Goal: Information Seeking & Learning: Learn about a topic

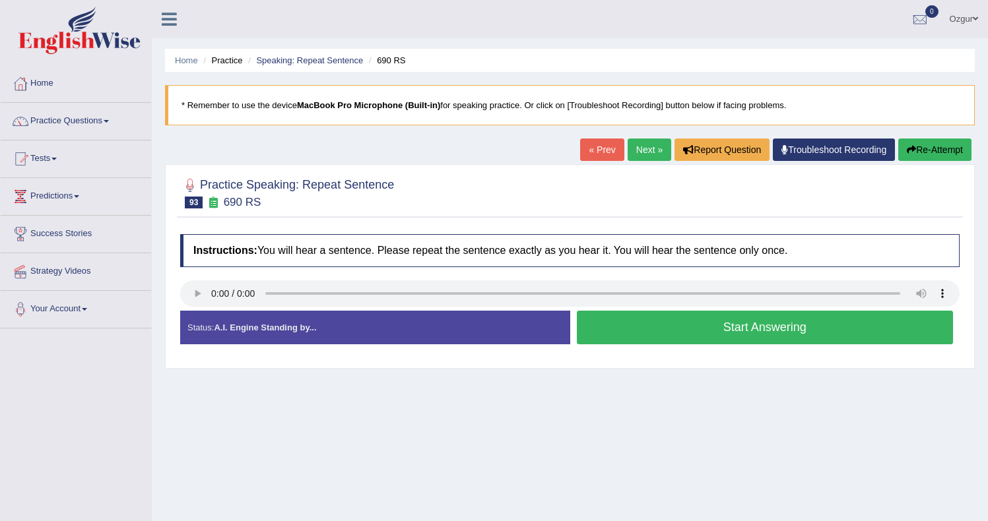
click at [616, 331] on button "Start Answering" at bounding box center [765, 328] width 377 height 34
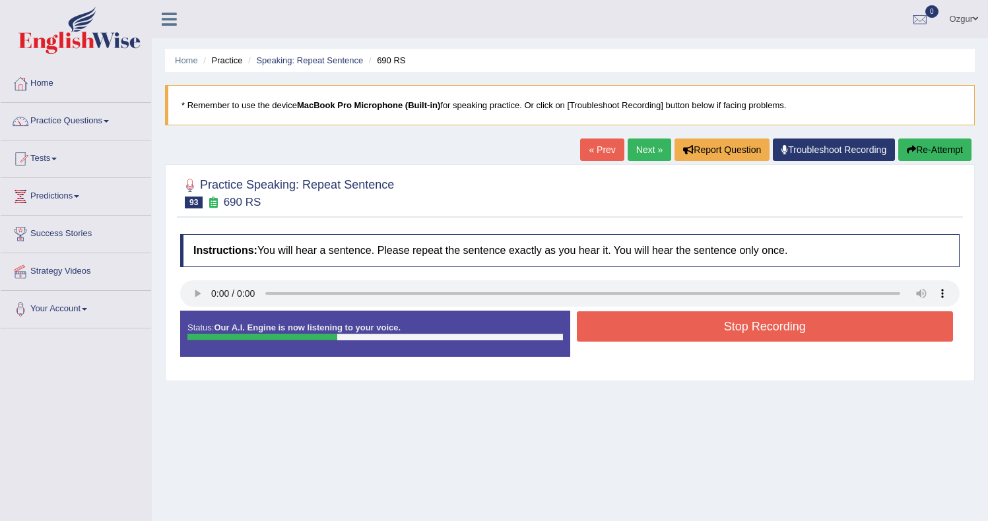
click at [658, 314] on button "Stop Recording" at bounding box center [765, 327] width 377 height 30
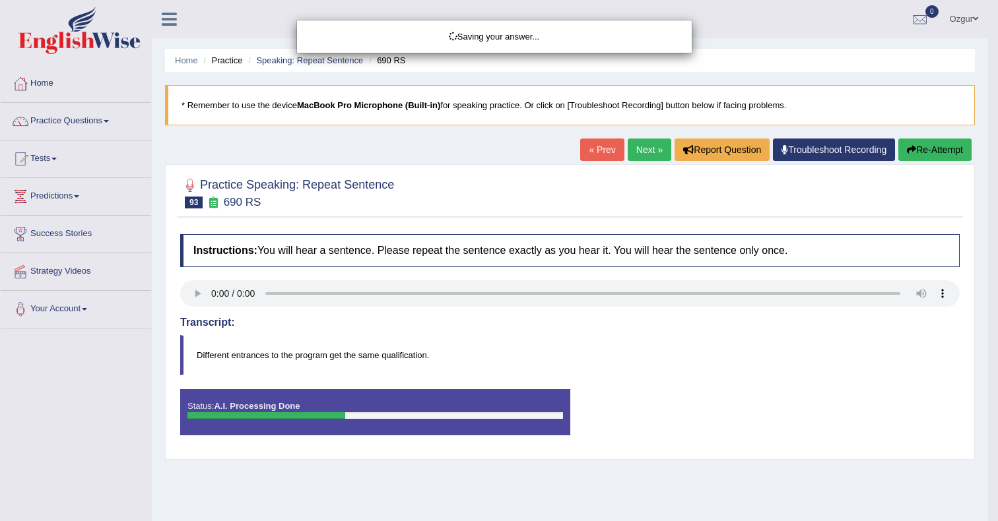
click at [943, 139] on div "Saving your answer..." at bounding box center [499, 260] width 998 height 521
click at [939, 150] on div "Comparing text to speech..." at bounding box center [499, 260] width 998 height 521
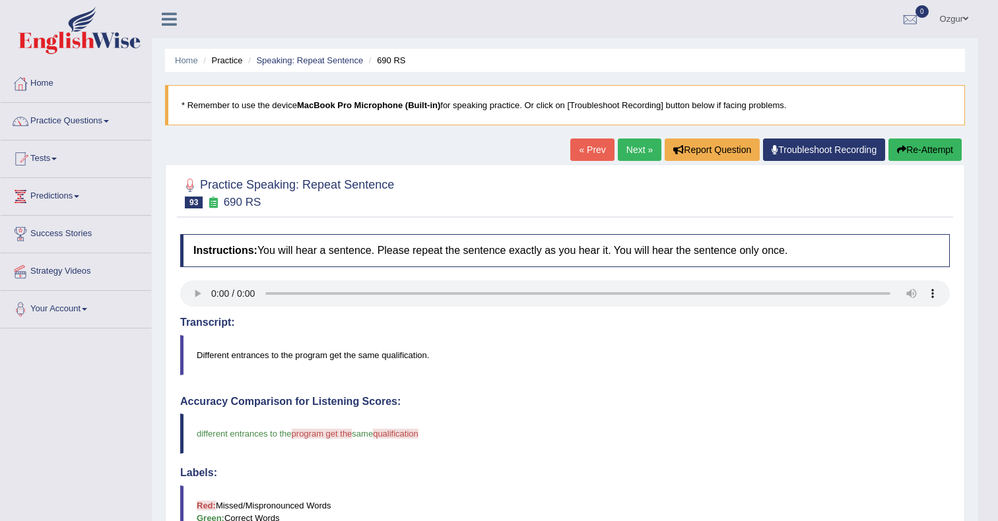
click at [939, 150] on div "Our A.I. Engine is working on your speech analysis! Please be patient. It may t…" at bounding box center [499, 260] width 998 height 521
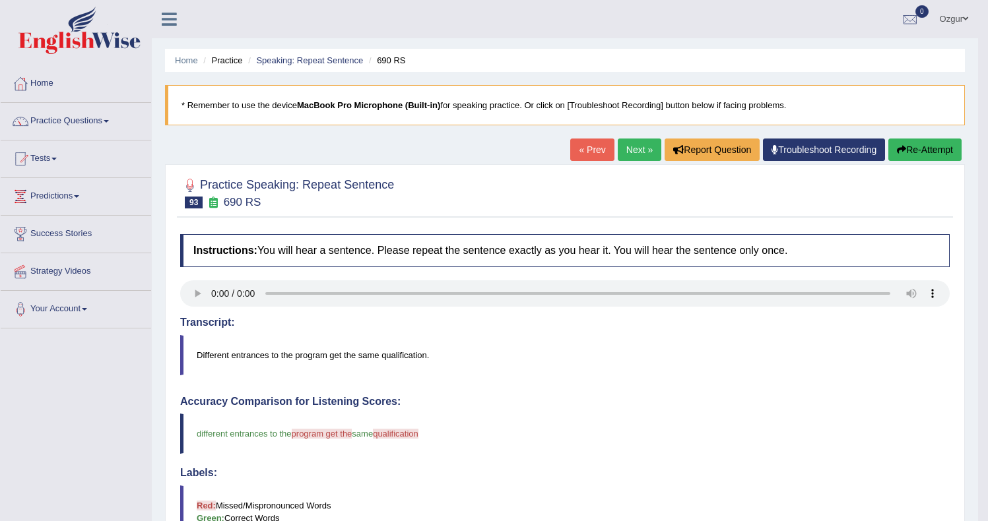
click at [937, 151] on button "Re-Attempt" at bounding box center [924, 150] width 73 height 22
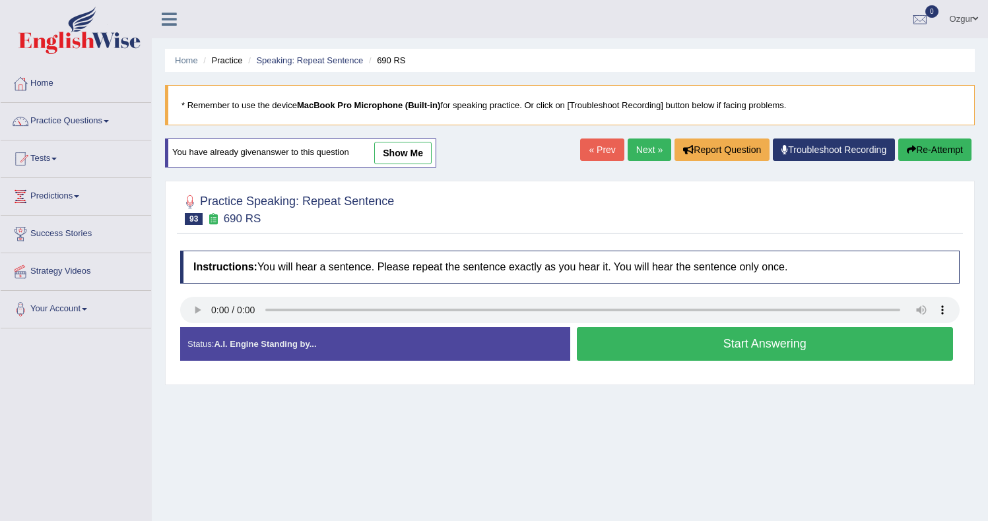
click at [692, 341] on button "Start Answering" at bounding box center [765, 344] width 377 height 34
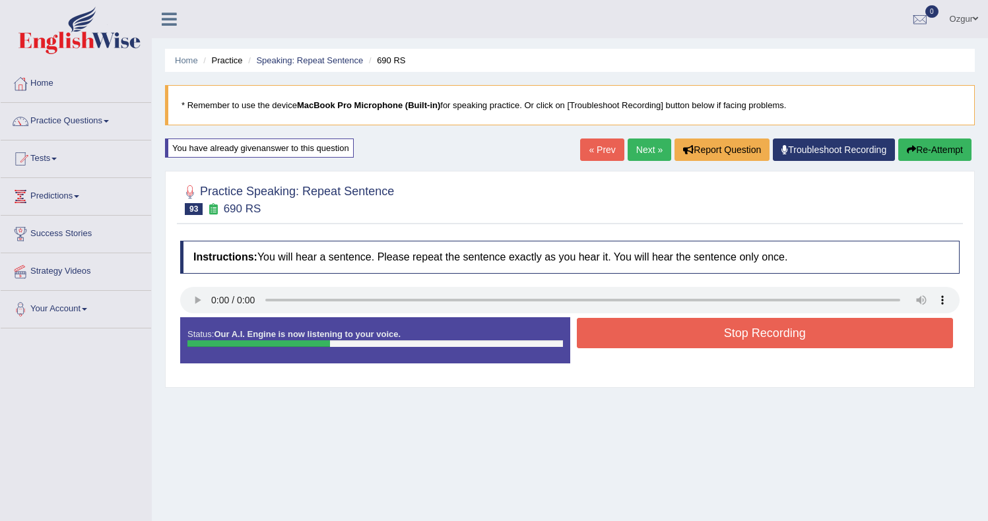
click at [627, 341] on button "Stop Recording" at bounding box center [765, 333] width 377 height 30
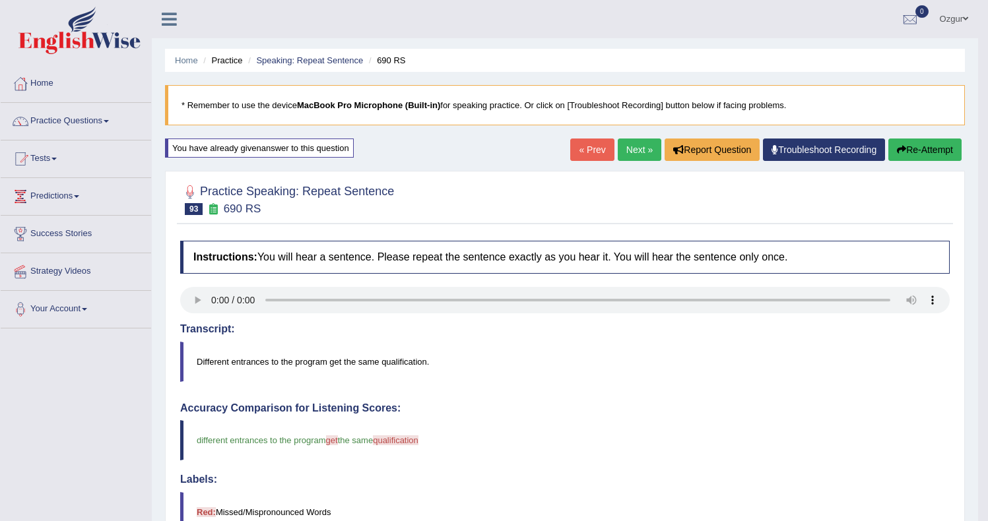
click at [632, 150] on link "Next »" at bounding box center [640, 150] width 44 height 22
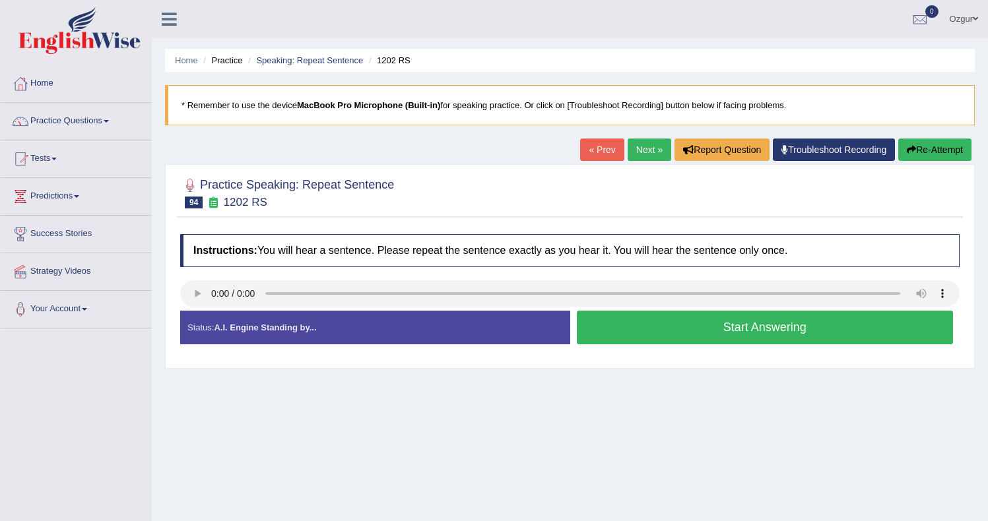
click at [677, 328] on button "Start Answering" at bounding box center [765, 328] width 377 height 34
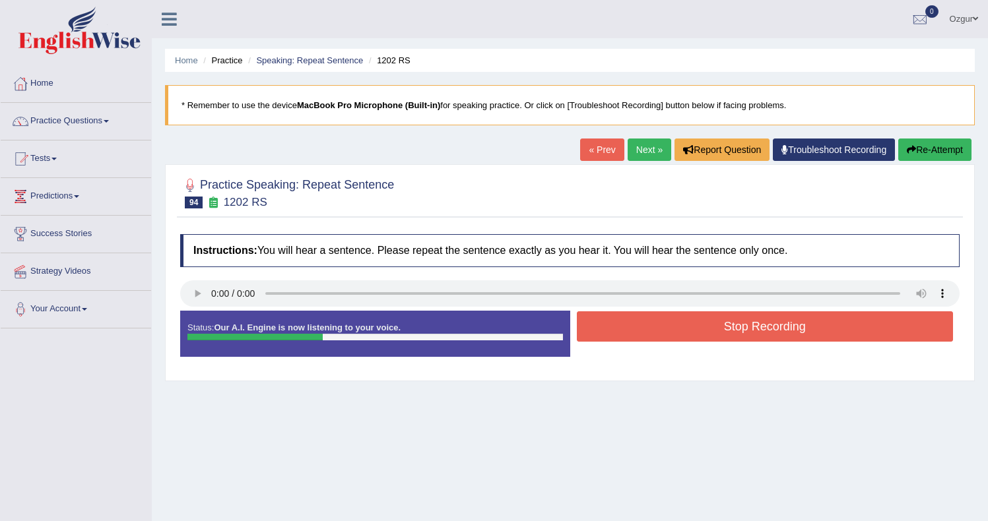
click at [655, 328] on button "Stop Recording" at bounding box center [765, 327] width 377 height 30
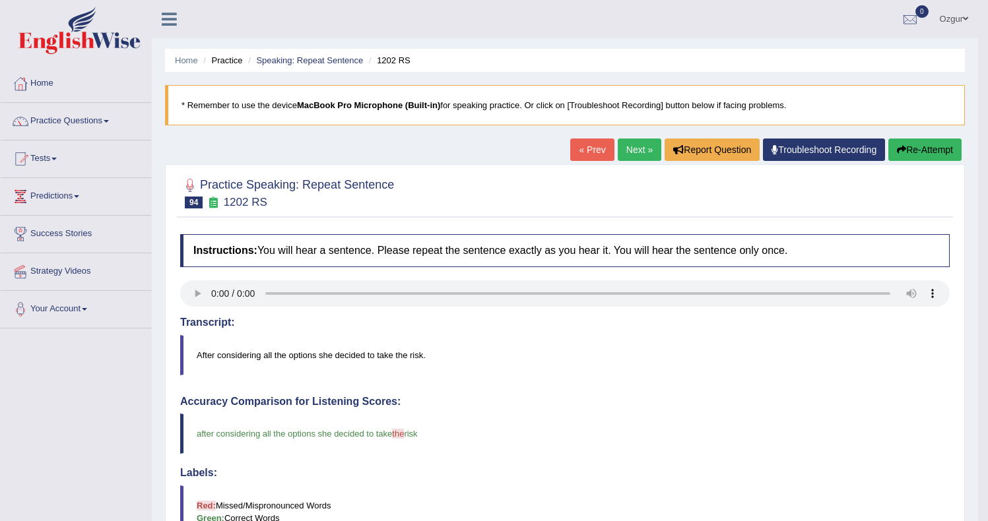
click at [637, 142] on link "Next »" at bounding box center [640, 150] width 44 height 22
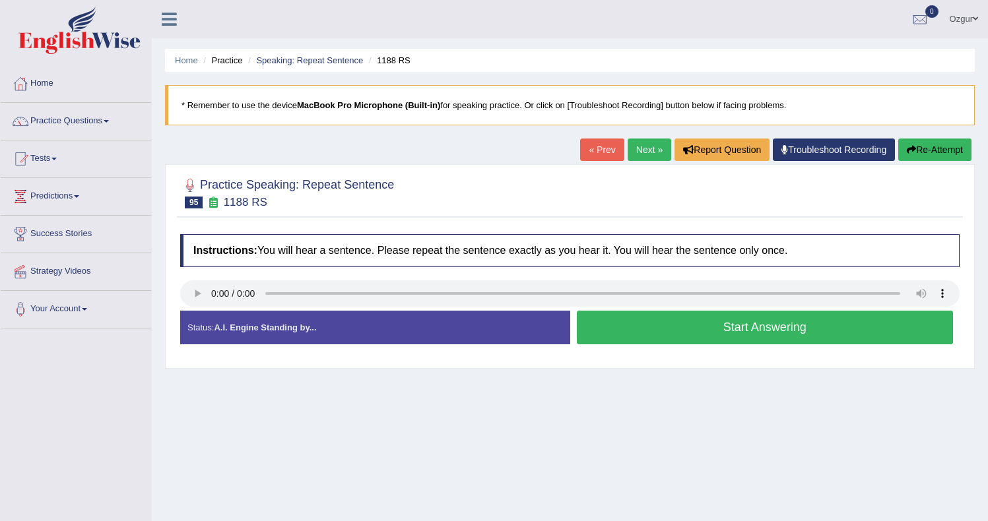
click at [640, 323] on button "Start Answering" at bounding box center [765, 328] width 377 height 34
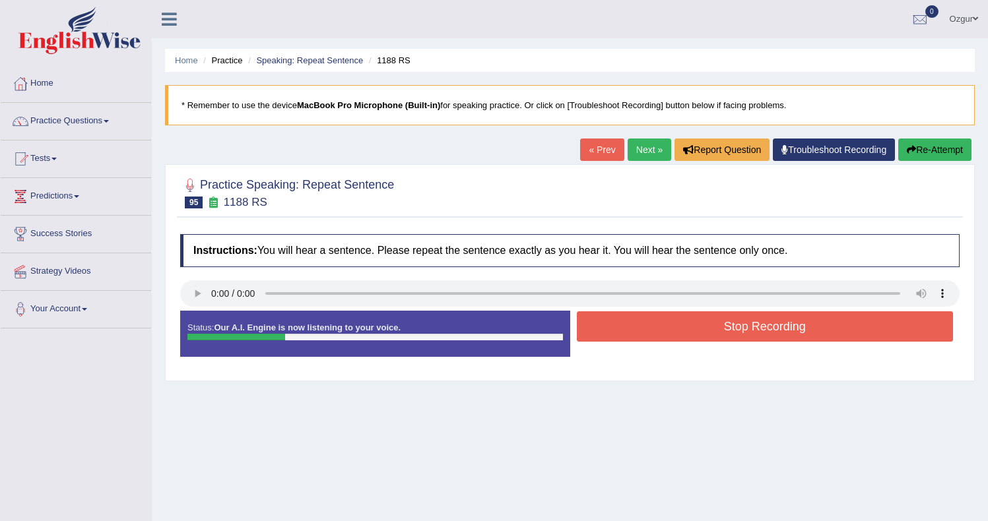
click at [696, 332] on button "Stop Recording" at bounding box center [765, 327] width 377 height 30
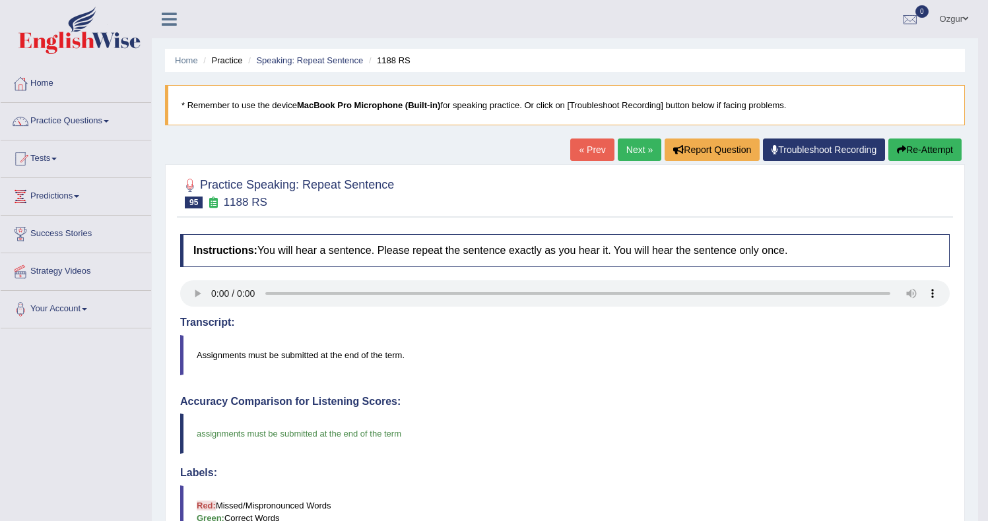
click at [618, 149] on link "Next »" at bounding box center [640, 150] width 44 height 22
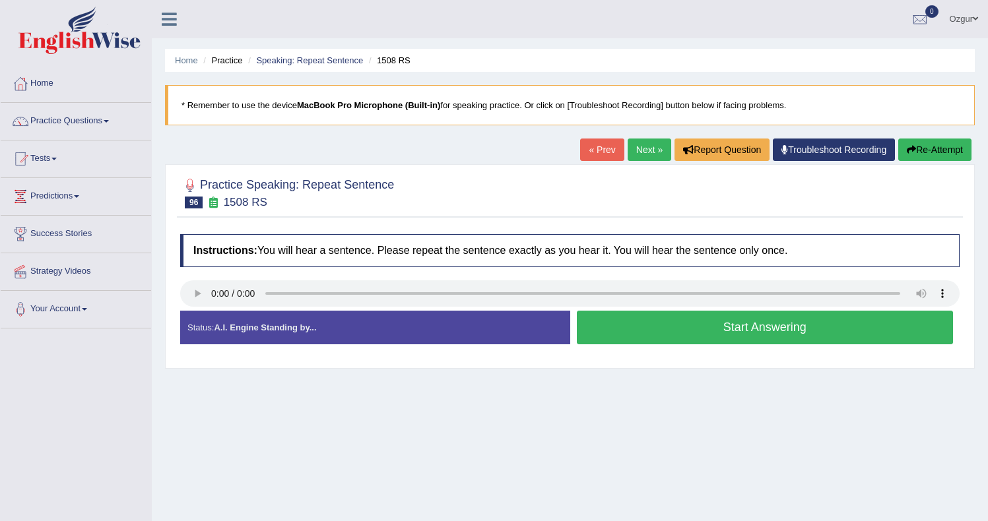
click at [727, 336] on button "Start Answering" at bounding box center [765, 328] width 377 height 34
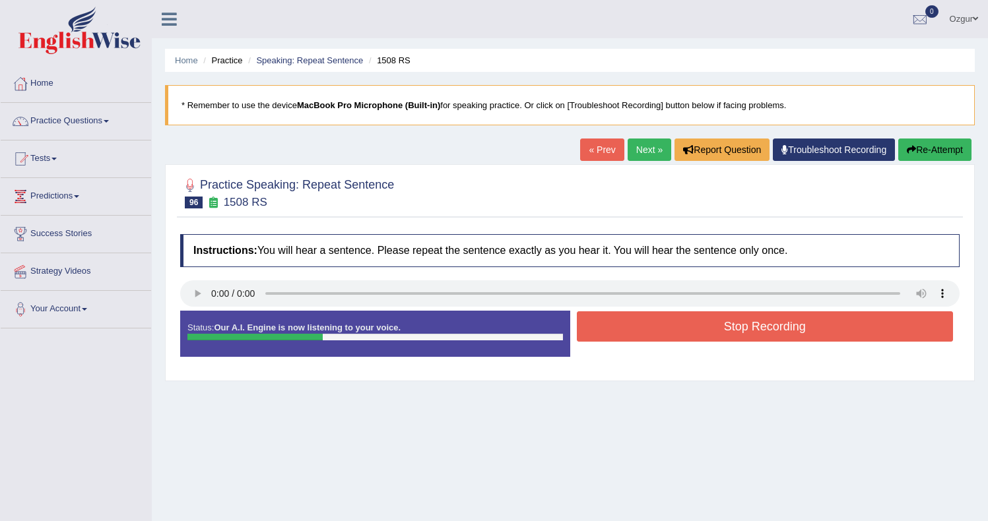
click at [663, 321] on button "Stop Recording" at bounding box center [765, 327] width 377 height 30
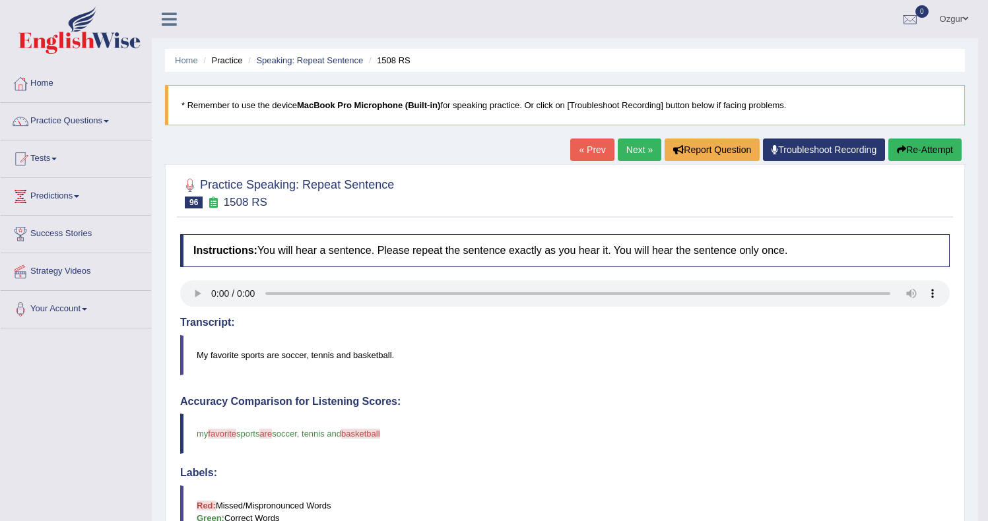
click at [917, 149] on button "Re-Attempt" at bounding box center [924, 150] width 73 height 22
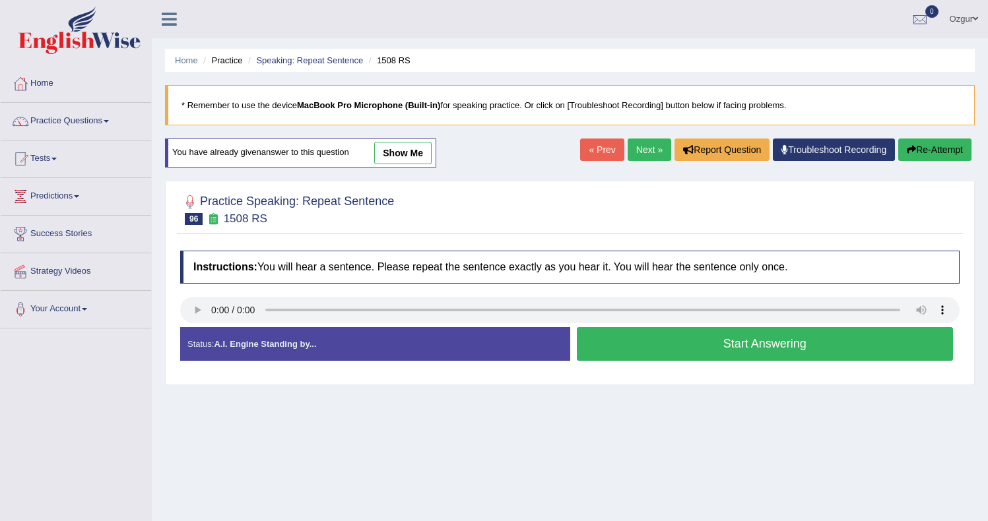
click at [603, 346] on button "Start Answering" at bounding box center [765, 344] width 377 height 34
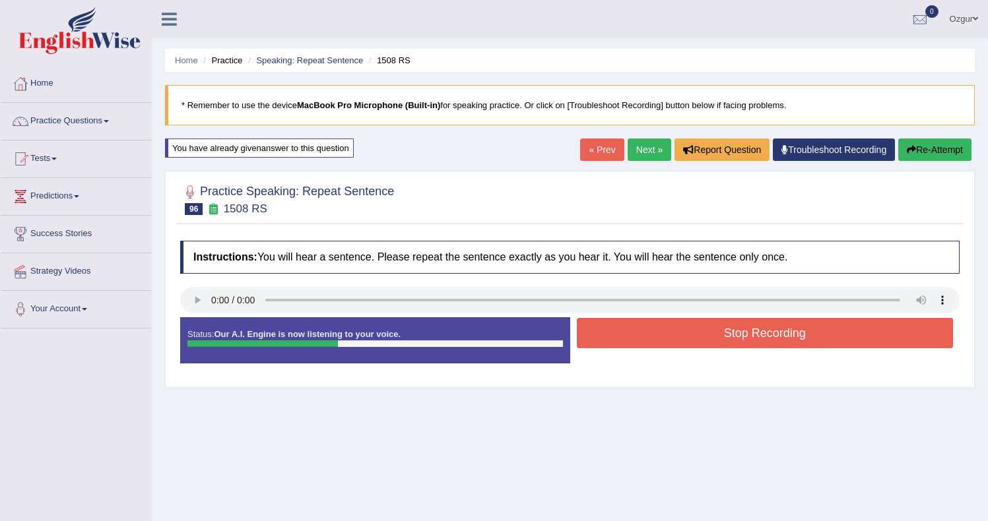
click at [706, 333] on button "Stop Recording" at bounding box center [765, 333] width 377 height 30
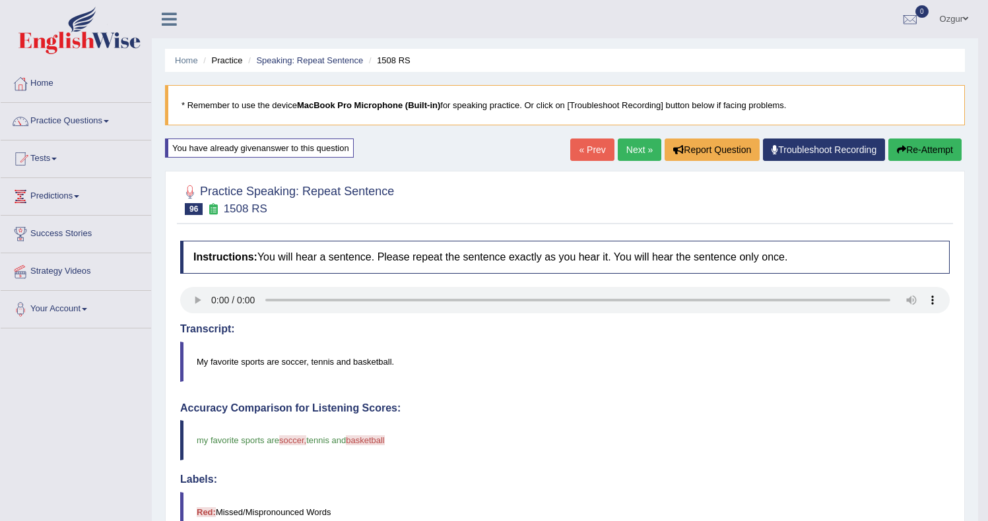
click at [632, 145] on link "Next »" at bounding box center [640, 150] width 44 height 22
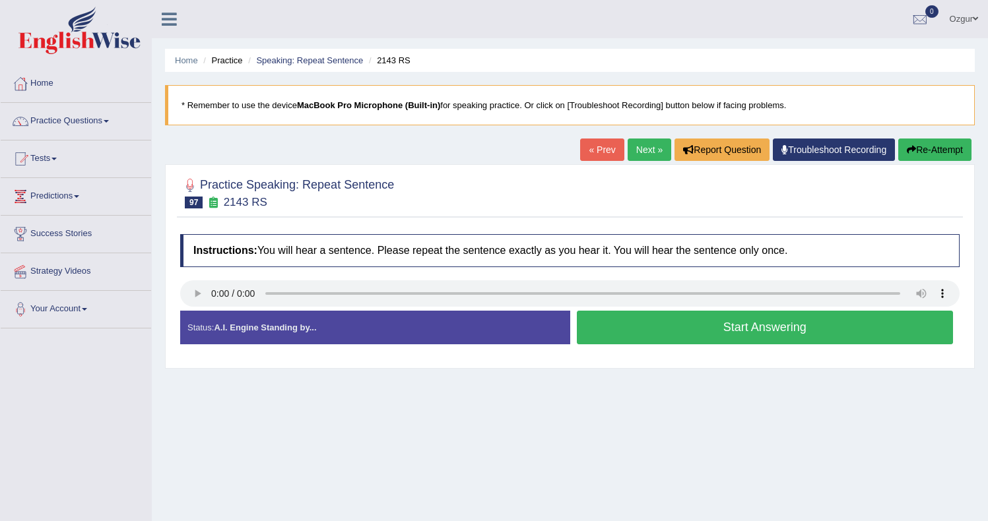
click at [675, 316] on button "Start Answering" at bounding box center [765, 328] width 377 height 34
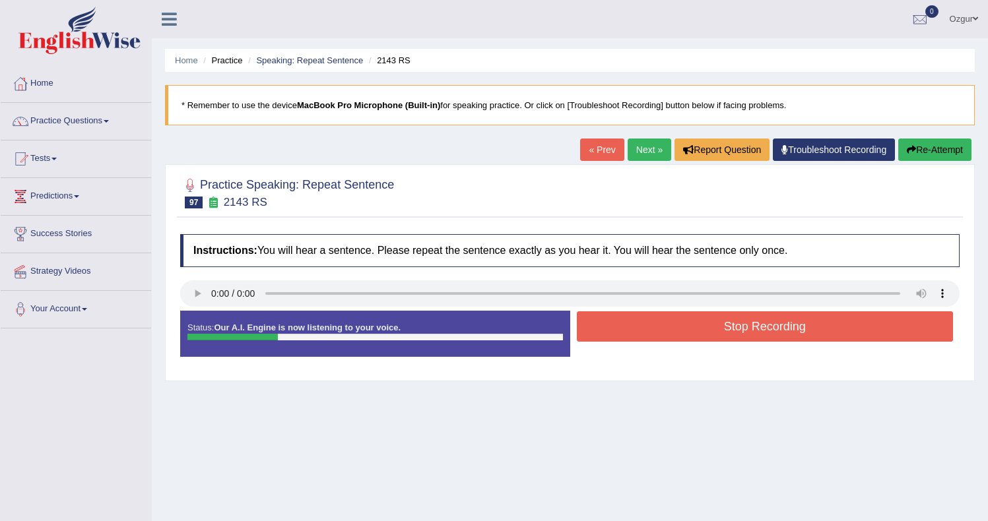
click at [674, 329] on button "Stop Recording" at bounding box center [765, 327] width 377 height 30
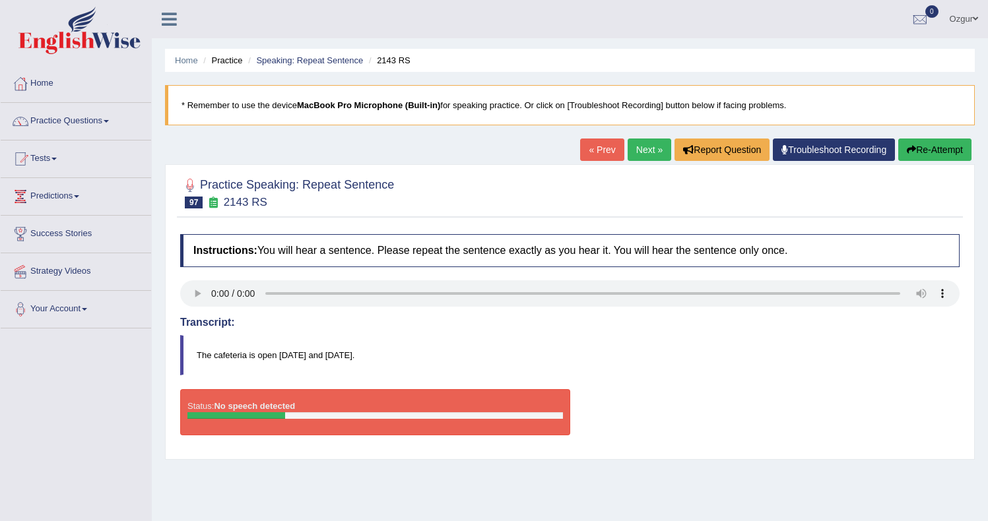
click at [946, 144] on button "Re-Attempt" at bounding box center [934, 150] width 73 height 22
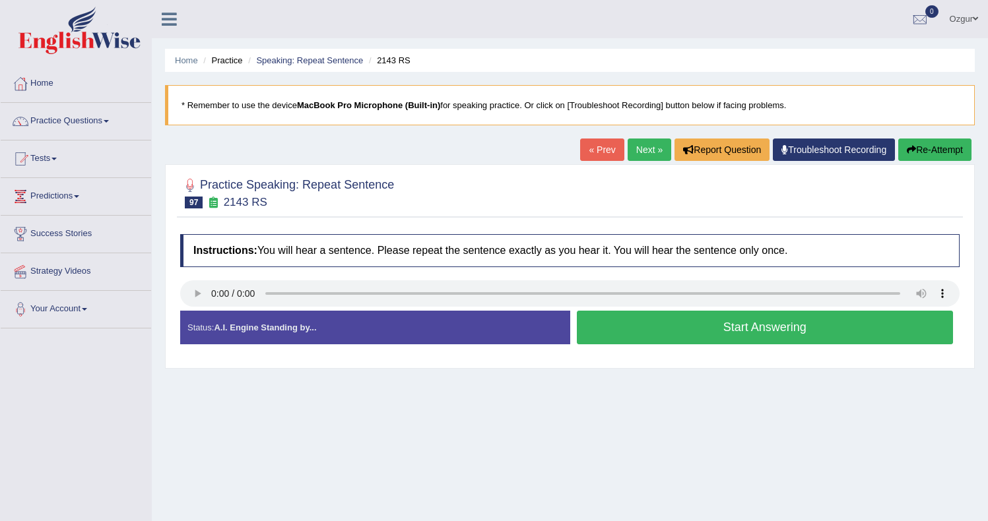
click at [659, 336] on button "Start Answering" at bounding box center [765, 328] width 377 height 34
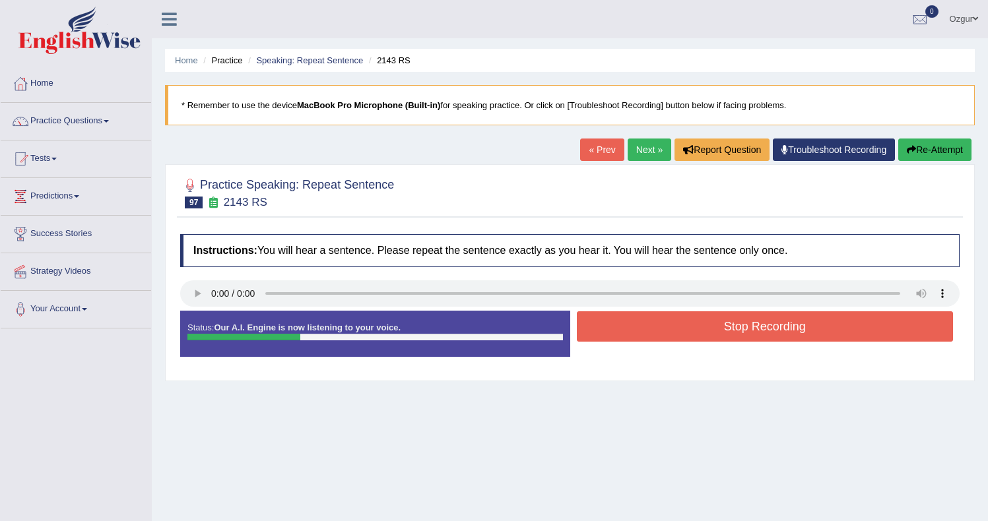
click at [683, 332] on button "Stop Recording" at bounding box center [765, 327] width 377 height 30
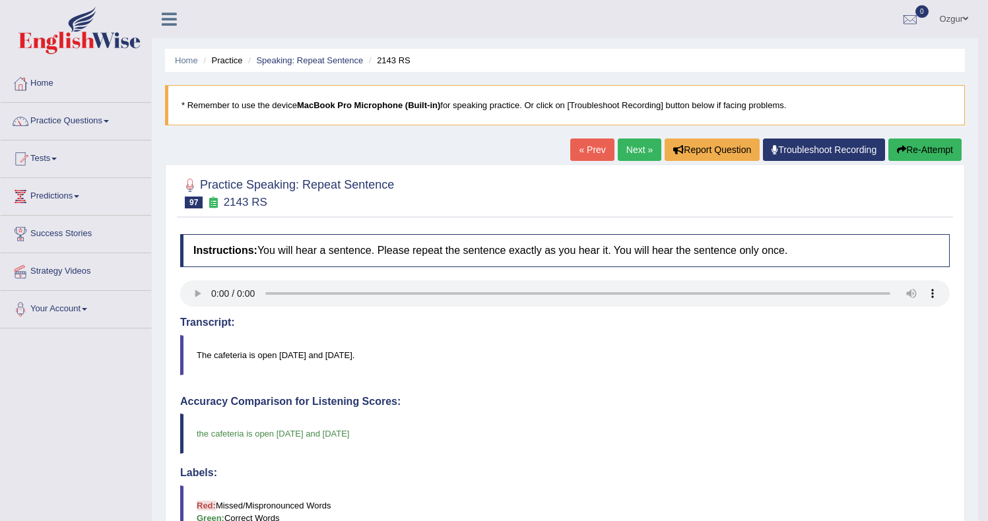
click at [627, 149] on link "Next »" at bounding box center [640, 150] width 44 height 22
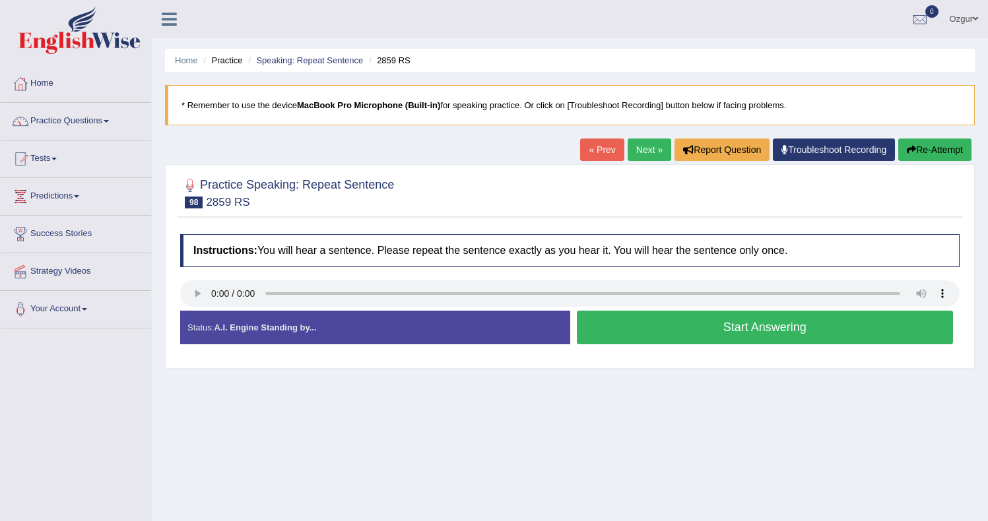
click at [609, 327] on button "Start Answering" at bounding box center [765, 328] width 377 height 34
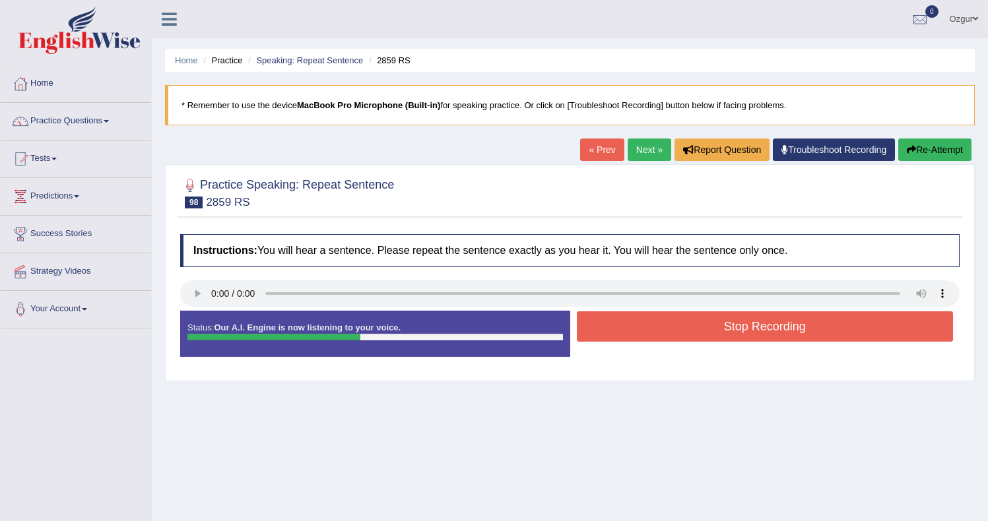
click at [697, 328] on button "Stop Recording" at bounding box center [765, 327] width 377 height 30
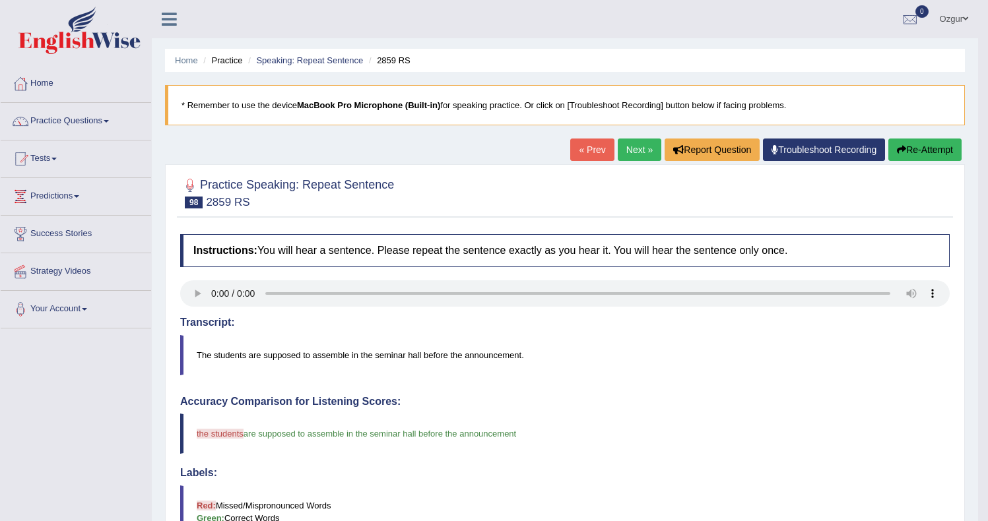
click at [637, 156] on link "Next »" at bounding box center [640, 150] width 44 height 22
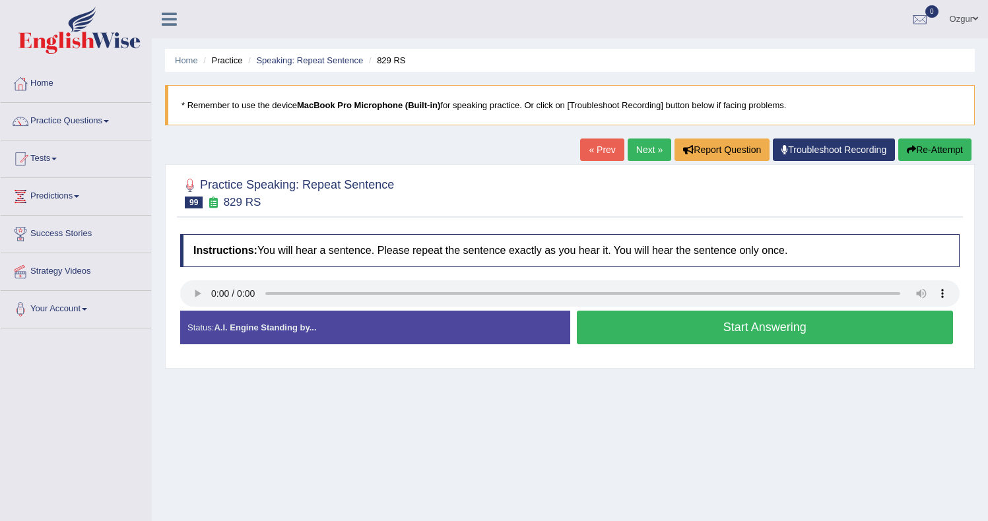
click at [725, 333] on button "Start Answering" at bounding box center [765, 328] width 377 height 34
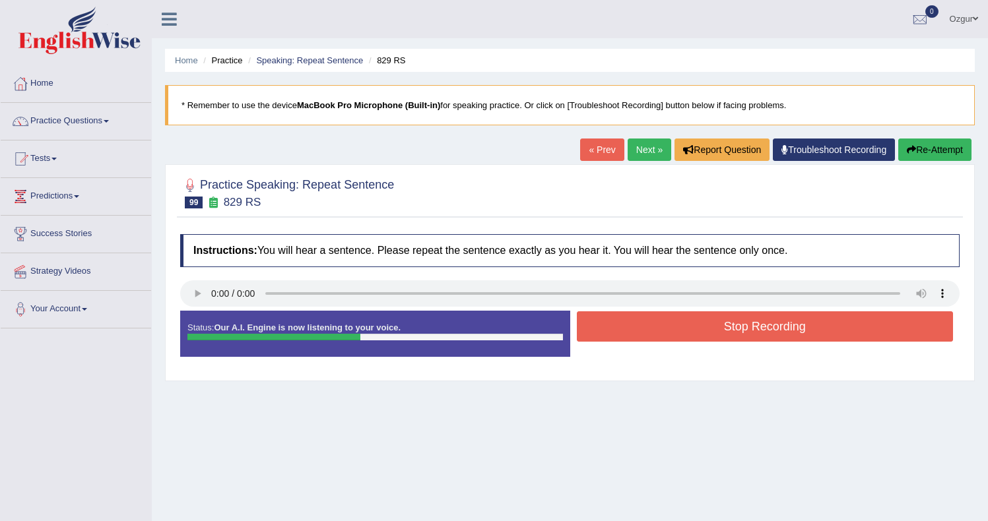
click at [667, 331] on button "Stop Recording" at bounding box center [765, 327] width 377 height 30
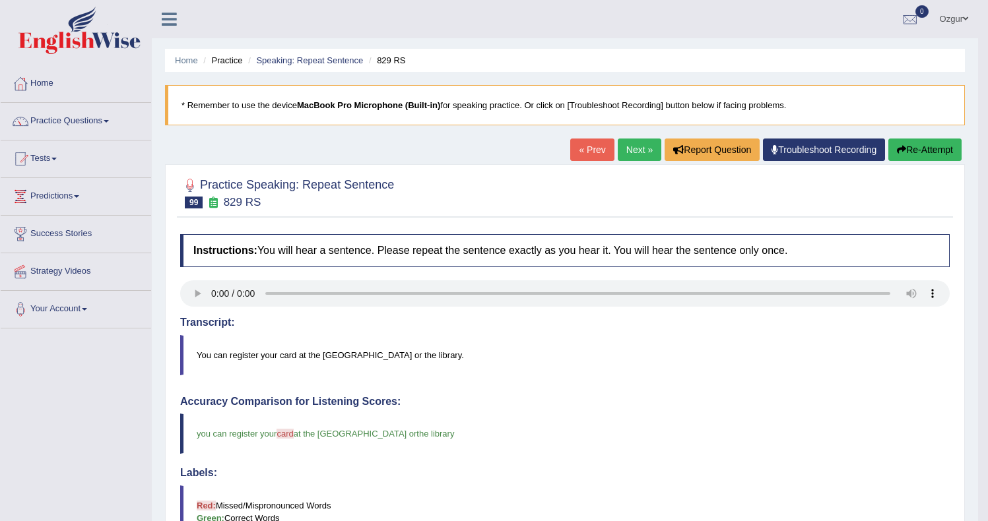
click at [633, 152] on link "Next »" at bounding box center [640, 150] width 44 height 22
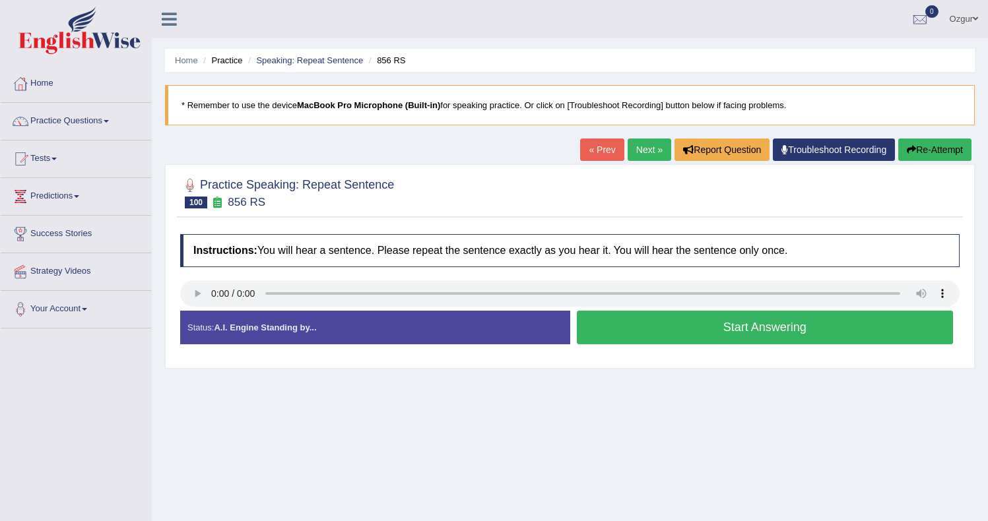
click at [654, 338] on button "Start Answering" at bounding box center [765, 328] width 377 height 34
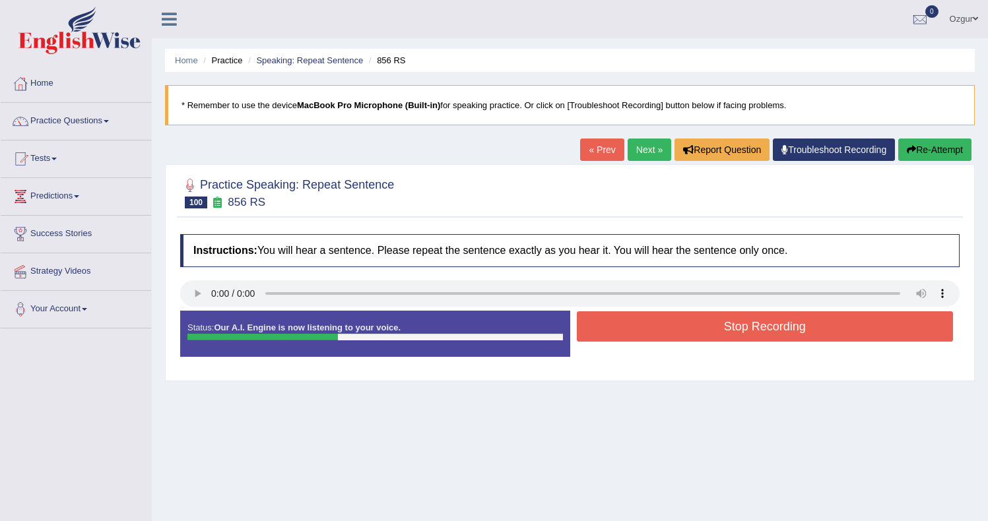
click at [671, 327] on button "Stop Recording" at bounding box center [765, 327] width 377 height 30
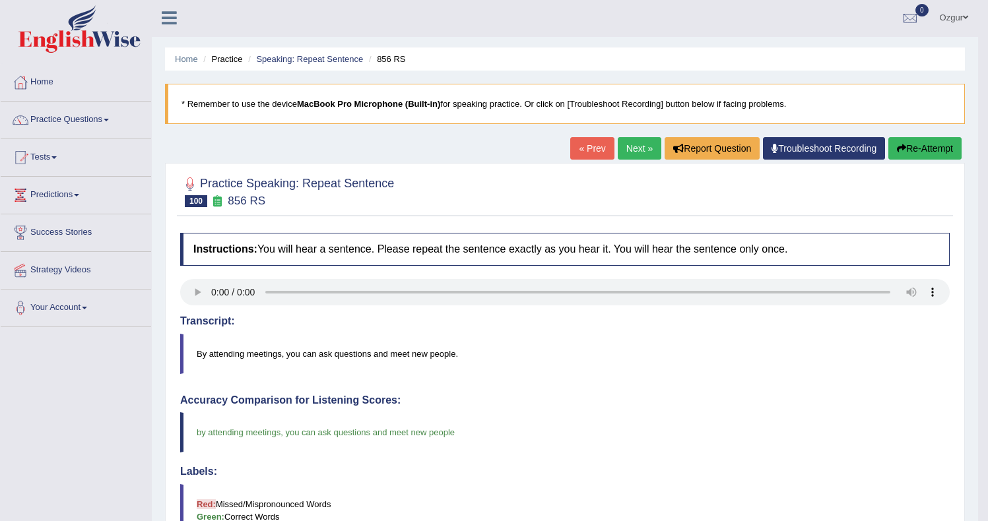
scroll to position [1, 0]
click at [622, 152] on link "Next »" at bounding box center [640, 148] width 44 height 22
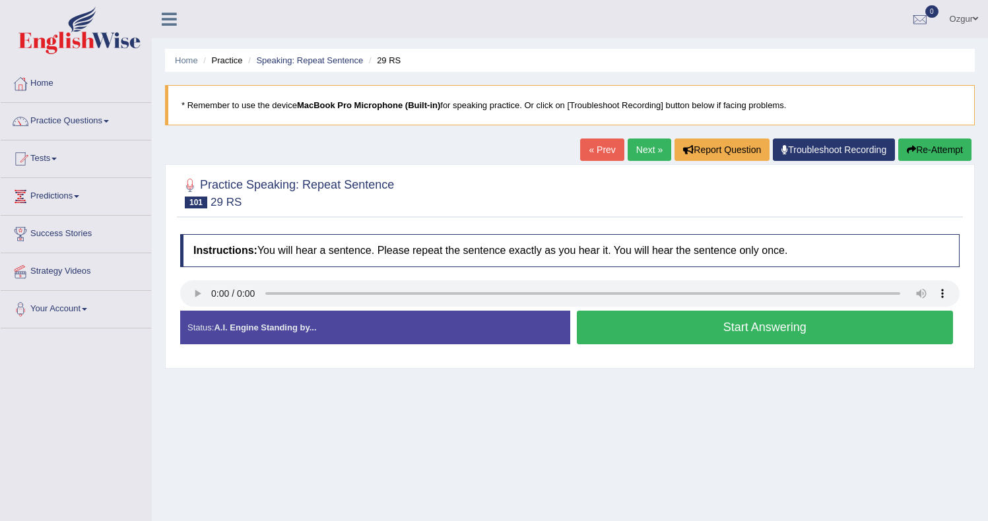
click at [632, 330] on button "Start Answering" at bounding box center [765, 328] width 377 height 34
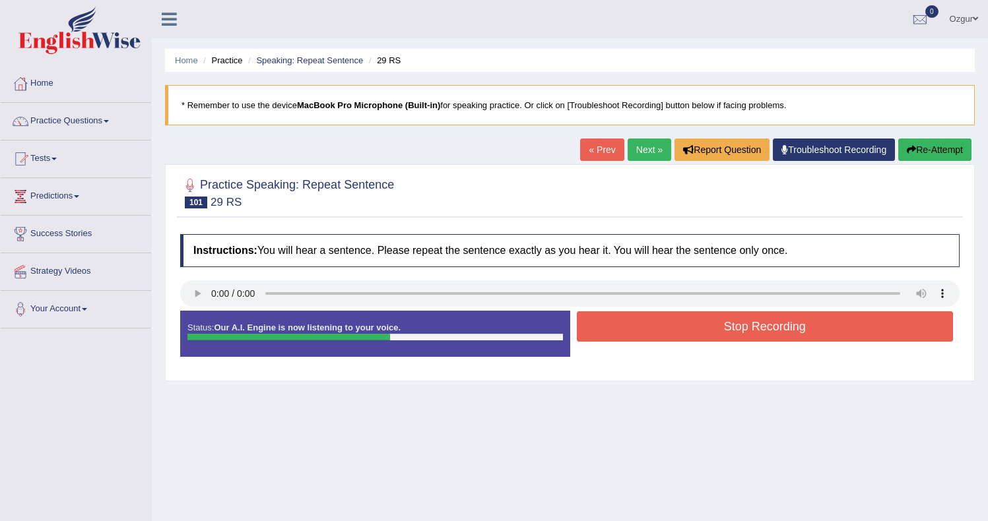
click at [626, 330] on button "Stop Recording" at bounding box center [765, 327] width 377 height 30
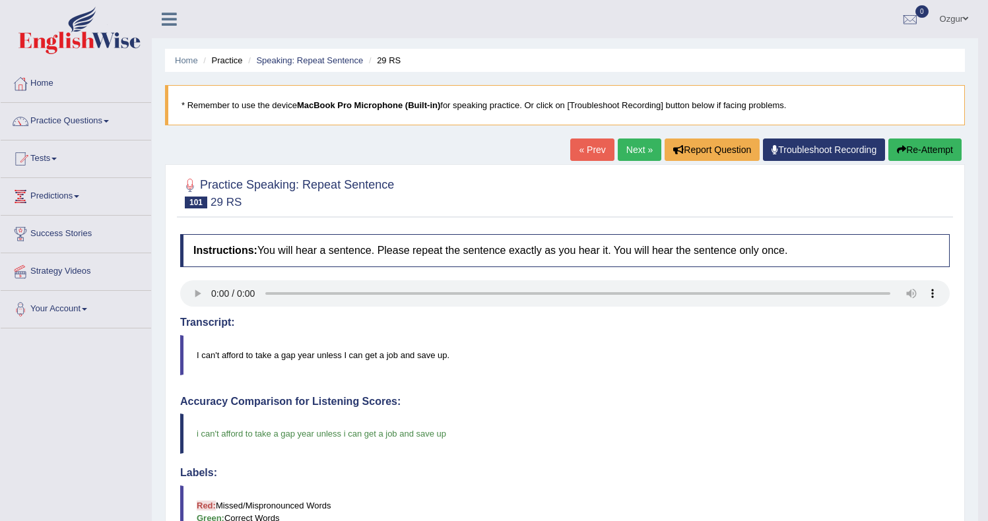
click at [646, 145] on link "Next »" at bounding box center [640, 150] width 44 height 22
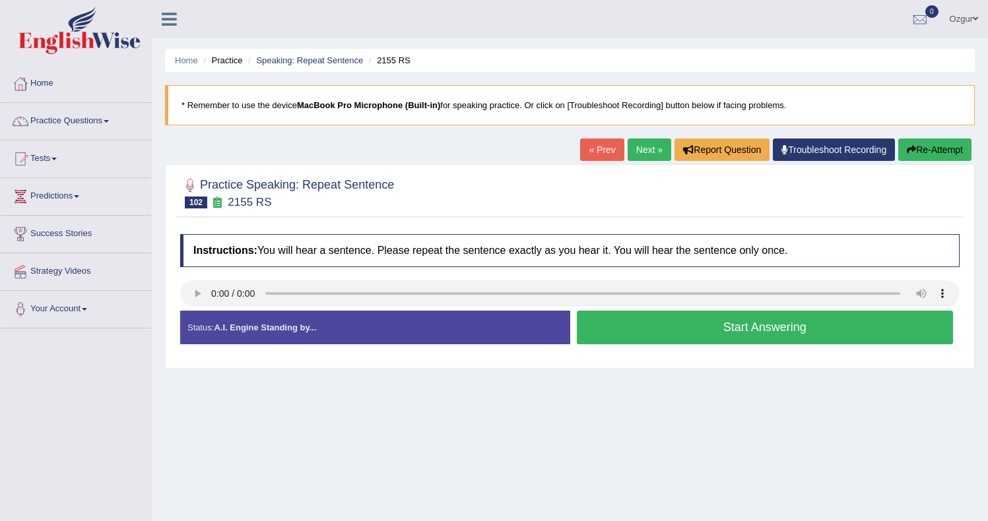
click at [692, 323] on button "Start Answering" at bounding box center [765, 328] width 377 height 34
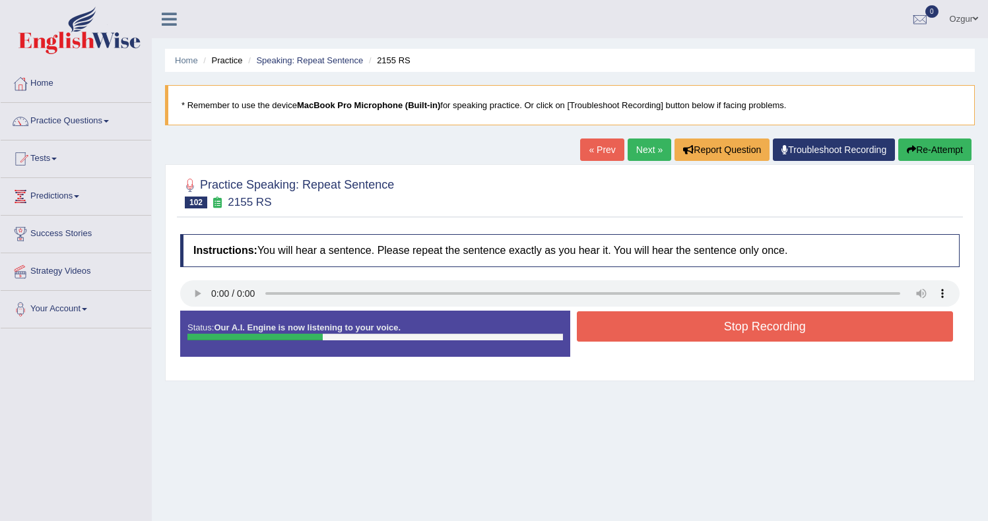
click at [662, 327] on button "Stop Recording" at bounding box center [765, 327] width 377 height 30
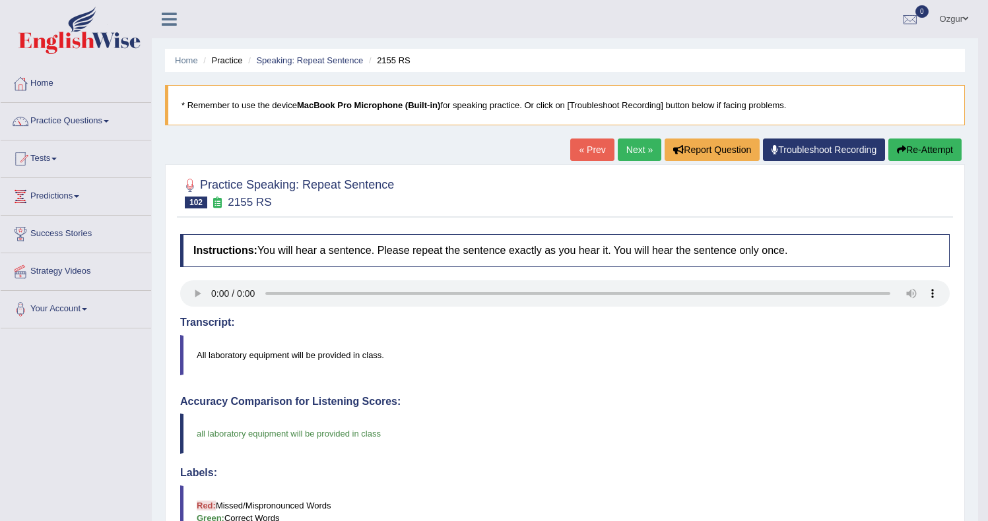
click at [636, 147] on link "Next »" at bounding box center [640, 150] width 44 height 22
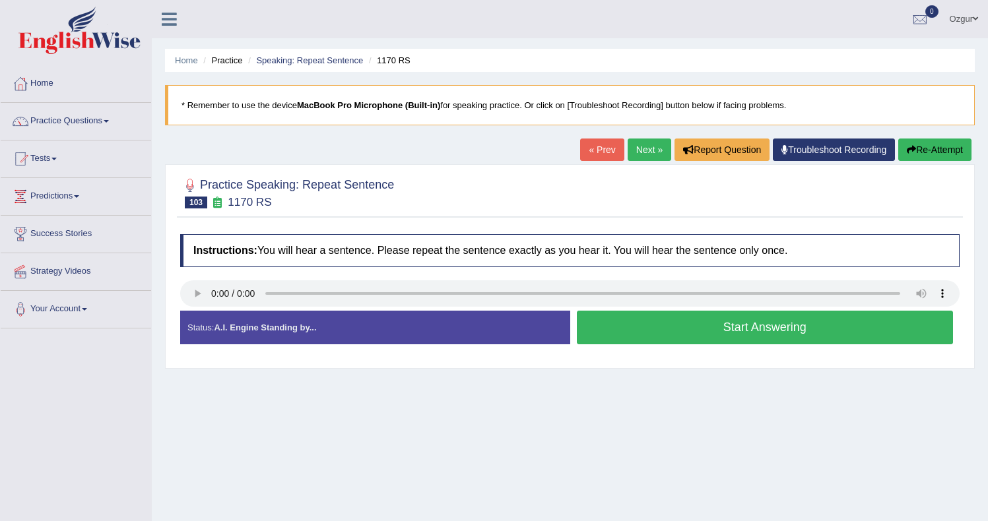
click at [648, 321] on button "Start Answering" at bounding box center [765, 328] width 377 height 34
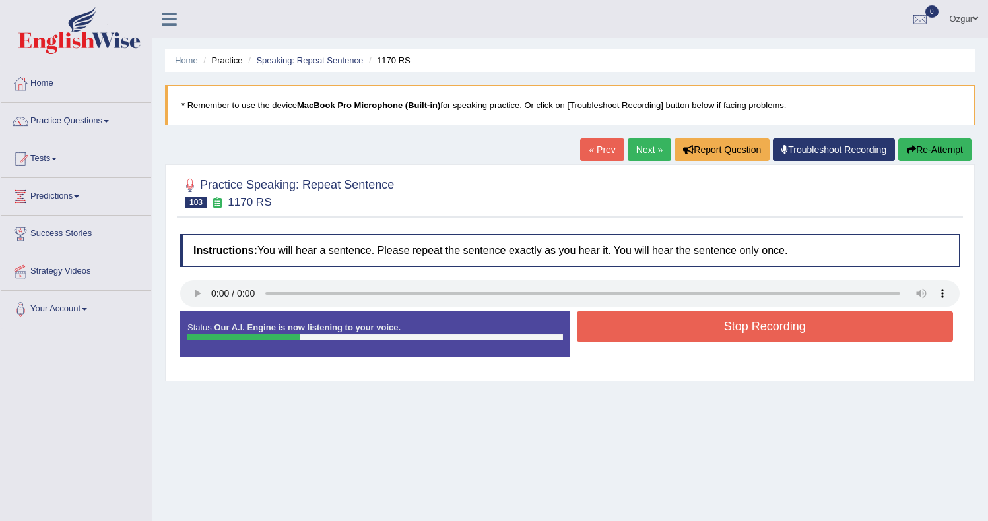
click at [721, 329] on button "Stop Recording" at bounding box center [765, 327] width 377 height 30
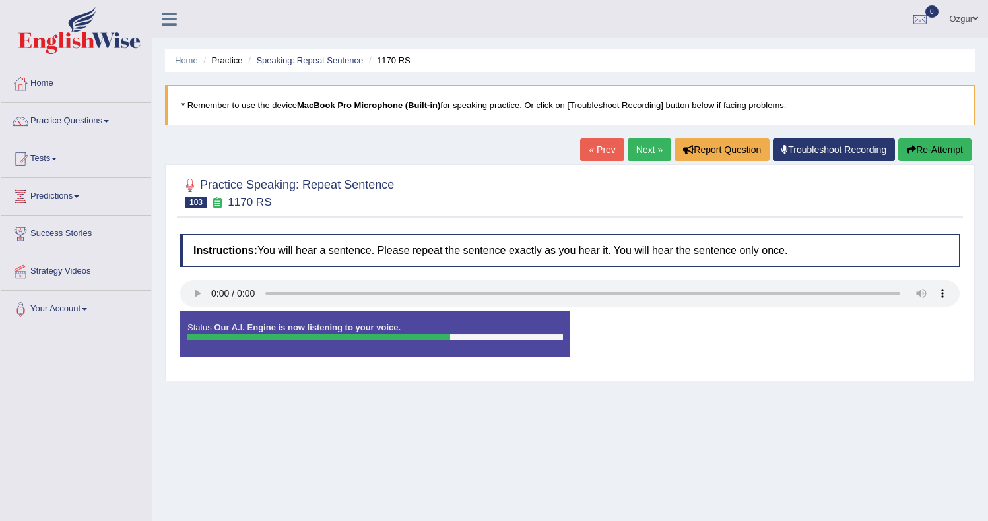
click at [955, 148] on button "Re-Attempt" at bounding box center [934, 150] width 73 height 22
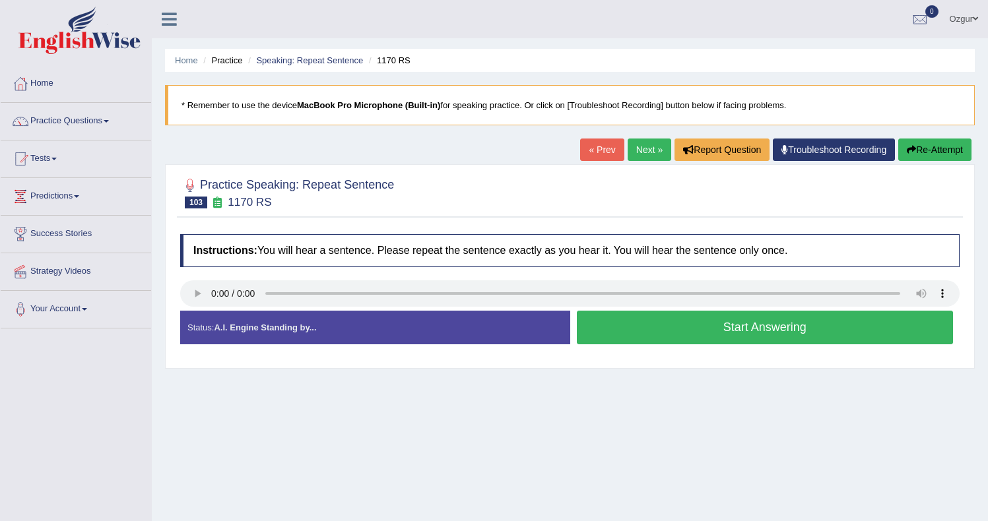
click at [676, 326] on button "Start Answering" at bounding box center [765, 328] width 377 height 34
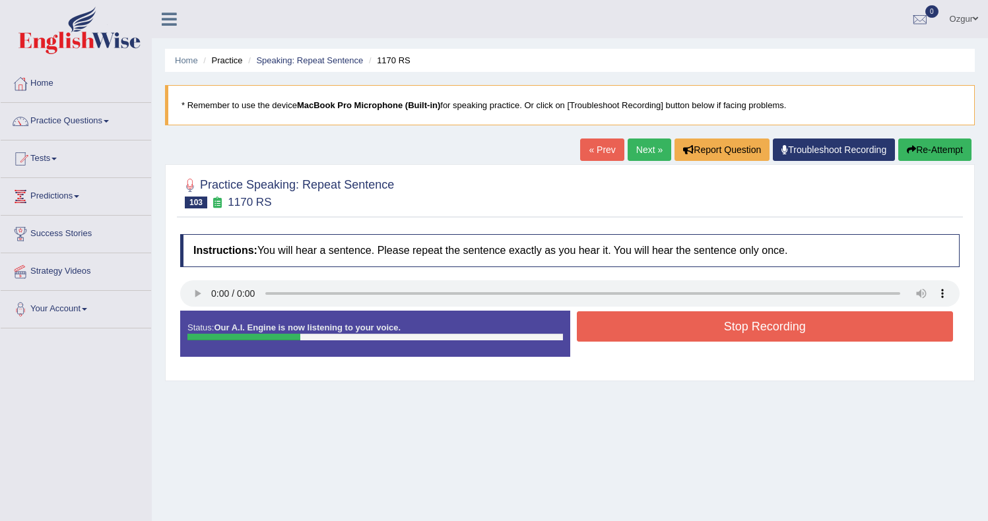
click at [655, 321] on button "Stop Recording" at bounding box center [765, 327] width 377 height 30
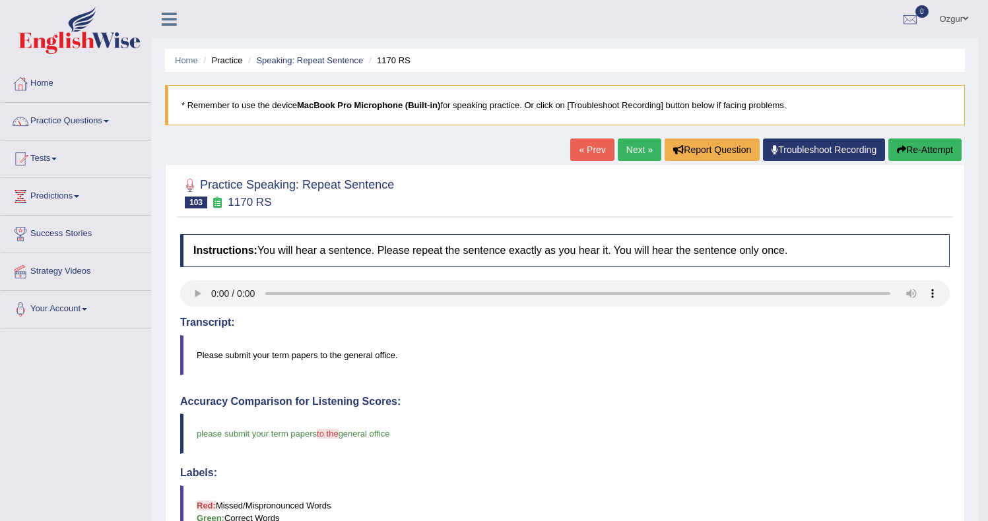
click at [638, 152] on link "Next »" at bounding box center [640, 150] width 44 height 22
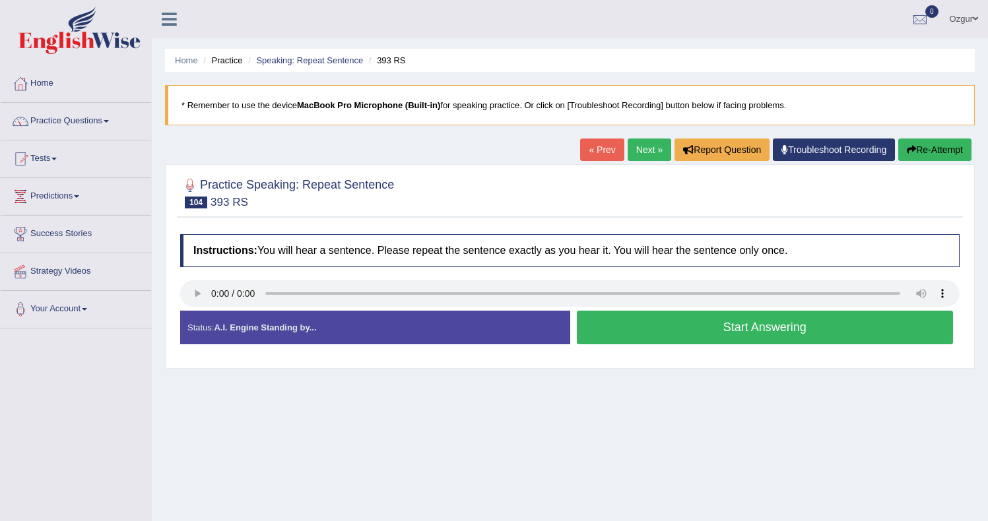
click at [677, 323] on button "Start Answering" at bounding box center [765, 328] width 377 height 34
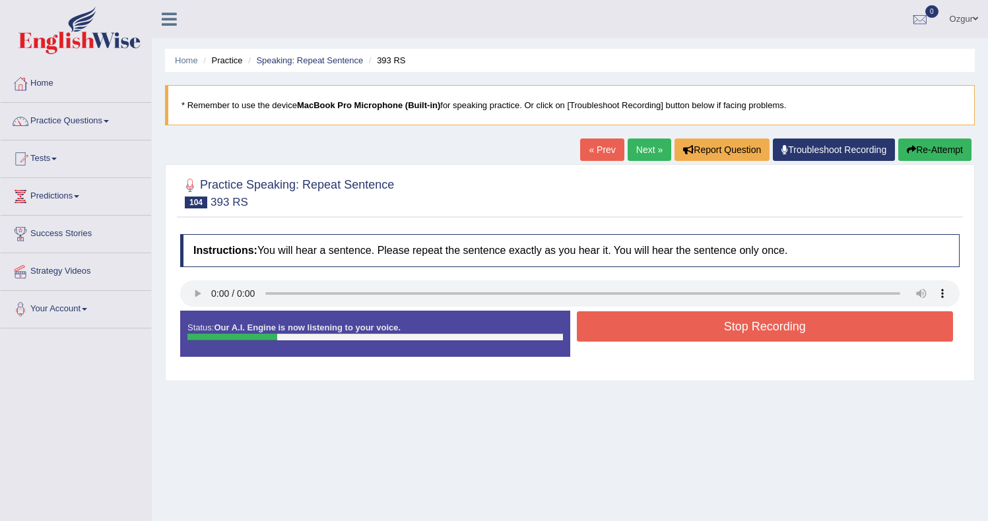
click at [933, 152] on button "Re-Attempt" at bounding box center [934, 150] width 73 height 22
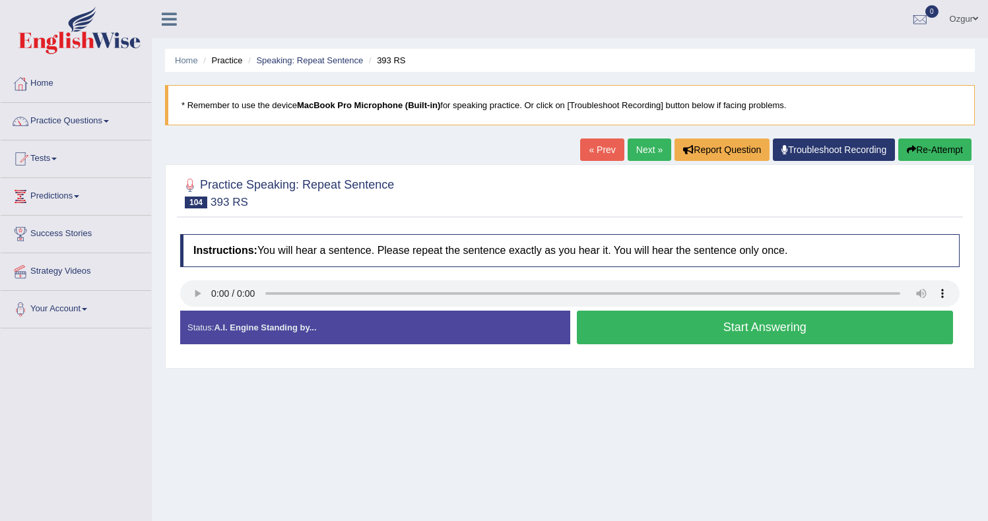
click at [782, 327] on button "Start Answering" at bounding box center [765, 328] width 377 height 34
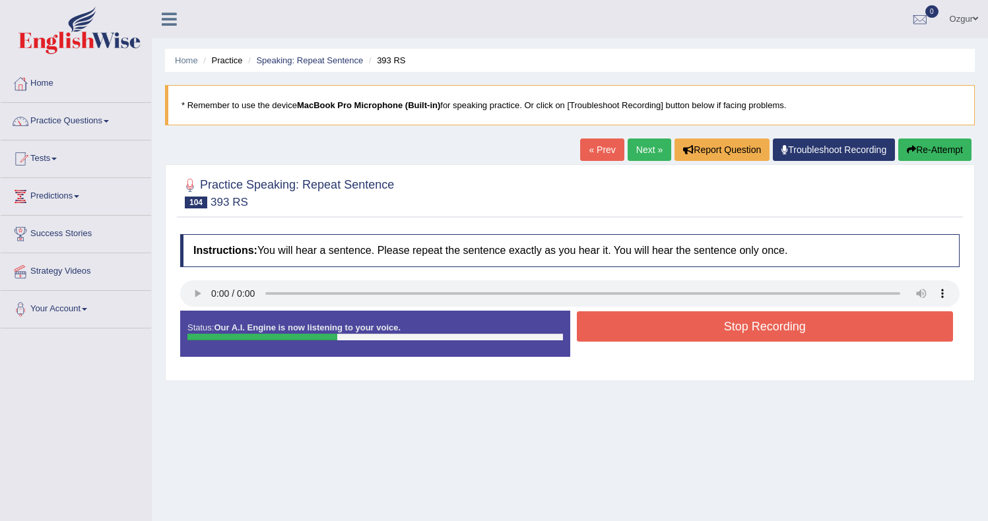
click at [675, 329] on button "Stop Recording" at bounding box center [765, 327] width 377 height 30
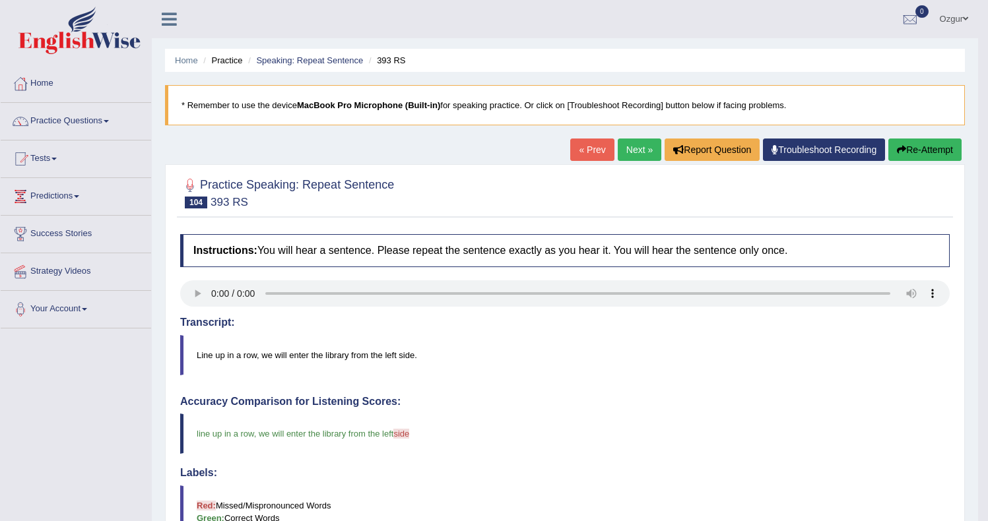
click at [638, 143] on link "Next »" at bounding box center [640, 150] width 44 height 22
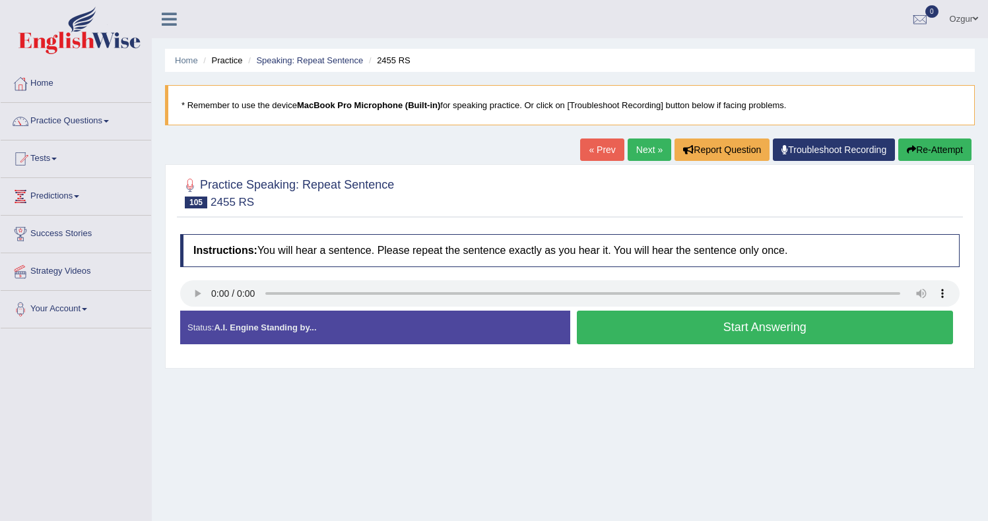
click at [723, 333] on button "Start Answering" at bounding box center [765, 328] width 377 height 34
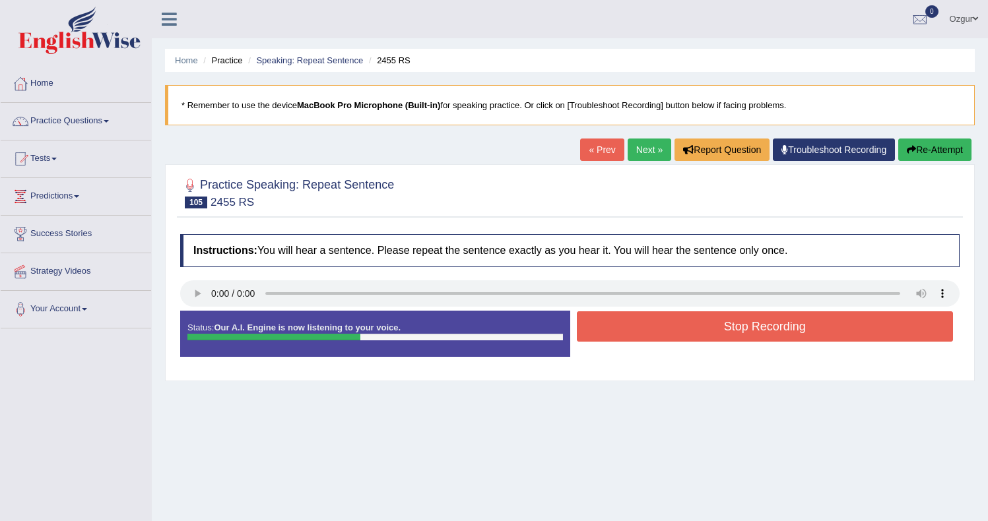
click at [696, 330] on button "Stop Recording" at bounding box center [765, 327] width 377 height 30
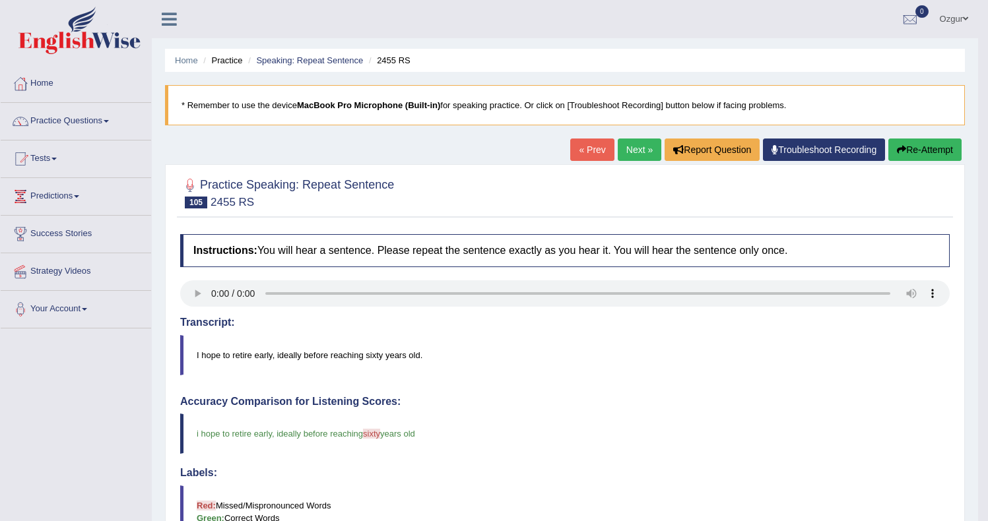
click at [630, 156] on link "Next »" at bounding box center [640, 150] width 44 height 22
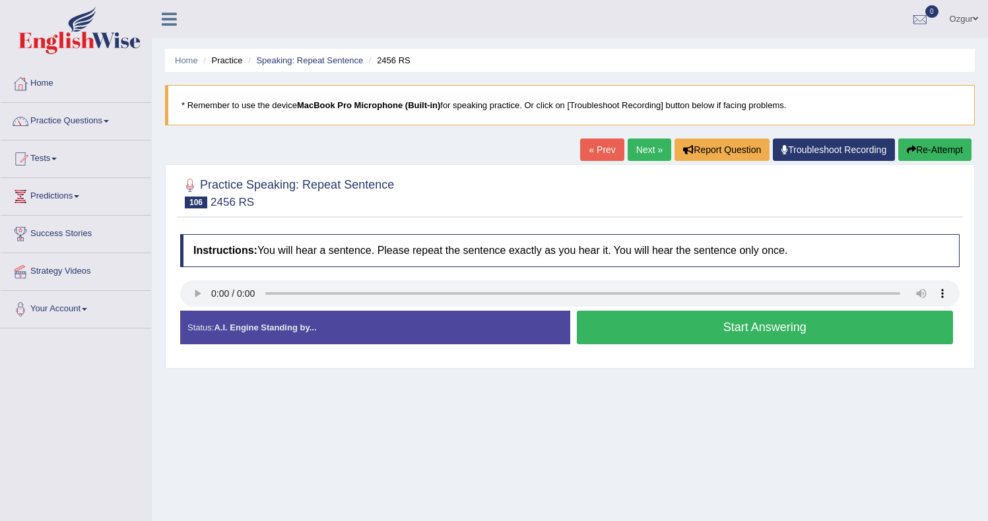
click at [661, 327] on button "Start Answering" at bounding box center [765, 328] width 377 height 34
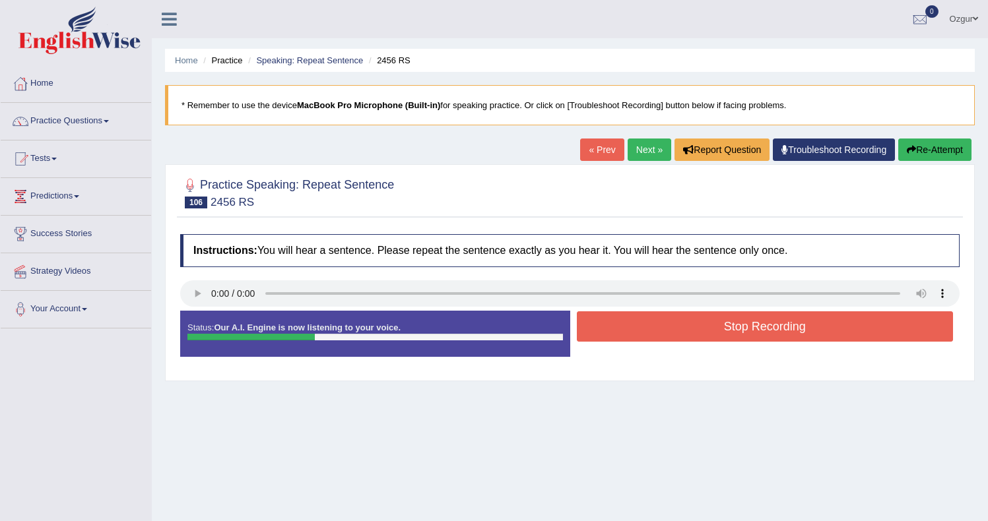
click at [695, 329] on button "Stop Recording" at bounding box center [765, 327] width 377 height 30
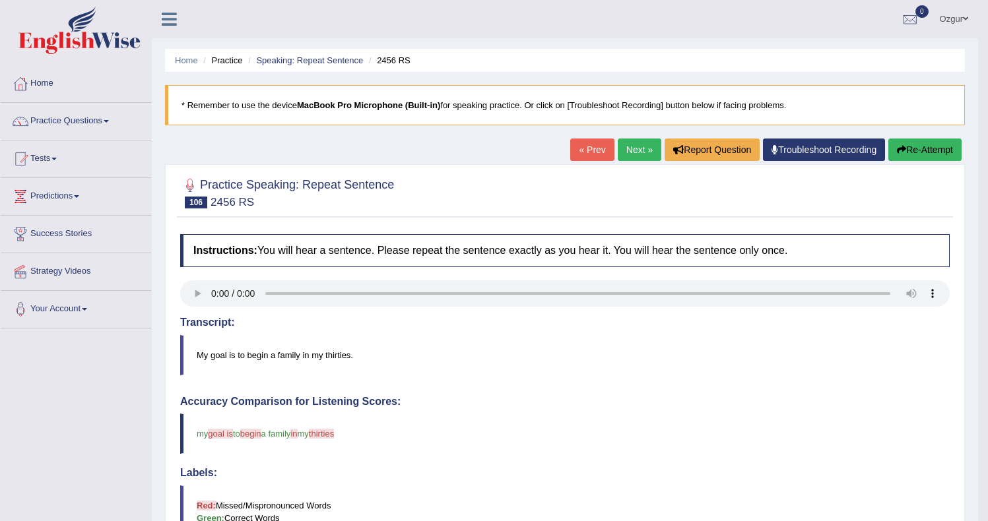
click at [914, 156] on button "Re-Attempt" at bounding box center [924, 150] width 73 height 22
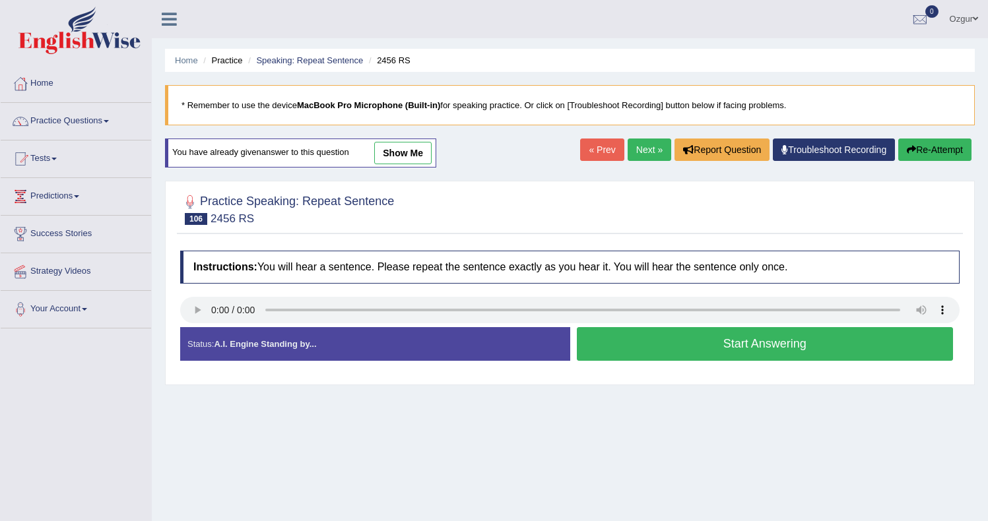
click at [642, 346] on button "Start Answering" at bounding box center [765, 344] width 377 height 34
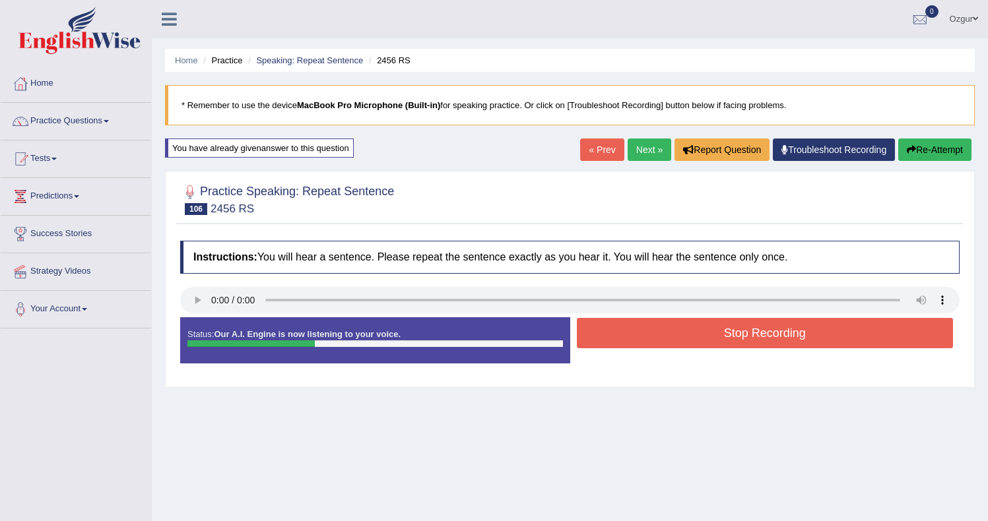
click at [673, 334] on button "Stop Recording" at bounding box center [765, 333] width 377 height 30
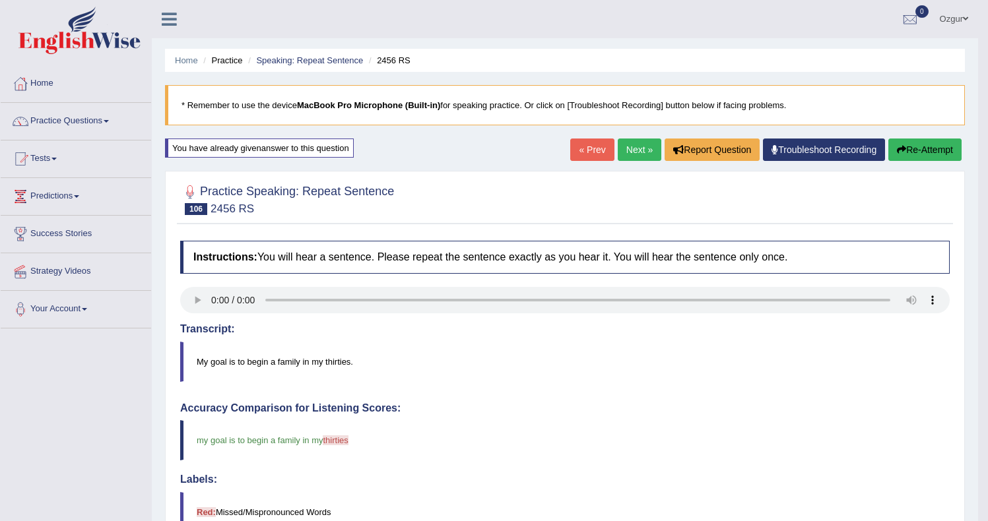
click at [640, 148] on link "Next »" at bounding box center [640, 150] width 44 height 22
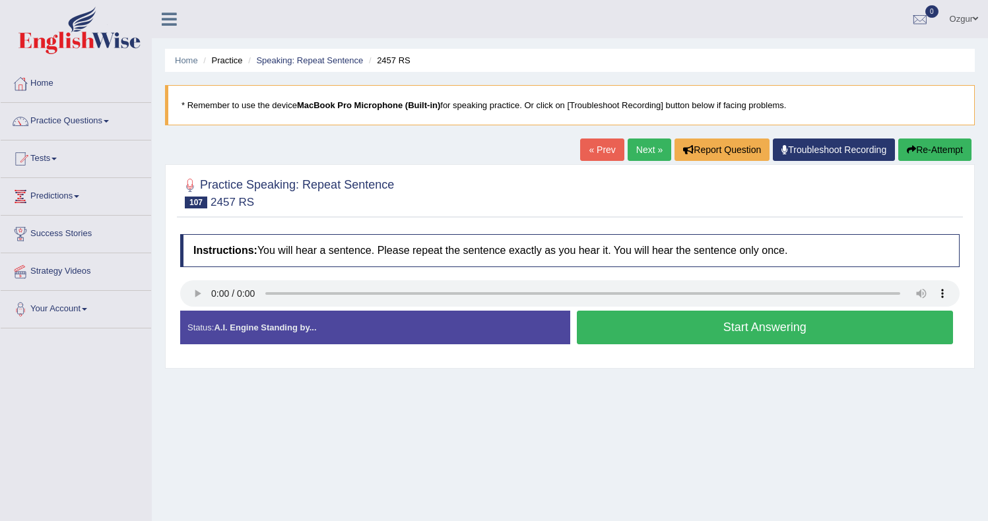
click at [630, 328] on button "Start Answering" at bounding box center [765, 328] width 377 height 34
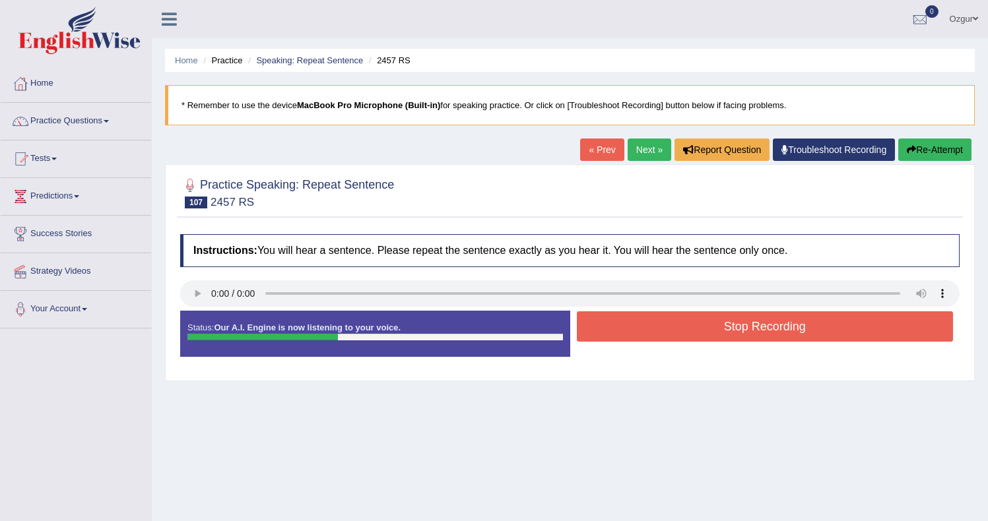
click at [664, 333] on button "Stop Recording" at bounding box center [765, 327] width 377 height 30
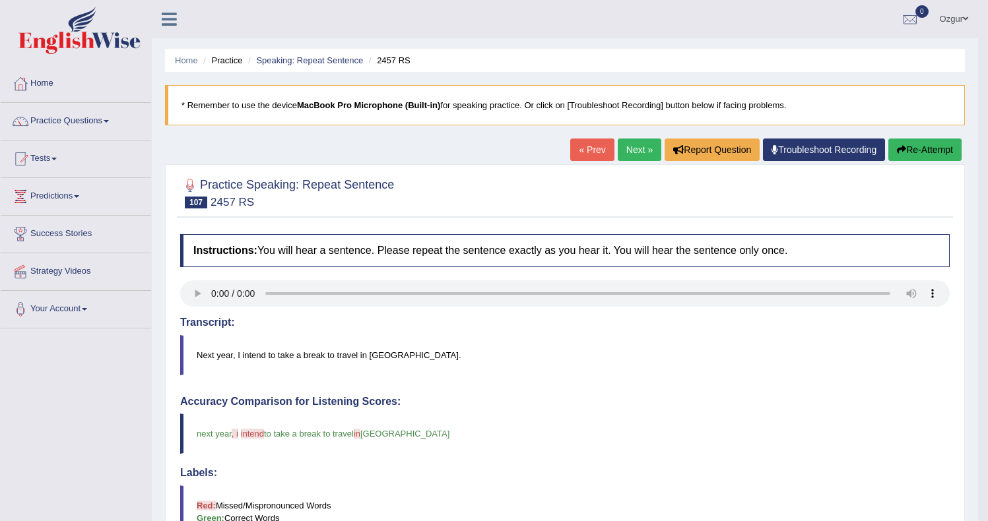
click at [935, 149] on button "Re-Attempt" at bounding box center [924, 150] width 73 height 22
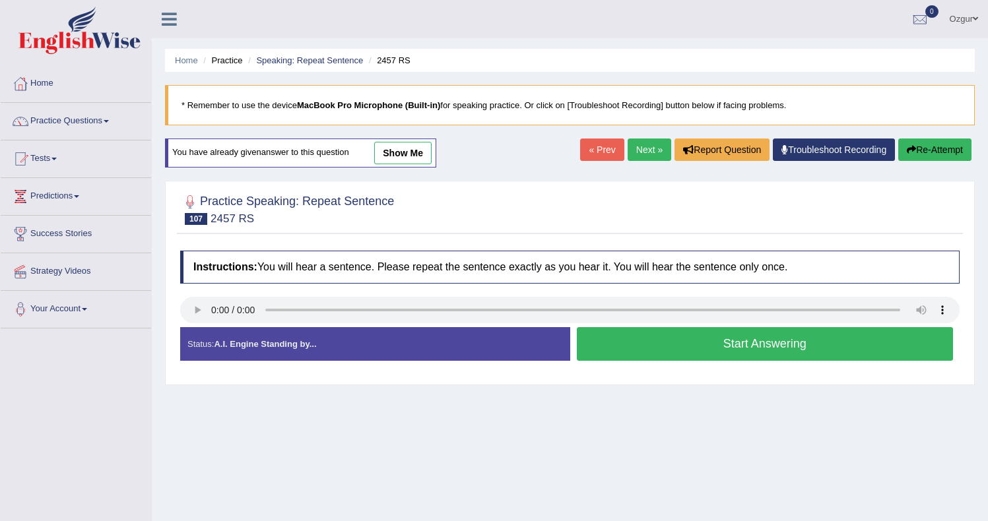
click at [645, 343] on button "Start Answering" at bounding box center [765, 344] width 377 height 34
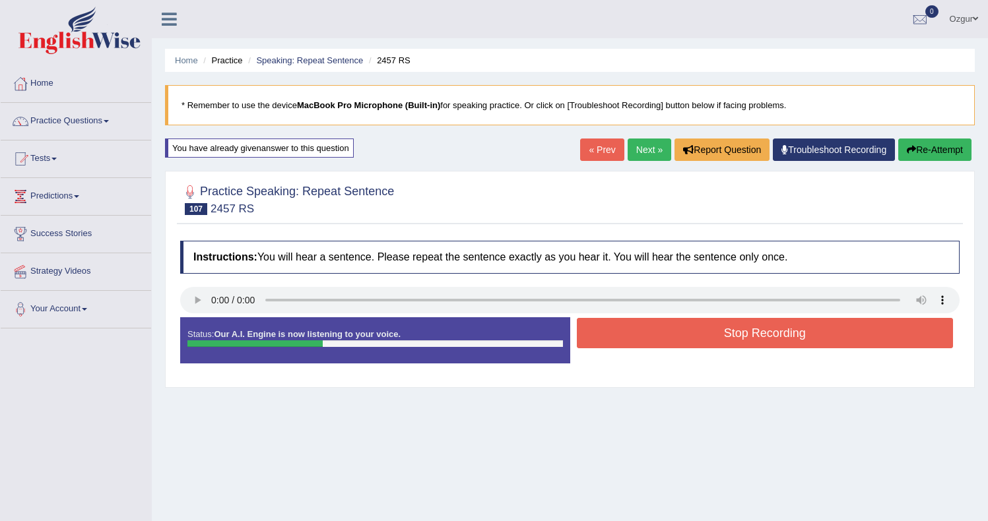
click at [927, 142] on button "Re-Attempt" at bounding box center [934, 150] width 73 height 22
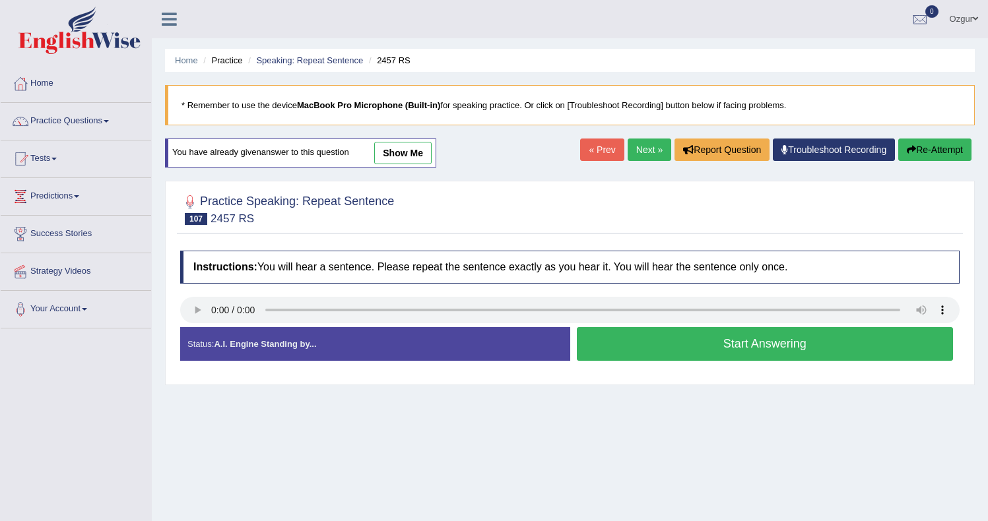
click at [590, 340] on button "Start Answering" at bounding box center [765, 344] width 377 height 34
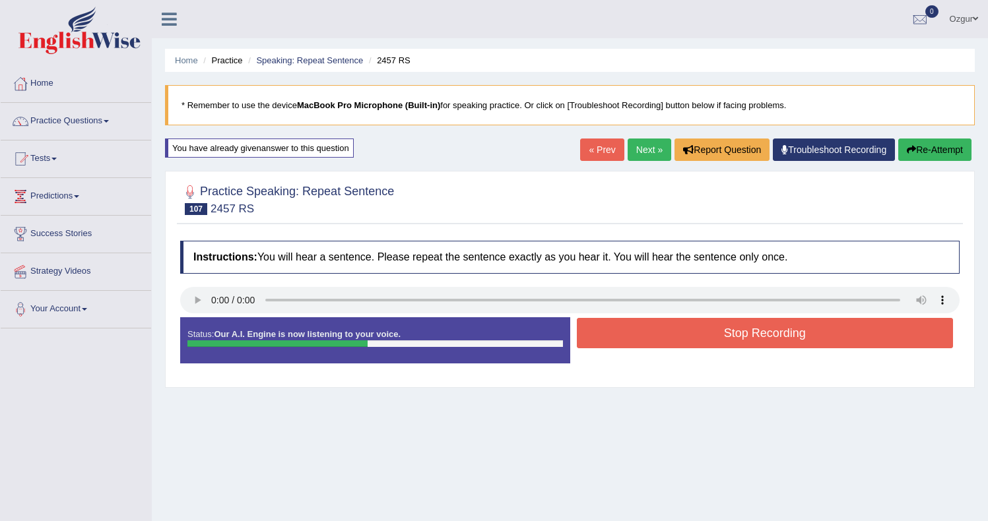
click at [806, 327] on button "Stop Recording" at bounding box center [765, 333] width 377 height 30
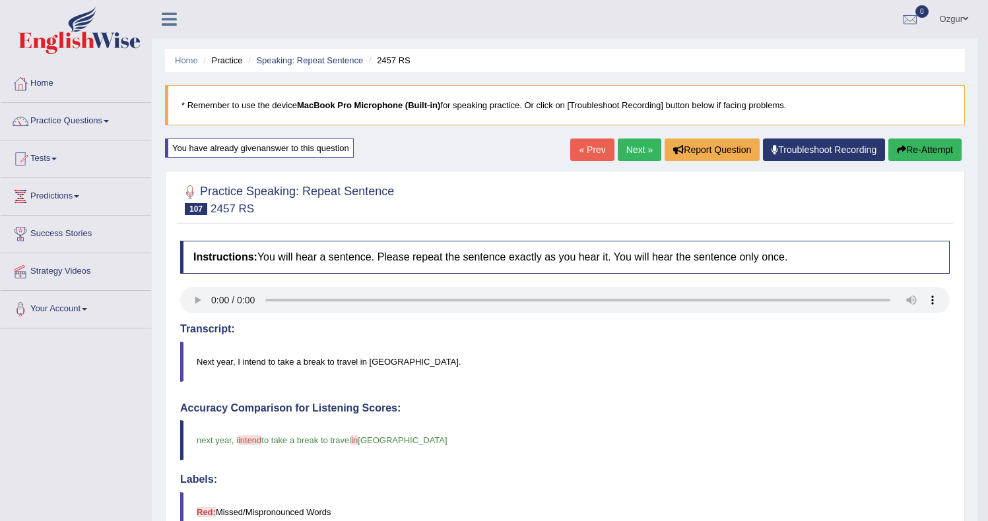
click at [916, 153] on button "Re-Attempt" at bounding box center [924, 150] width 73 height 22
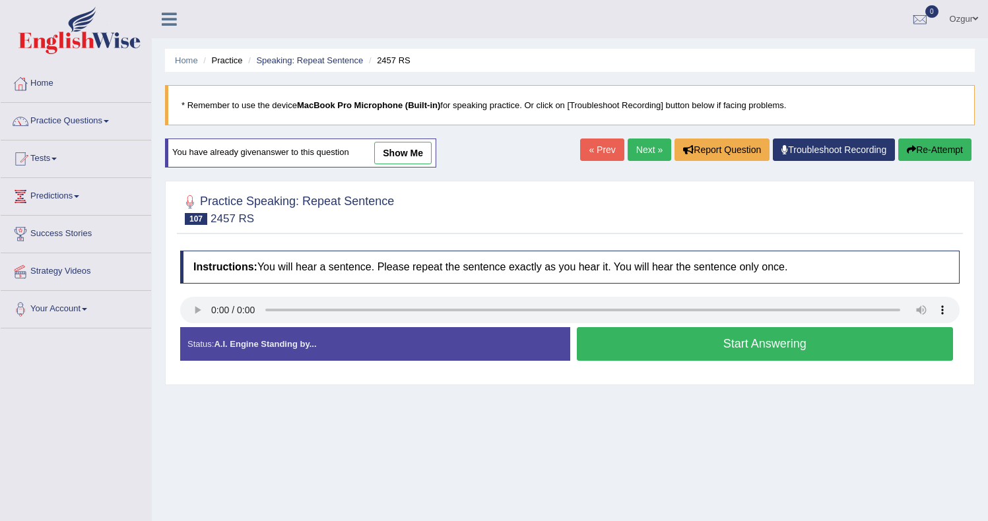
click at [662, 358] on button "Start Answering" at bounding box center [765, 344] width 377 height 34
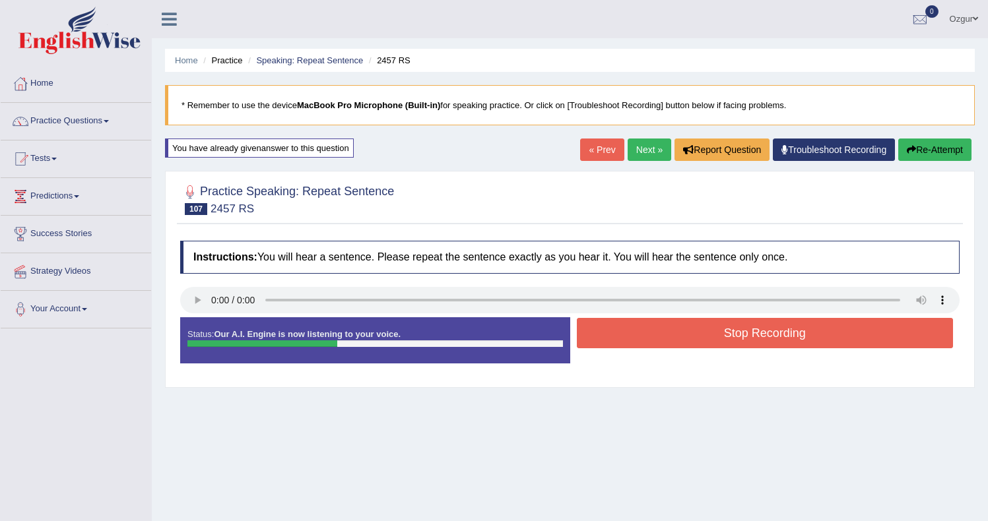
click at [624, 324] on button "Stop Recording" at bounding box center [765, 333] width 377 height 30
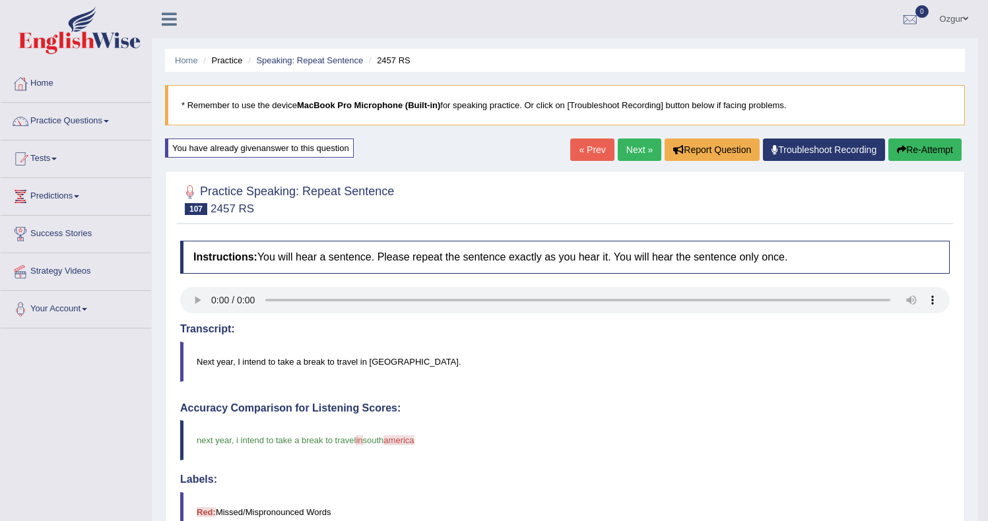
click at [927, 151] on button "Re-Attempt" at bounding box center [924, 150] width 73 height 22
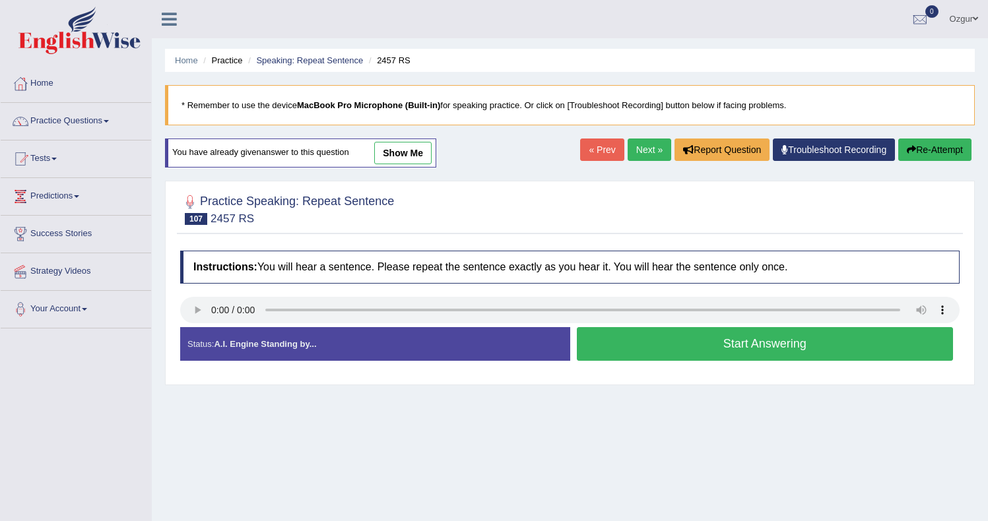
click at [657, 333] on button "Start Answering" at bounding box center [765, 344] width 377 height 34
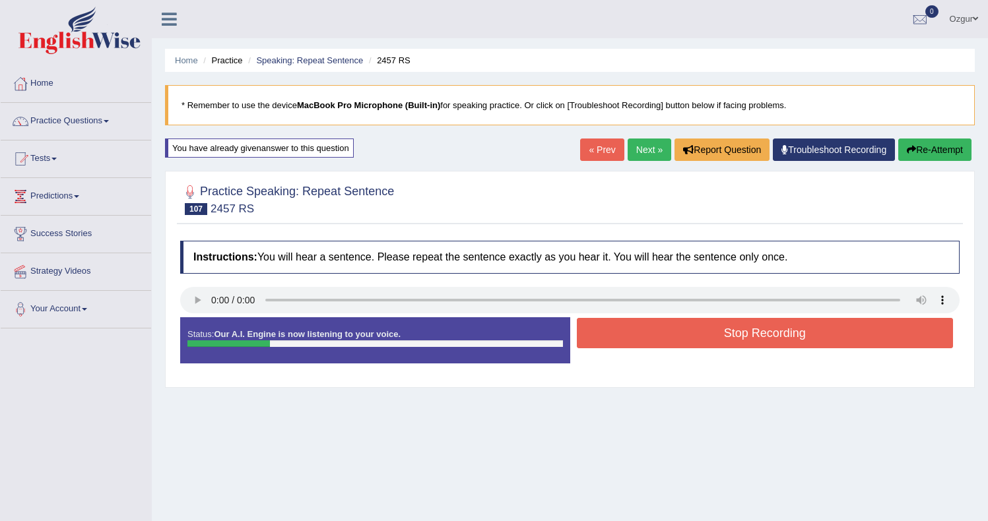
click at [937, 141] on button "Re-Attempt" at bounding box center [934, 150] width 73 height 22
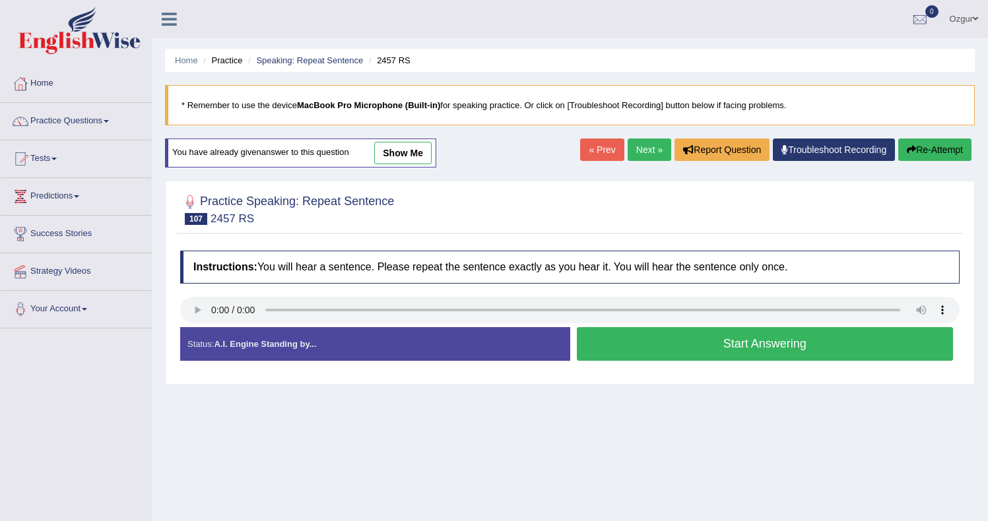
click at [704, 333] on button "Start Answering" at bounding box center [765, 344] width 377 height 34
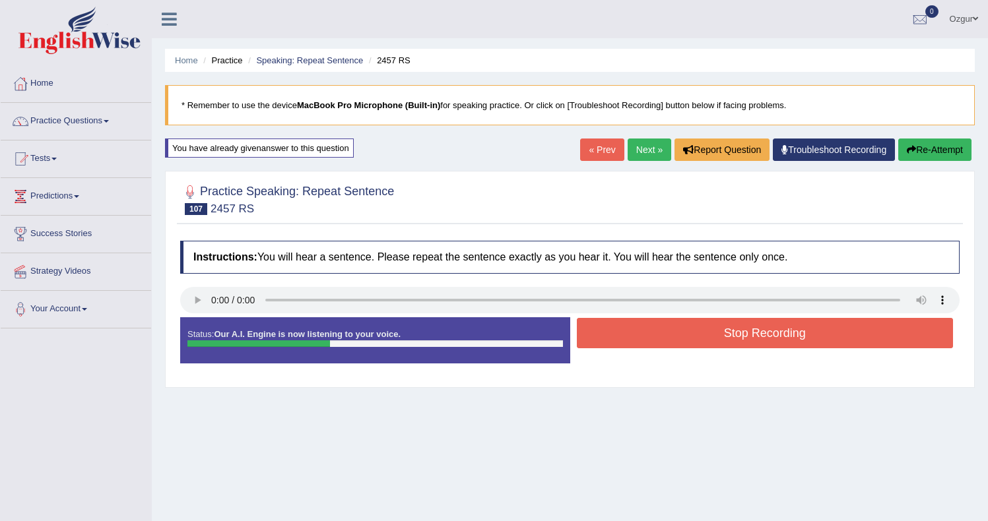
click at [653, 334] on button "Stop Recording" at bounding box center [765, 333] width 377 height 30
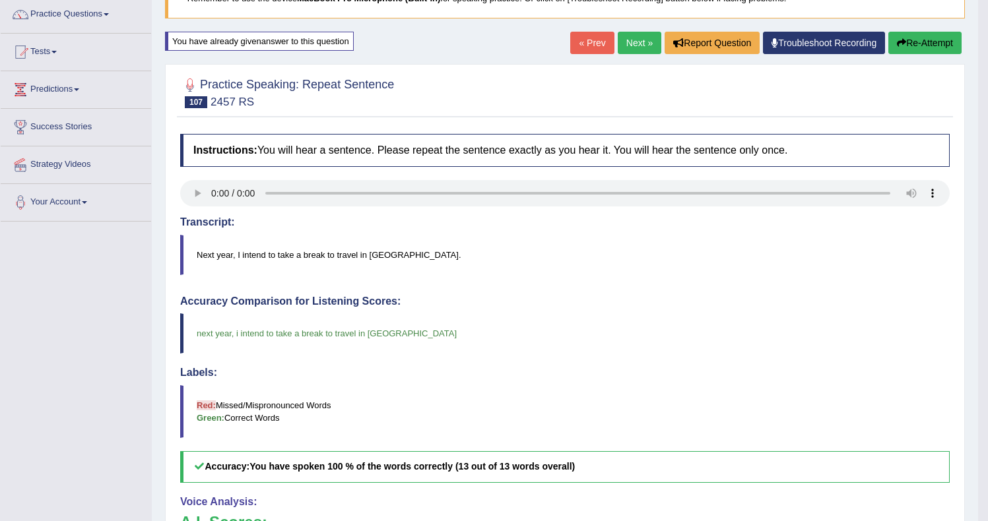
scroll to position [14, 0]
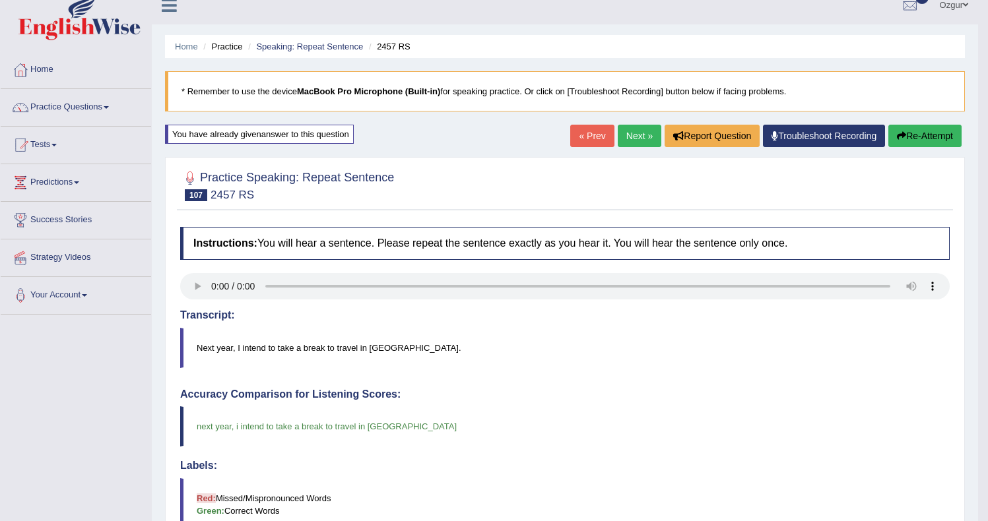
click at [648, 131] on link "Next »" at bounding box center [640, 136] width 44 height 22
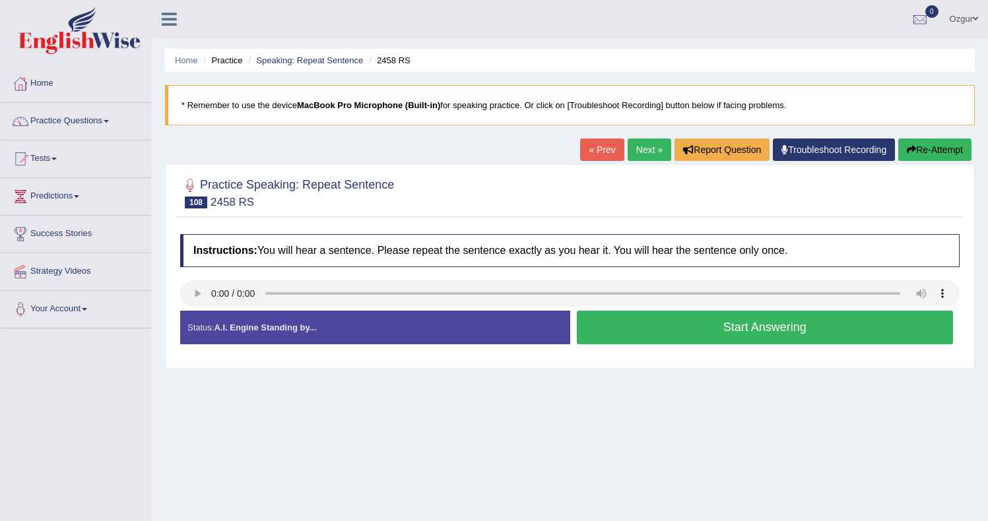
click at [665, 333] on button "Start Answering" at bounding box center [765, 328] width 377 height 34
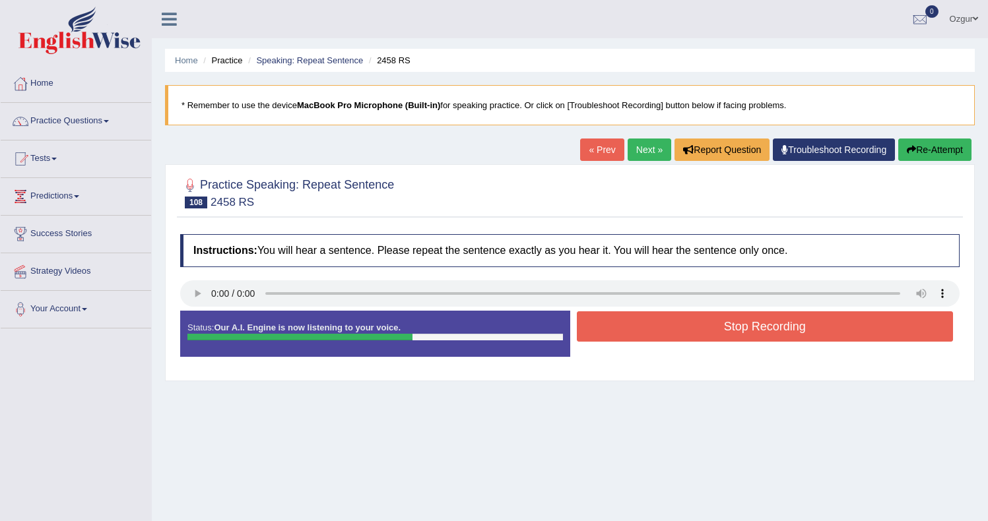
click at [646, 323] on button "Stop Recording" at bounding box center [765, 327] width 377 height 30
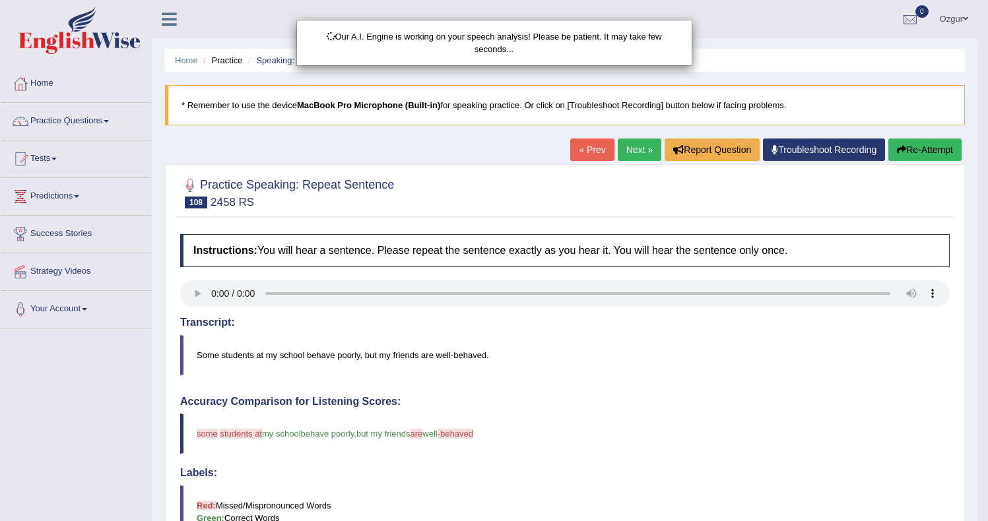
click at [964, 141] on div "Our A.I. Engine is working on your speech analysis! Please be patient. It may t…" at bounding box center [494, 260] width 988 height 521
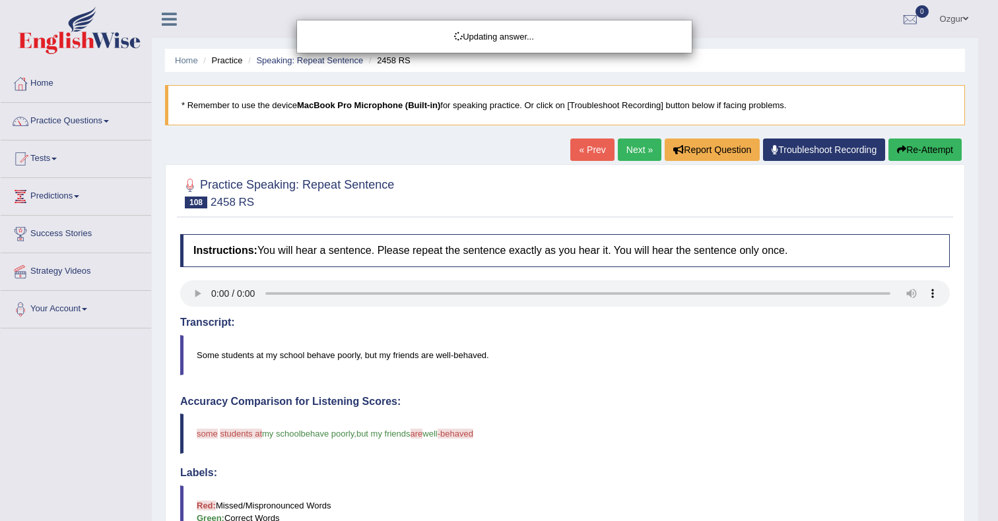
click at [927, 150] on body "Toggle navigation Home Practice Questions Speaking Practice Read Aloud Repeat S…" at bounding box center [499, 260] width 998 height 521
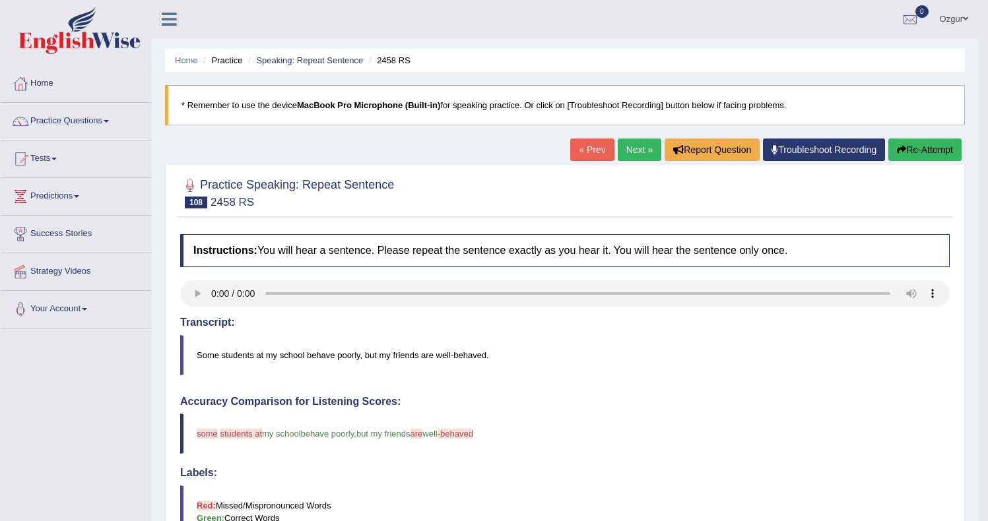
click at [921, 152] on button "Re-Attempt" at bounding box center [924, 150] width 73 height 22
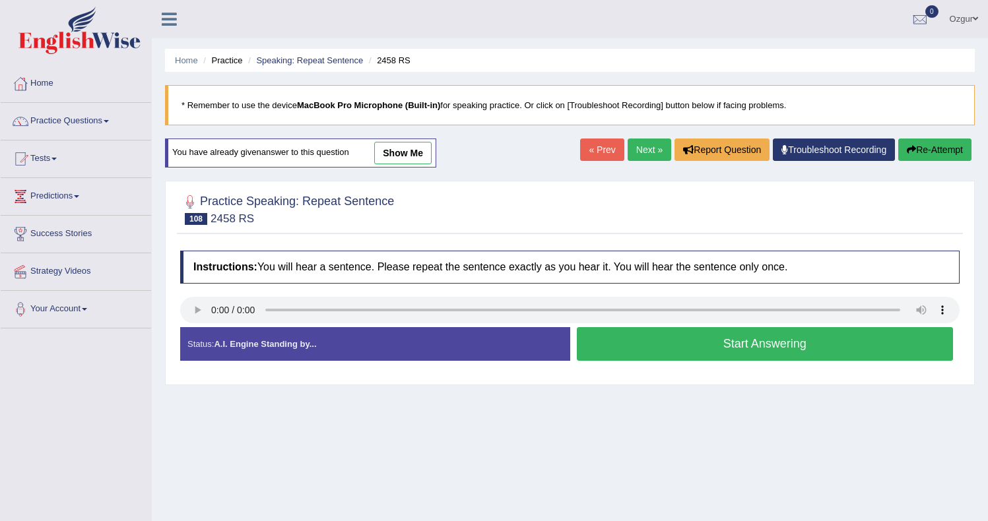
click at [635, 348] on button "Start Answering" at bounding box center [765, 344] width 377 height 34
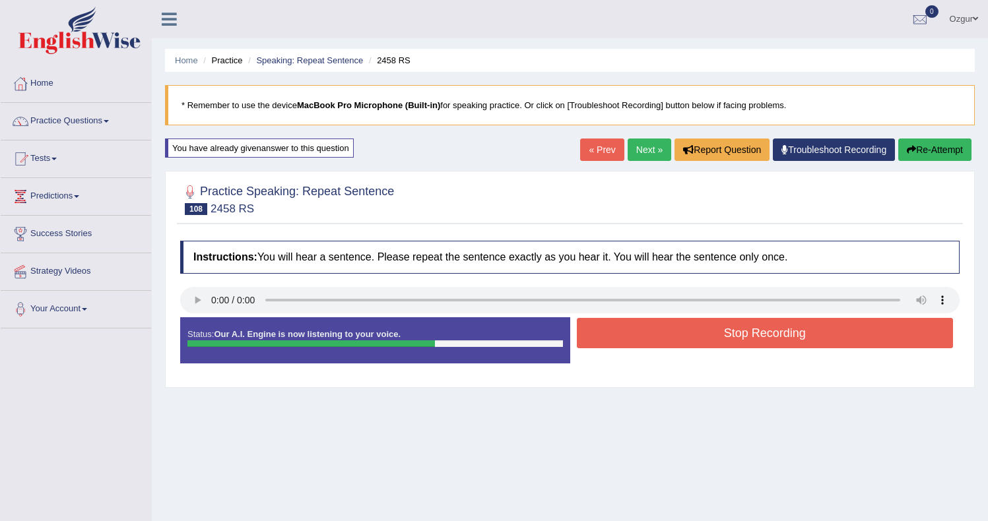
click at [945, 157] on button "Re-Attempt" at bounding box center [934, 150] width 73 height 22
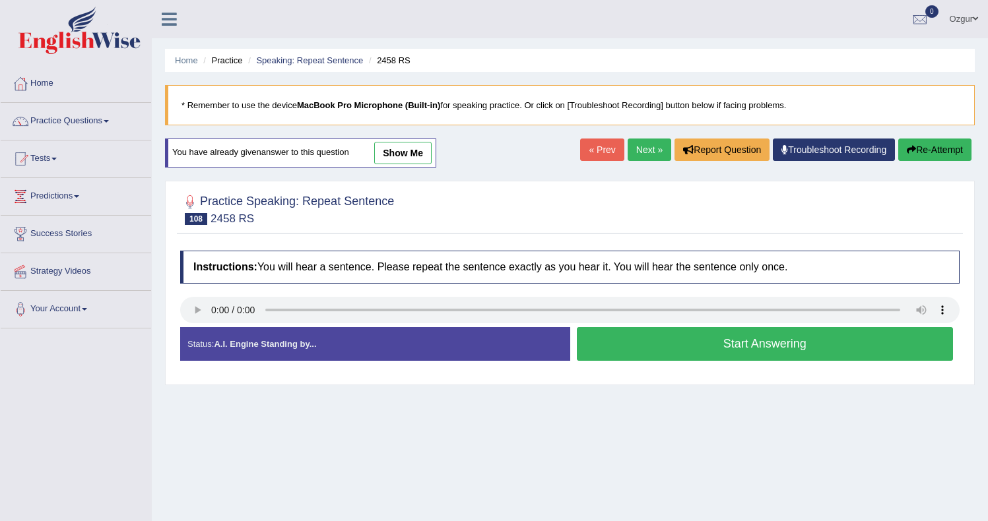
click at [691, 350] on button "Start Answering" at bounding box center [765, 344] width 377 height 34
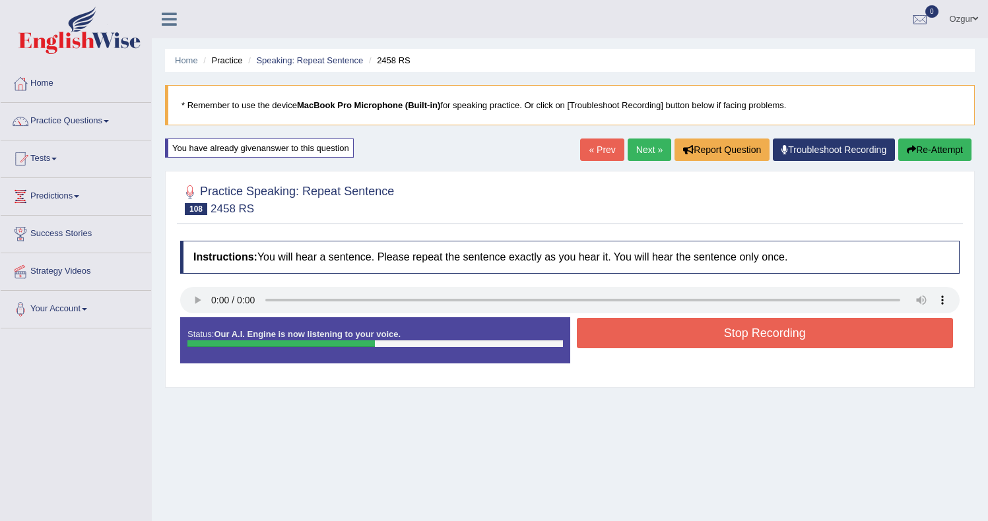
click at [636, 331] on button "Stop Recording" at bounding box center [765, 333] width 377 height 30
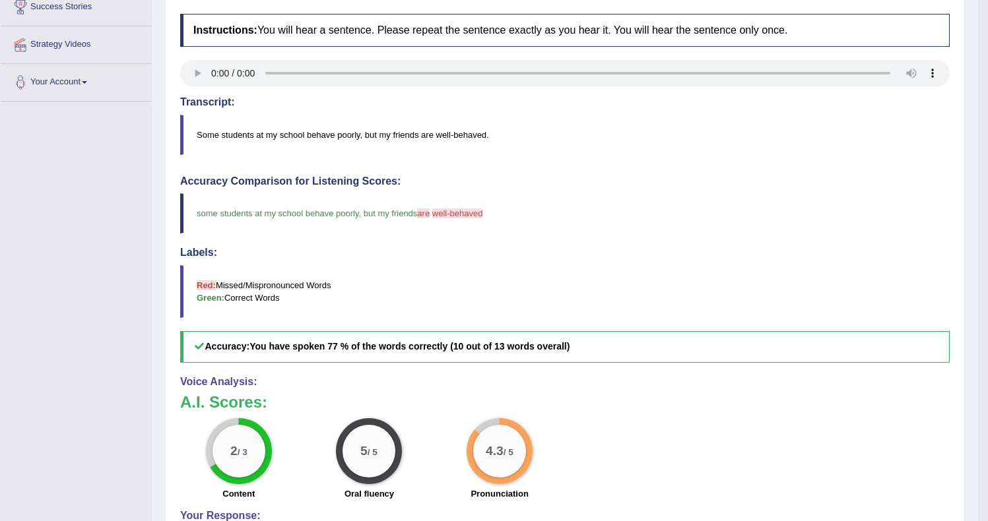
scroll to position [94, 0]
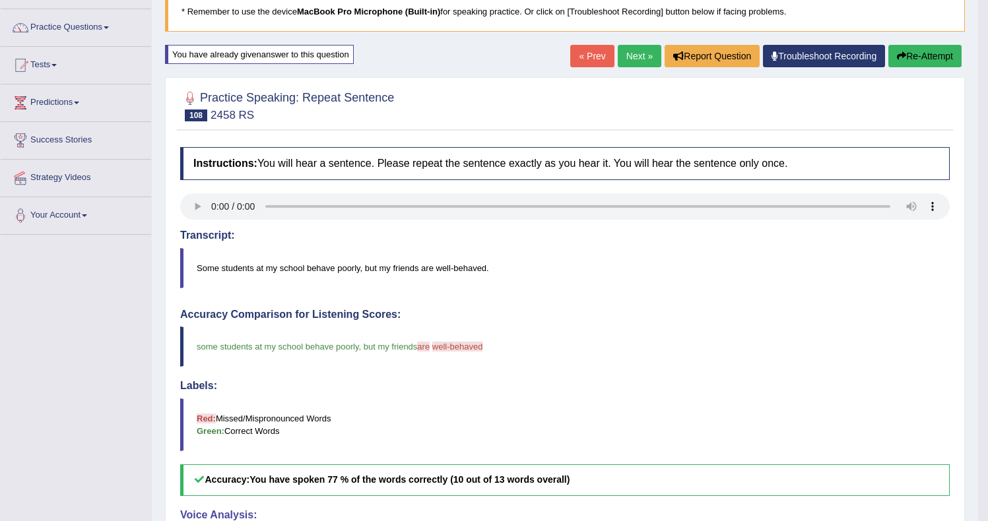
click at [921, 63] on button "Re-Attempt" at bounding box center [924, 56] width 73 height 22
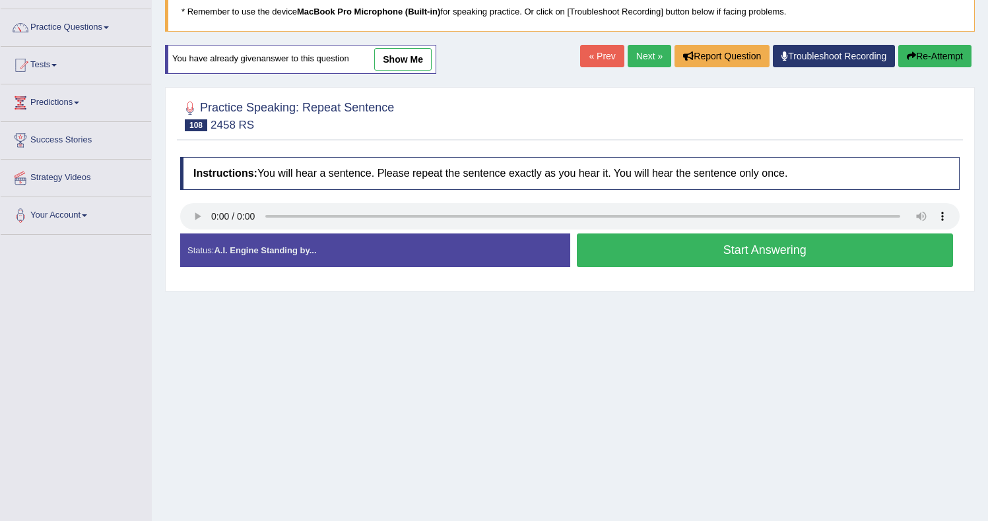
click at [791, 260] on button "Start Answering" at bounding box center [765, 251] width 377 height 34
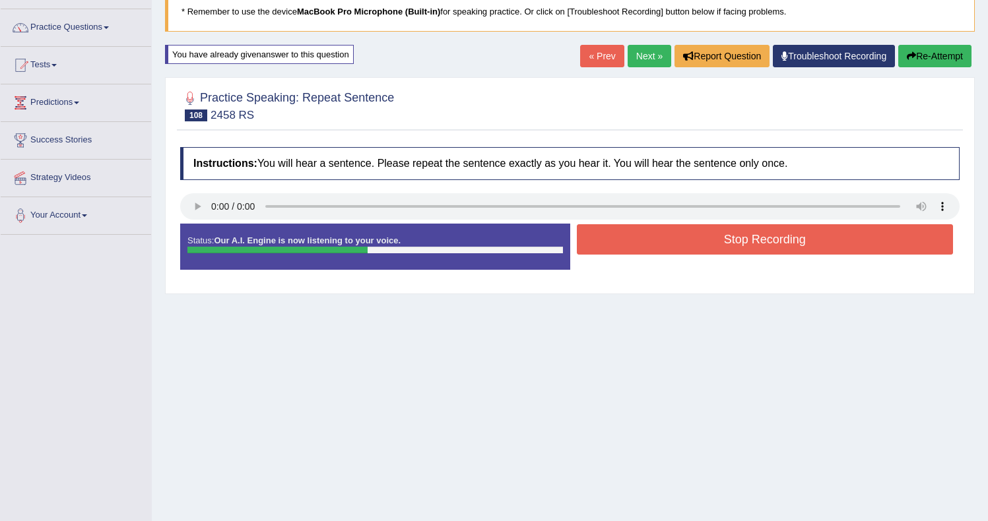
click at [776, 242] on button "Stop Recording" at bounding box center [765, 239] width 377 height 30
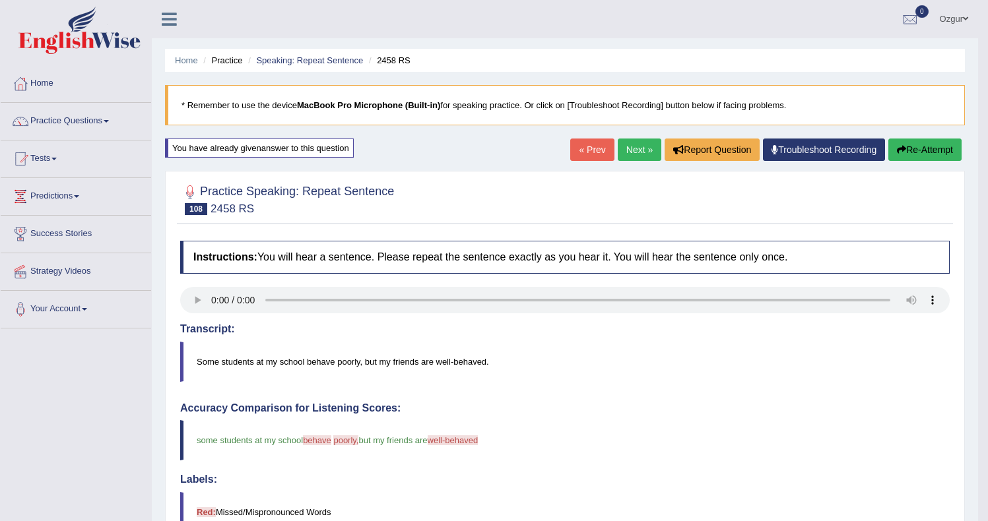
click at [647, 143] on link "Next »" at bounding box center [640, 150] width 44 height 22
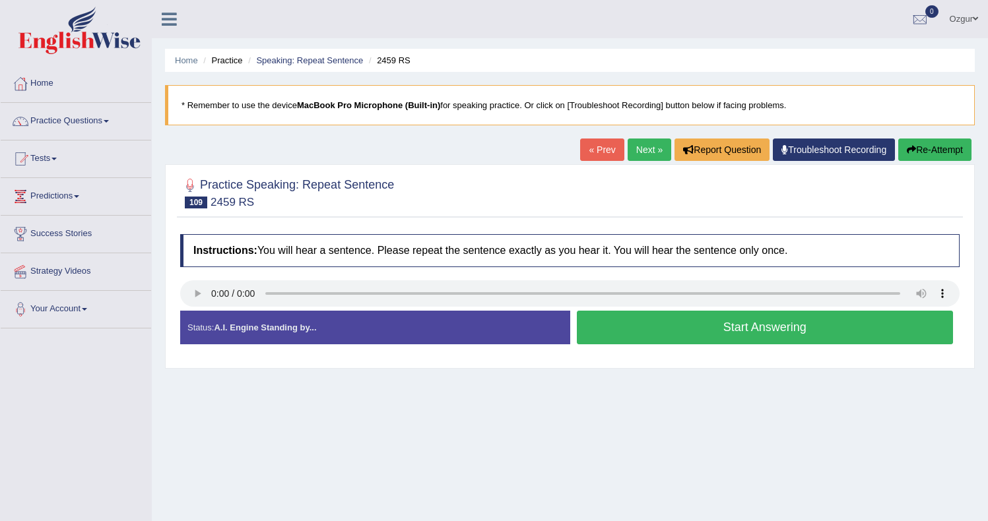
click at [658, 329] on button "Start Answering" at bounding box center [765, 328] width 377 height 34
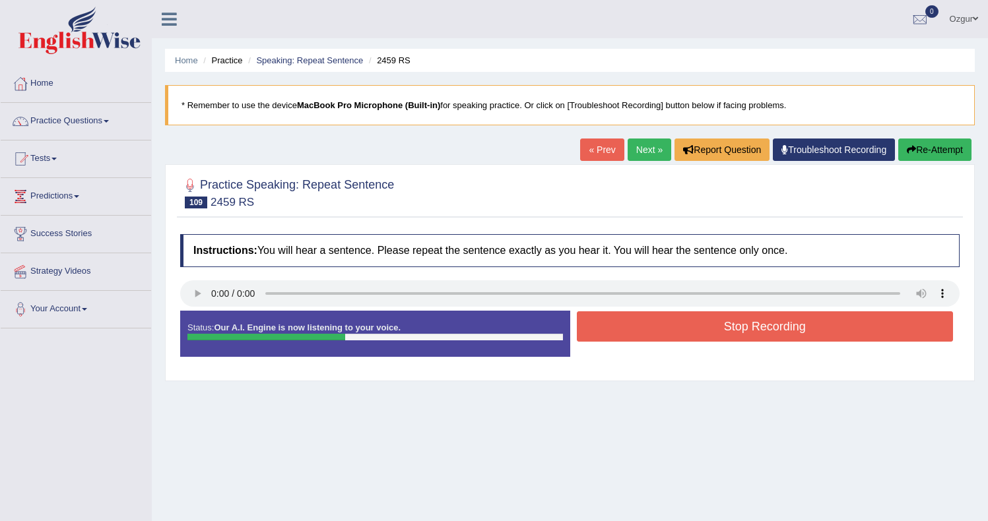
click at [658, 329] on button "Stop Recording" at bounding box center [765, 327] width 377 height 30
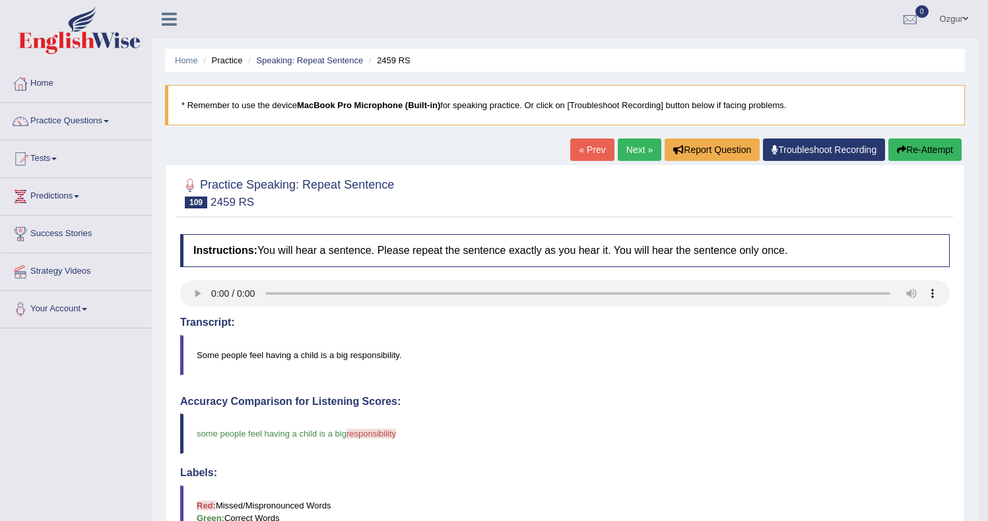
click at [949, 153] on button "Re-Attempt" at bounding box center [924, 150] width 73 height 22
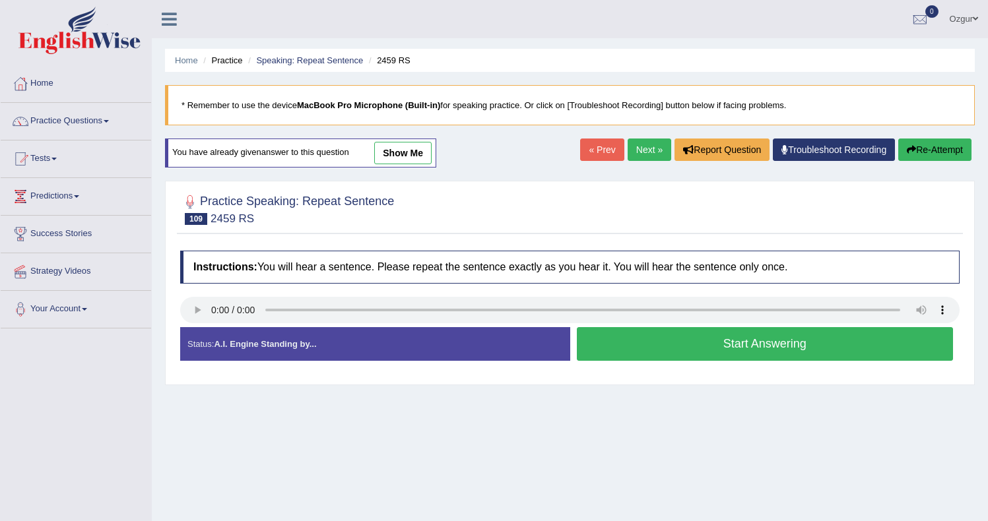
click at [686, 343] on button "Start Answering" at bounding box center [765, 344] width 377 height 34
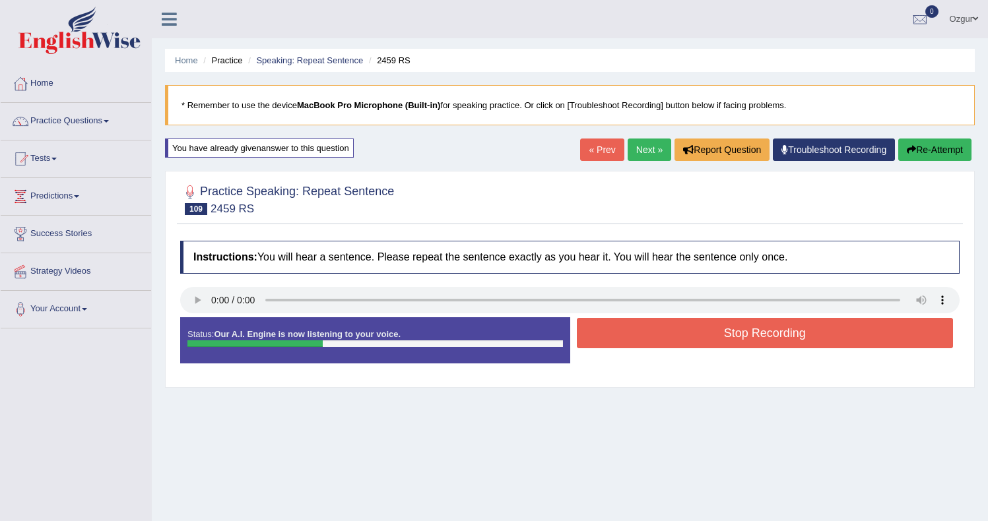
click at [689, 341] on button "Stop Recording" at bounding box center [765, 333] width 377 height 30
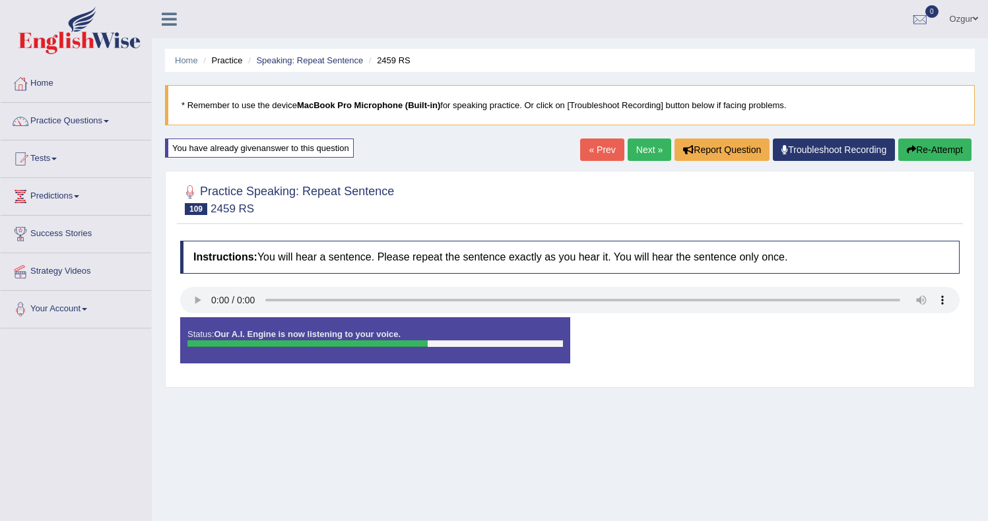
click at [930, 149] on button "Re-Attempt" at bounding box center [934, 150] width 73 height 22
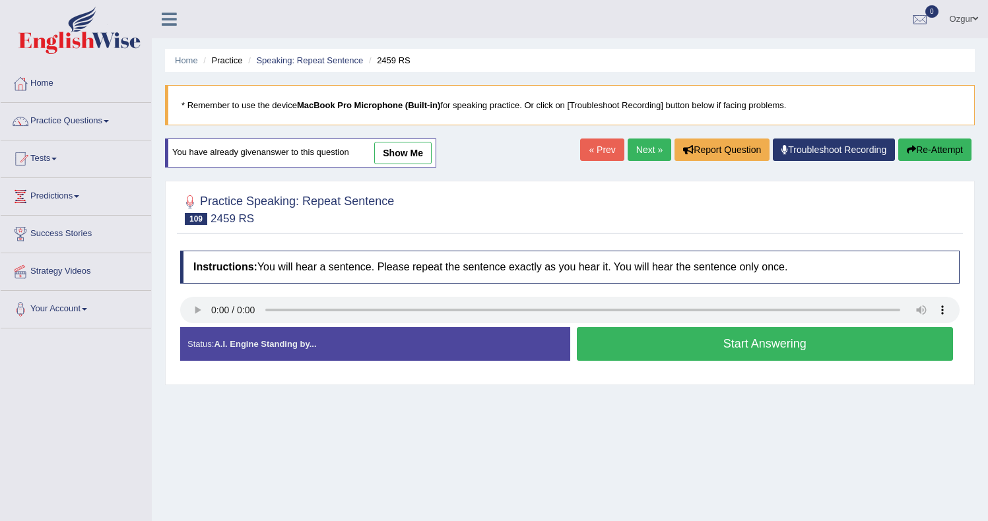
click at [692, 350] on button "Start Answering" at bounding box center [765, 344] width 377 height 34
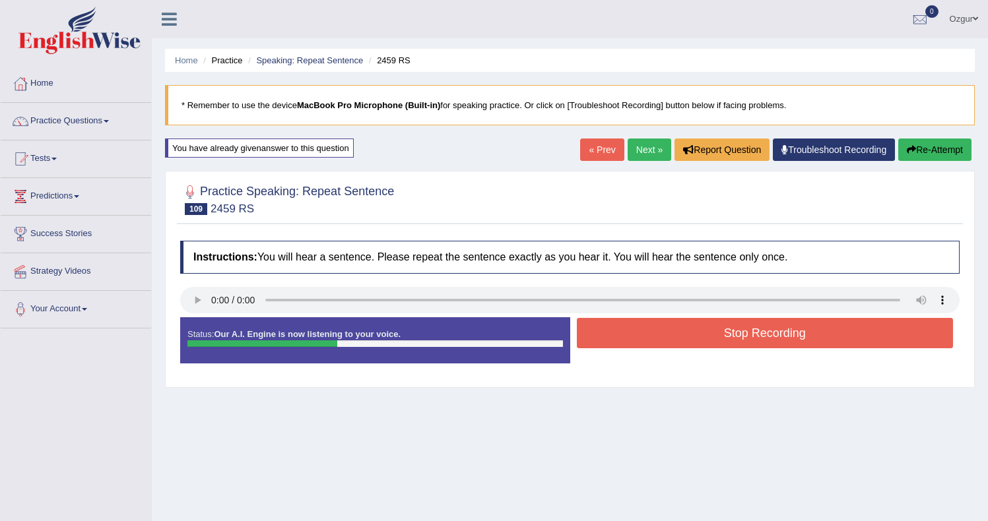
click at [686, 335] on button "Stop Recording" at bounding box center [765, 333] width 377 height 30
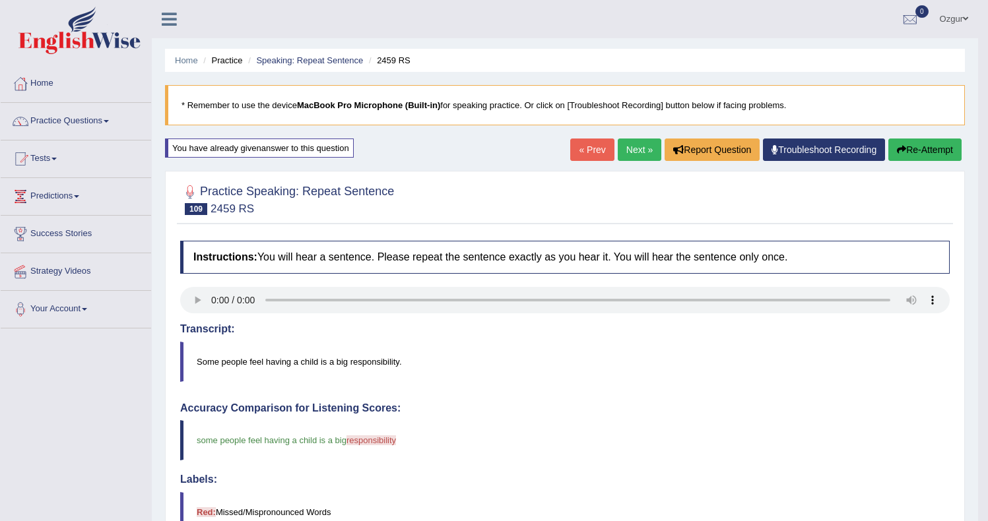
click at [633, 152] on link "Next »" at bounding box center [640, 150] width 44 height 22
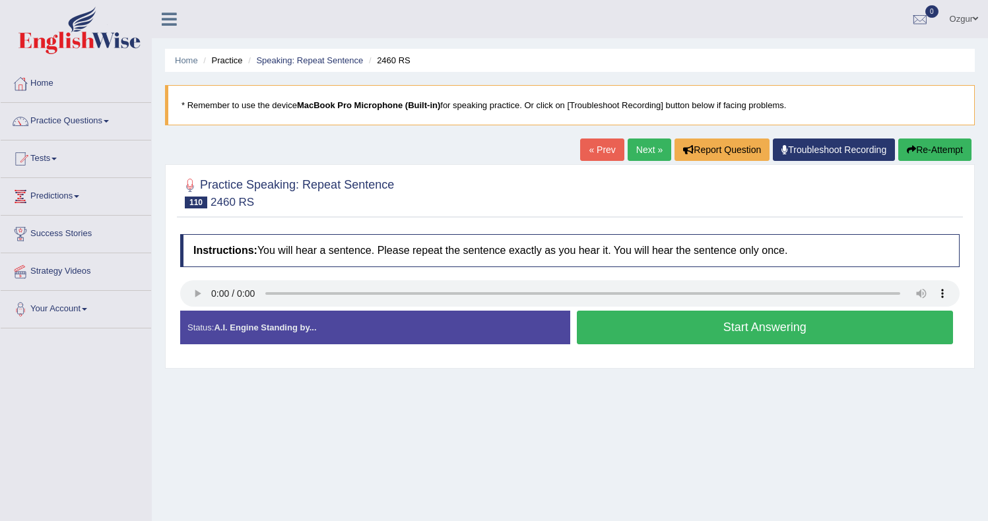
click at [636, 330] on button "Start Answering" at bounding box center [765, 328] width 377 height 34
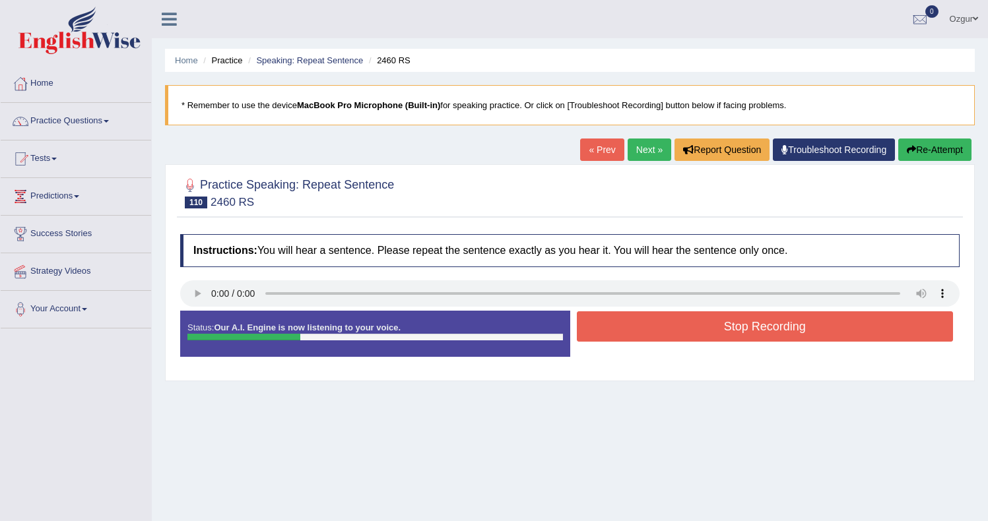
click at [686, 328] on button "Stop Recording" at bounding box center [765, 327] width 377 height 30
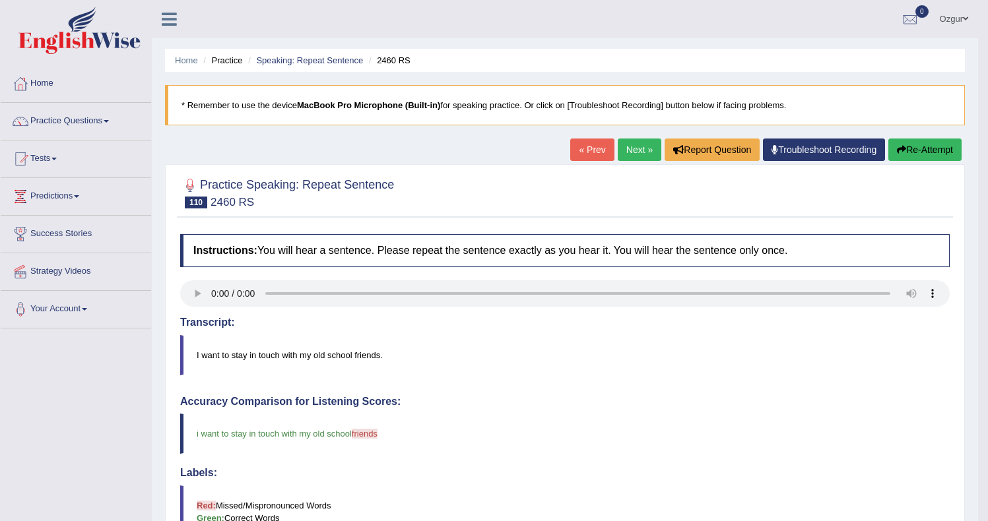
click at [618, 152] on link "Next »" at bounding box center [640, 150] width 44 height 22
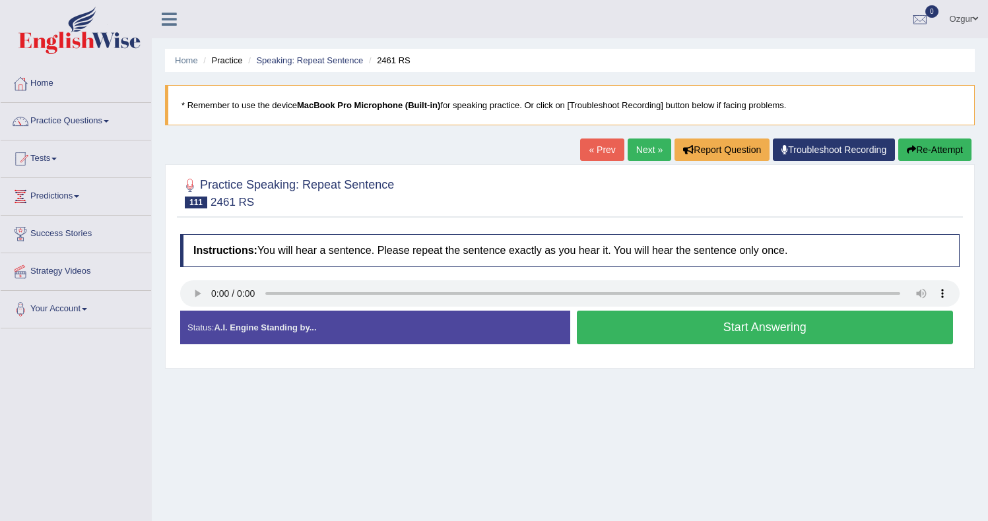
click at [646, 321] on button "Start Answering" at bounding box center [765, 328] width 377 height 34
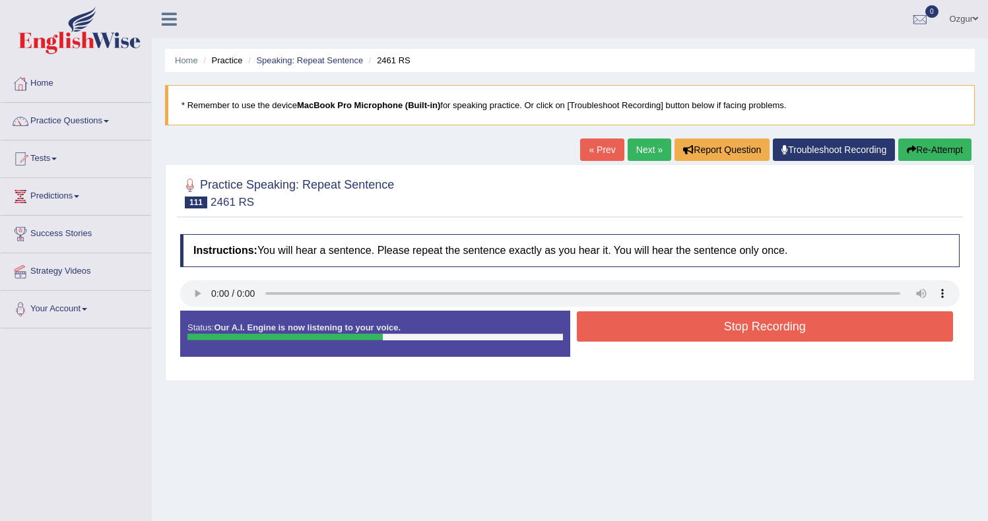
click at [633, 339] on button "Stop Recording" at bounding box center [765, 327] width 377 height 30
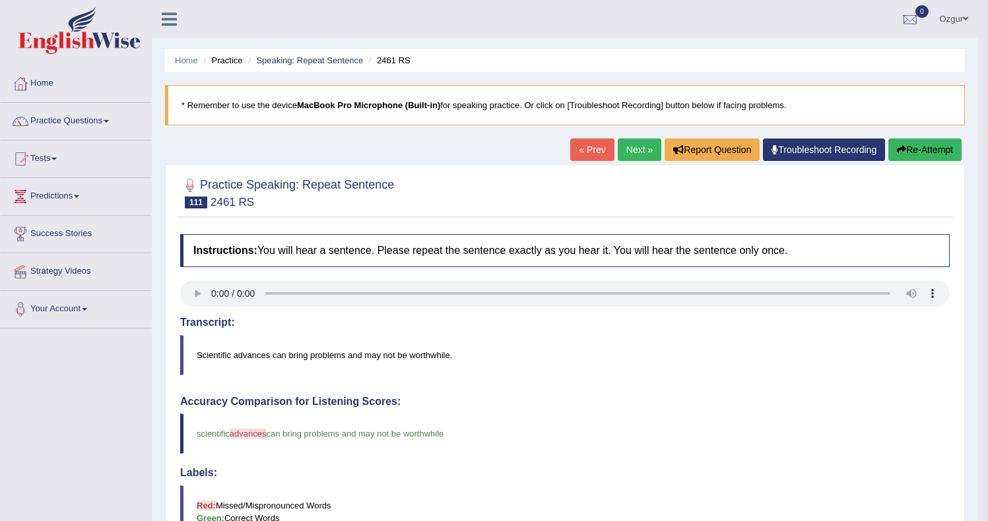
click at [929, 152] on button "Re-Attempt" at bounding box center [924, 150] width 73 height 22
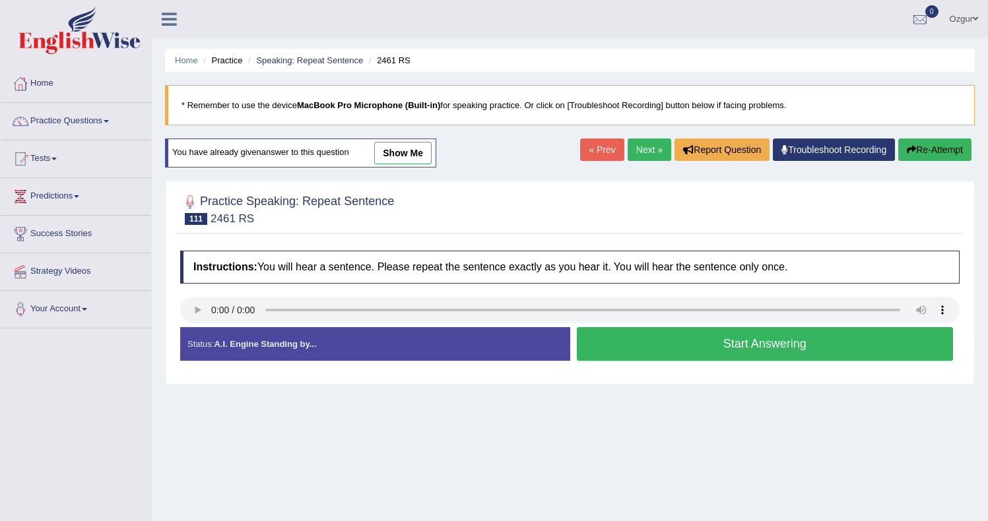
click at [666, 339] on button "Start Answering" at bounding box center [765, 344] width 377 height 34
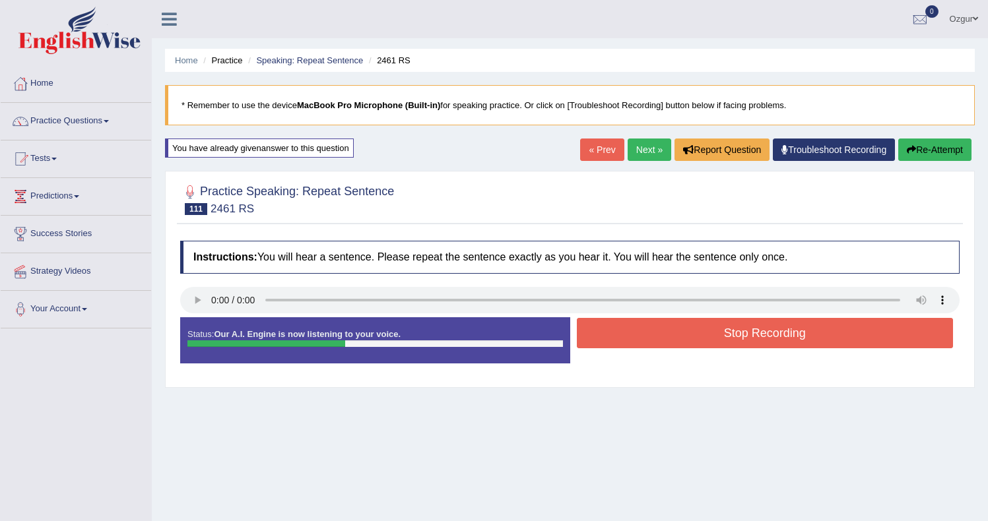
click at [913, 157] on button "Re-Attempt" at bounding box center [934, 150] width 73 height 22
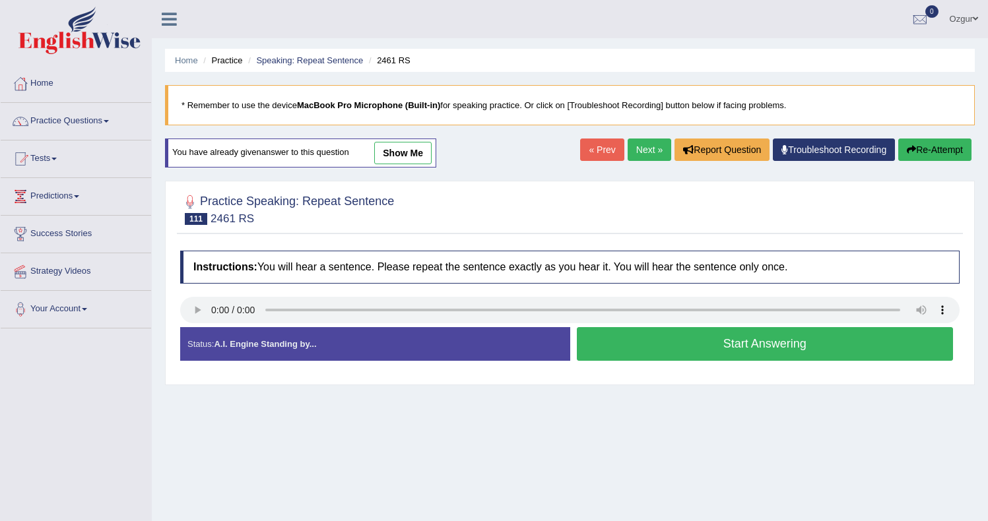
click at [738, 341] on button "Start Answering" at bounding box center [765, 344] width 377 height 34
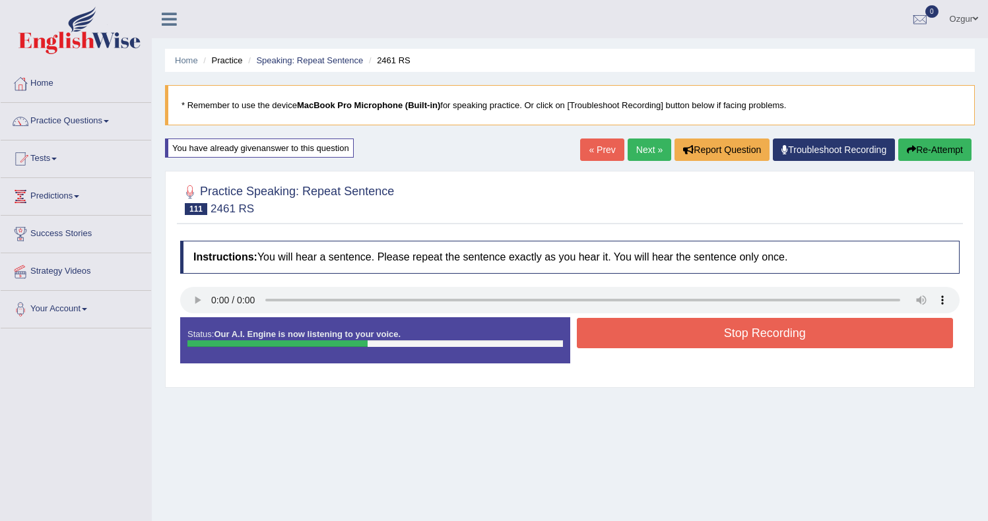
click at [630, 335] on button "Stop Recording" at bounding box center [765, 333] width 377 height 30
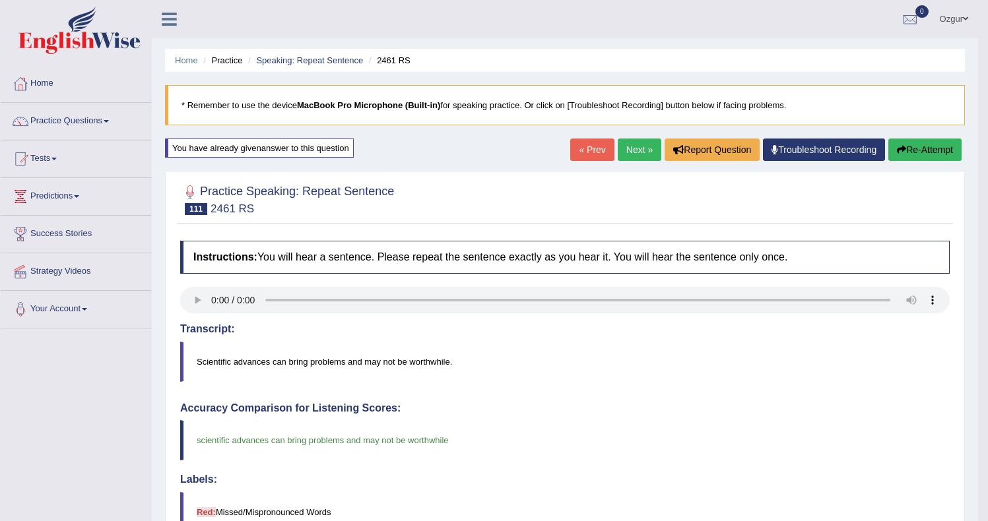
click at [622, 152] on link "Next »" at bounding box center [640, 150] width 44 height 22
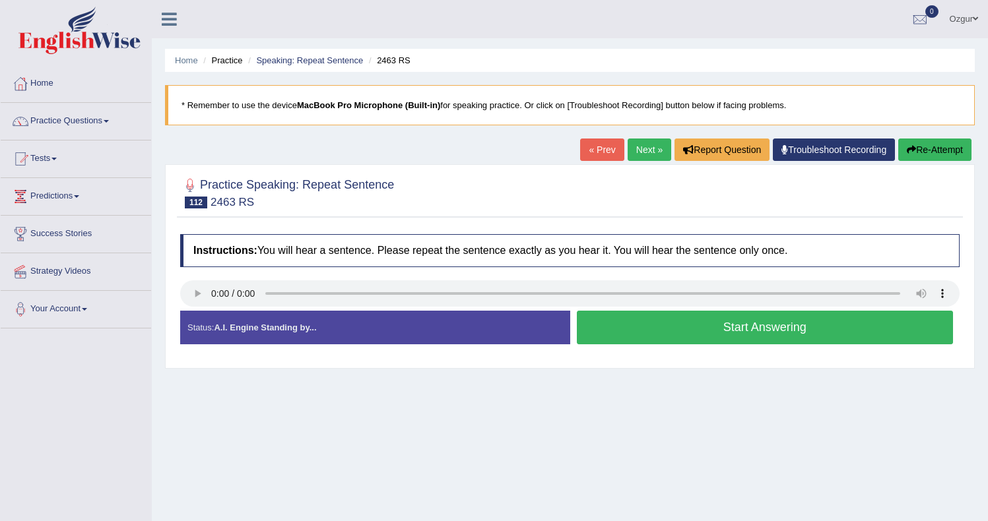
click at [634, 333] on button "Start Answering" at bounding box center [765, 328] width 377 height 34
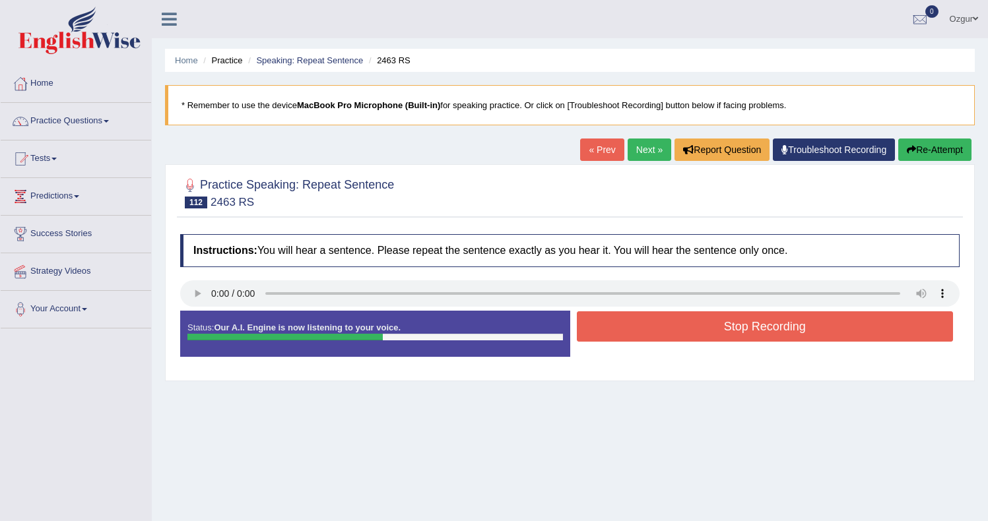
click at [693, 330] on button "Stop Recording" at bounding box center [765, 327] width 377 height 30
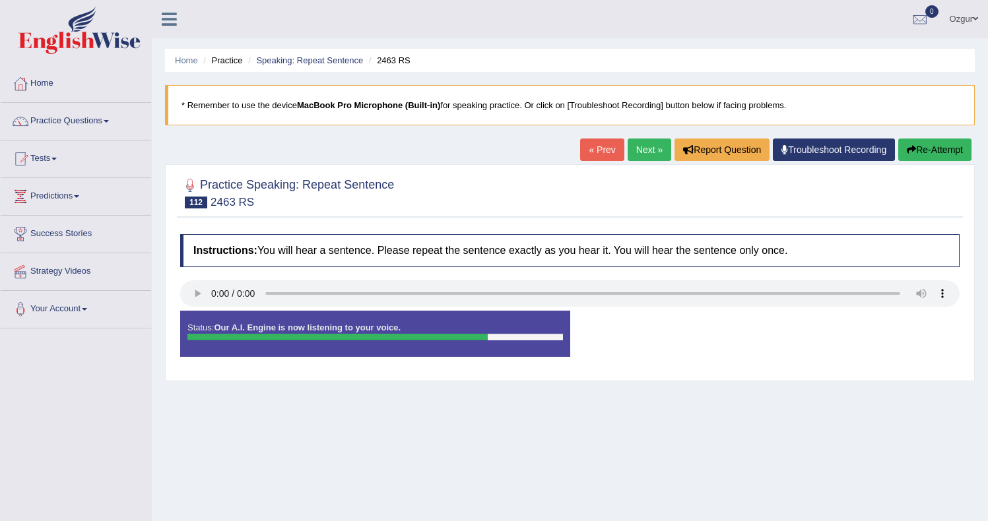
click at [925, 143] on button "Re-Attempt" at bounding box center [934, 150] width 73 height 22
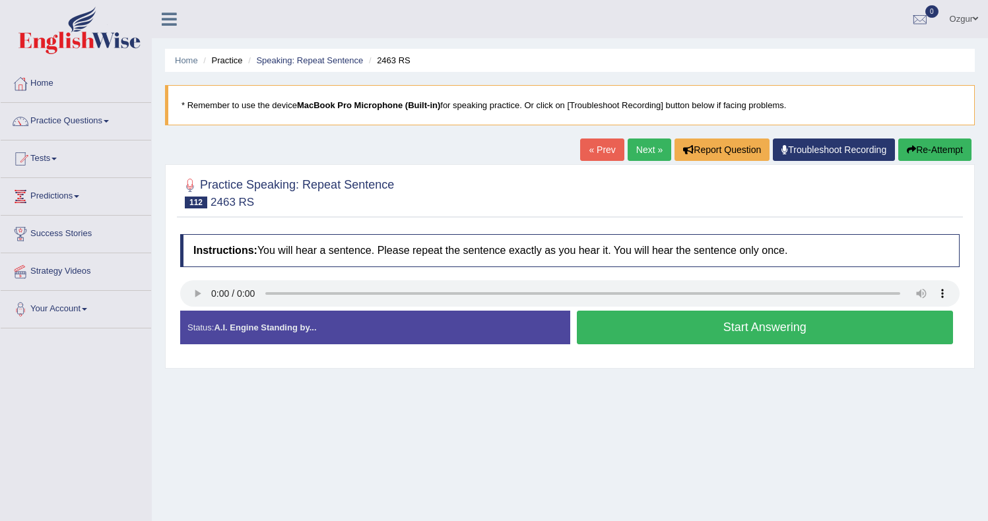
click at [665, 342] on button "Start Answering" at bounding box center [765, 328] width 377 height 34
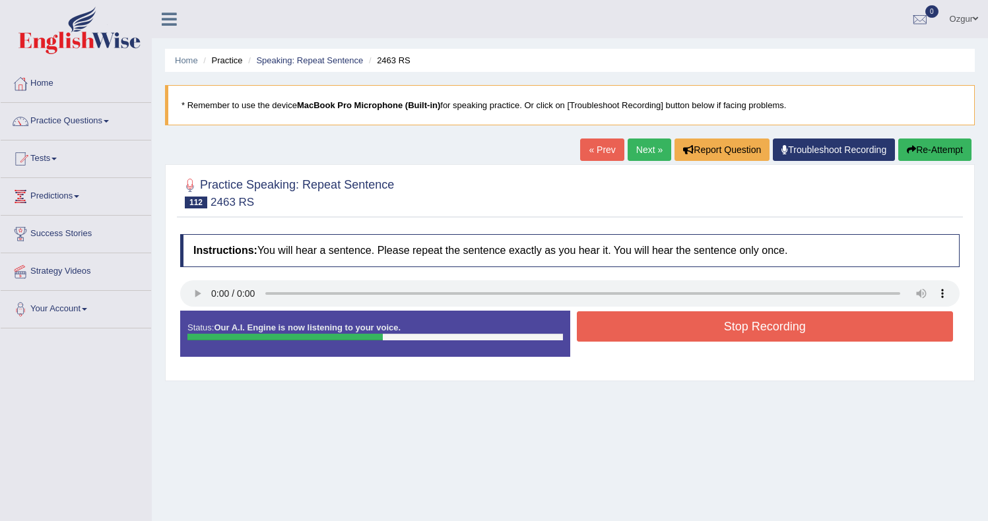
click at [686, 319] on button "Stop Recording" at bounding box center [765, 327] width 377 height 30
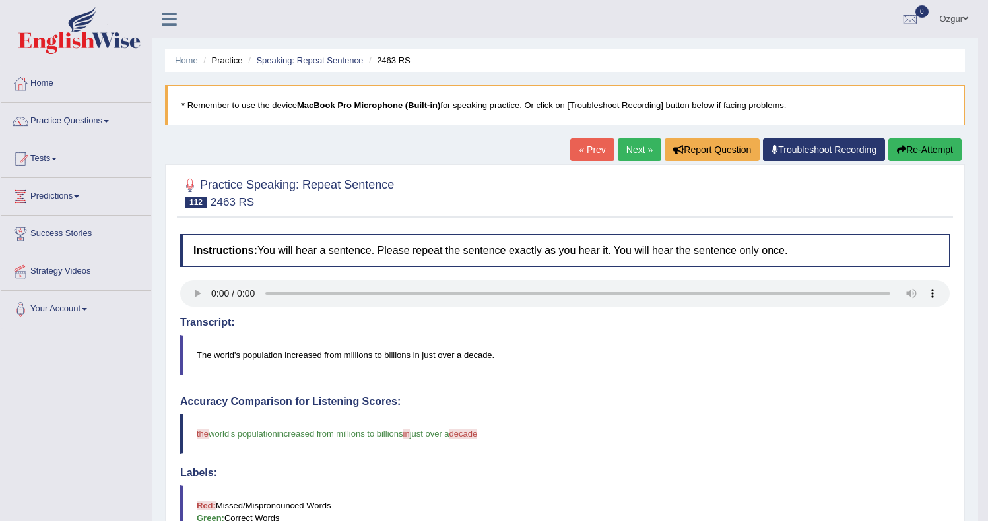
click at [897, 147] on icon "button" at bounding box center [901, 149] width 9 height 9
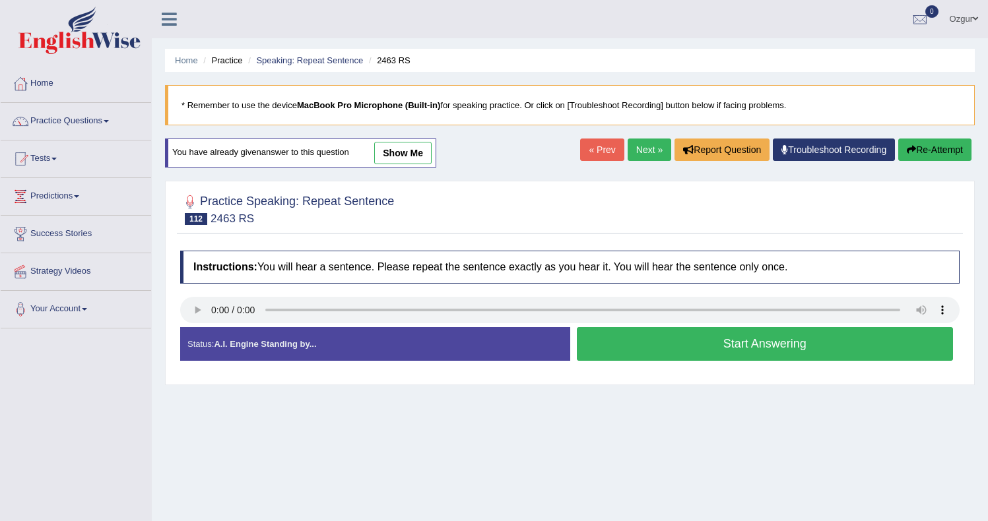
click at [659, 341] on button "Start Answering" at bounding box center [765, 344] width 377 height 34
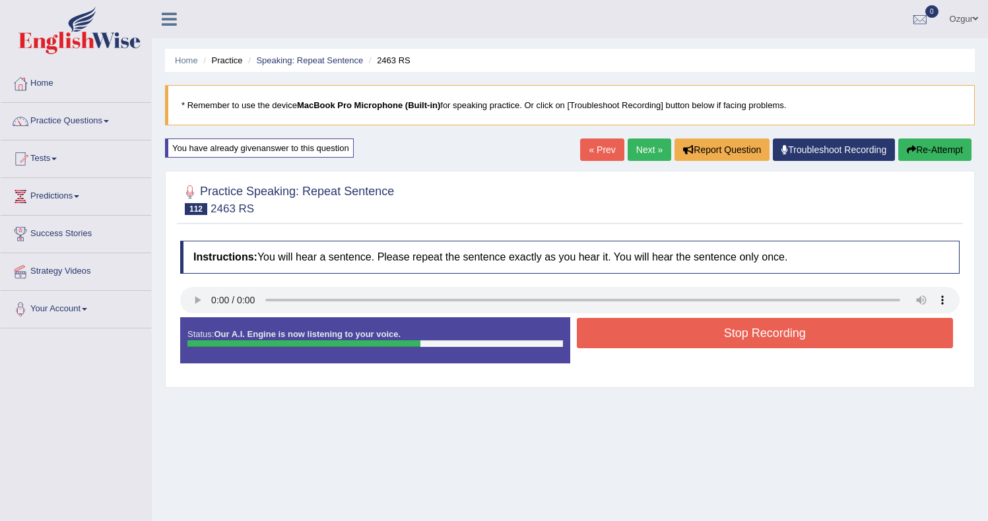
click at [661, 340] on button "Stop Recording" at bounding box center [765, 333] width 377 height 30
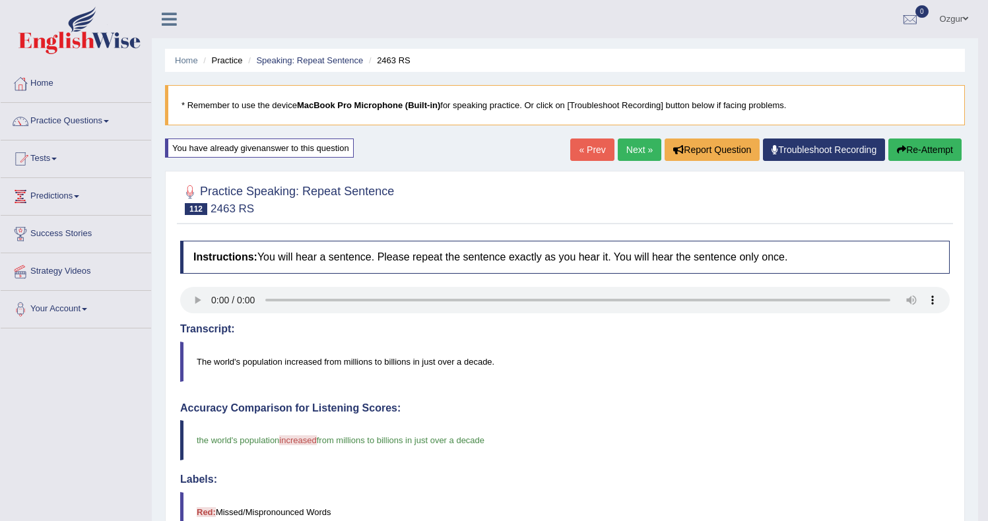
click at [931, 139] on button "Re-Attempt" at bounding box center [924, 150] width 73 height 22
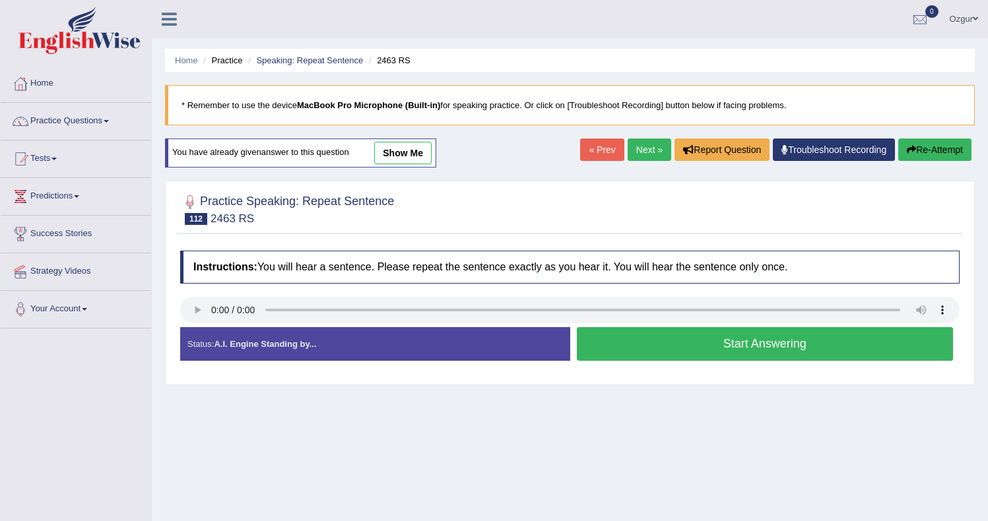
click at [656, 351] on button "Start Answering" at bounding box center [765, 344] width 377 height 34
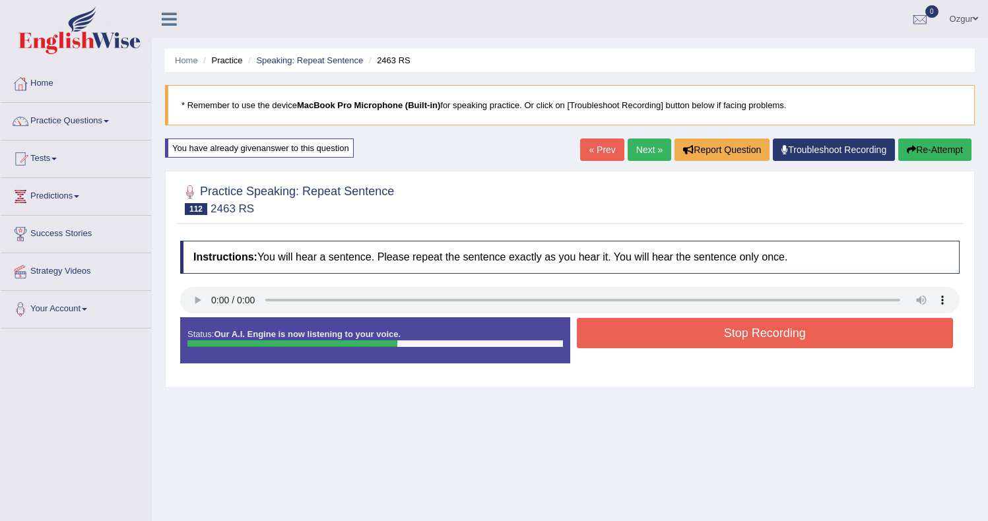
click at [635, 334] on button "Stop Recording" at bounding box center [765, 333] width 377 height 30
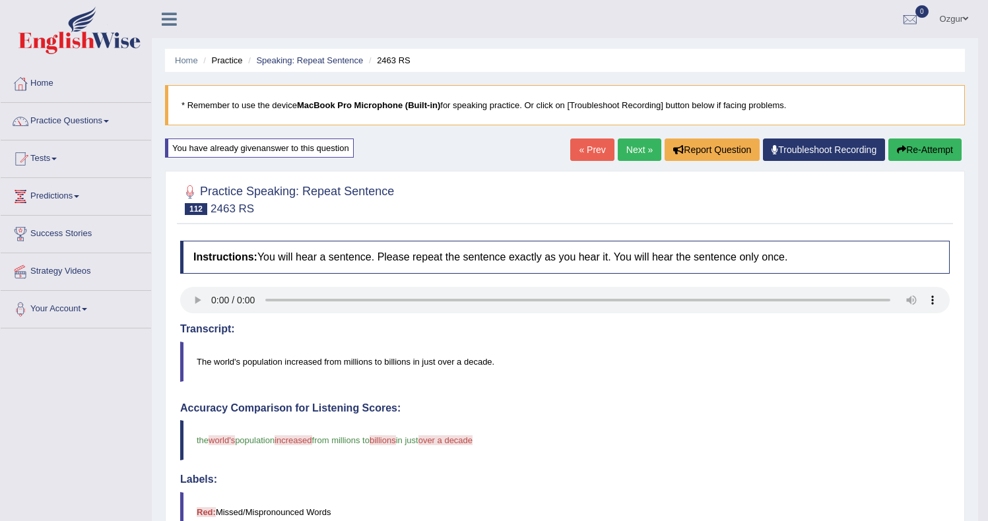
click at [916, 145] on button "Re-Attempt" at bounding box center [924, 150] width 73 height 22
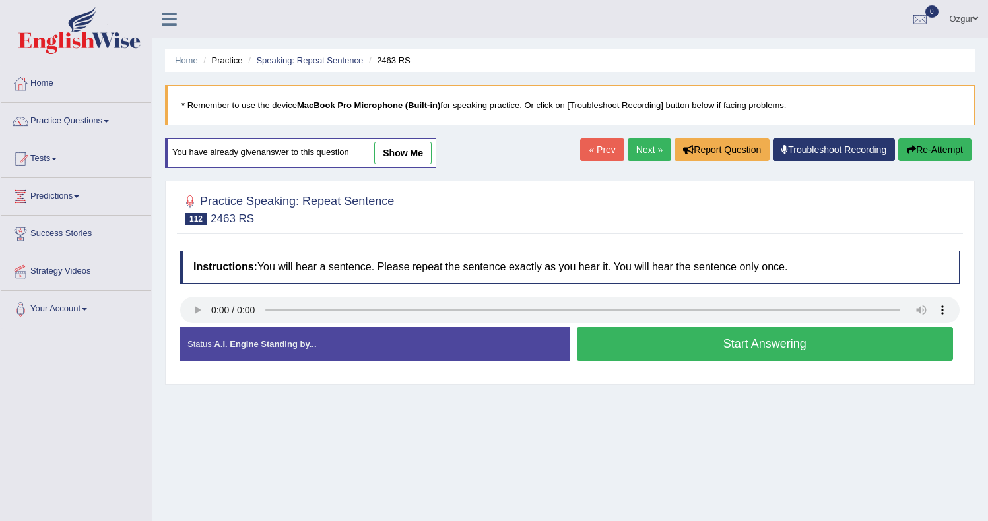
click at [615, 347] on button "Start Answering" at bounding box center [765, 344] width 377 height 34
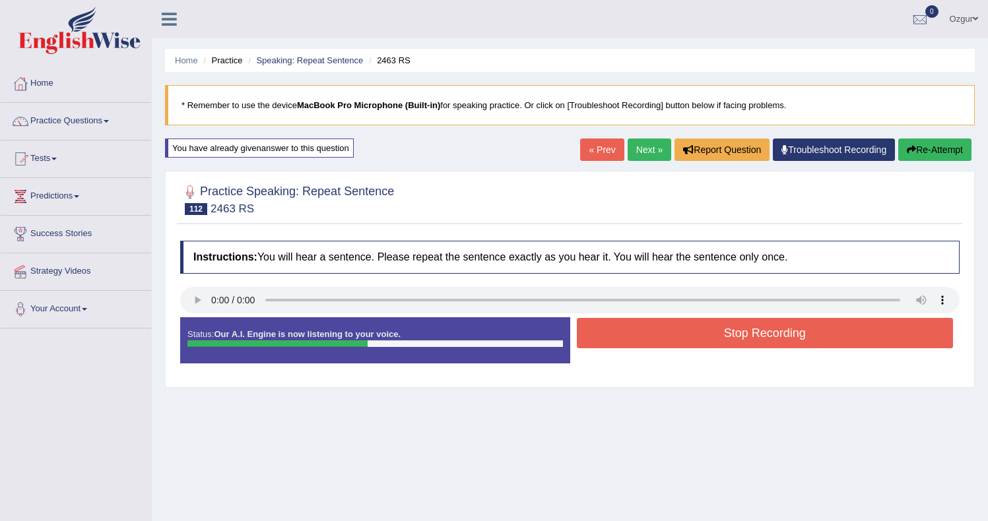
click at [616, 346] on button "Stop Recording" at bounding box center [765, 333] width 377 height 30
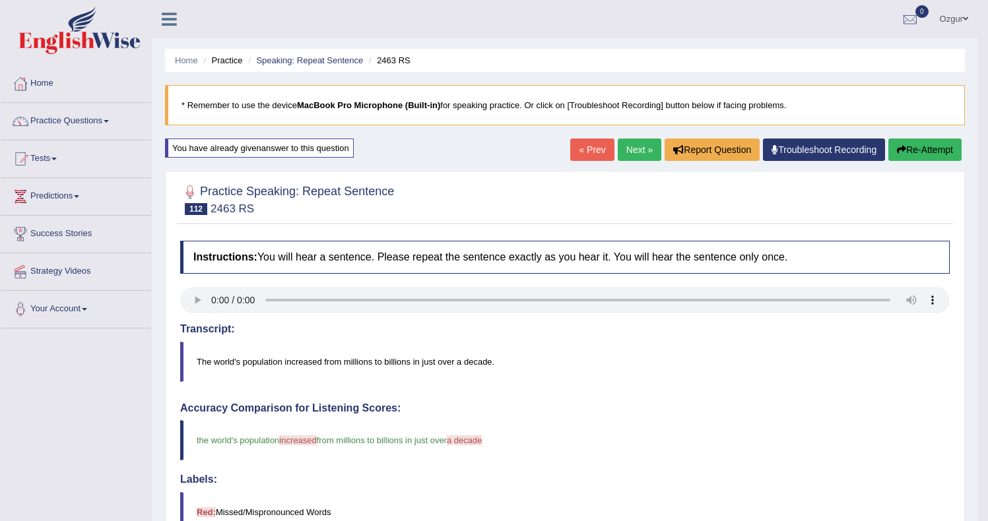
click at [932, 145] on button "Re-Attempt" at bounding box center [924, 150] width 73 height 22
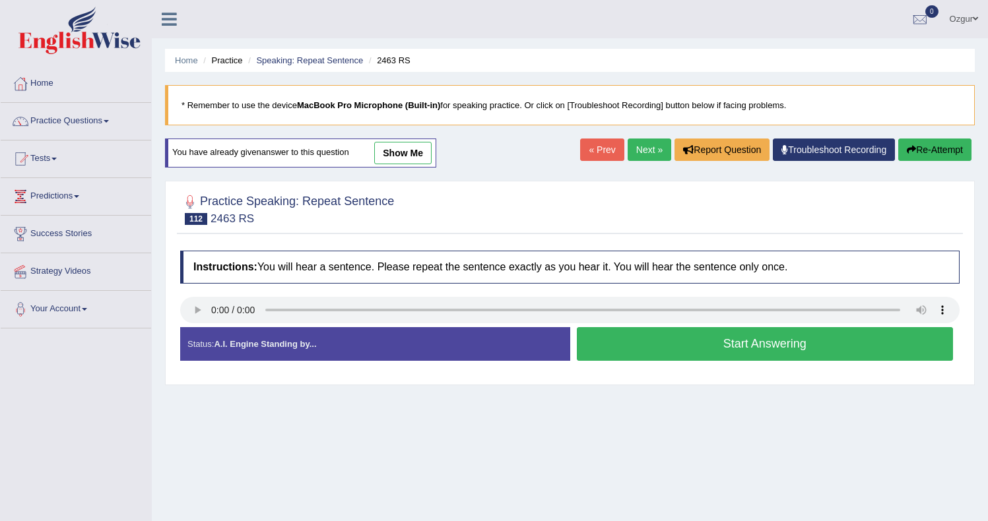
click at [704, 343] on button "Start Answering" at bounding box center [765, 344] width 377 height 34
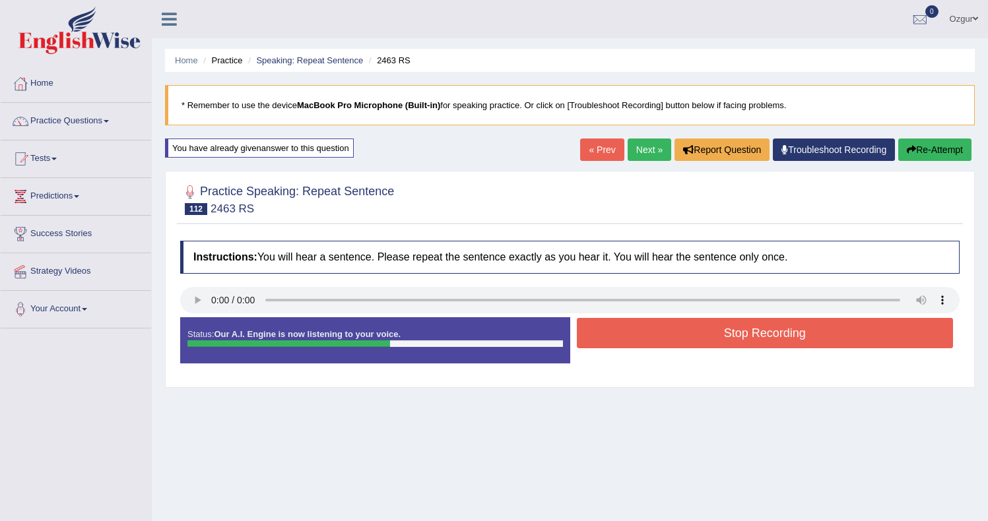
click at [703, 341] on button "Stop Recording" at bounding box center [765, 333] width 377 height 30
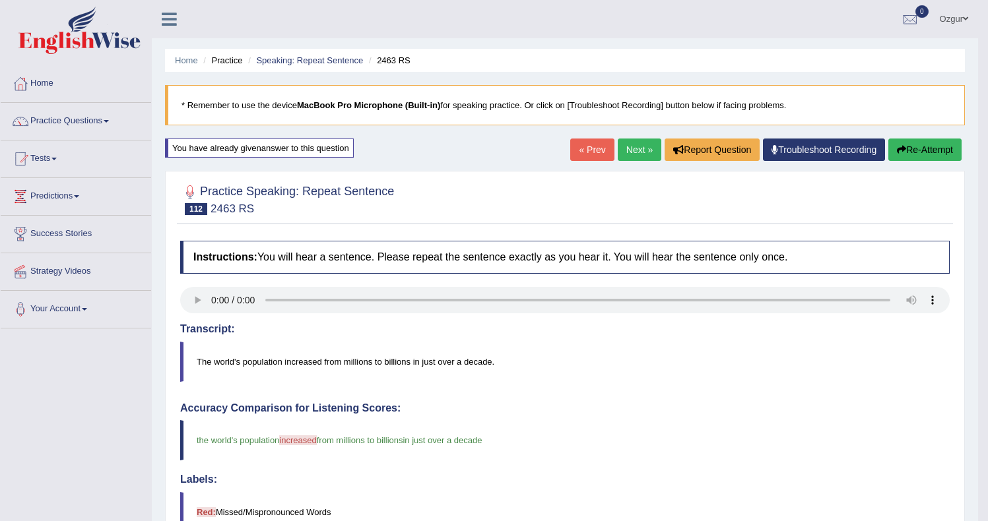
click at [645, 150] on link "Next »" at bounding box center [640, 150] width 44 height 22
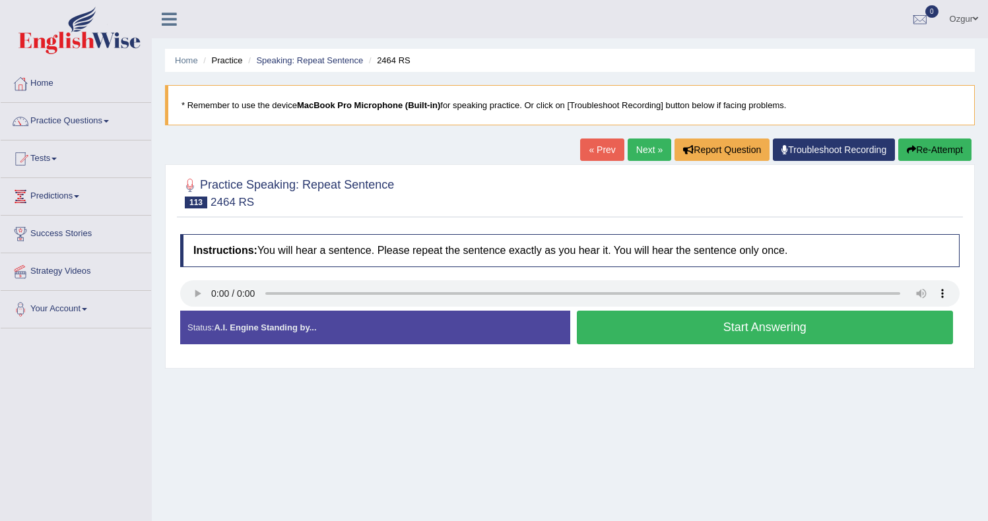
click at [638, 333] on button "Start Answering" at bounding box center [765, 328] width 377 height 34
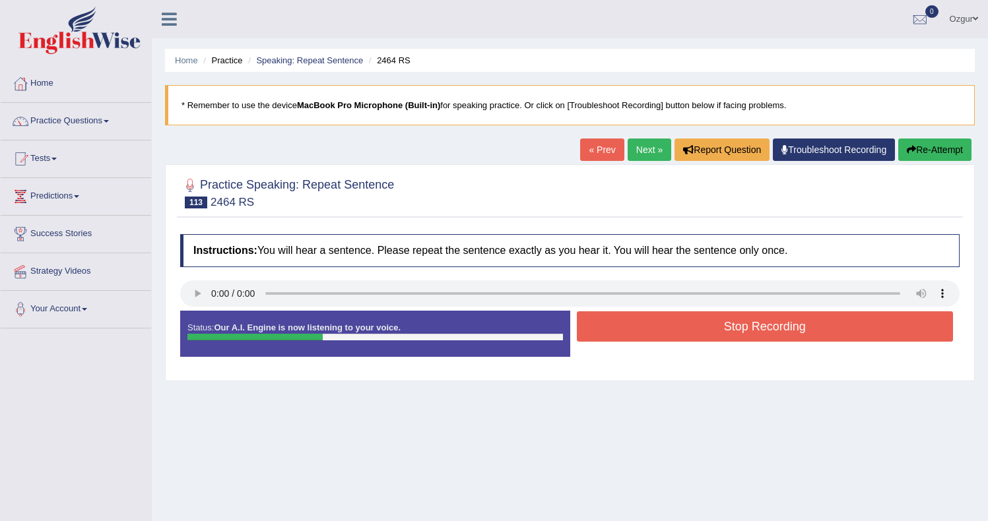
click at [638, 333] on button "Stop Recording" at bounding box center [765, 327] width 377 height 30
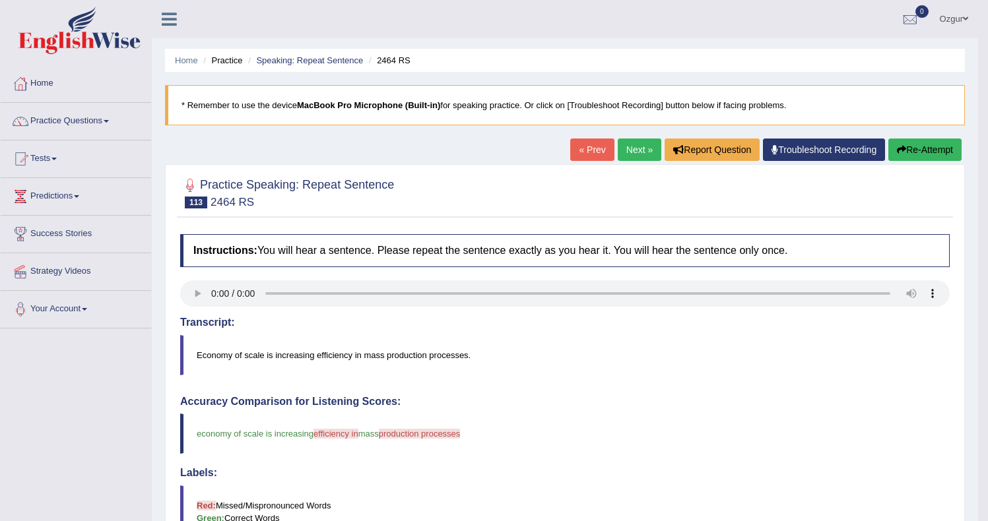
click at [954, 135] on div "Home Practice Speaking: Repeat Sentence 2464 RS * Remember to use the device Ma…" at bounding box center [565, 429] width 826 height 859
click at [949, 143] on button "Re-Attempt" at bounding box center [924, 150] width 73 height 22
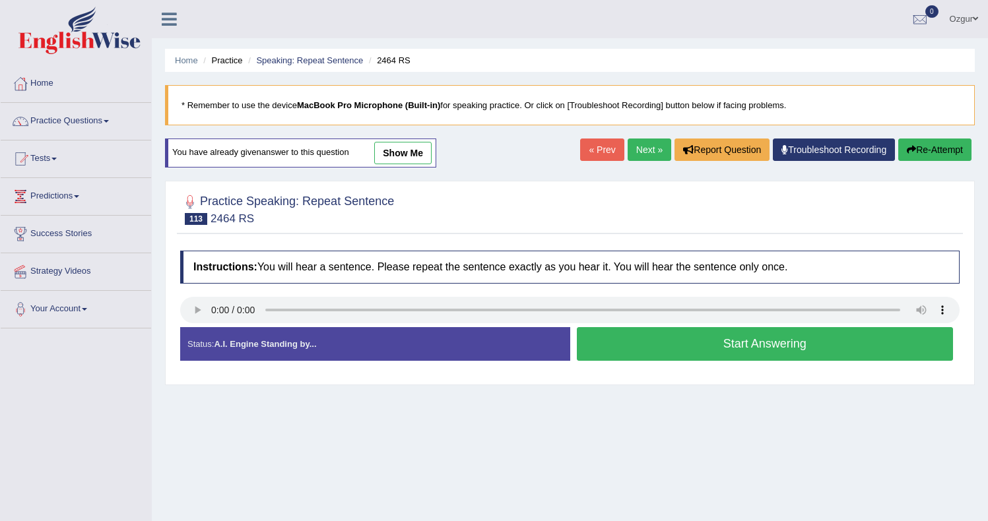
click at [608, 354] on button "Start Answering" at bounding box center [765, 344] width 377 height 34
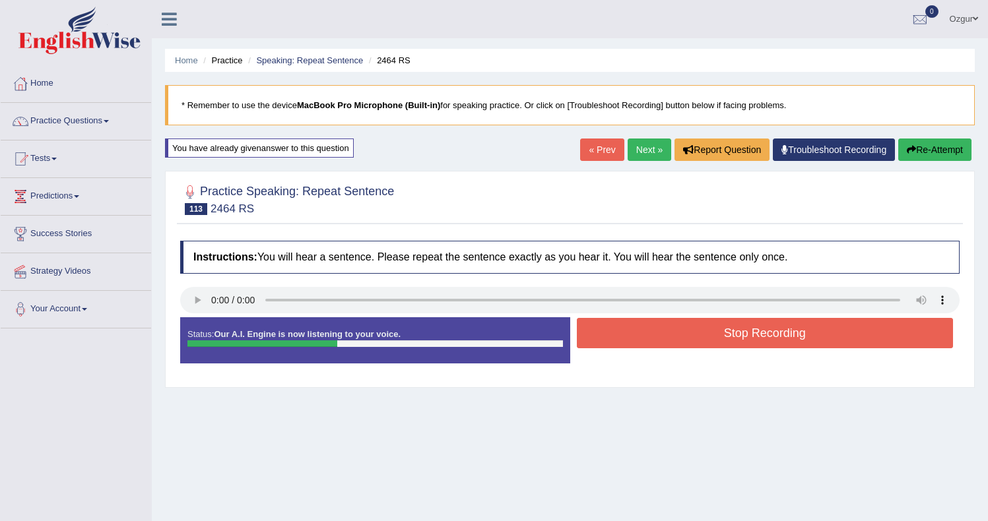
click at [720, 338] on button "Stop Recording" at bounding box center [765, 333] width 377 height 30
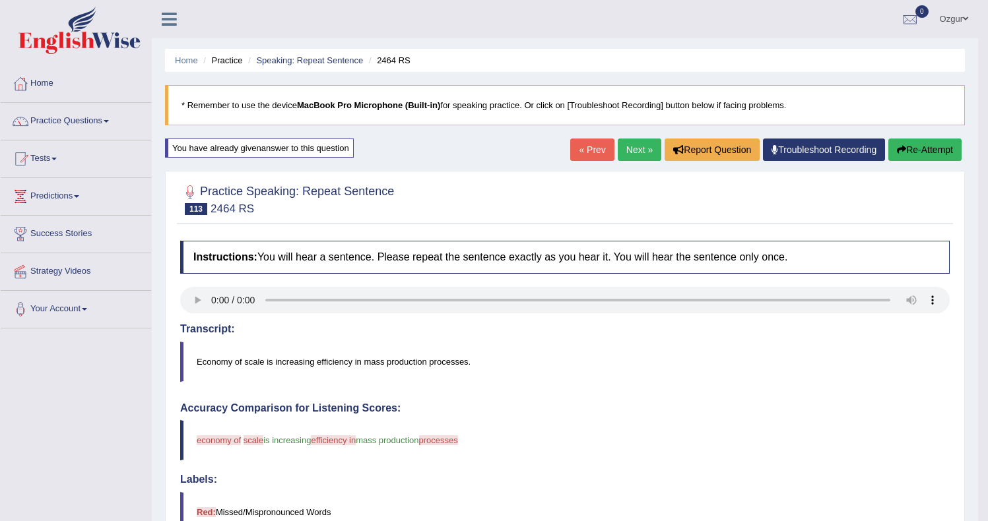
click at [929, 141] on button "Re-Attempt" at bounding box center [924, 150] width 73 height 22
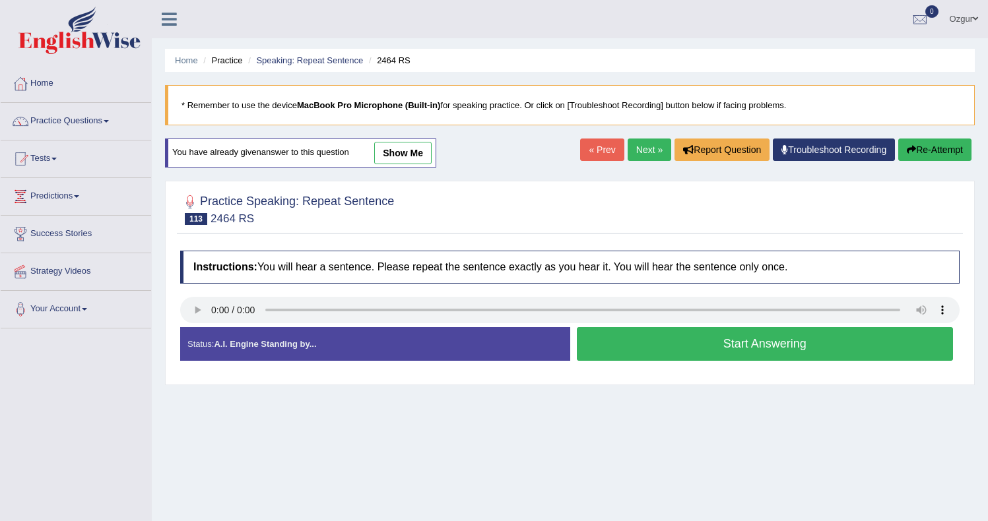
click at [636, 342] on button "Start Answering" at bounding box center [765, 344] width 377 height 34
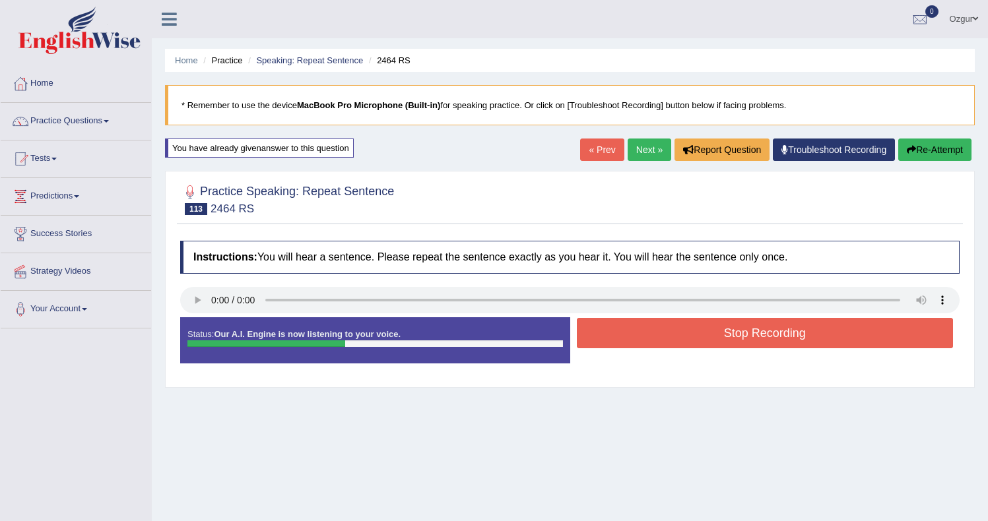
click at [636, 341] on button "Stop Recording" at bounding box center [765, 333] width 377 height 30
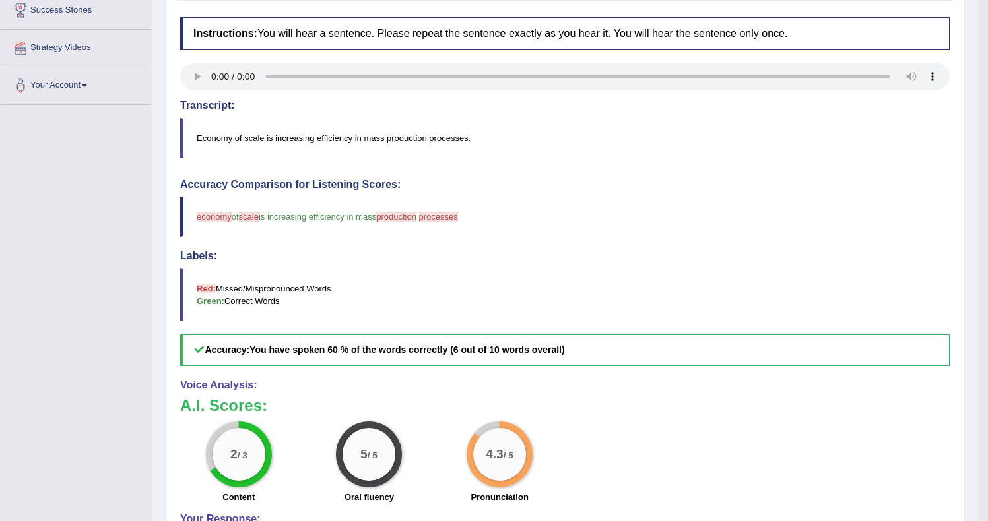
scroll to position [90, 0]
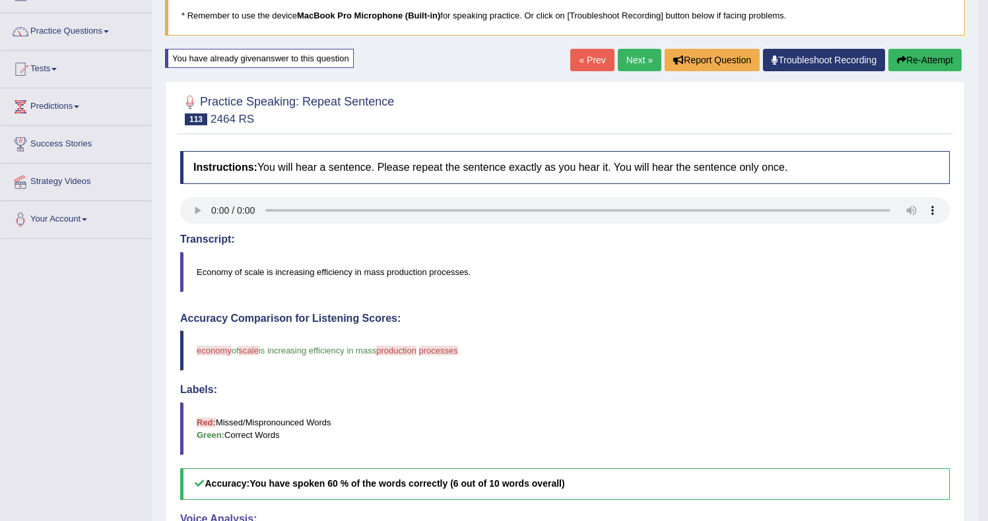
click at [939, 65] on button "Re-Attempt" at bounding box center [924, 60] width 73 height 22
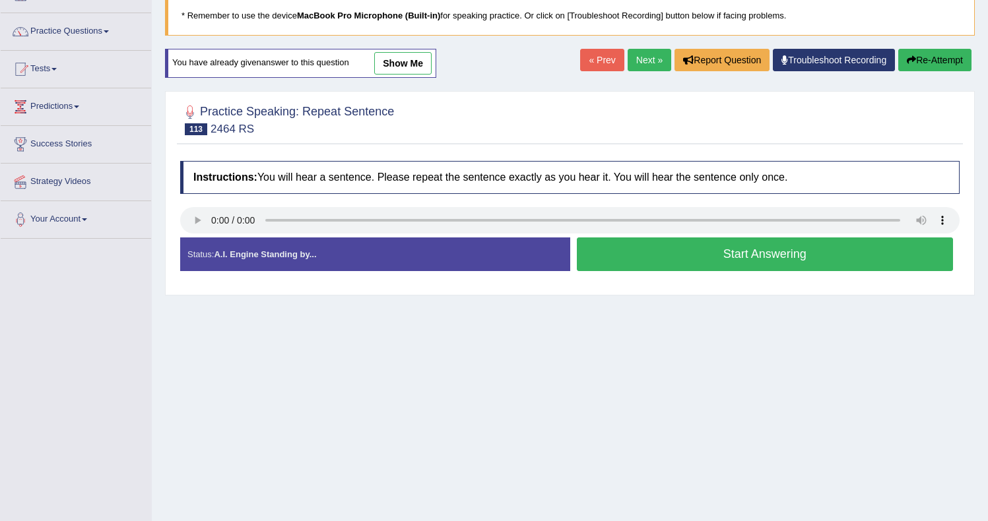
click at [698, 258] on button "Start Answering" at bounding box center [765, 255] width 377 height 34
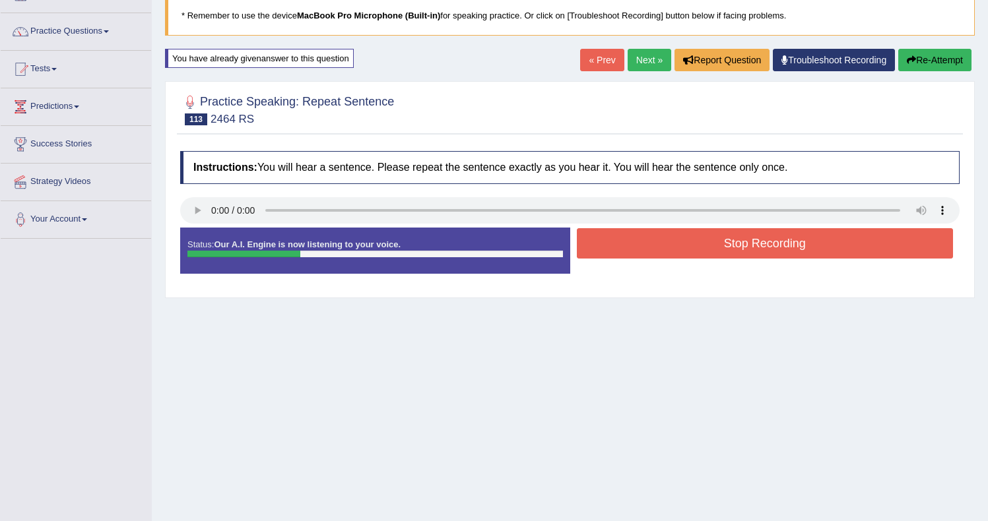
click at [751, 246] on button "Stop Recording" at bounding box center [765, 243] width 377 height 30
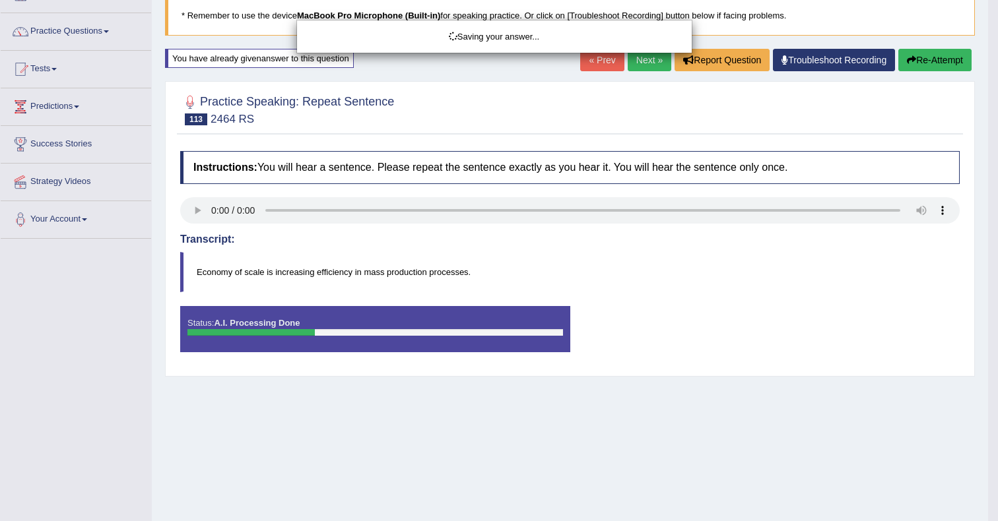
click at [916, 67] on div "Saving your answer..." at bounding box center [499, 260] width 998 height 521
click at [916, 57] on div "Comparing text to speech..." at bounding box center [499, 260] width 998 height 521
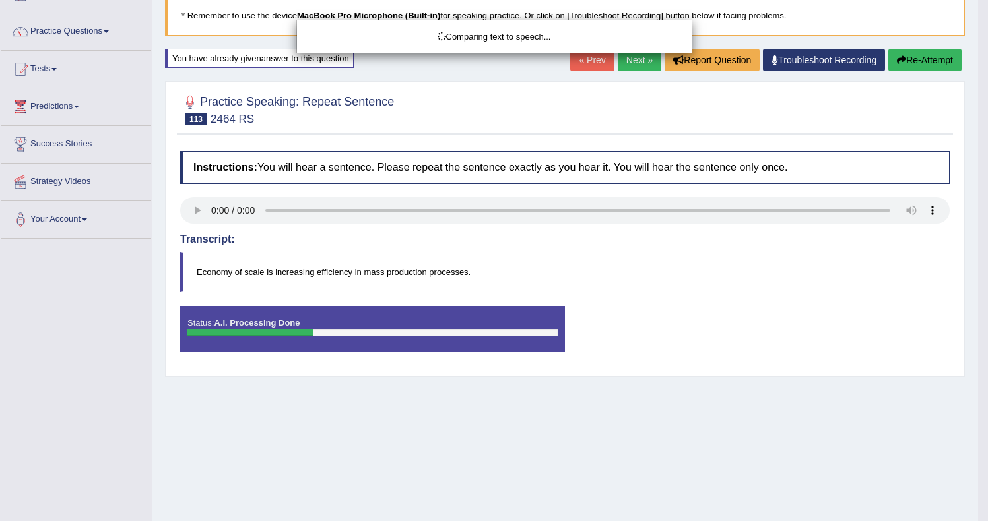
click at [916, 57] on div "Comparing text to speech..." at bounding box center [494, 260] width 988 height 521
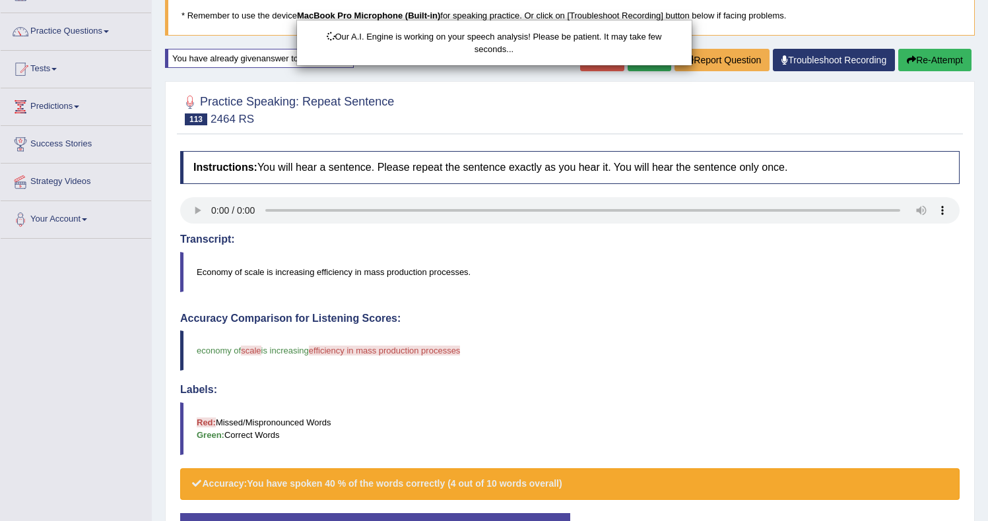
click at [916, 57] on div "Our A.I. Engine is working on your speech analysis! Please be patient. It may t…" at bounding box center [494, 260] width 988 height 521
click at [916, 56] on div "Our A.I. Engine is working on your speech analysis! Please be patient. It may t…" at bounding box center [494, 260] width 988 height 521
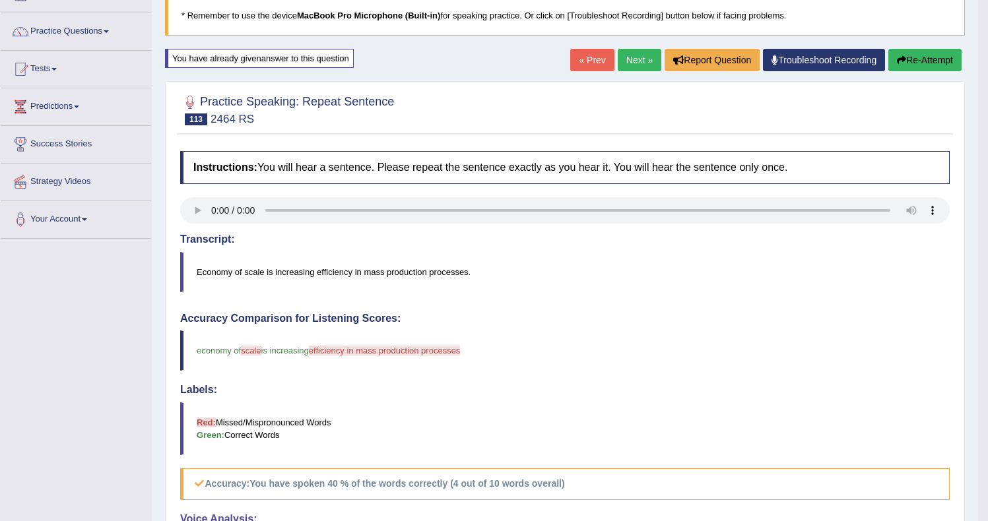
click at [916, 57] on button "Re-Attempt" at bounding box center [924, 60] width 73 height 22
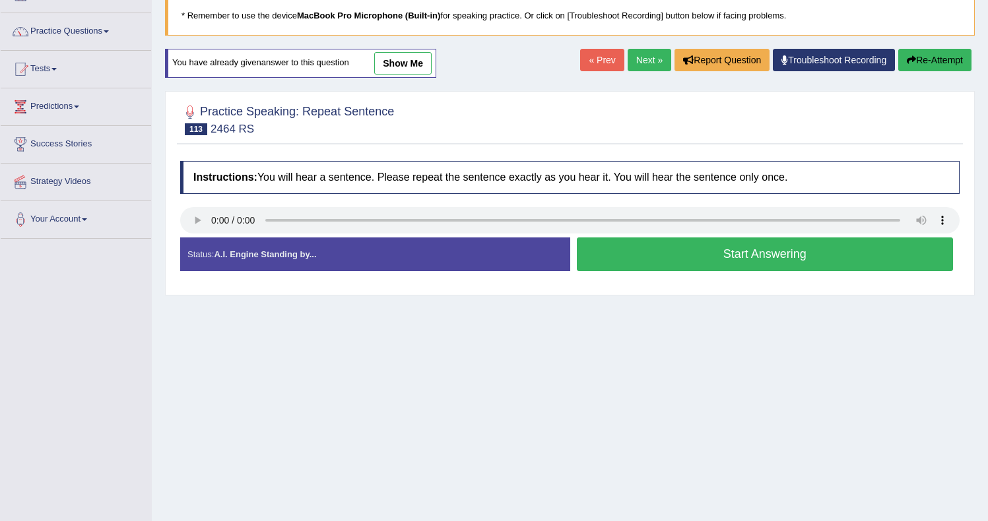
scroll to position [90, 0]
click at [677, 252] on button "Start Answering" at bounding box center [765, 255] width 377 height 34
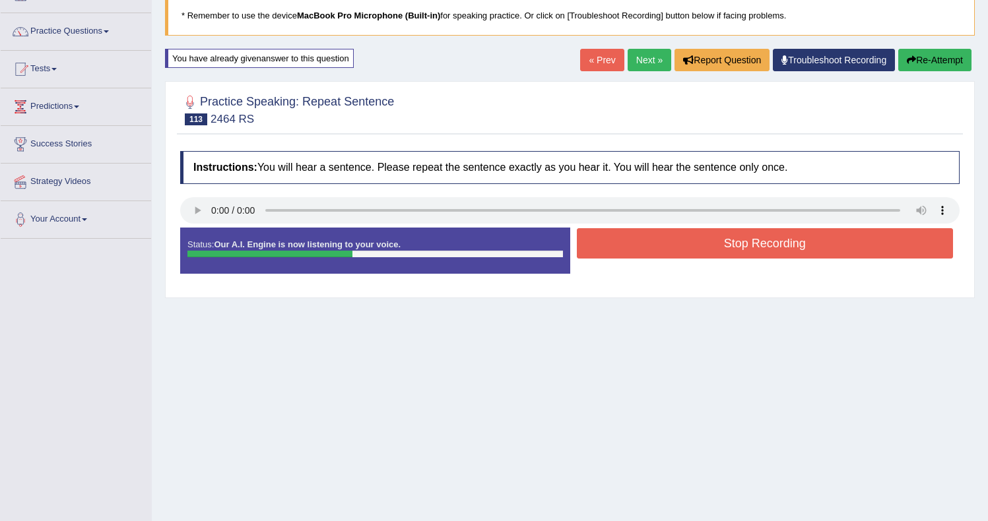
click at [677, 252] on button "Stop Recording" at bounding box center [765, 243] width 377 height 30
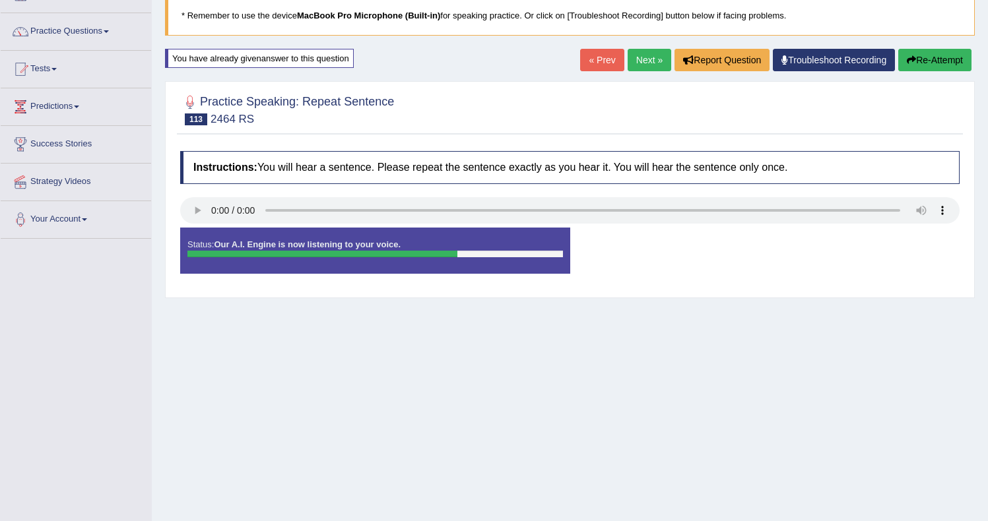
click at [916, 59] on button "Re-Attempt" at bounding box center [934, 60] width 73 height 22
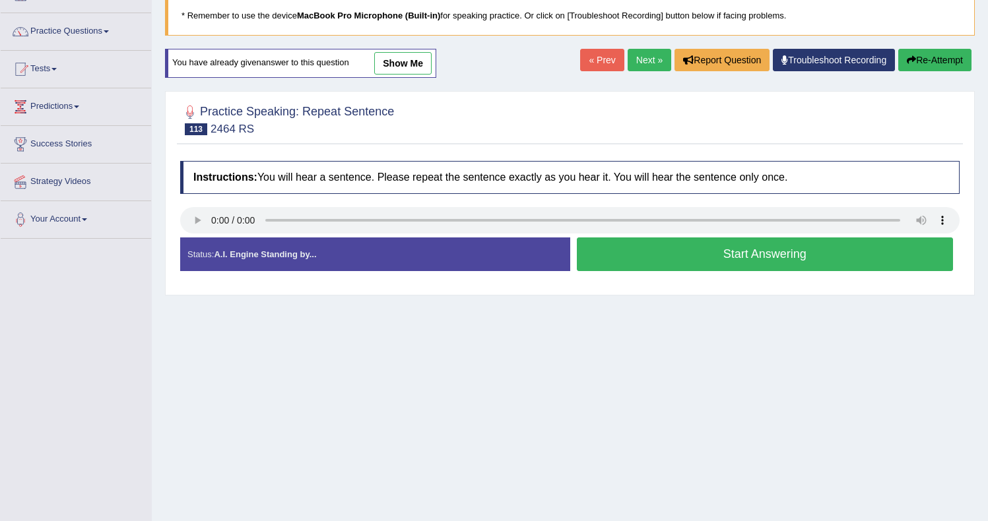
click at [676, 255] on button "Start Answering" at bounding box center [765, 255] width 377 height 34
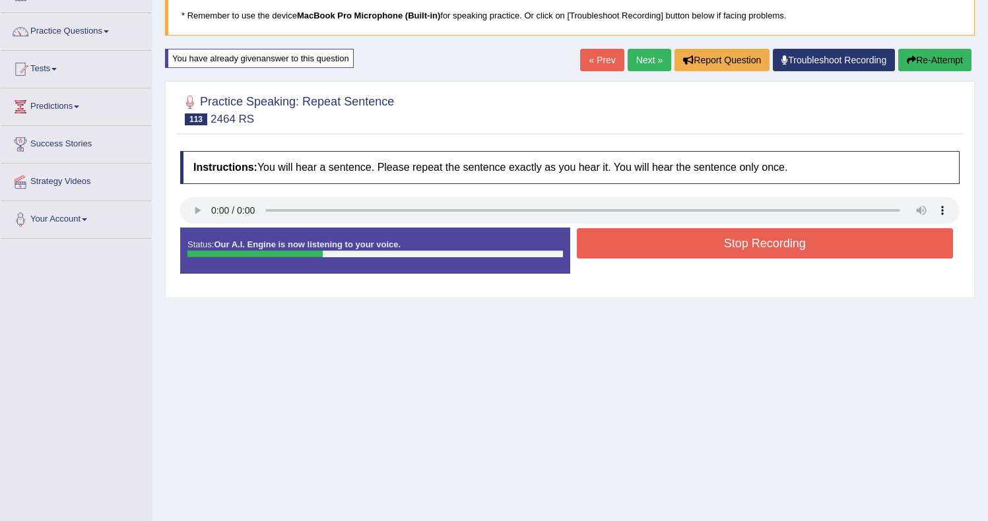
click at [949, 60] on button "Re-Attempt" at bounding box center [934, 60] width 73 height 22
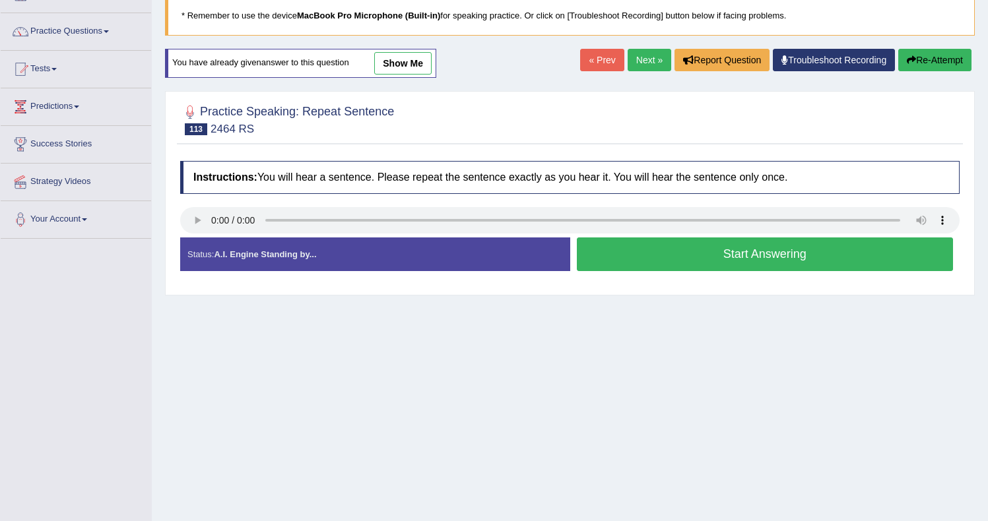
scroll to position [90, 0]
click at [679, 255] on button "Start Answering" at bounding box center [765, 255] width 377 height 34
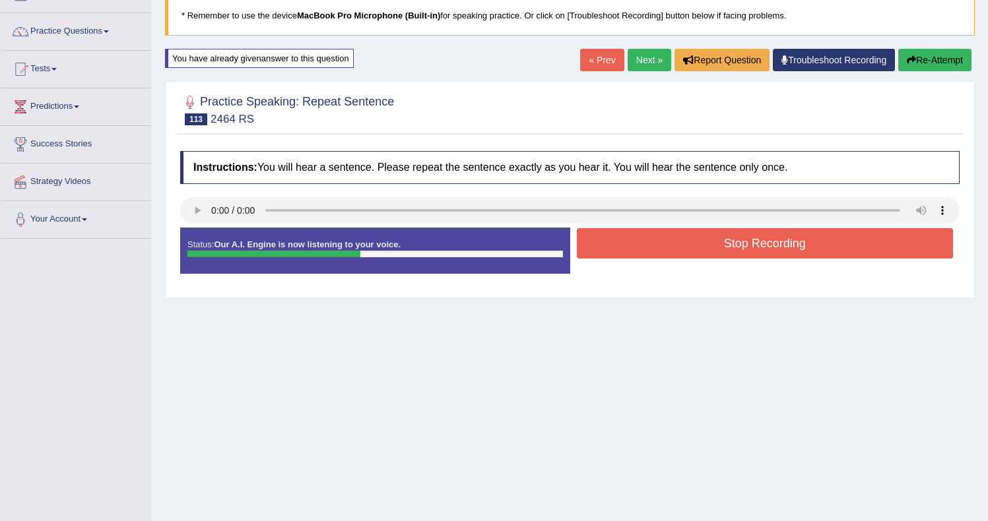
click at [622, 239] on button "Stop Recording" at bounding box center [765, 243] width 377 height 30
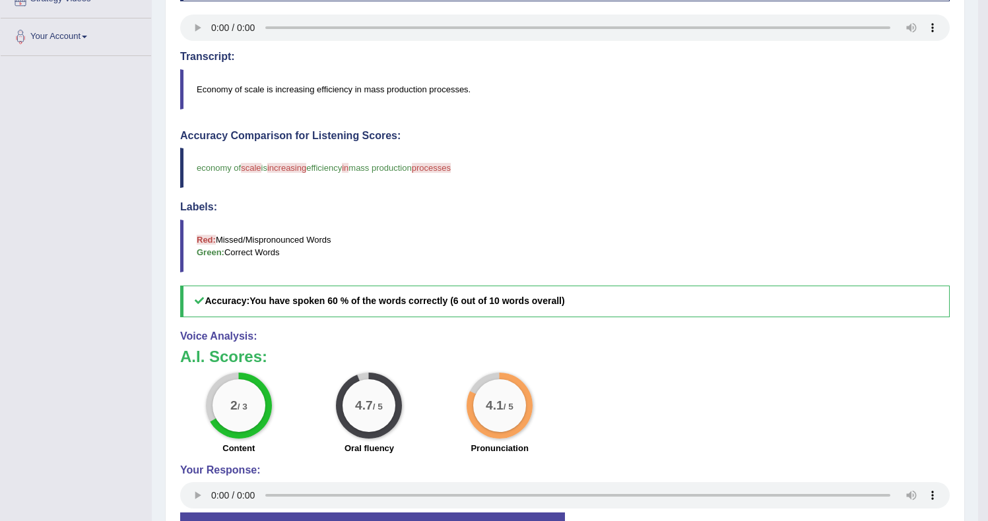
scroll to position [0, 0]
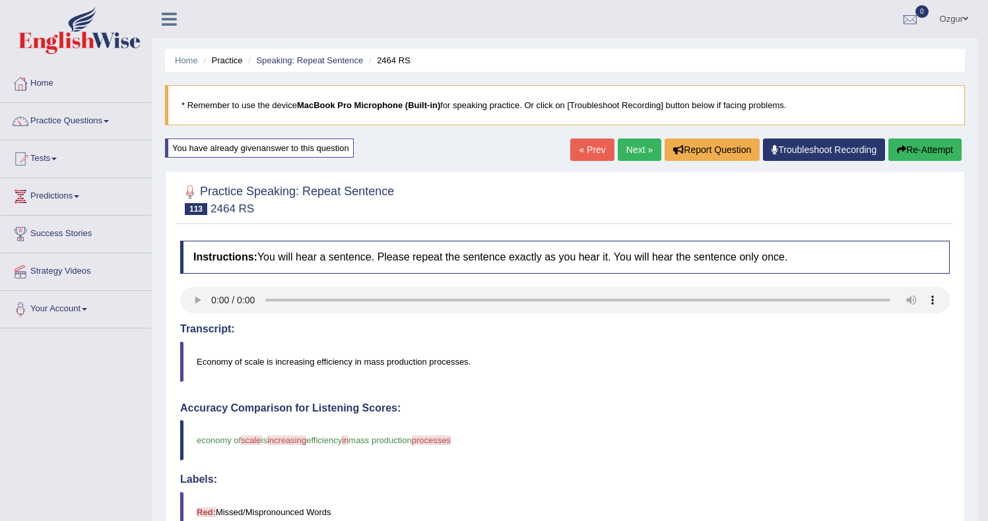
click at [622, 146] on link "Next »" at bounding box center [640, 150] width 44 height 22
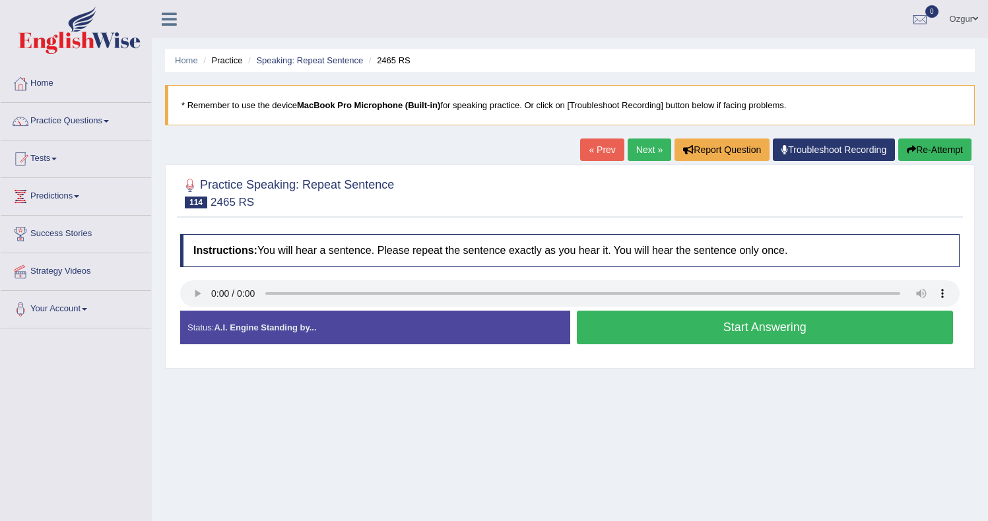
click at [624, 336] on button "Start Answering" at bounding box center [765, 328] width 377 height 34
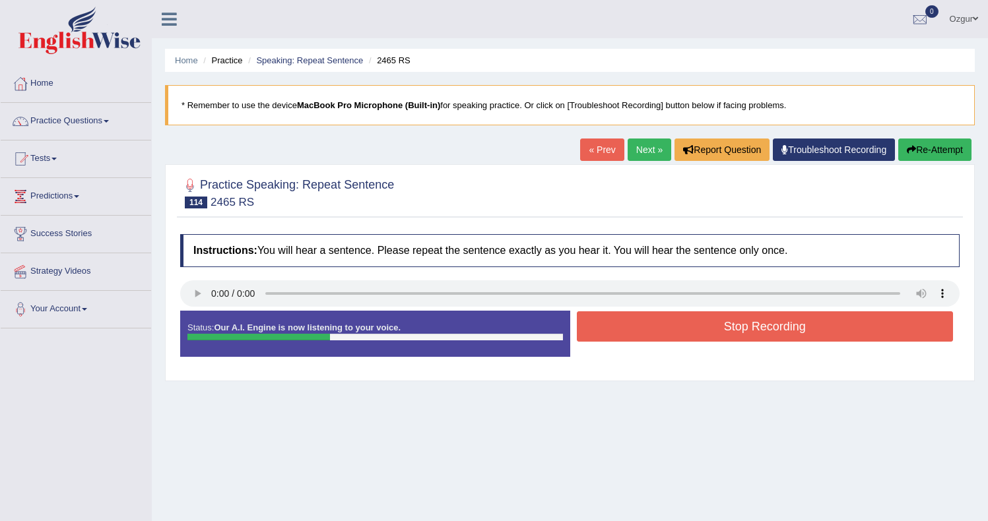
click at [636, 326] on button "Stop Recording" at bounding box center [765, 327] width 377 height 30
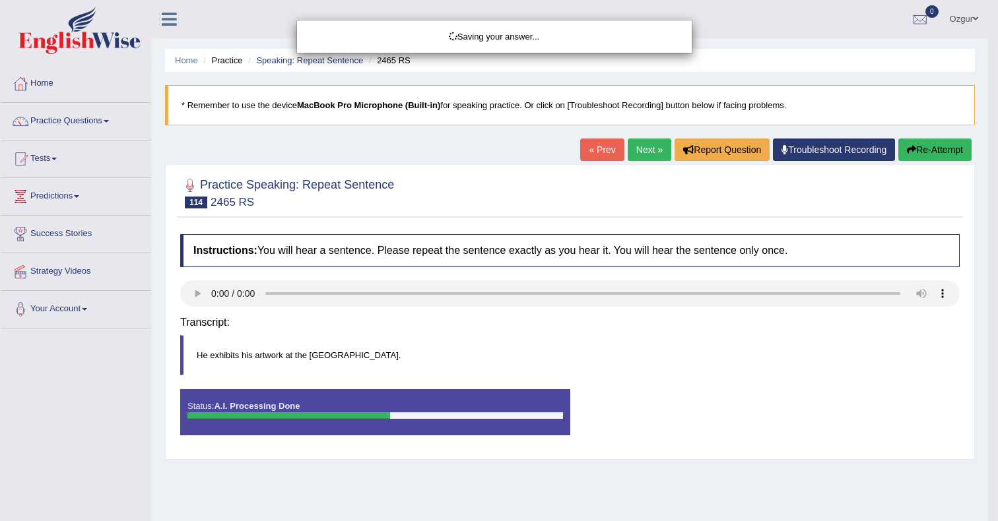
click at [950, 152] on div "Saving your answer..." at bounding box center [499, 260] width 998 height 521
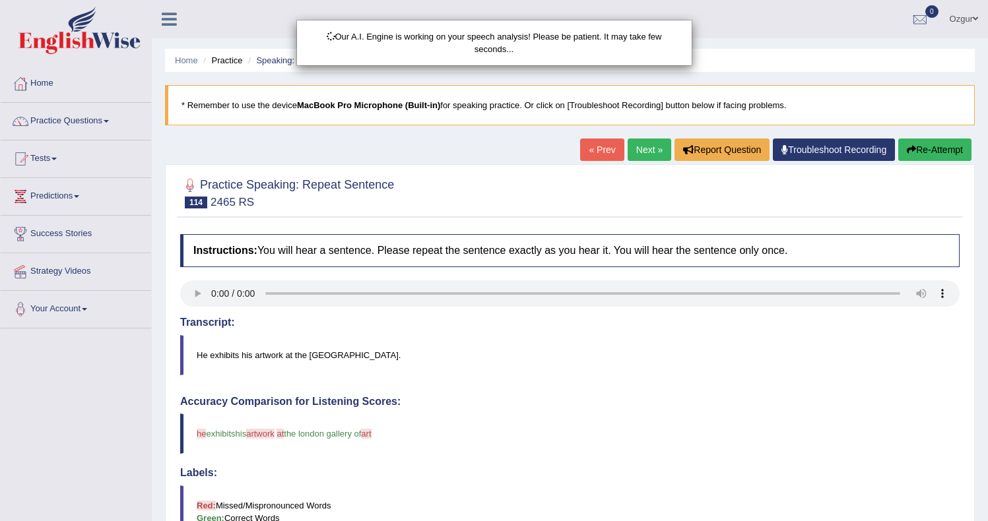
click at [950, 158] on div "Our A.I. Engine is working on your speech analysis! Please be patient. It may t…" at bounding box center [494, 260] width 988 height 521
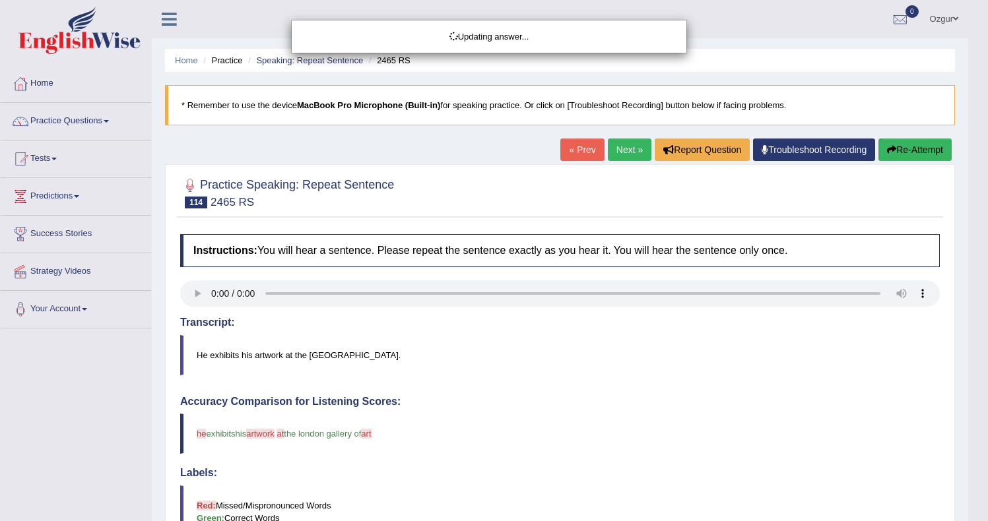
click at [944, 156] on button "Re-Attempt" at bounding box center [915, 150] width 73 height 22
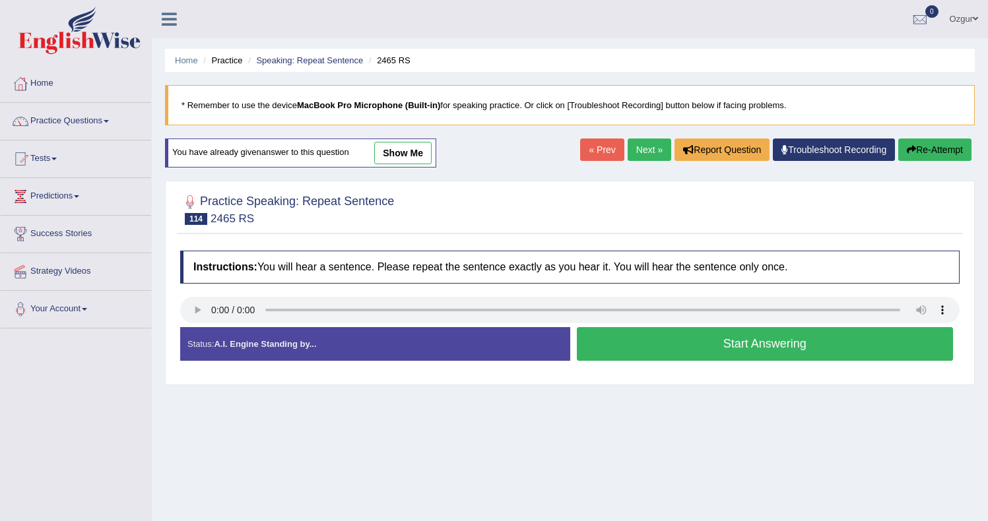
click at [831, 339] on button "Start Answering" at bounding box center [765, 344] width 377 height 34
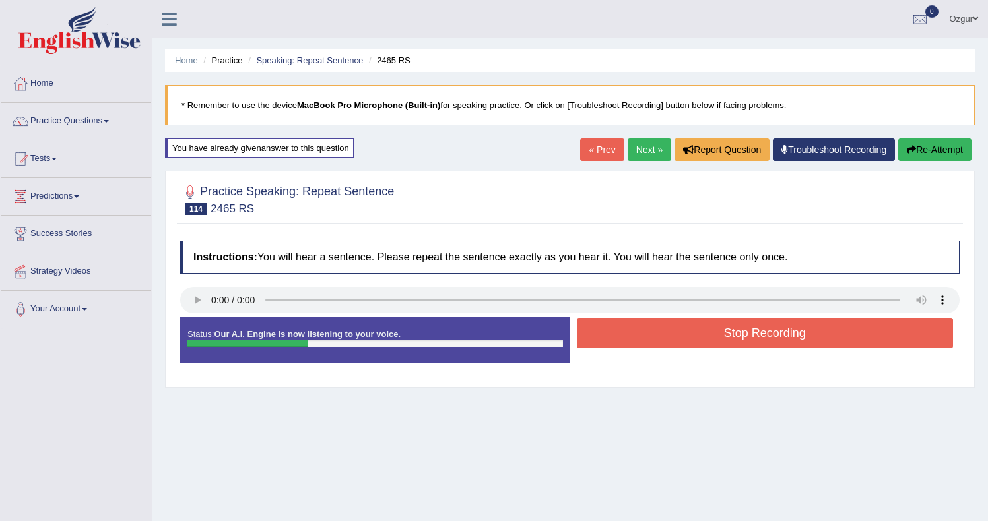
click at [717, 333] on button "Stop Recording" at bounding box center [765, 333] width 377 height 30
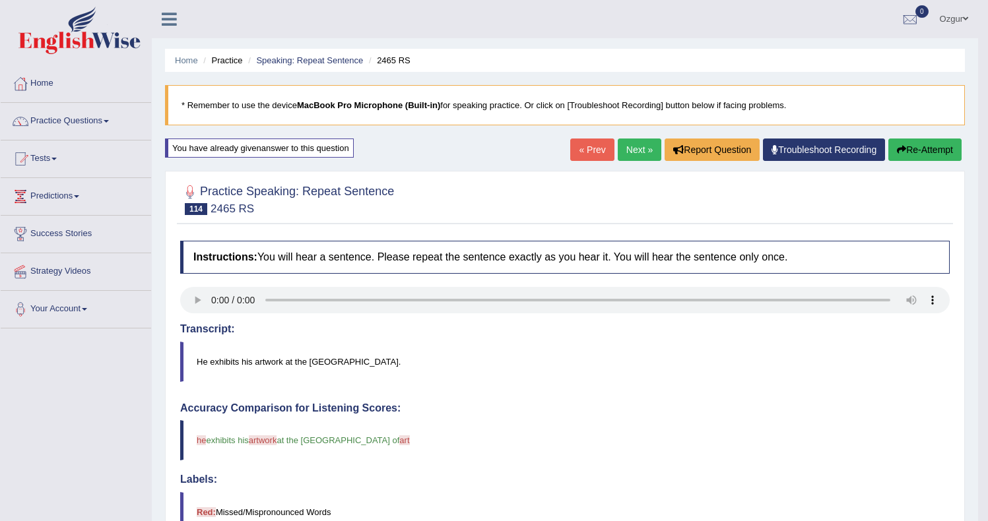
click at [898, 153] on icon "button" at bounding box center [901, 149] width 9 height 9
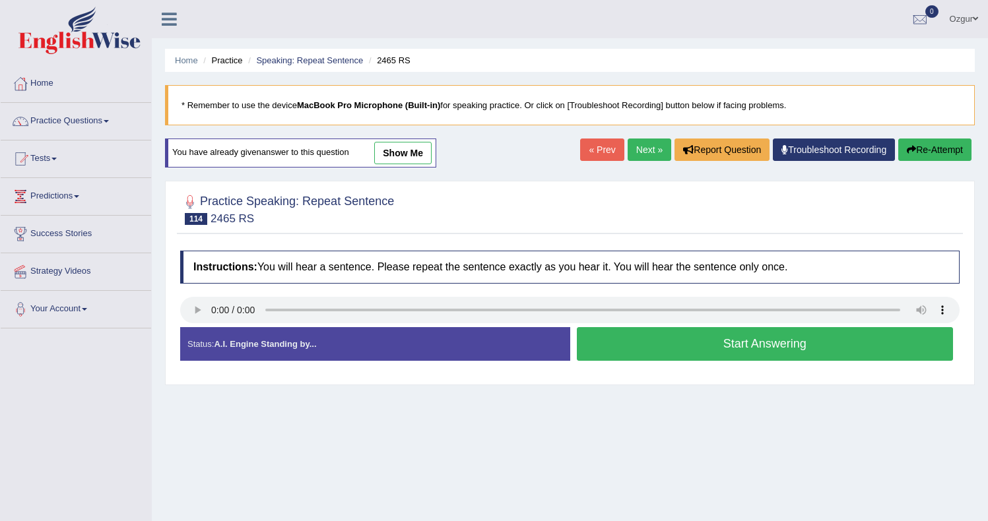
click at [651, 334] on button "Start Answering" at bounding box center [765, 344] width 377 height 34
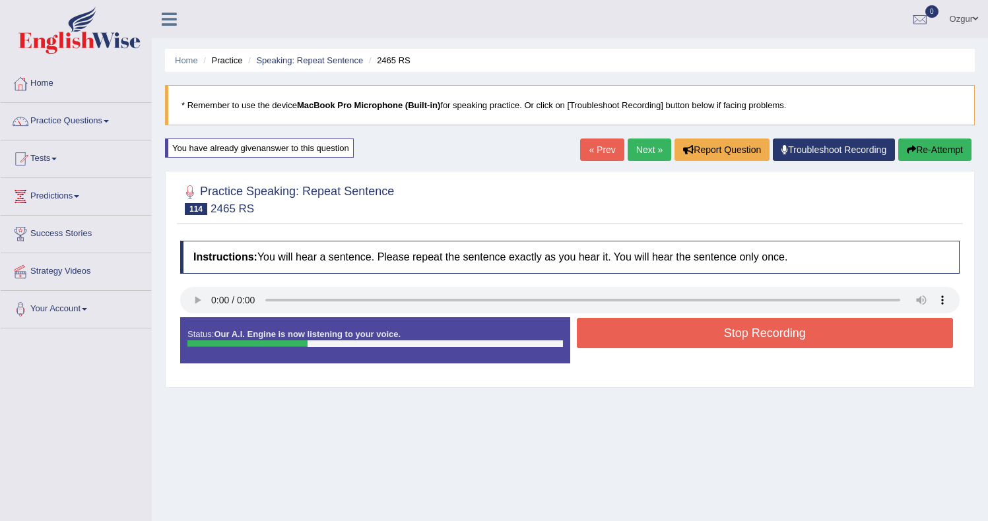
click at [677, 334] on button "Stop Recording" at bounding box center [765, 333] width 377 height 30
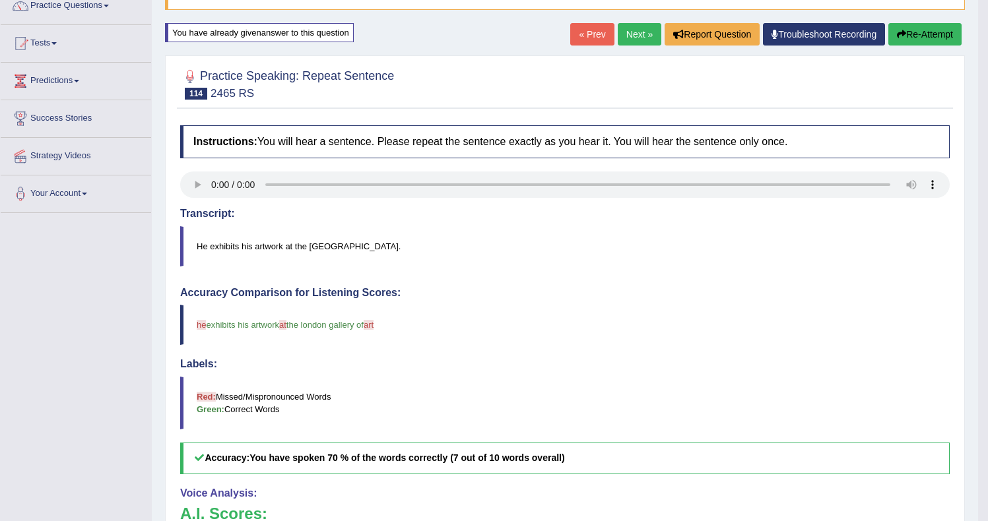
scroll to position [73, 0]
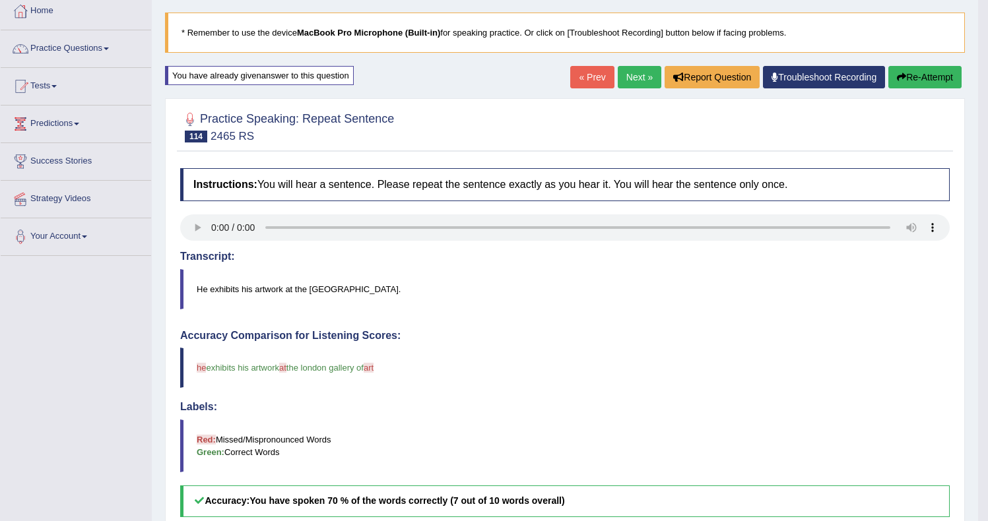
click at [622, 73] on link "Next »" at bounding box center [640, 77] width 44 height 22
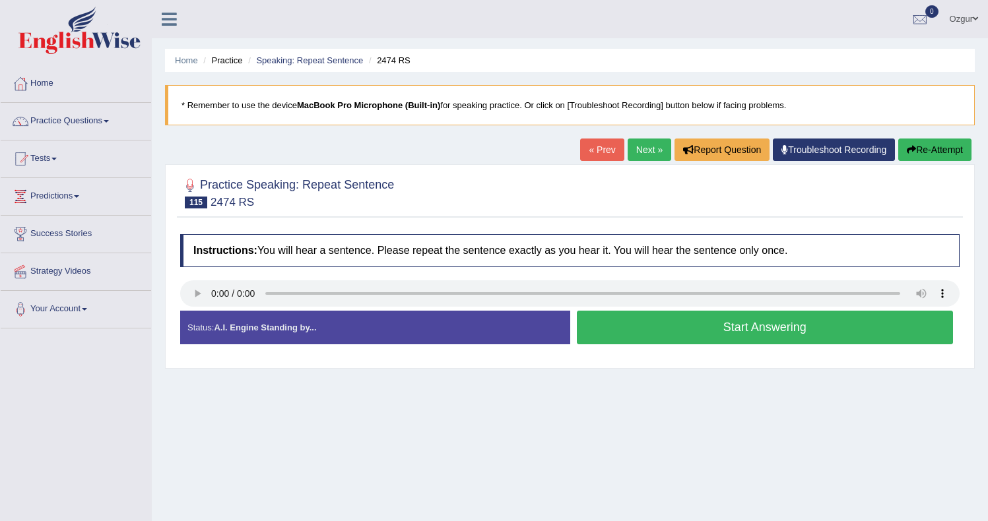
click at [626, 334] on button "Start Answering" at bounding box center [765, 328] width 377 height 34
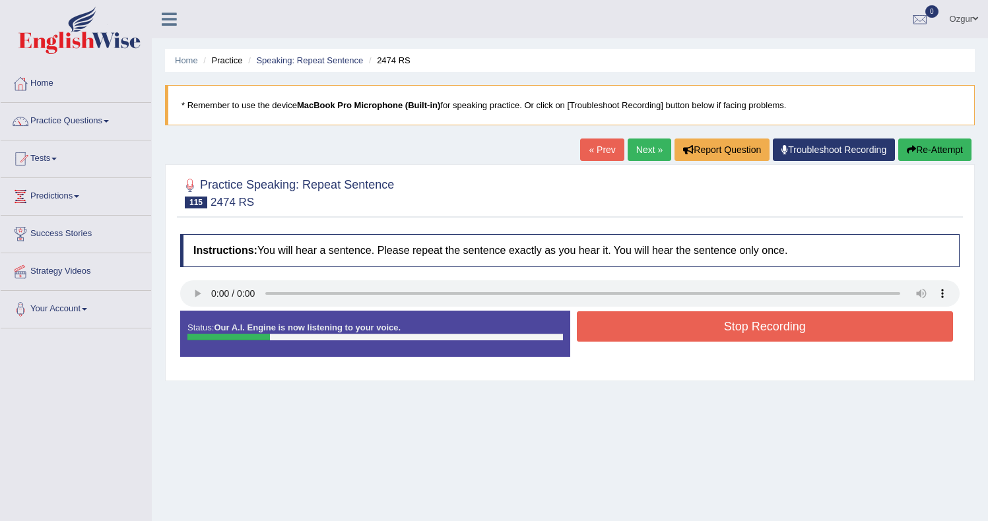
click at [681, 327] on button "Stop Recording" at bounding box center [765, 327] width 377 height 30
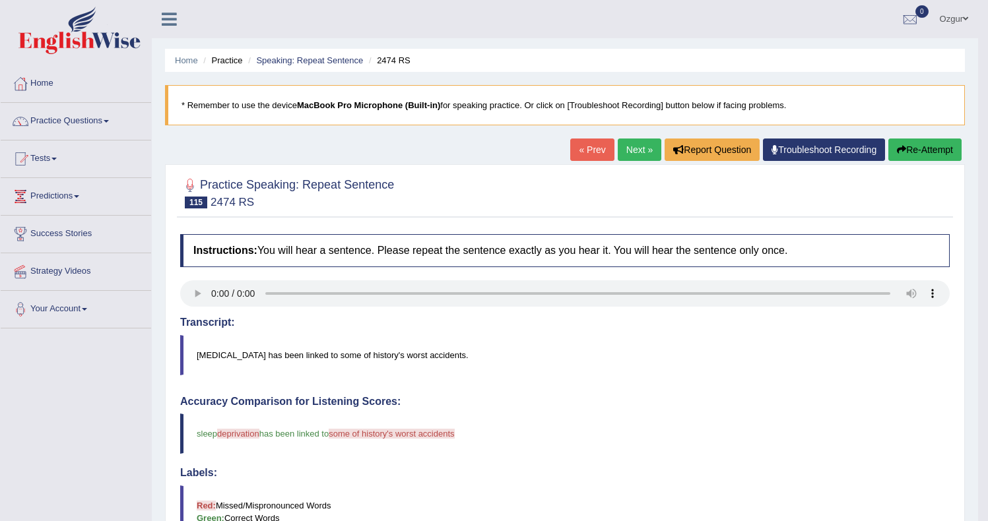
click at [638, 147] on link "Next »" at bounding box center [640, 150] width 44 height 22
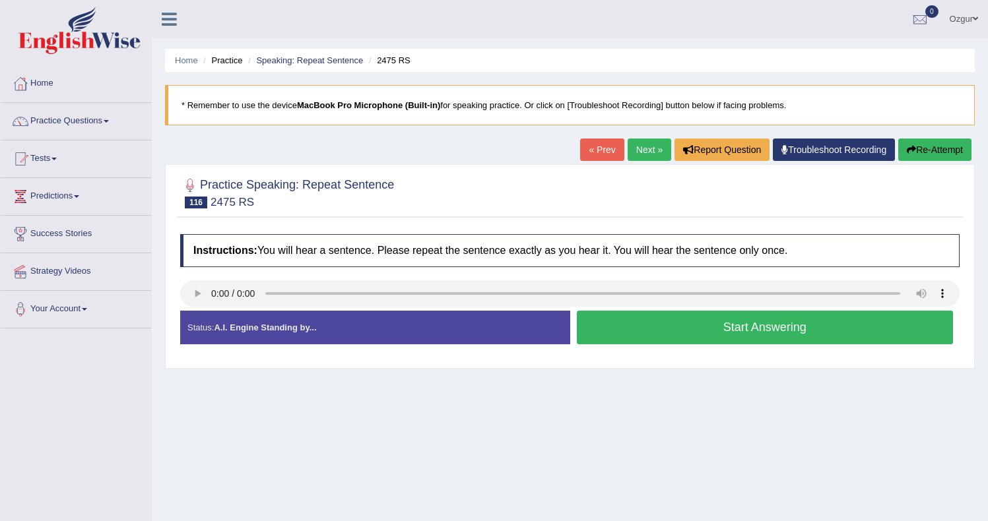
click at [637, 327] on button "Start Answering" at bounding box center [765, 328] width 377 height 34
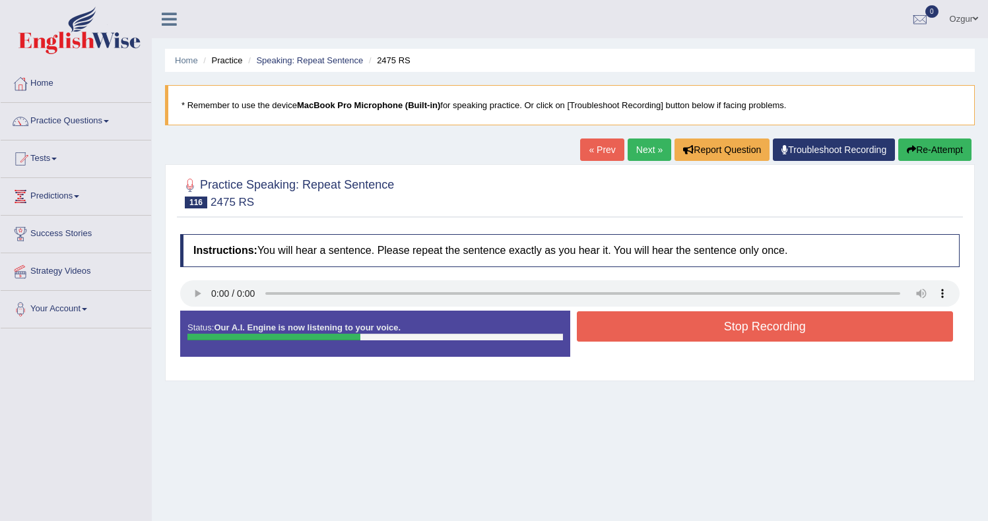
click at [638, 320] on button "Stop Recording" at bounding box center [765, 327] width 377 height 30
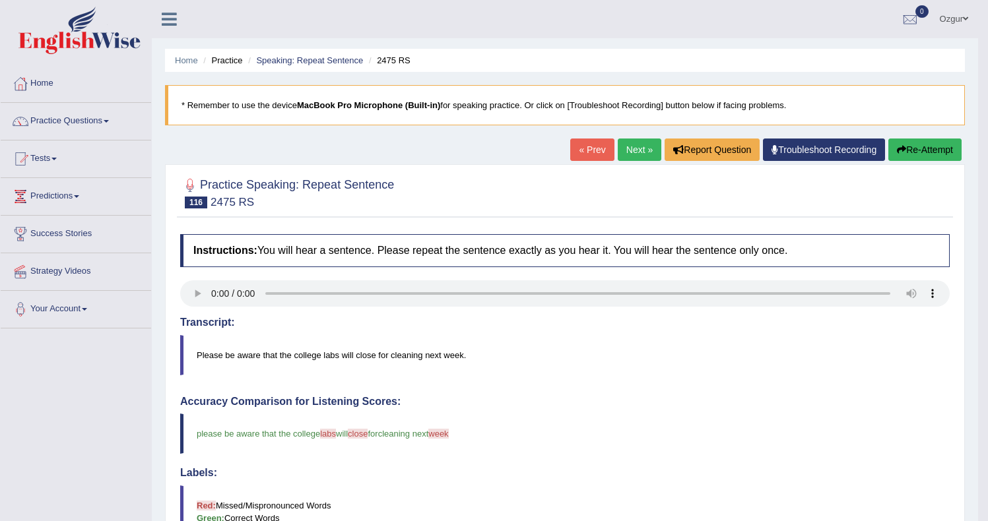
click at [909, 145] on button "Re-Attempt" at bounding box center [924, 150] width 73 height 22
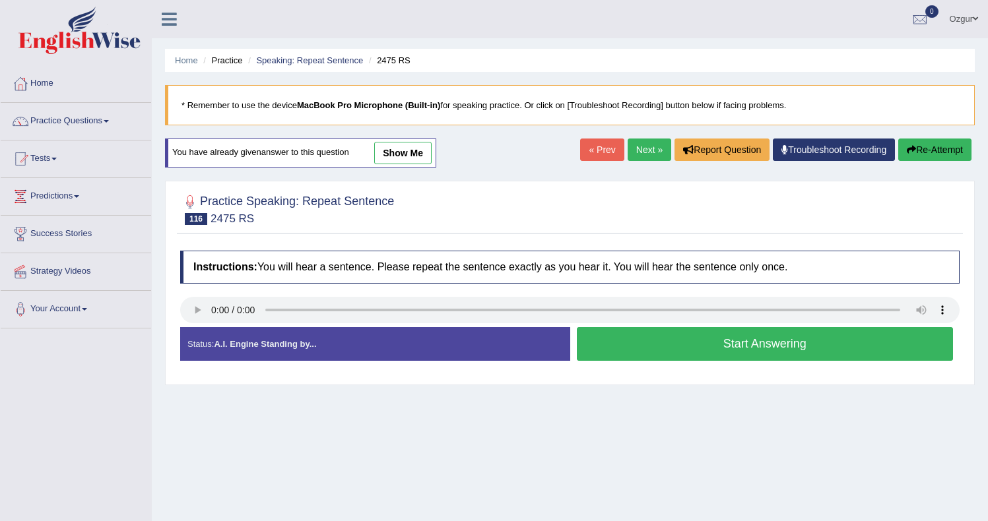
click at [656, 342] on button "Start Answering" at bounding box center [765, 344] width 377 height 34
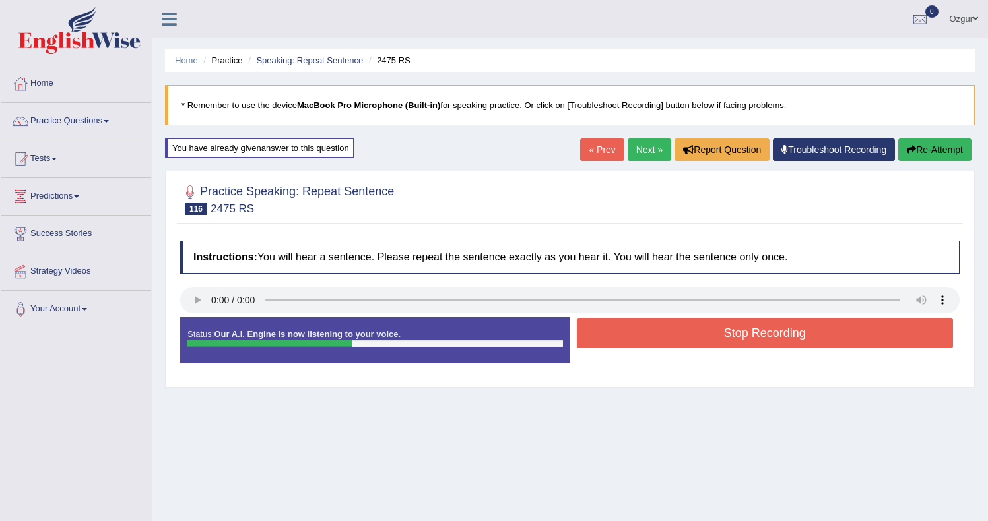
click at [605, 329] on button "Stop Recording" at bounding box center [765, 333] width 377 height 30
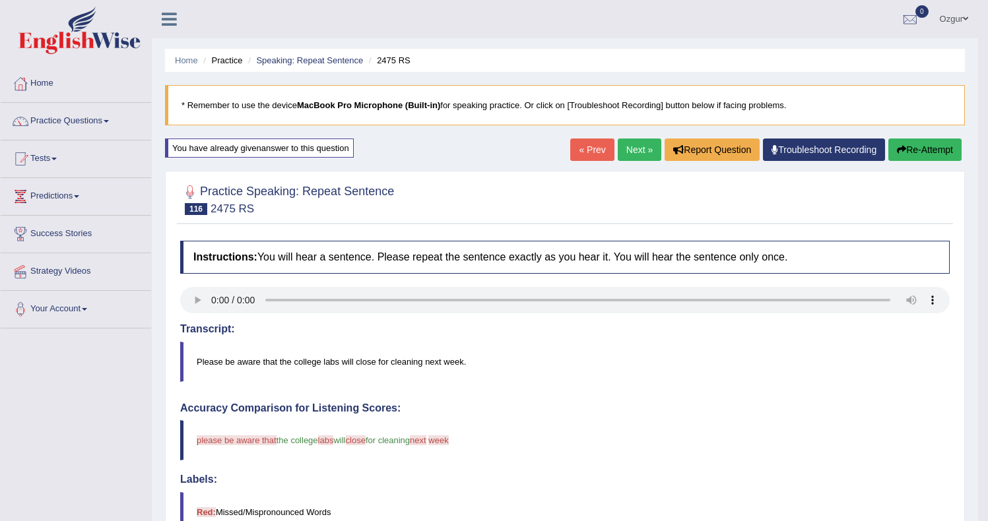
click at [949, 159] on button "Re-Attempt" at bounding box center [924, 150] width 73 height 22
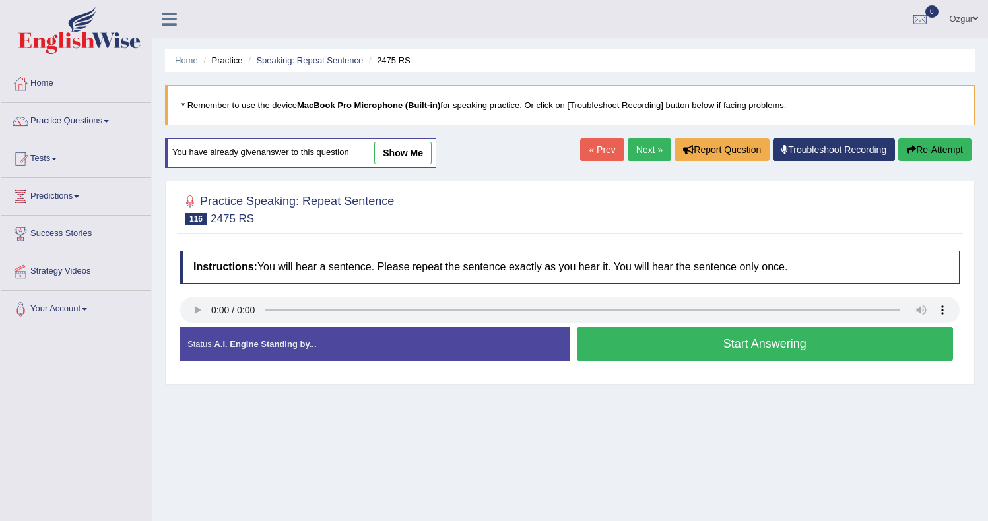
click at [631, 351] on button "Start Answering" at bounding box center [765, 344] width 377 height 34
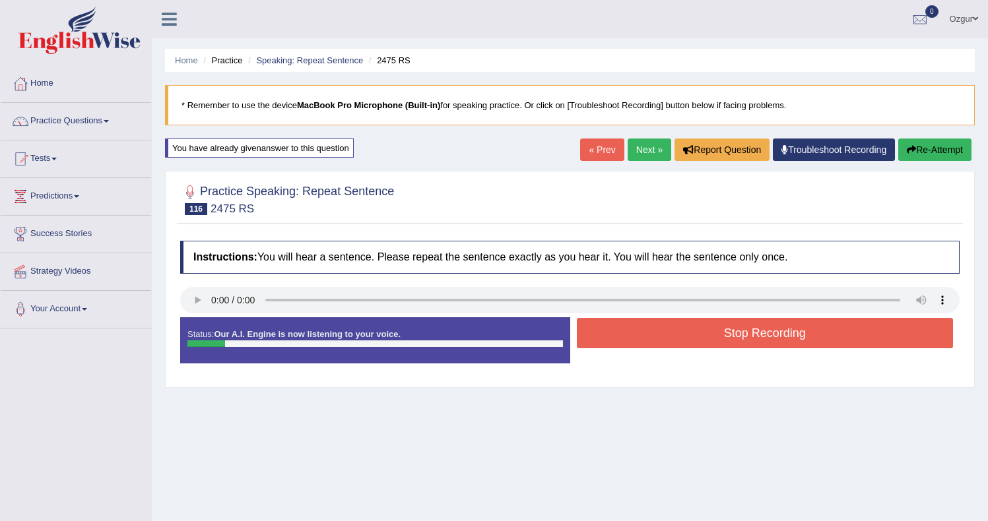
click at [675, 351] on div "Stop Recording" at bounding box center [765, 335] width 390 height 34
click at [910, 141] on button "Re-Attempt" at bounding box center [934, 150] width 73 height 22
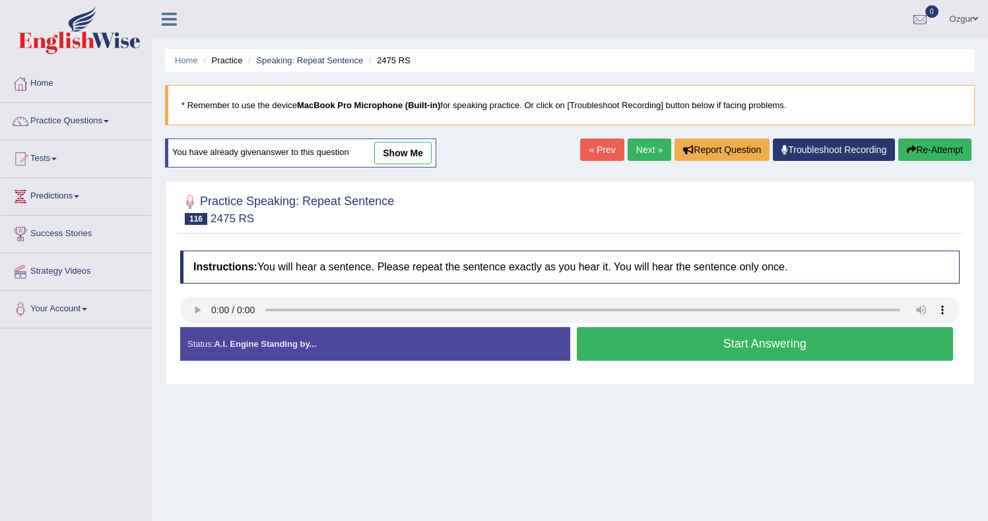
click at [645, 335] on button "Start Answering" at bounding box center [765, 344] width 377 height 34
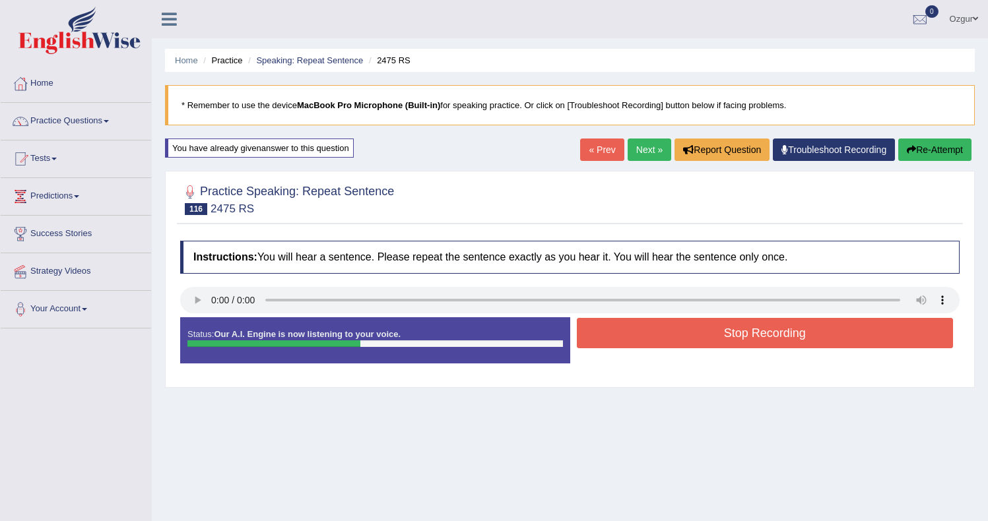
click at [708, 329] on button "Stop Recording" at bounding box center [765, 333] width 377 height 30
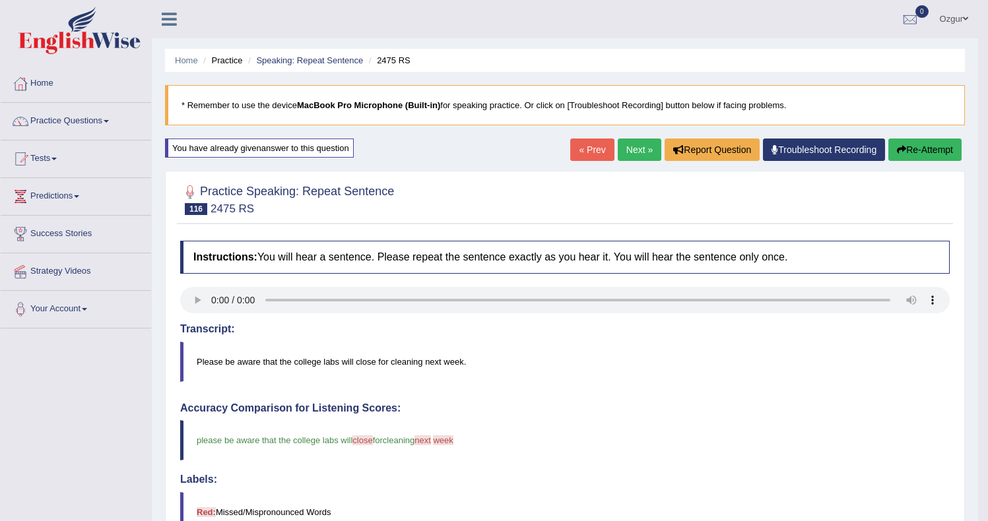
click at [642, 154] on link "Next »" at bounding box center [640, 150] width 44 height 22
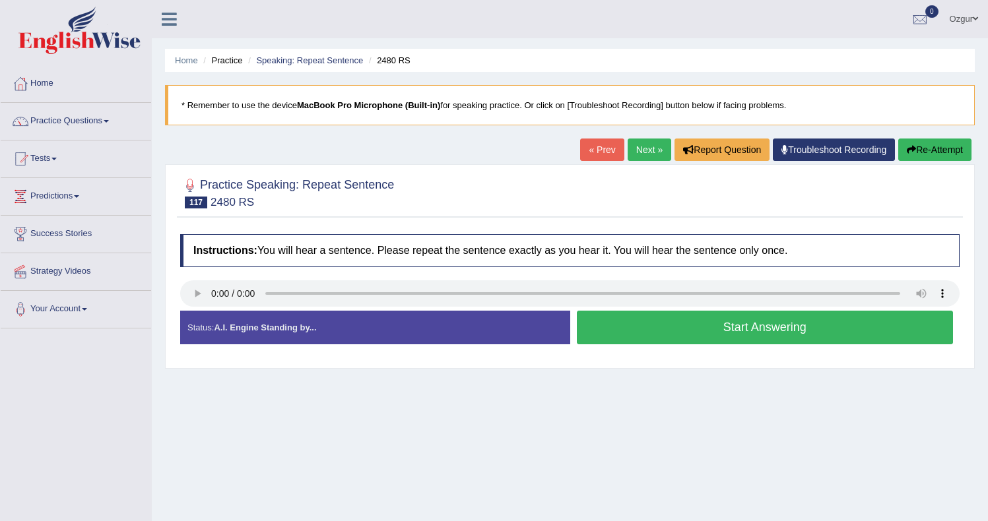
click at [642, 334] on button "Start Answering" at bounding box center [765, 328] width 377 height 34
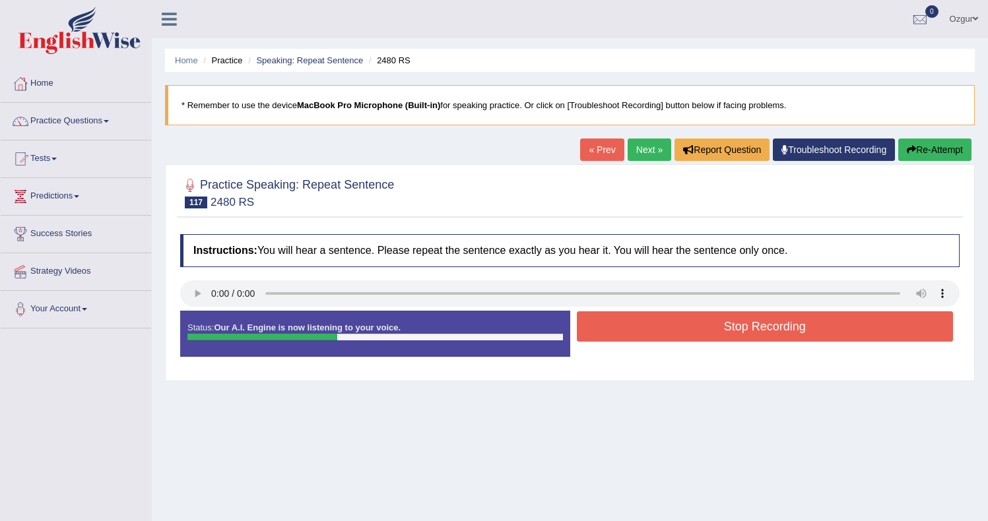
click at [687, 328] on button "Stop Recording" at bounding box center [765, 327] width 377 height 30
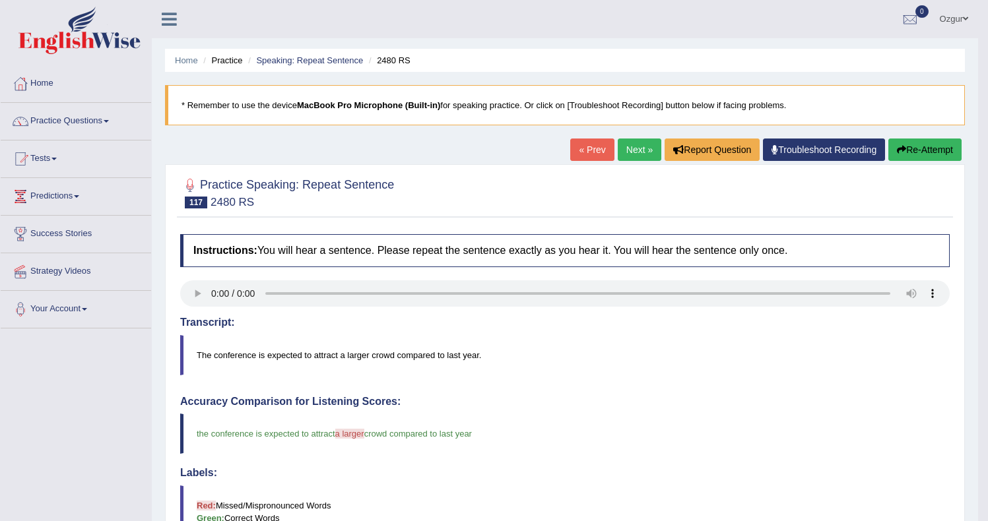
click at [626, 149] on link "Next »" at bounding box center [640, 150] width 44 height 22
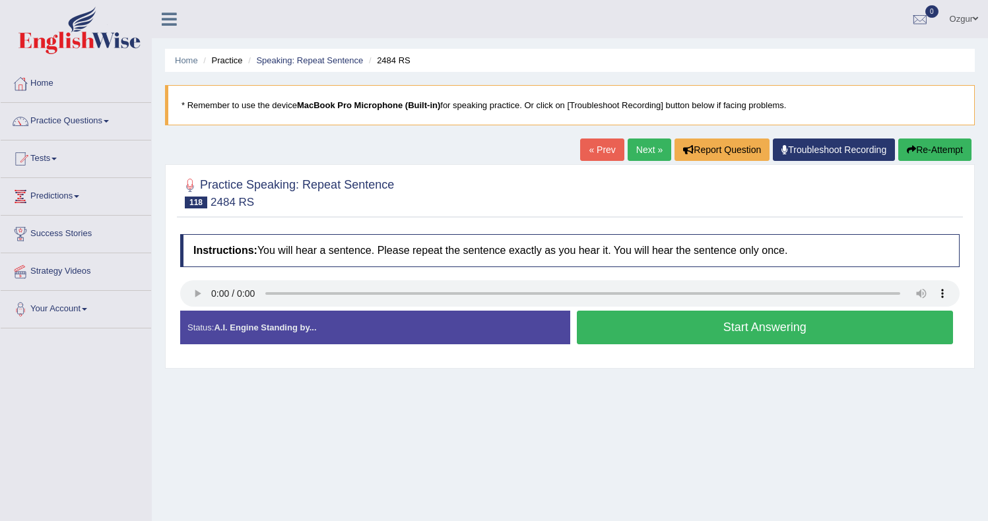
click at [646, 330] on button "Start Answering" at bounding box center [765, 328] width 377 height 34
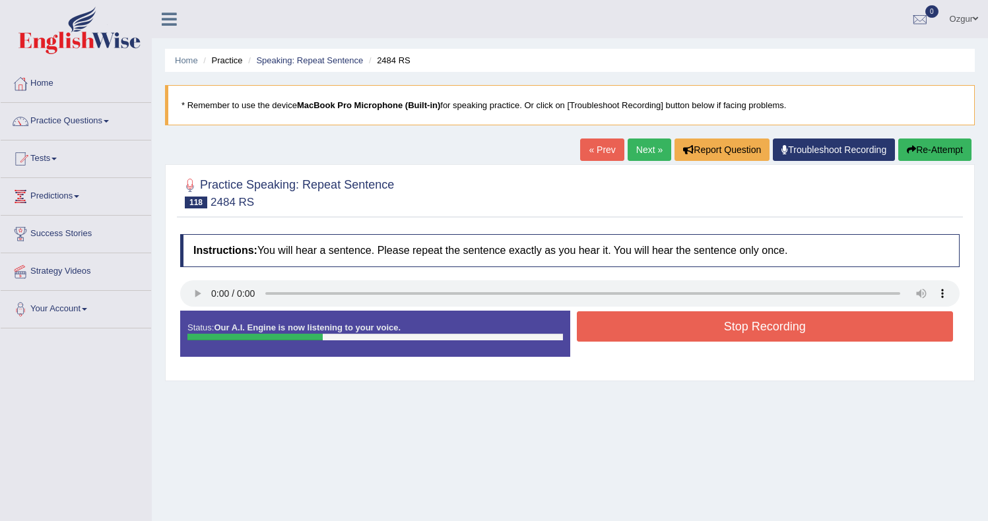
click at [651, 323] on button "Stop Recording" at bounding box center [765, 327] width 377 height 30
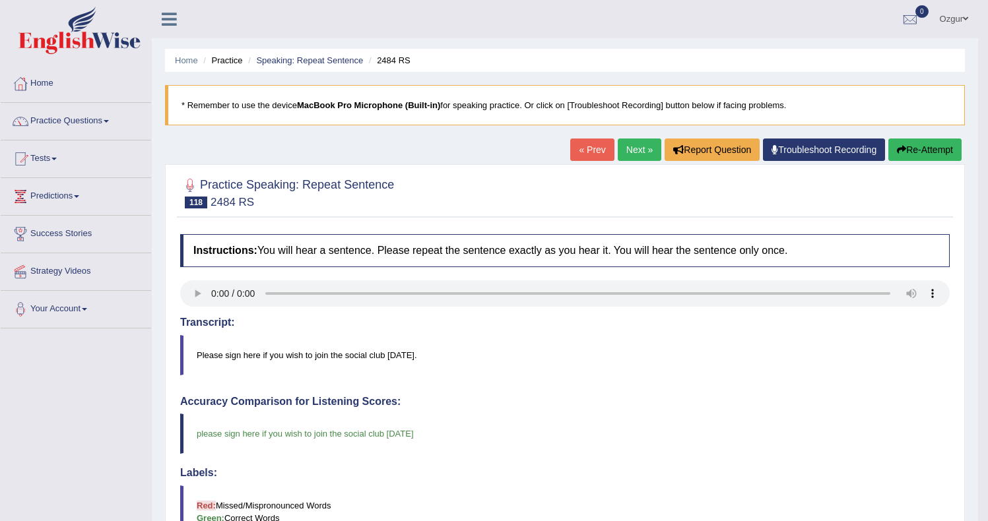
click at [630, 149] on link "Next »" at bounding box center [640, 150] width 44 height 22
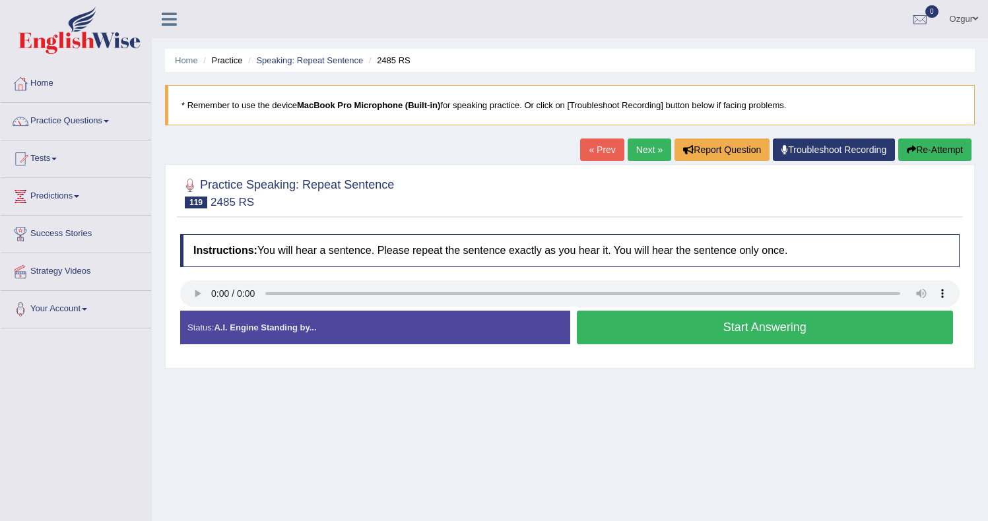
click at [665, 338] on button "Start Answering" at bounding box center [765, 328] width 377 height 34
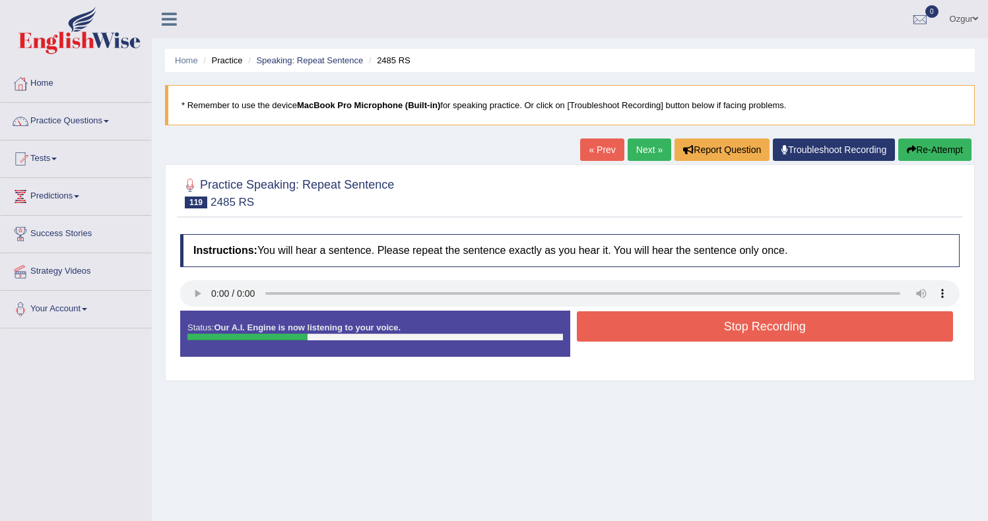
click at [667, 323] on button "Stop Recording" at bounding box center [765, 327] width 377 height 30
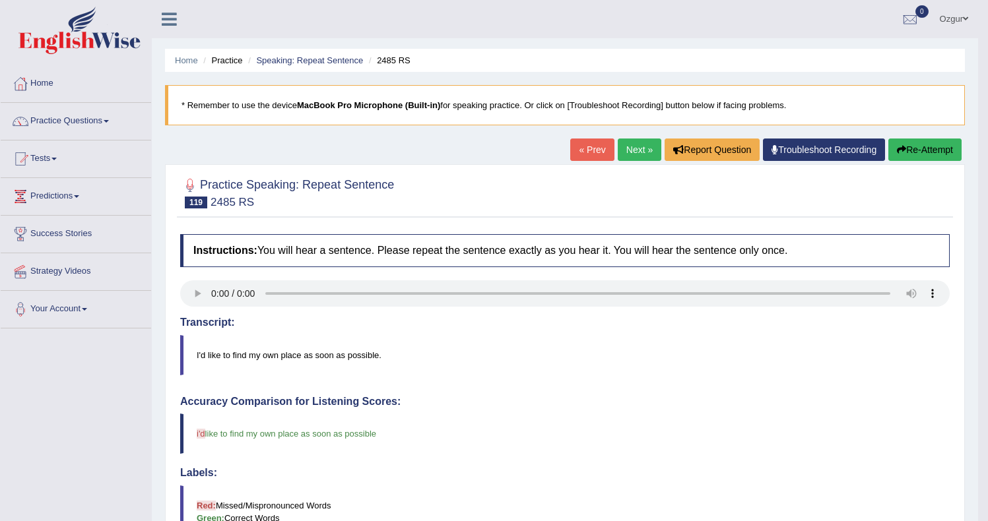
click at [624, 150] on link "Next »" at bounding box center [640, 150] width 44 height 22
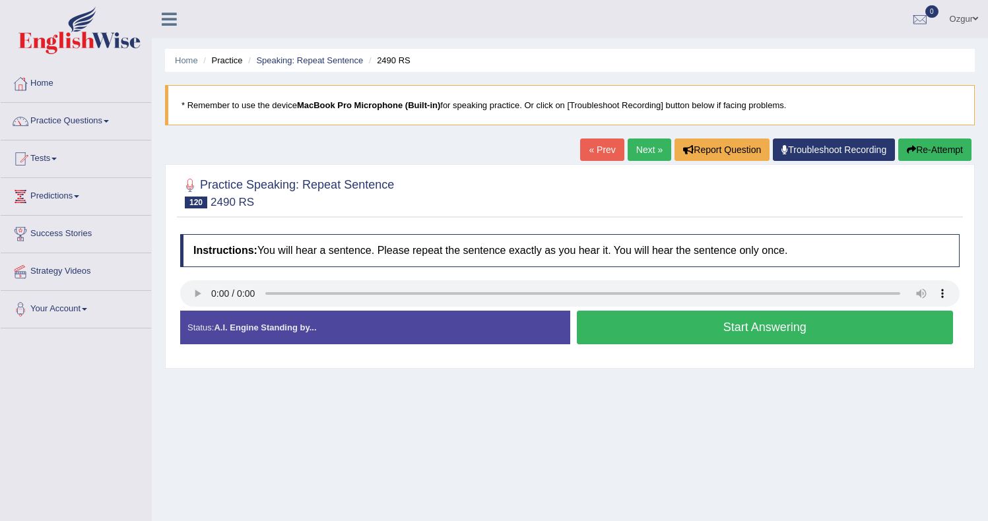
click at [654, 331] on button "Start Answering" at bounding box center [765, 328] width 377 height 34
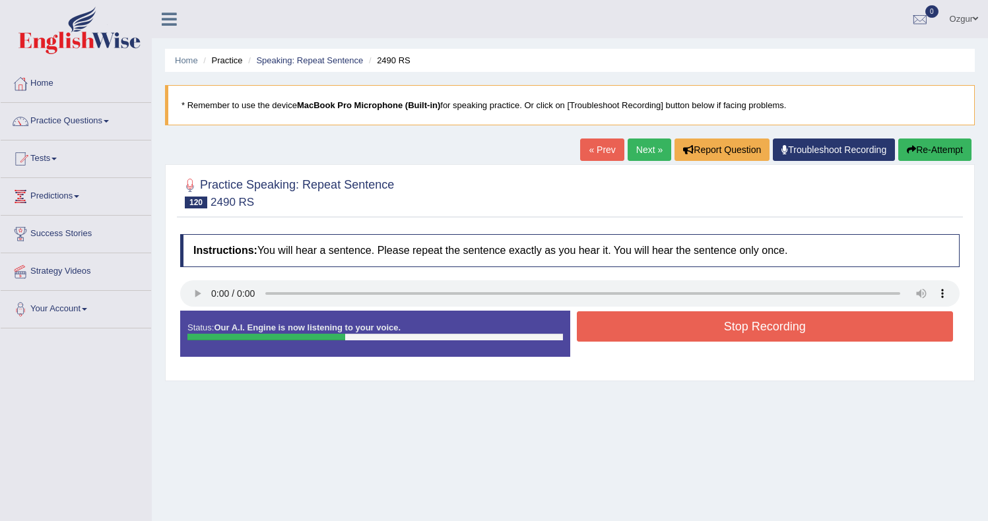
click at [692, 333] on button "Stop Recording" at bounding box center [765, 327] width 377 height 30
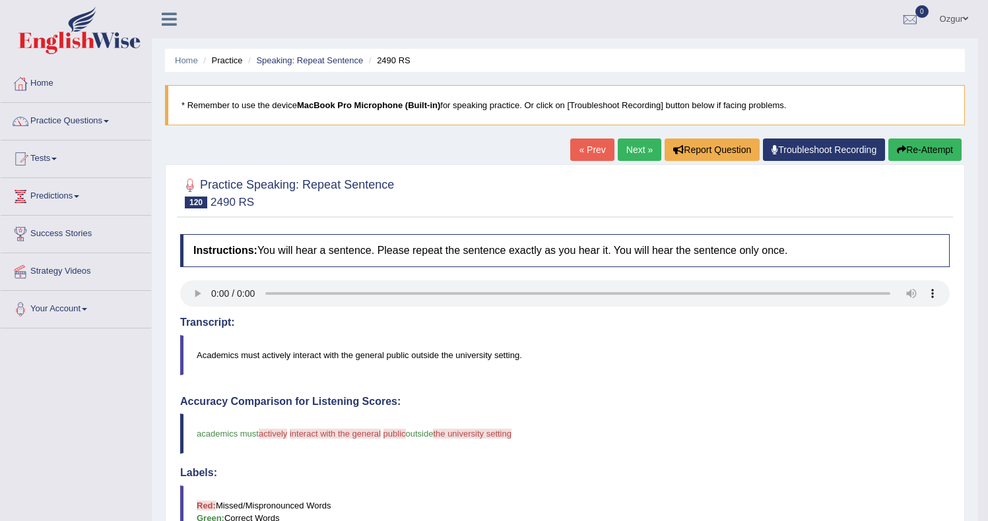
click at [916, 149] on button "Re-Attempt" at bounding box center [924, 150] width 73 height 22
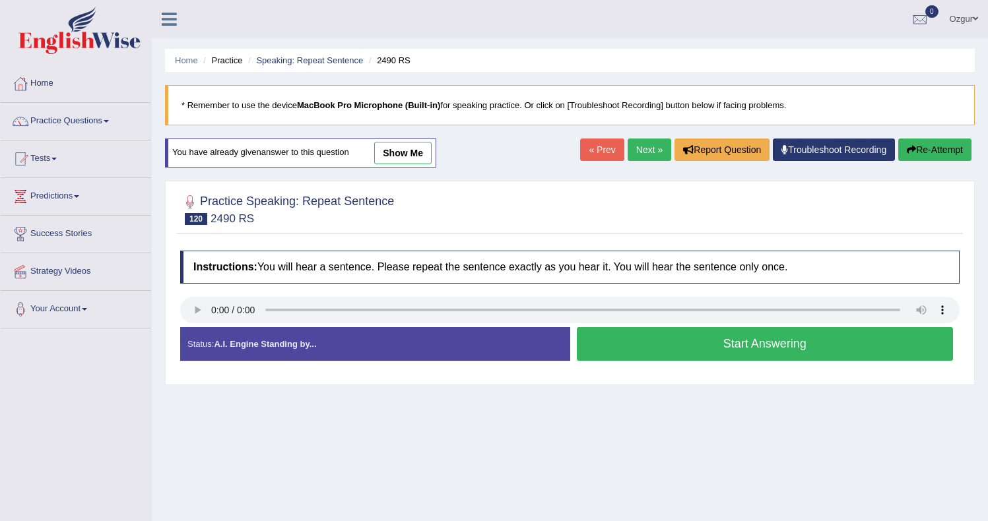
click at [619, 344] on button "Start Answering" at bounding box center [765, 344] width 377 height 34
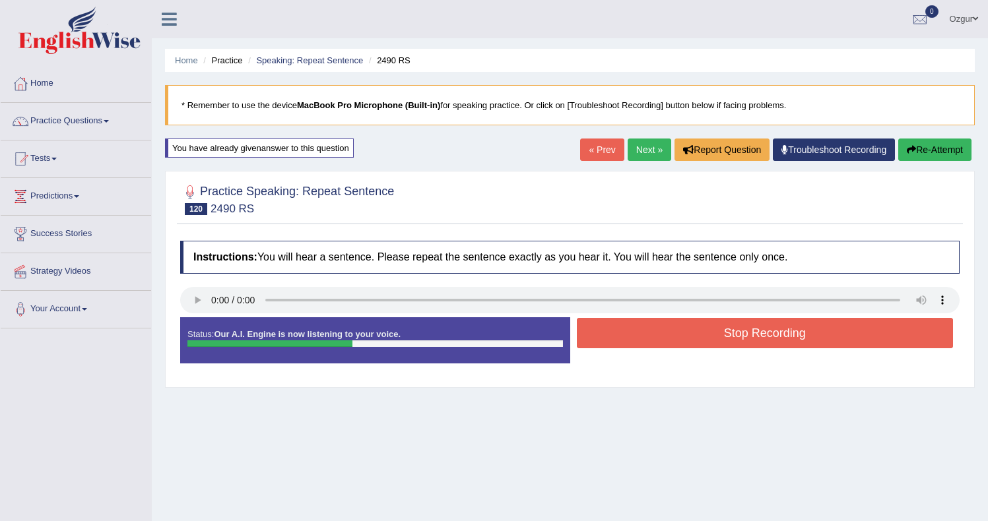
click at [635, 328] on button "Stop Recording" at bounding box center [765, 333] width 377 height 30
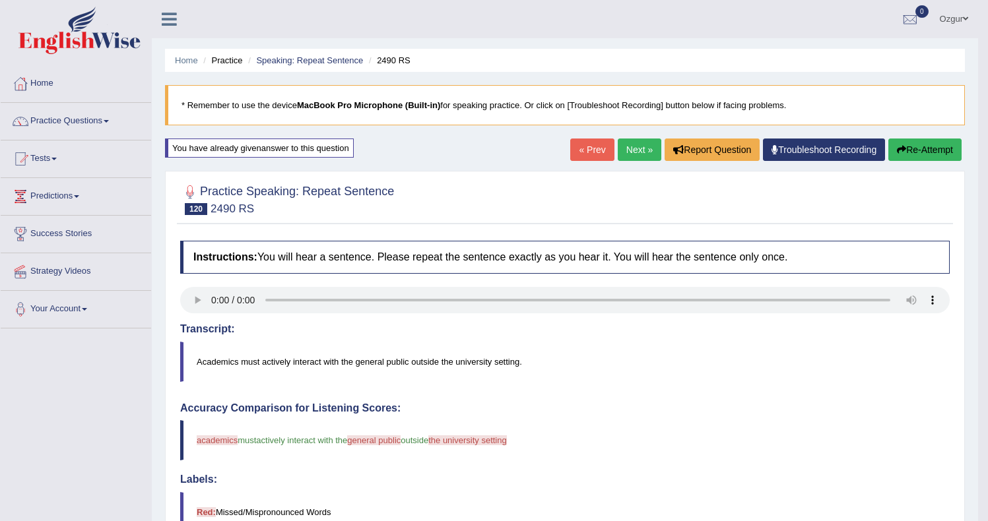
click at [637, 142] on link "Next »" at bounding box center [640, 150] width 44 height 22
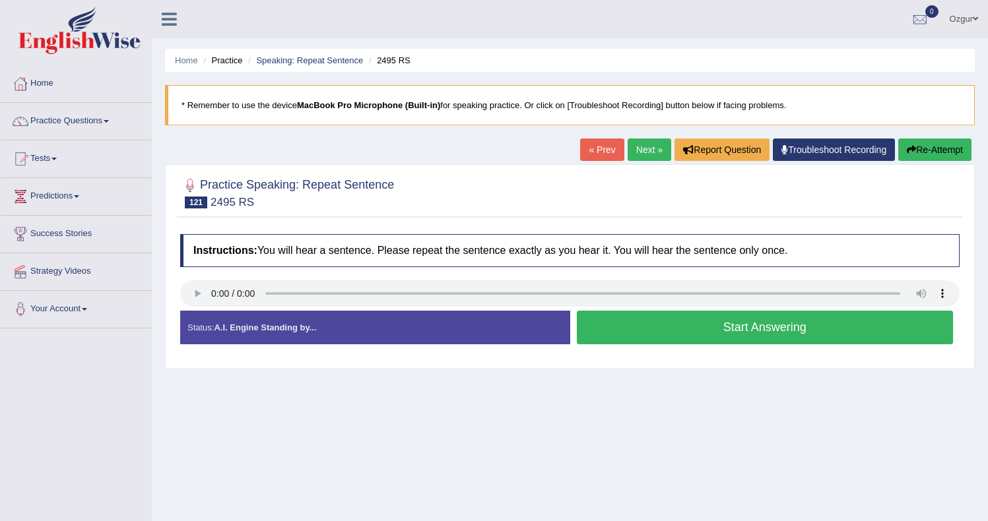
click at [643, 322] on button "Start Answering" at bounding box center [765, 328] width 377 height 34
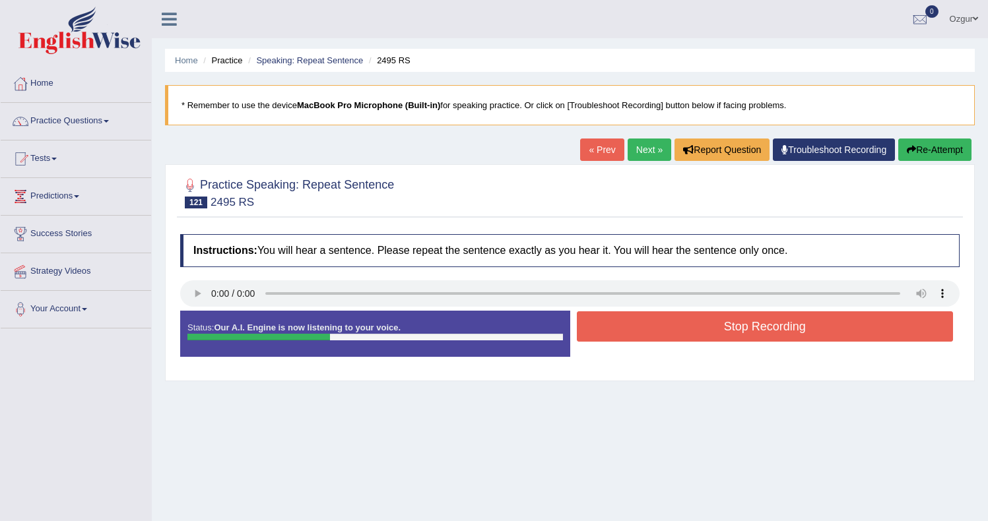
click at [617, 329] on button "Stop Recording" at bounding box center [765, 327] width 377 height 30
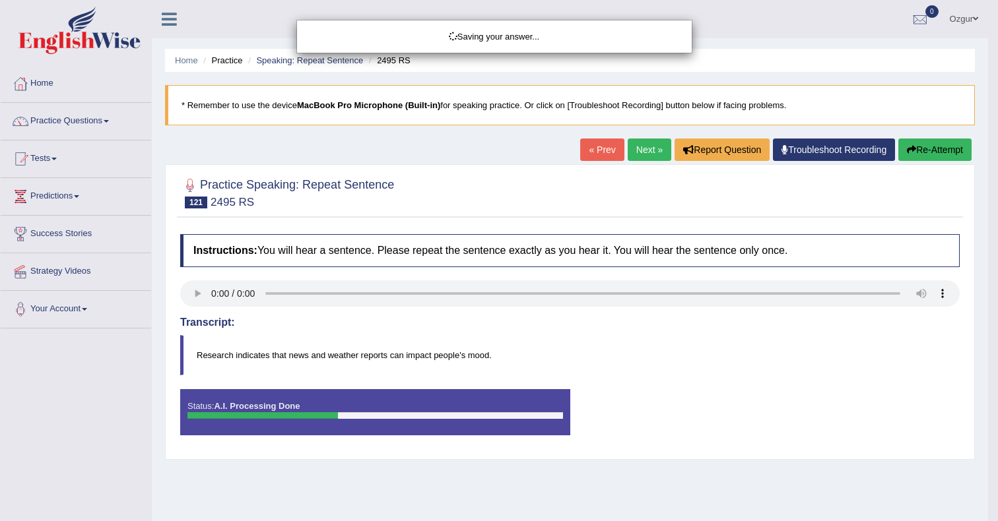
click at [906, 155] on div "Saving your answer..." at bounding box center [499, 260] width 998 height 521
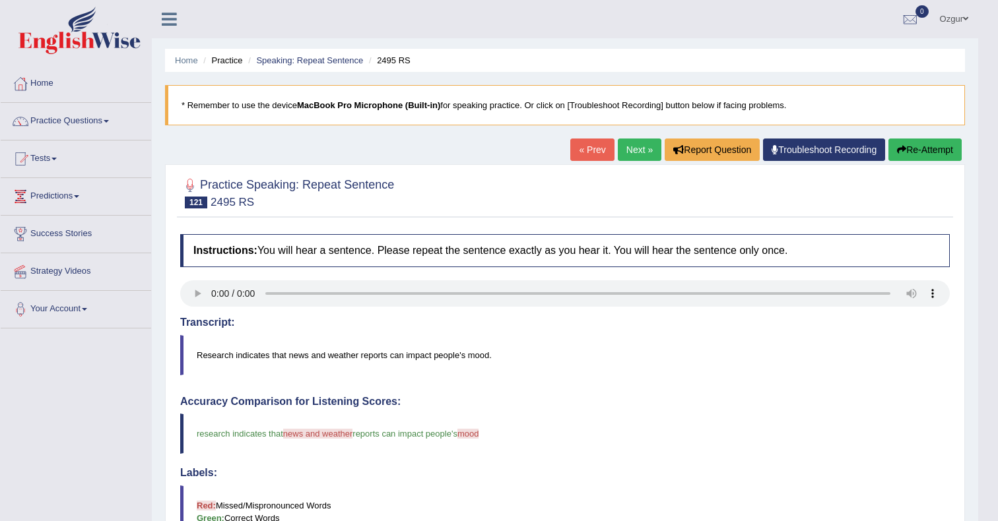
click at [912, 151] on body "Toggle navigation Home Practice Questions Speaking Practice Read Aloud Repeat S…" at bounding box center [499, 260] width 998 height 521
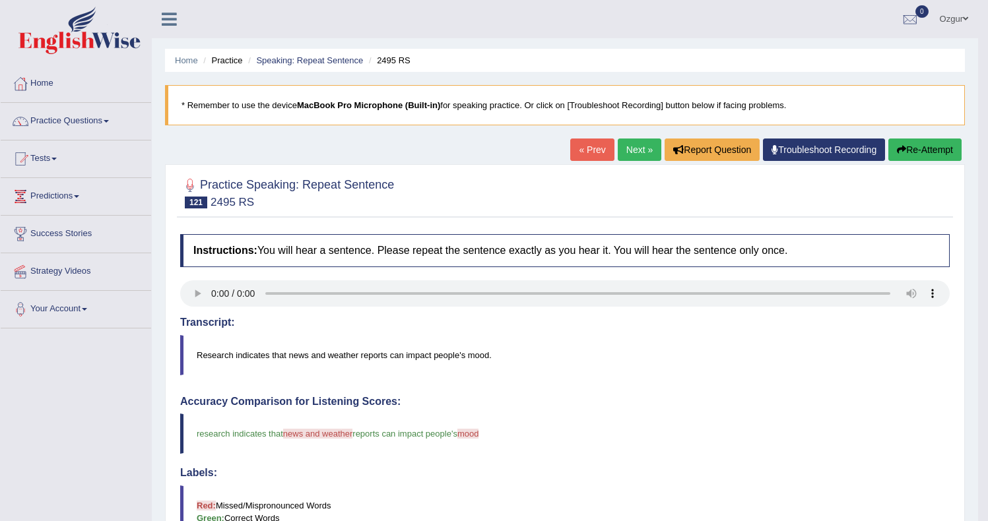
click at [912, 146] on button "Re-Attempt" at bounding box center [924, 150] width 73 height 22
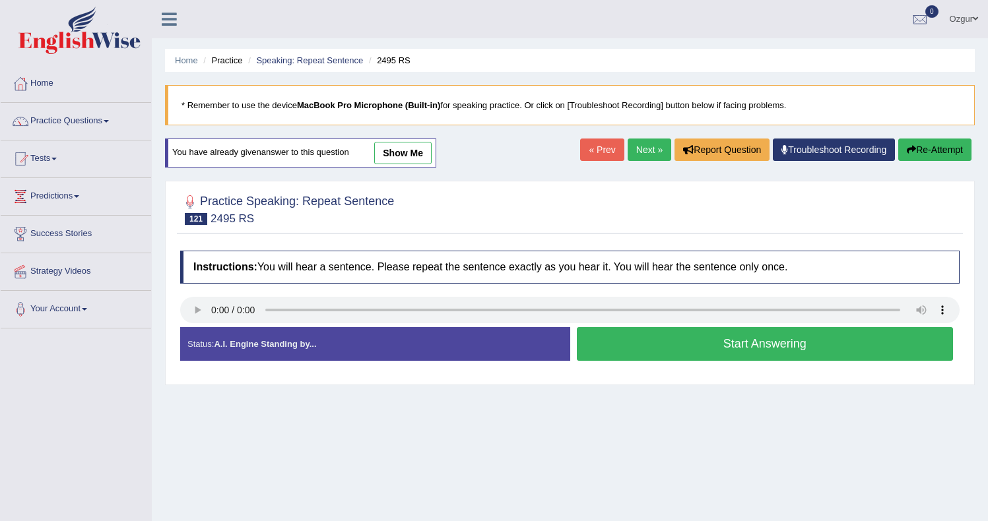
click at [774, 345] on button "Start Answering" at bounding box center [765, 344] width 377 height 34
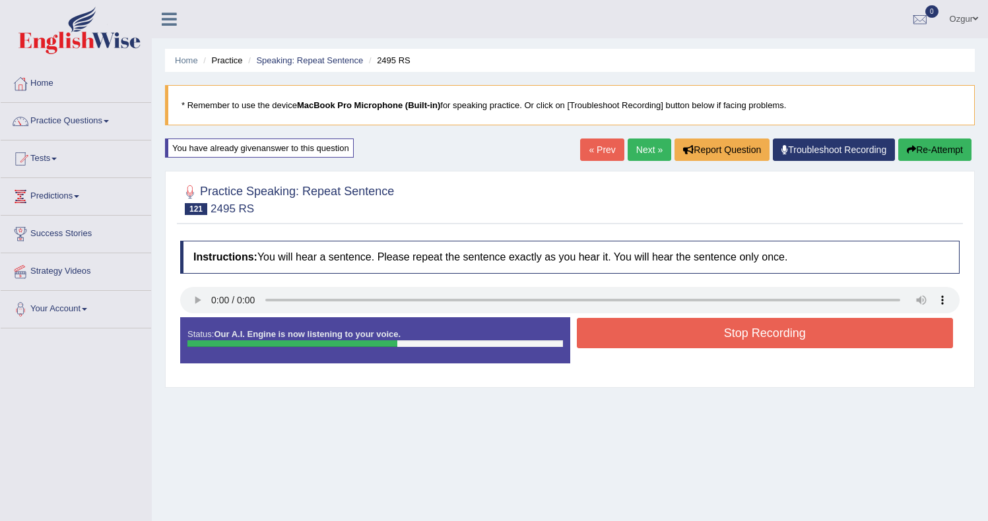
click at [932, 155] on button "Re-Attempt" at bounding box center [934, 150] width 73 height 22
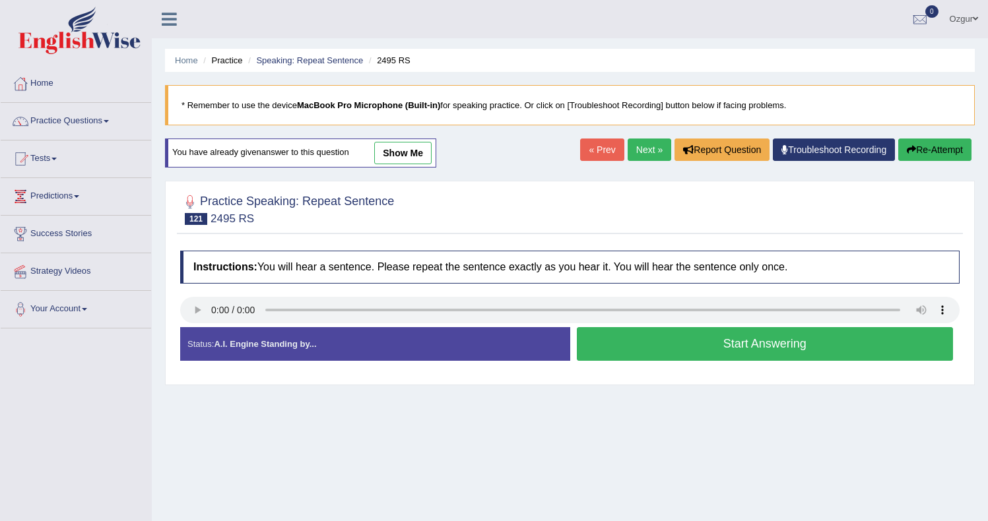
click at [725, 344] on button "Start Answering" at bounding box center [765, 344] width 377 height 34
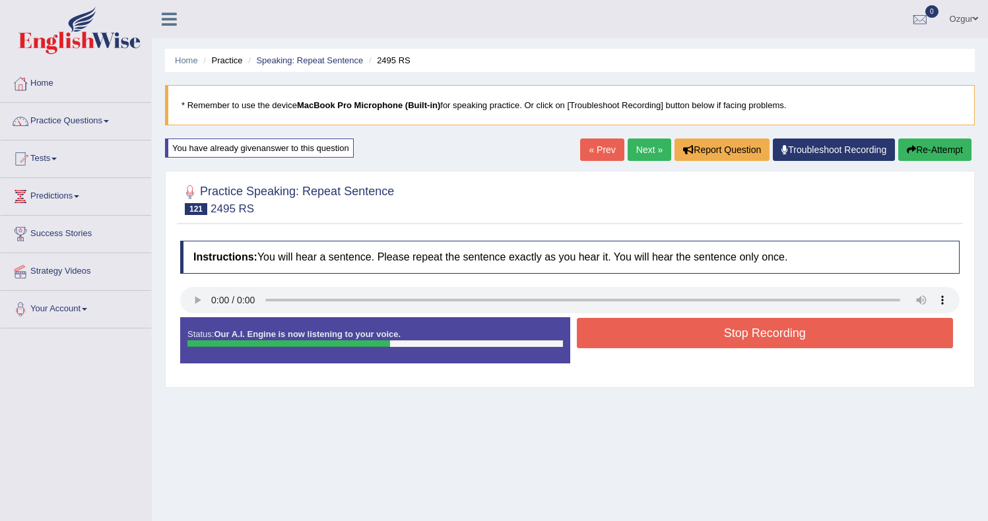
click at [927, 154] on button "Re-Attempt" at bounding box center [934, 150] width 73 height 22
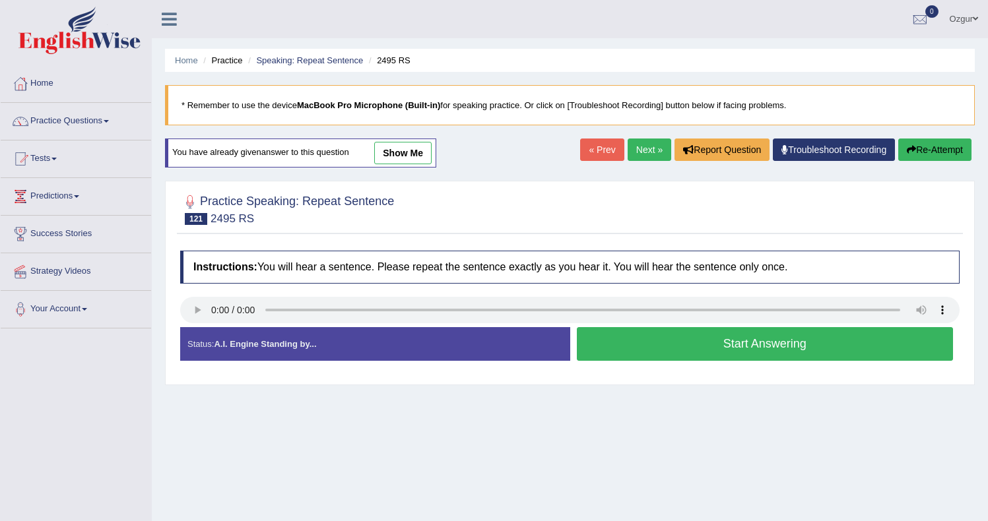
click at [732, 337] on button "Start Answering" at bounding box center [765, 344] width 377 height 34
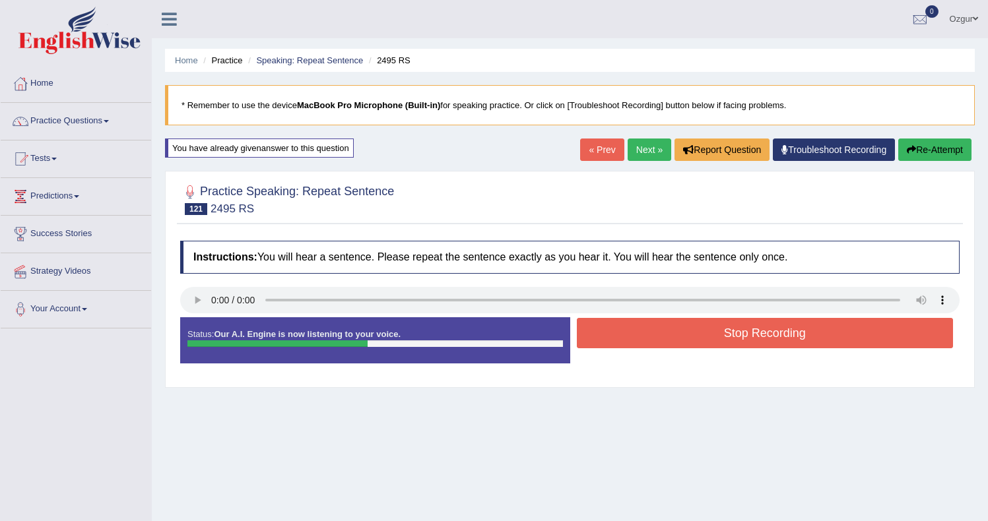
click at [735, 338] on button "Stop Recording" at bounding box center [765, 333] width 377 height 30
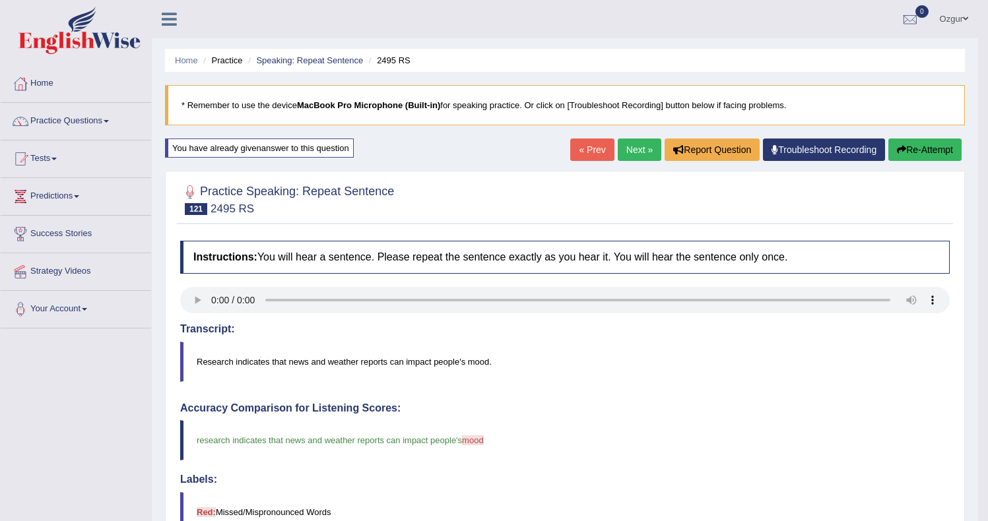
click at [632, 152] on link "Next »" at bounding box center [640, 150] width 44 height 22
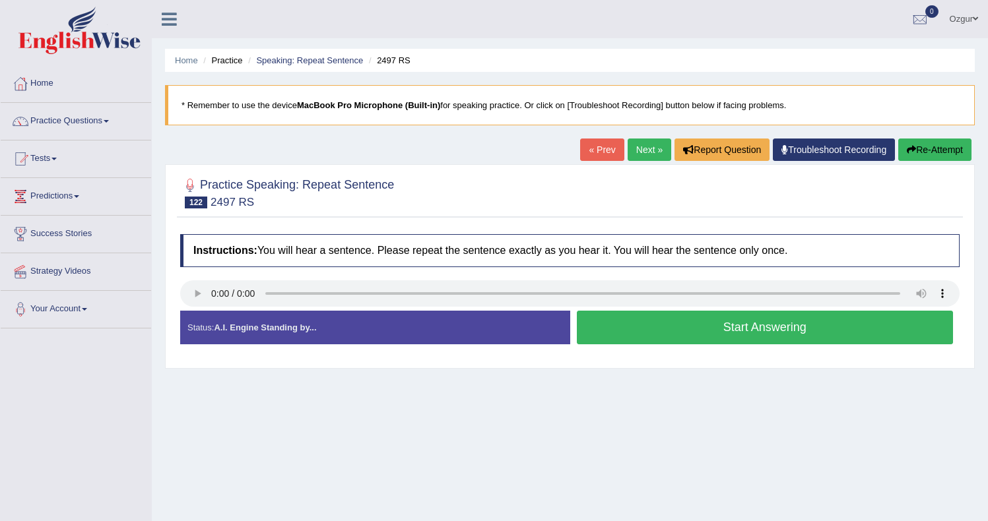
click at [645, 327] on button "Start Answering" at bounding box center [765, 328] width 377 height 34
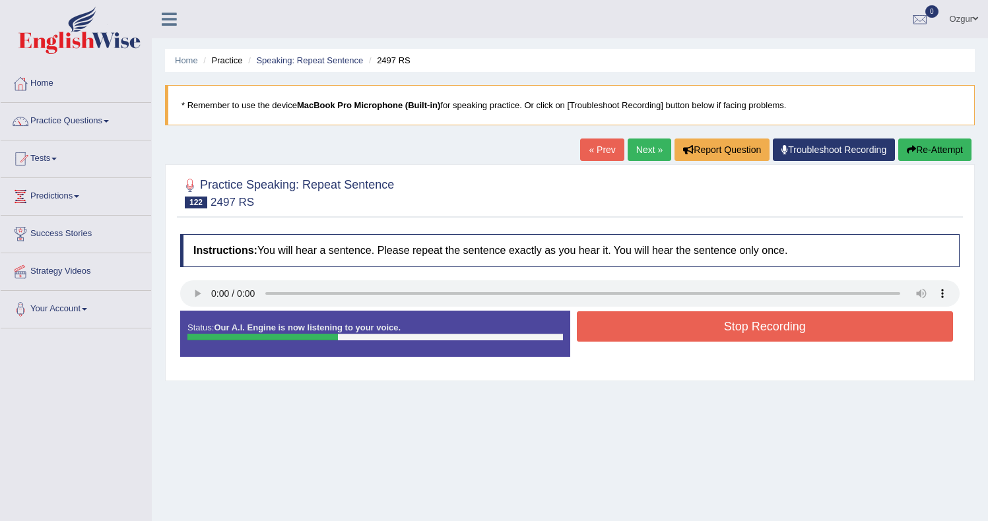
click at [684, 325] on button "Stop Recording" at bounding box center [765, 327] width 377 height 30
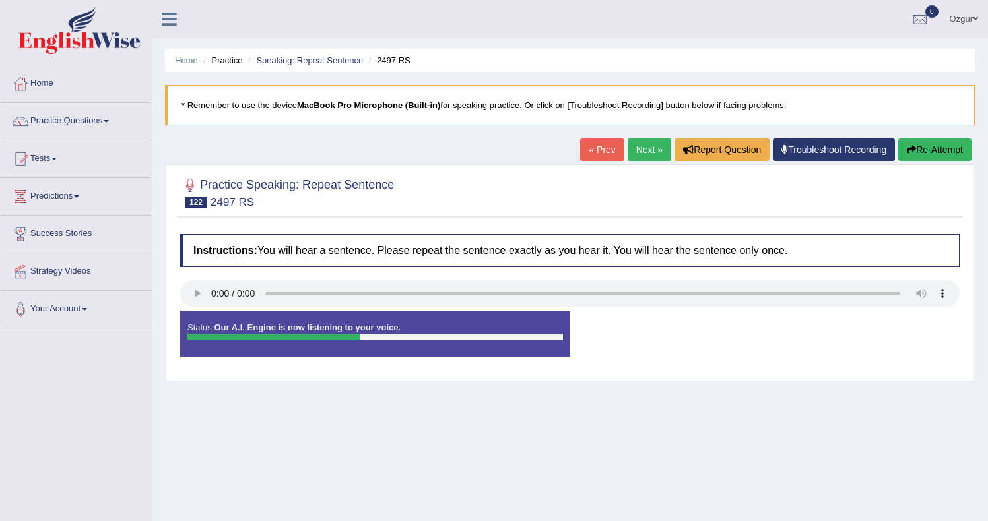
click at [933, 144] on button "Re-Attempt" at bounding box center [934, 150] width 73 height 22
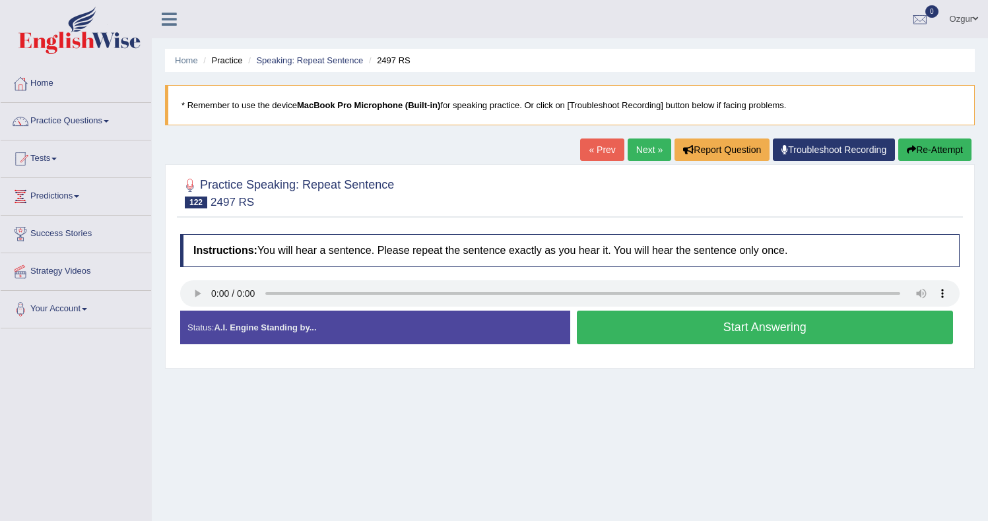
click at [788, 324] on button "Start Answering" at bounding box center [765, 328] width 377 height 34
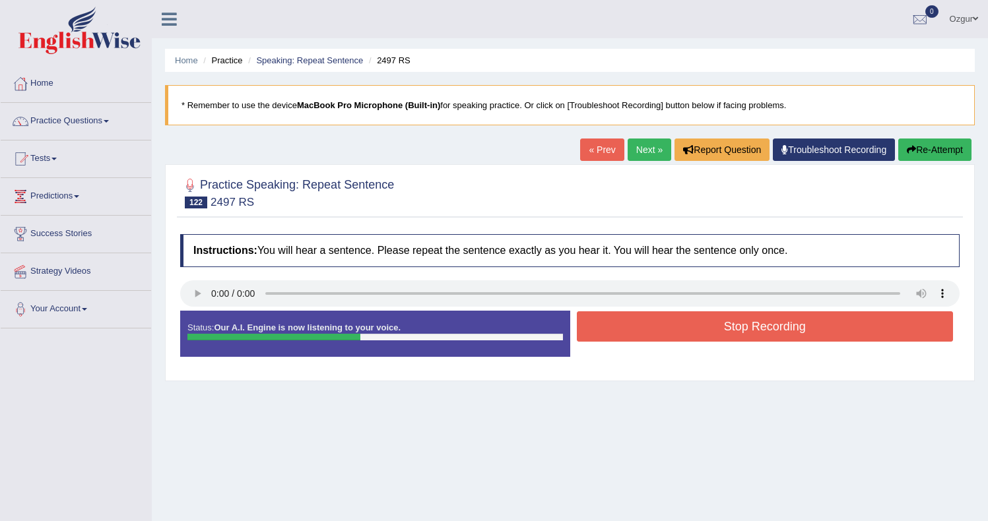
click at [638, 327] on button "Stop Recording" at bounding box center [765, 327] width 377 height 30
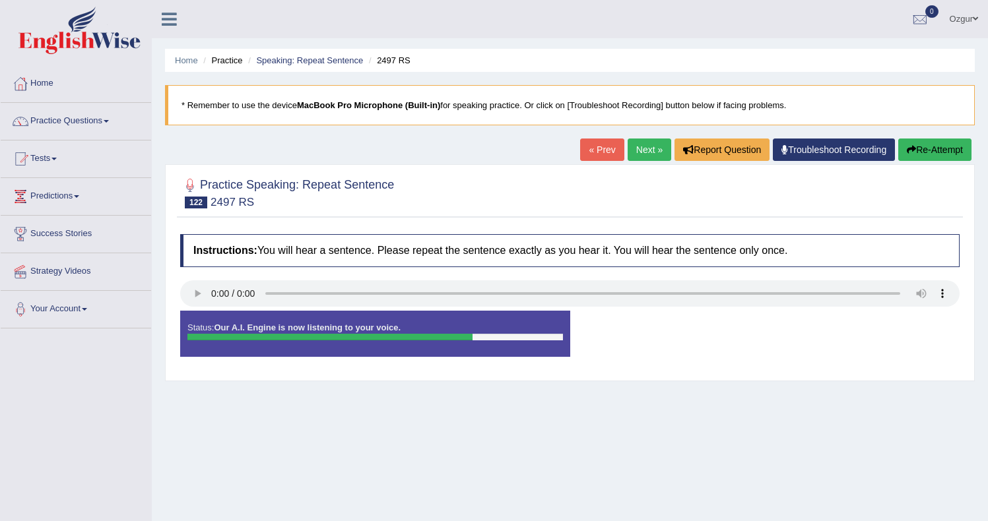
click at [942, 149] on button "Re-Attempt" at bounding box center [934, 150] width 73 height 22
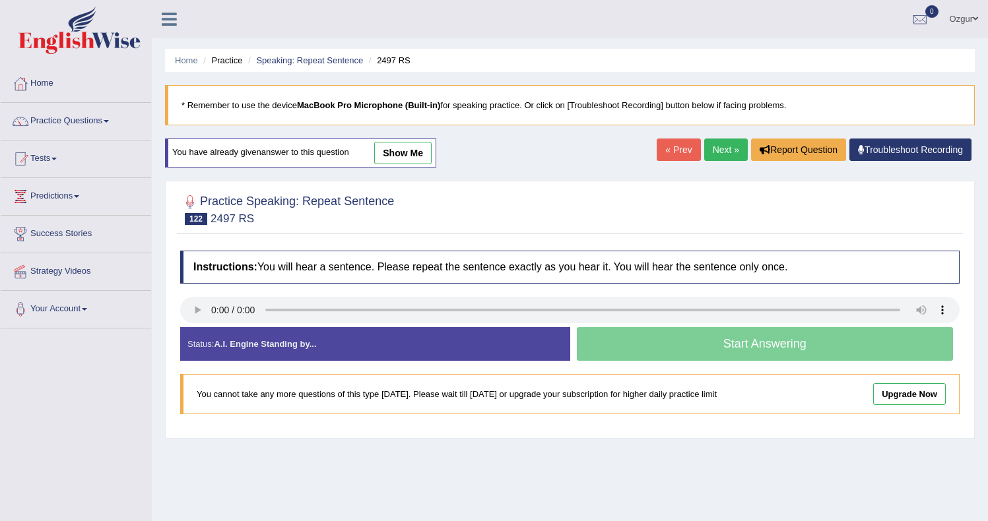
click at [648, 335] on div "Start Answering" at bounding box center [765, 345] width 390 height 37
click at [690, 145] on link "« Prev" at bounding box center [679, 150] width 44 height 22
click at [701, 343] on div "Start Answering" at bounding box center [765, 345] width 390 height 37
click at [85, 117] on link "Practice Questions" at bounding box center [76, 119] width 150 height 33
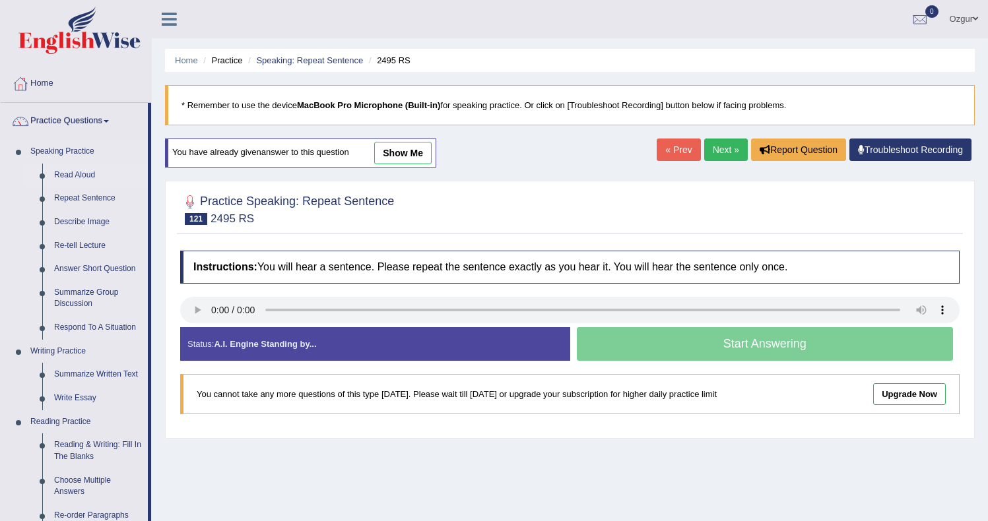
click at [85, 173] on link "Read Aloud" at bounding box center [98, 176] width 100 height 24
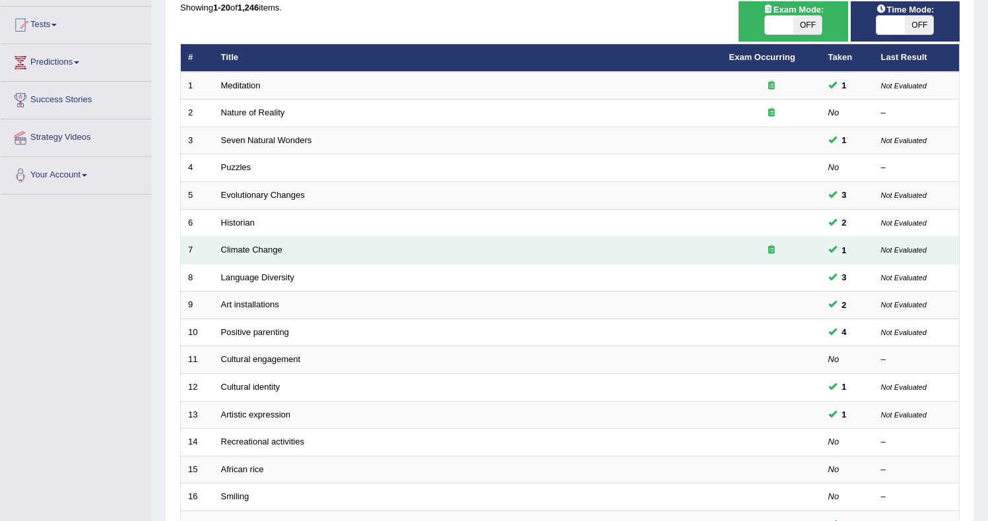
scroll to position [135, 0]
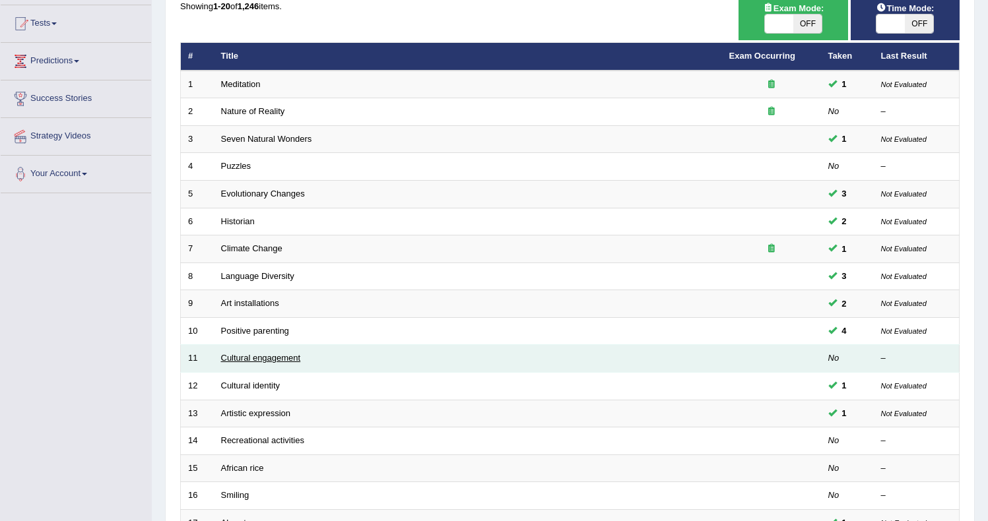
click at [273, 357] on link "Cultural engagement" at bounding box center [261, 358] width 80 height 10
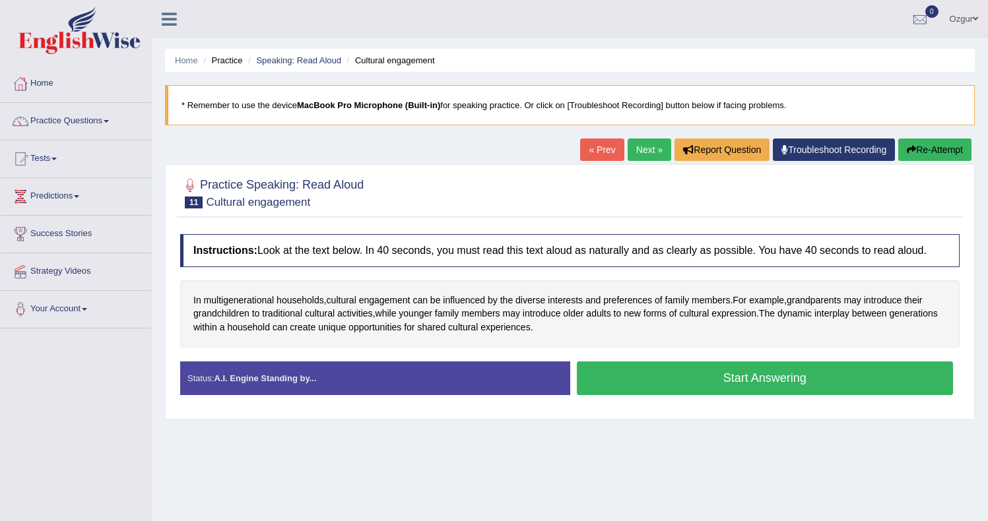
click at [655, 387] on button "Start Answering" at bounding box center [765, 379] width 377 height 34
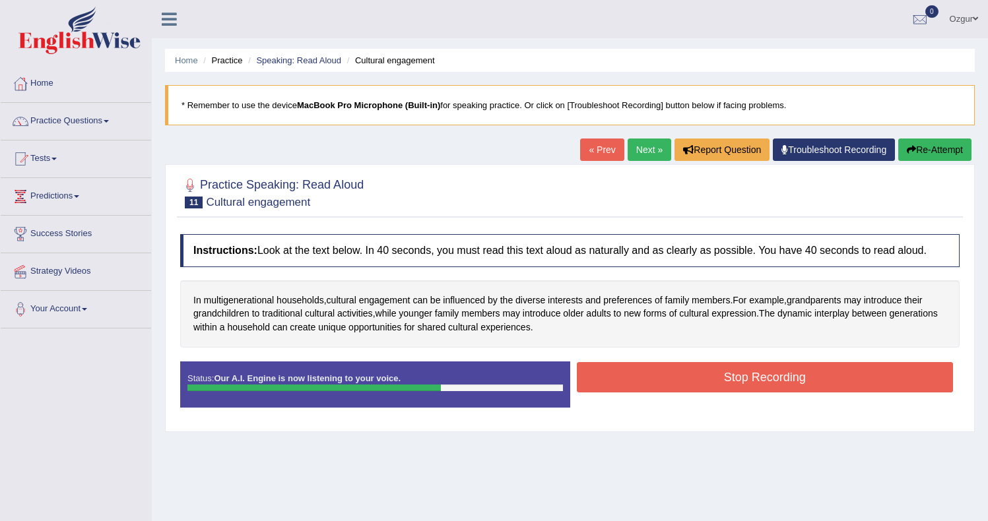
click at [644, 384] on button "Stop Recording" at bounding box center [765, 377] width 377 height 30
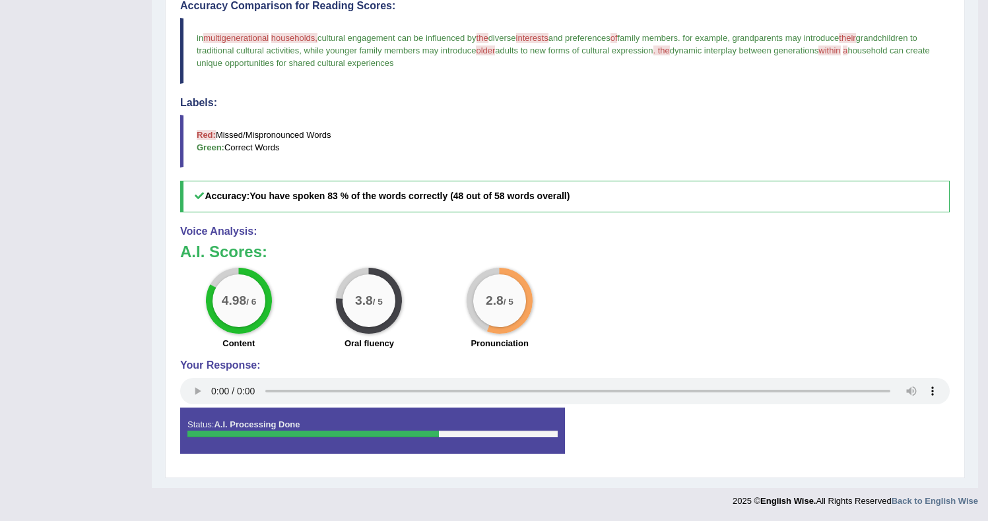
scroll to position [97, 0]
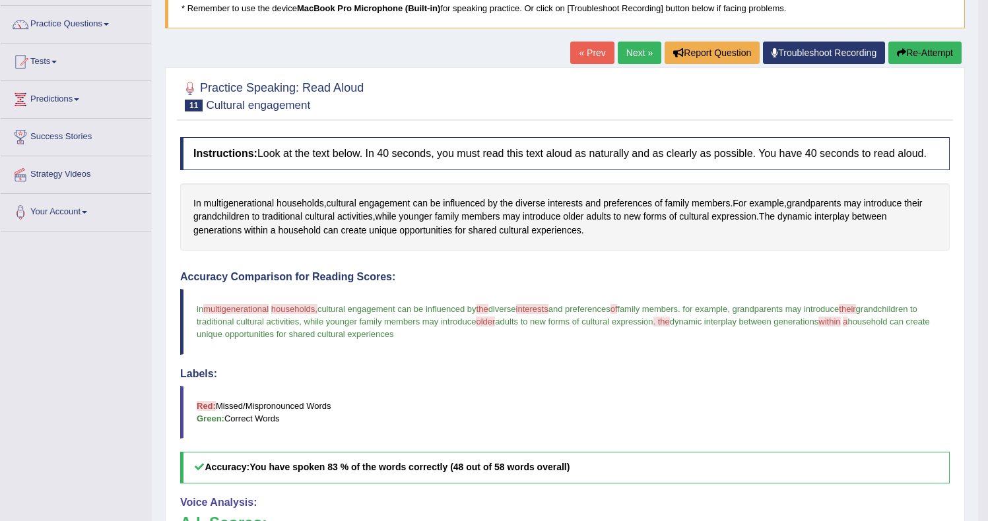
click at [625, 47] on link "Next »" at bounding box center [640, 53] width 44 height 22
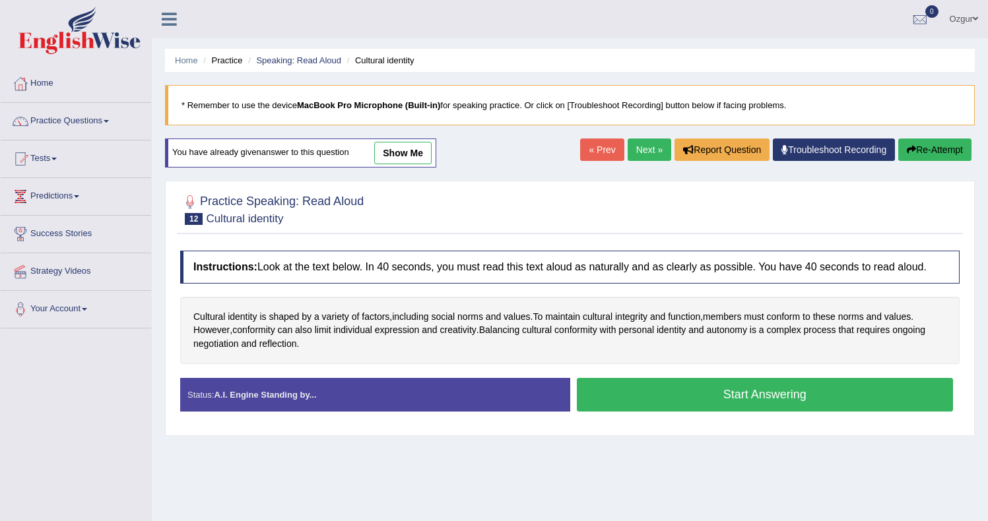
click at [663, 398] on button "Start Answering" at bounding box center [765, 395] width 377 height 34
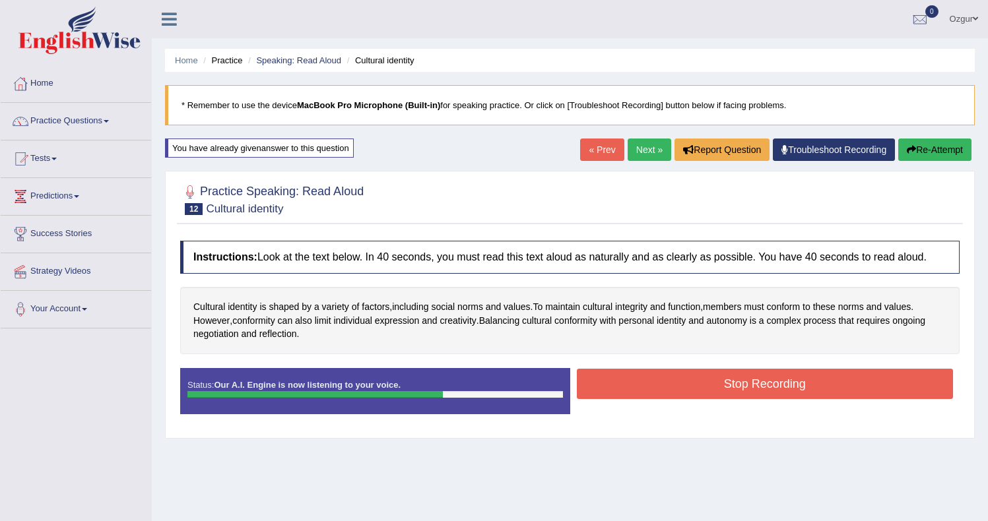
click at [646, 399] on button "Stop Recording" at bounding box center [765, 384] width 377 height 30
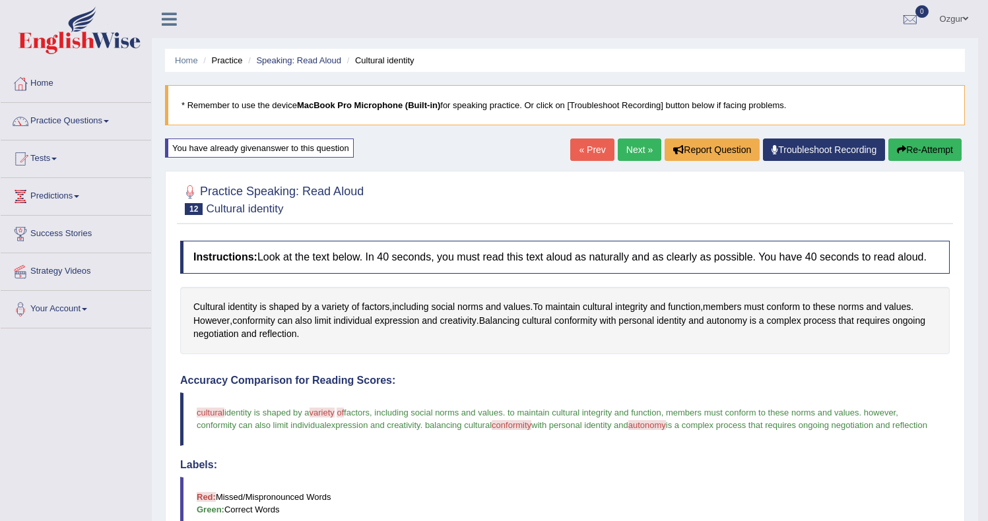
click at [939, 148] on button "Re-Attempt" at bounding box center [924, 150] width 73 height 22
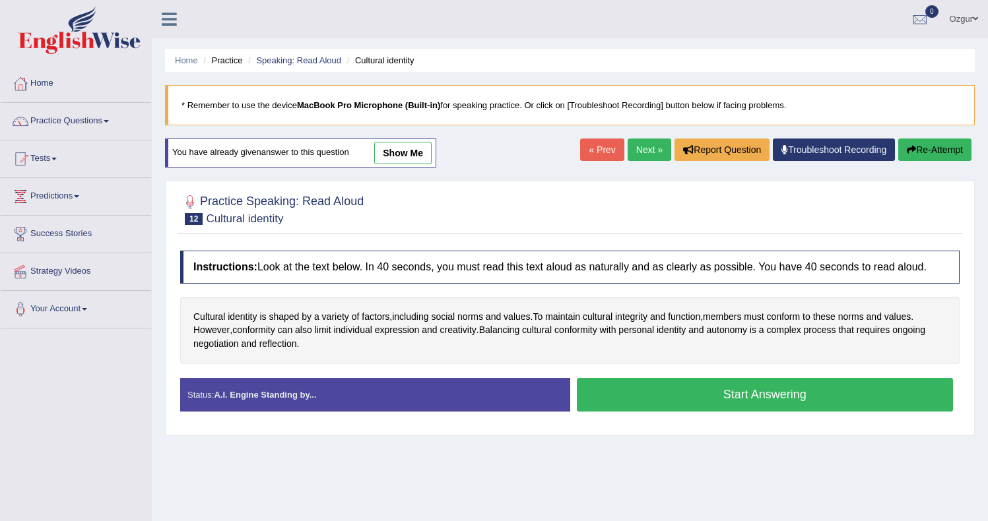
click at [710, 402] on button "Start Answering" at bounding box center [765, 395] width 377 height 34
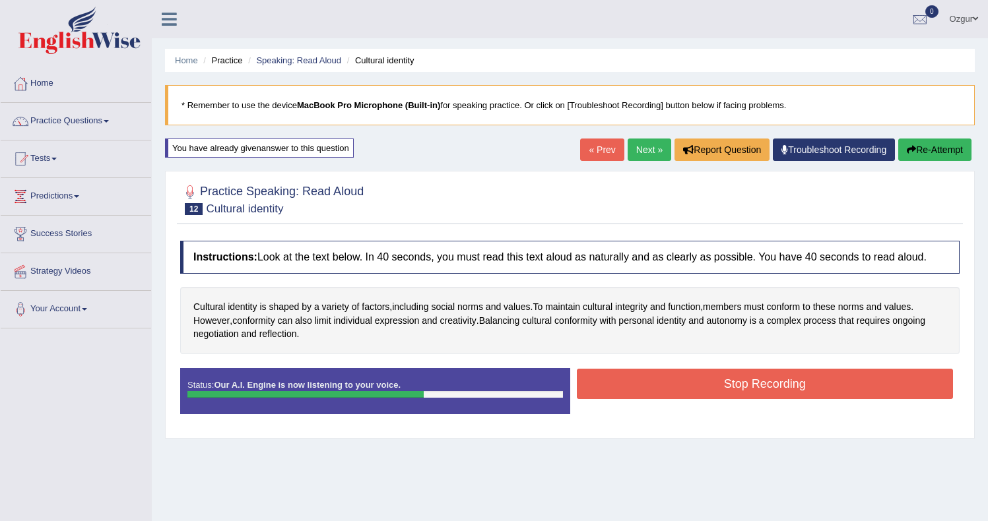
click at [642, 396] on button "Stop Recording" at bounding box center [765, 384] width 377 height 30
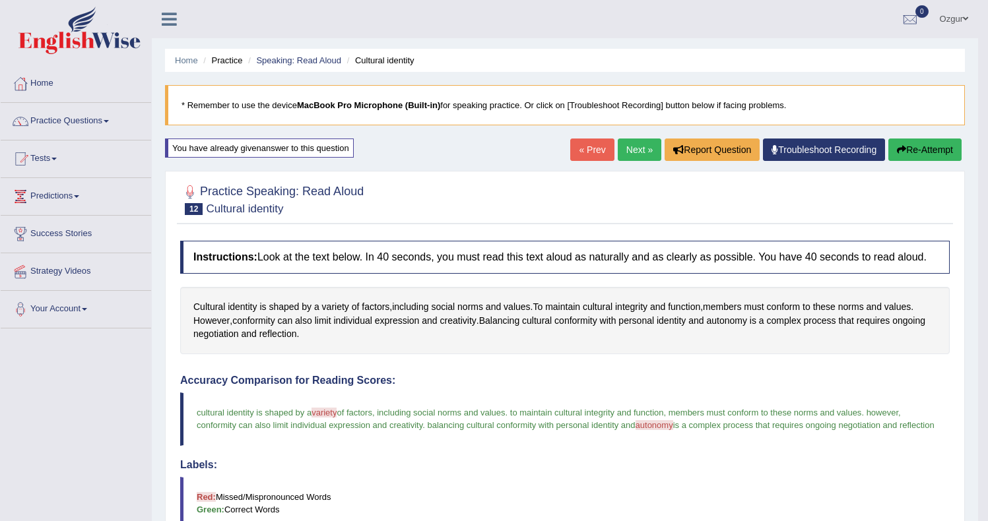
click at [634, 144] on link "Next »" at bounding box center [640, 150] width 44 height 22
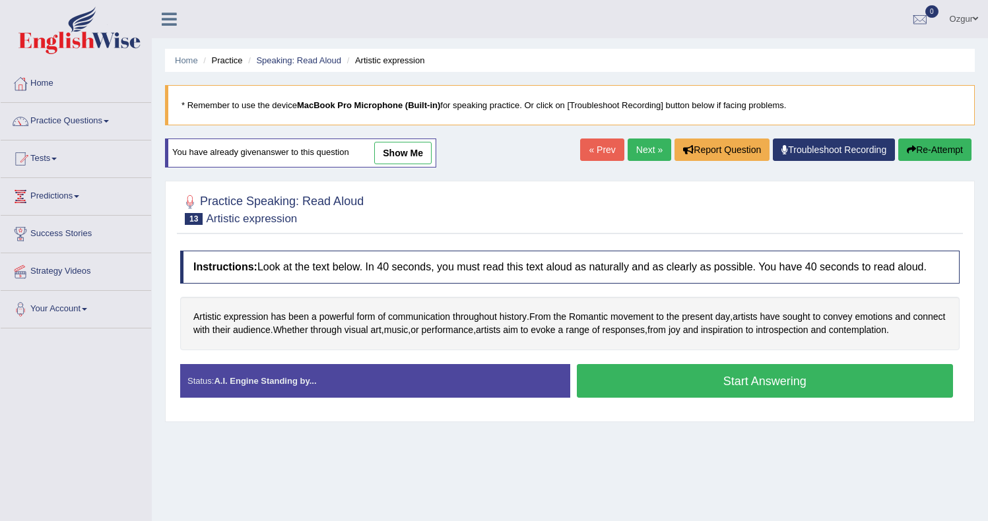
click at [659, 385] on button "Start Answering" at bounding box center [765, 381] width 377 height 34
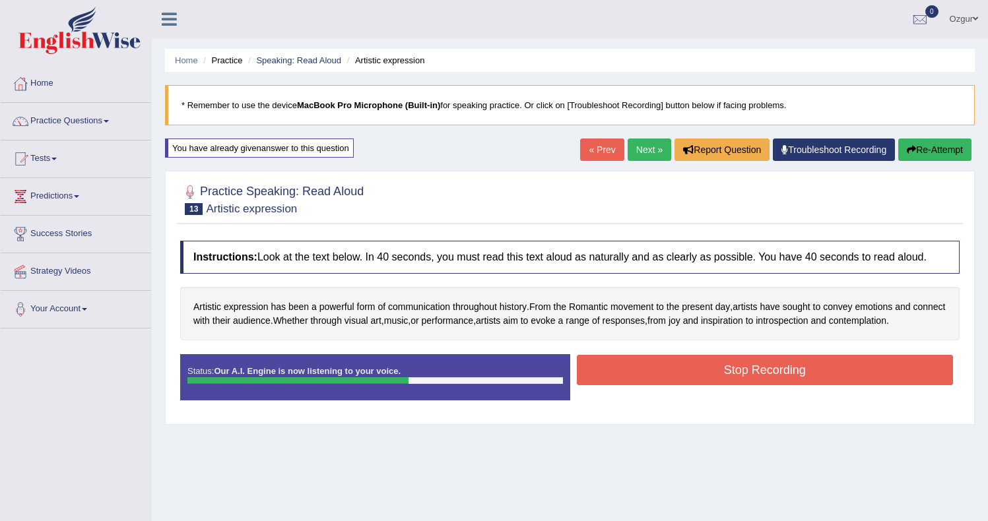
click at [642, 375] on button "Stop Recording" at bounding box center [765, 370] width 377 height 30
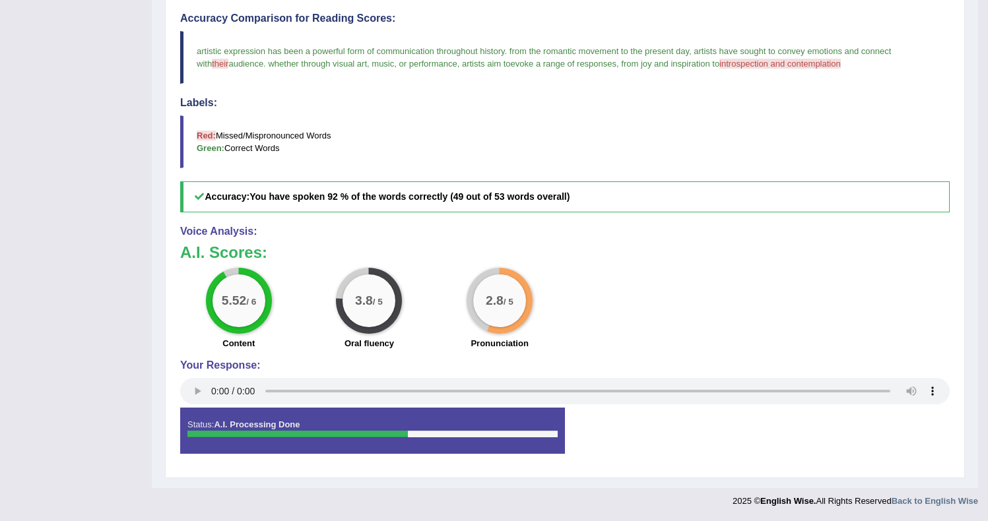
scroll to position [87, 0]
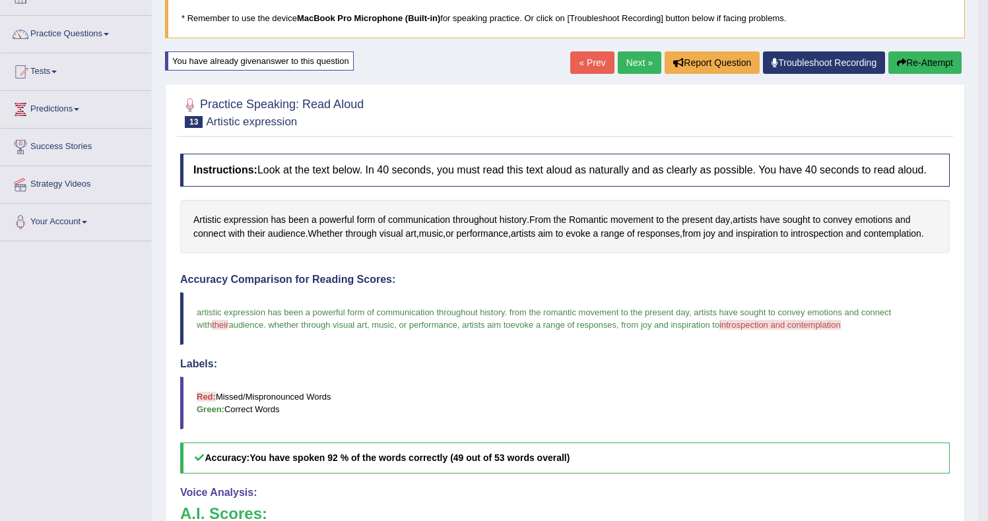
click at [630, 67] on link "Next »" at bounding box center [640, 62] width 44 height 22
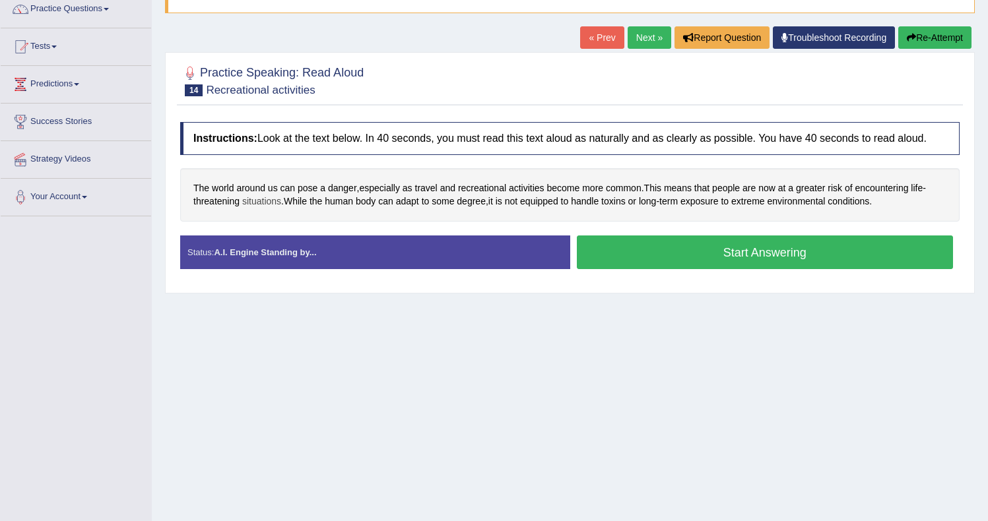
scroll to position [114, 0]
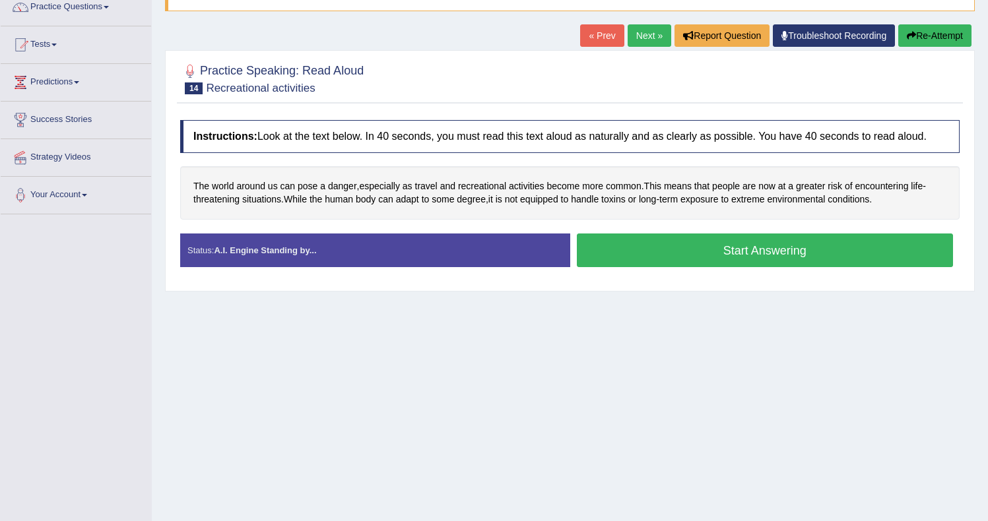
click at [681, 256] on button "Start Answering" at bounding box center [765, 251] width 377 height 34
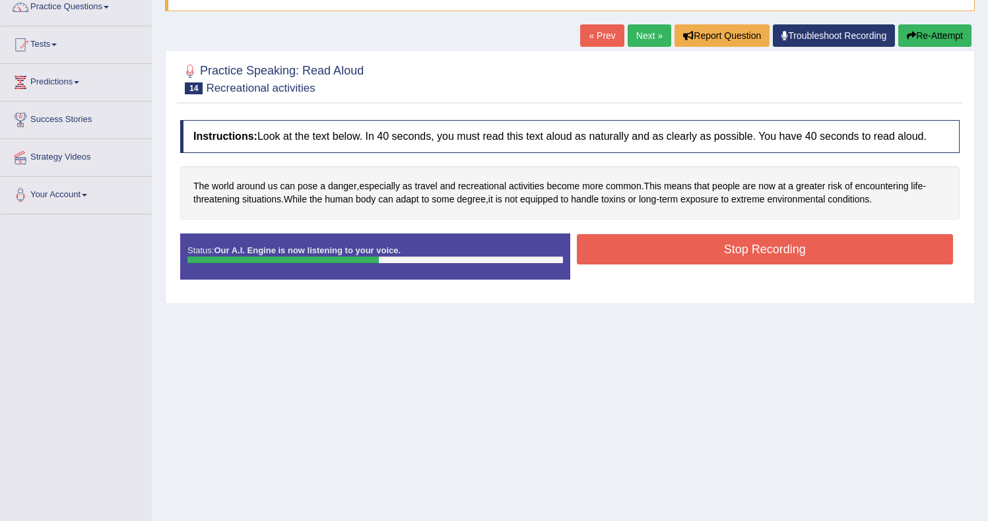
click at [665, 259] on button "Stop Recording" at bounding box center [765, 249] width 377 height 30
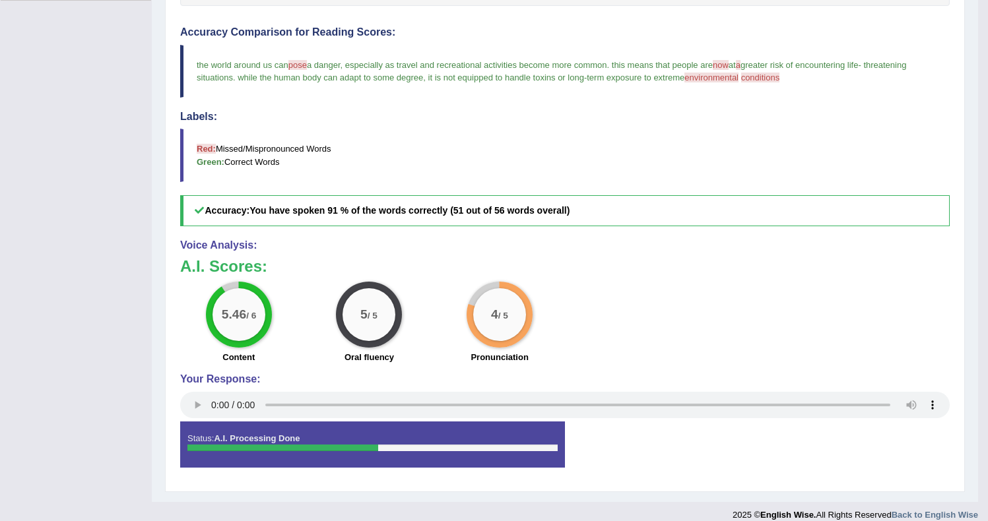
scroll to position [44, 0]
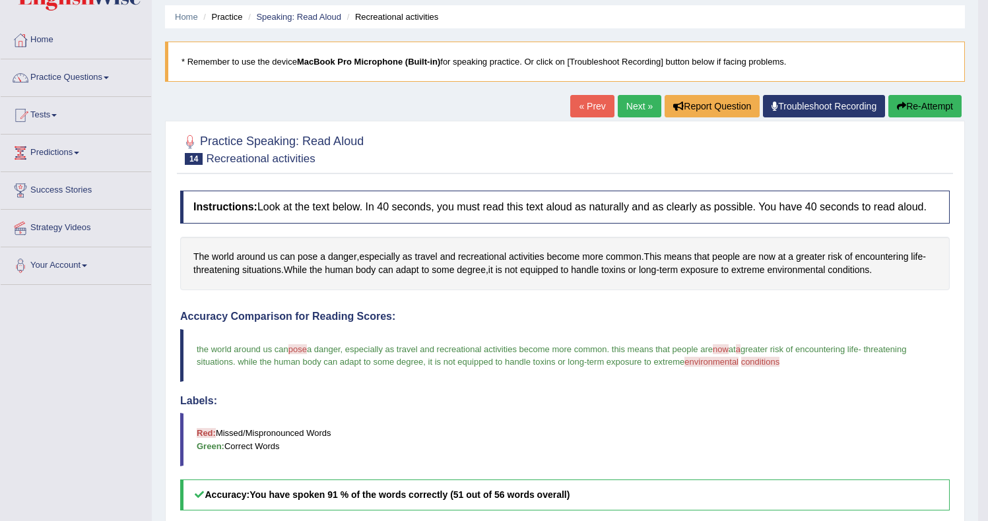
click at [618, 114] on link "Next »" at bounding box center [640, 106] width 44 height 22
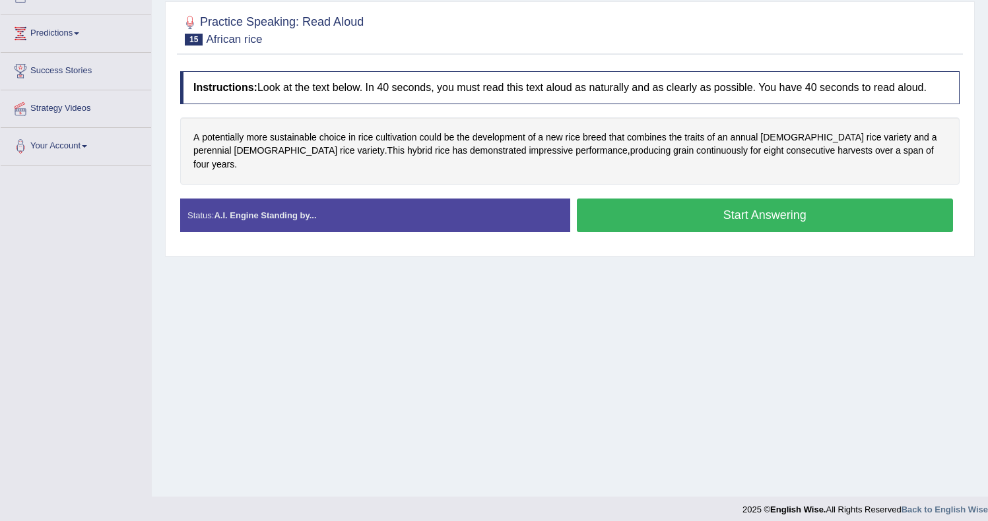
scroll to position [172, 0]
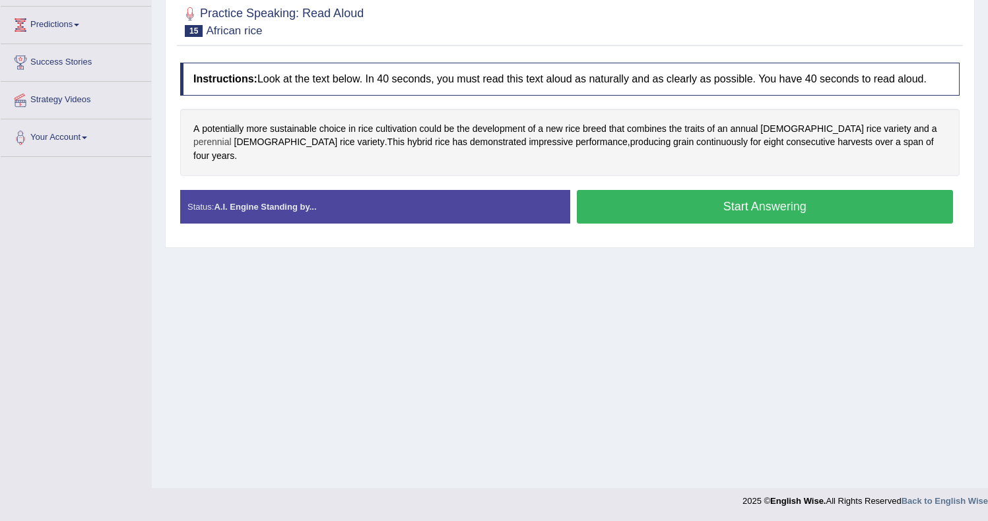
click at [232, 143] on span "perennial" at bounding box center [212, 142] width 38 height 14
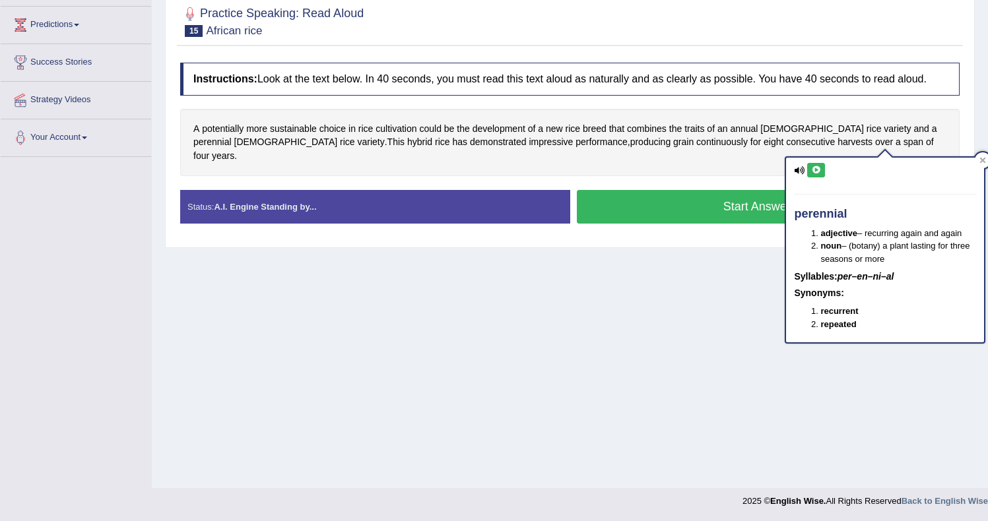
click at [818, 168] on icon at bounding box center [816, 170] width 10 height 8
click at [984, 160] on icon at bounding box center [983, 160] width 7 height 7
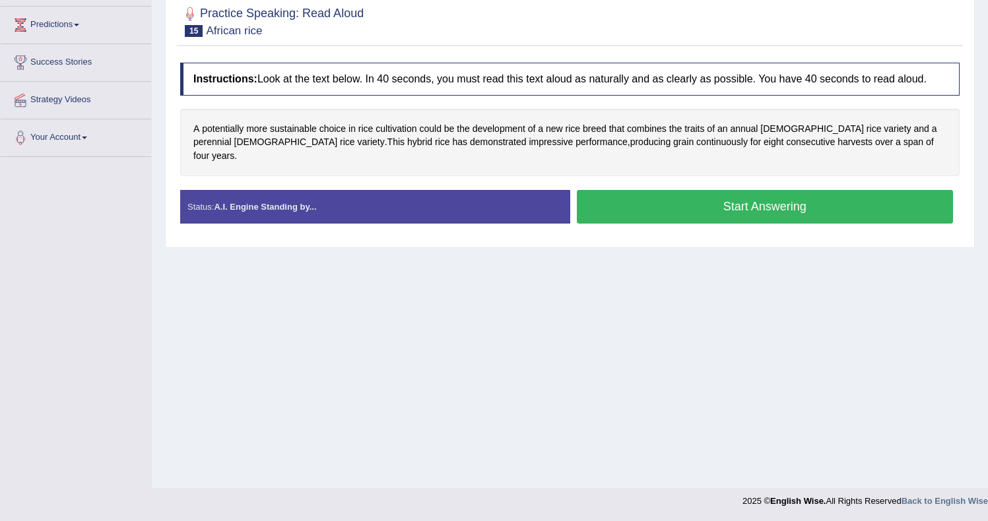
drag, startPoint x: 656, startPoint y: 203, endPoint x: 645, endPoint y: 218, distance: 19.4
click at [656, 203] on button "Start Answering" at bounding box center [765, 207] width 377 height 34
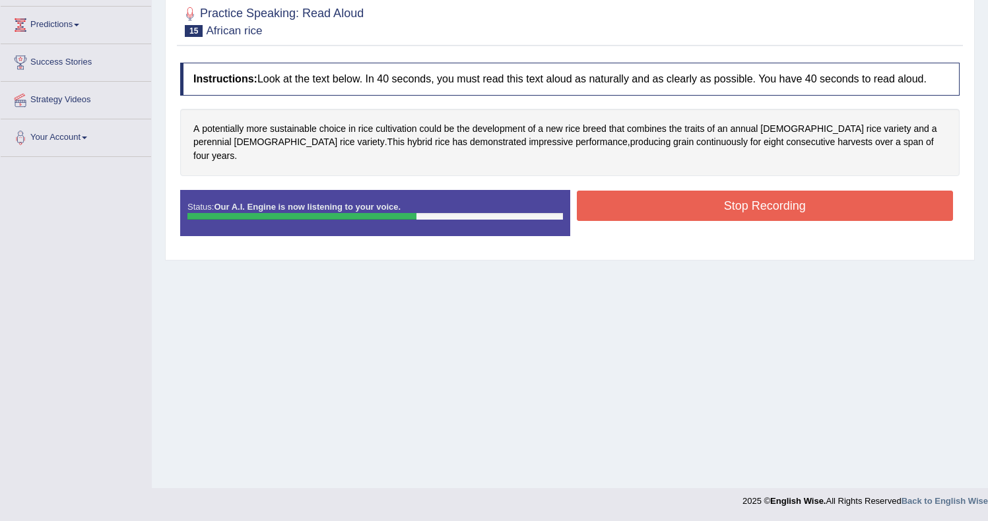
click at [665, 209] on button "Stop Recording" at bounding box center [765, 206] width 377 height 30
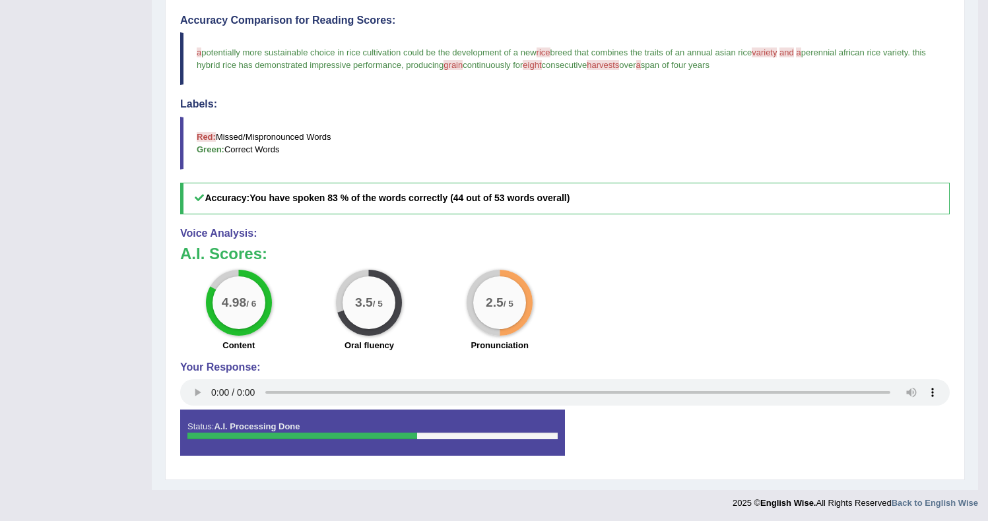
scroll to position [87, 0]
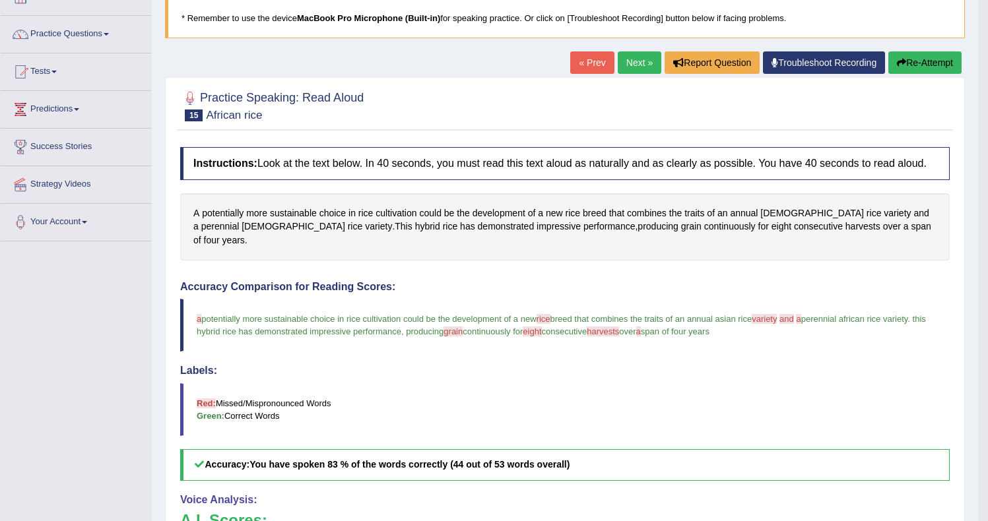
click at [638, 63] on link "Next »" at bounding box center [640, 62] width 44 height 22
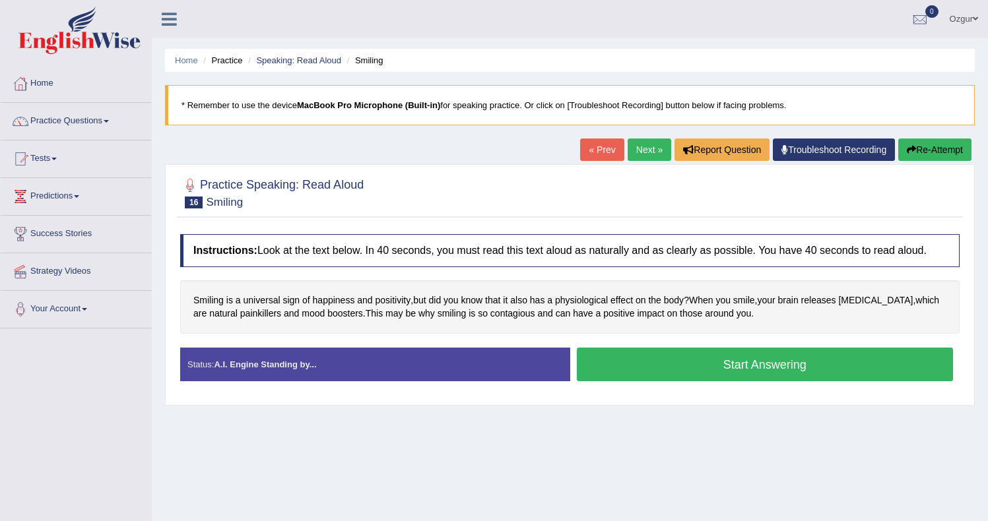
click at [661, 368] on button "Start Answering" at bounding box center [765, 365] width 377 height 34
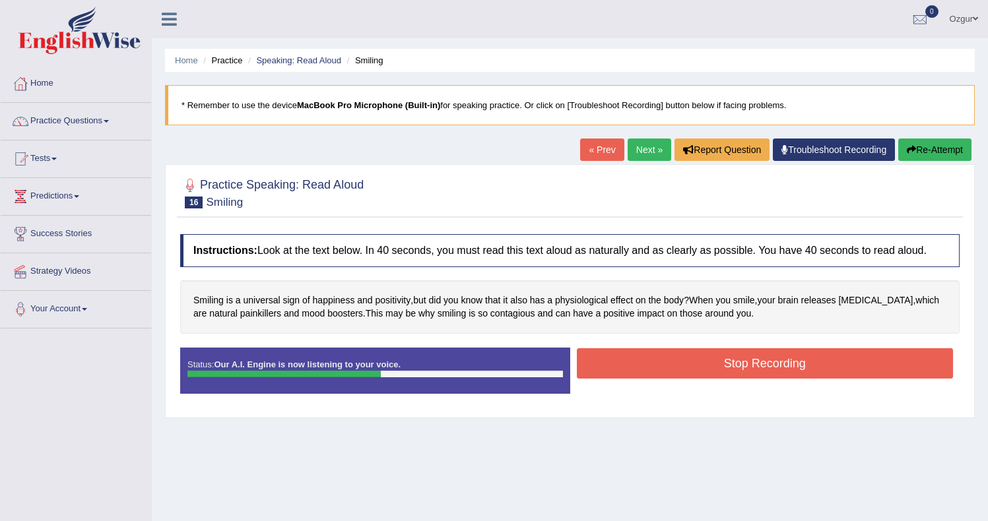
click at [630, 379] on button "Stop Recording" at bounding box center [765, 364] width 377 height 30
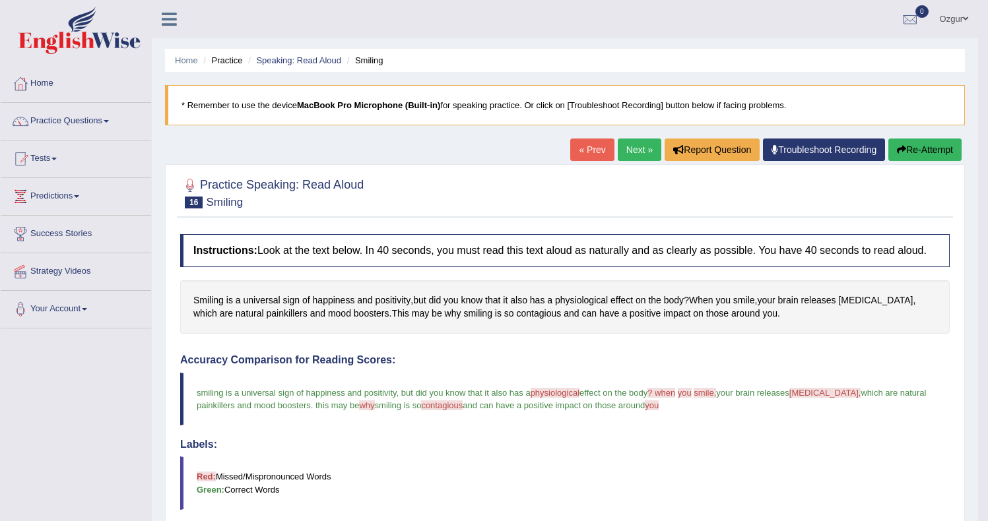
click at [459, 411] on span "contagious" at bounding box center [442, 406] width 42 height 10
click at [637, 147] on link "Next »" at bounding box center [640, 150] width 44 height 22
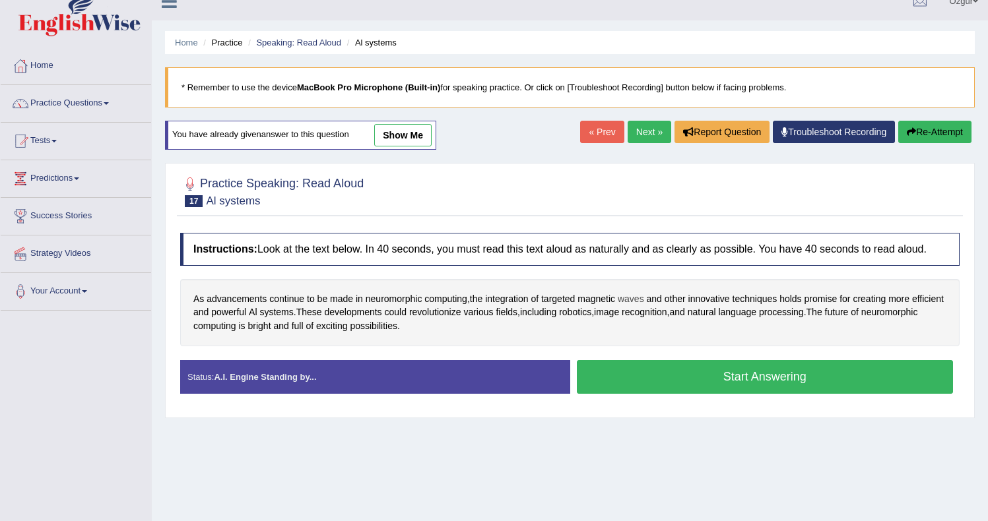
scroll to position [23, 0]
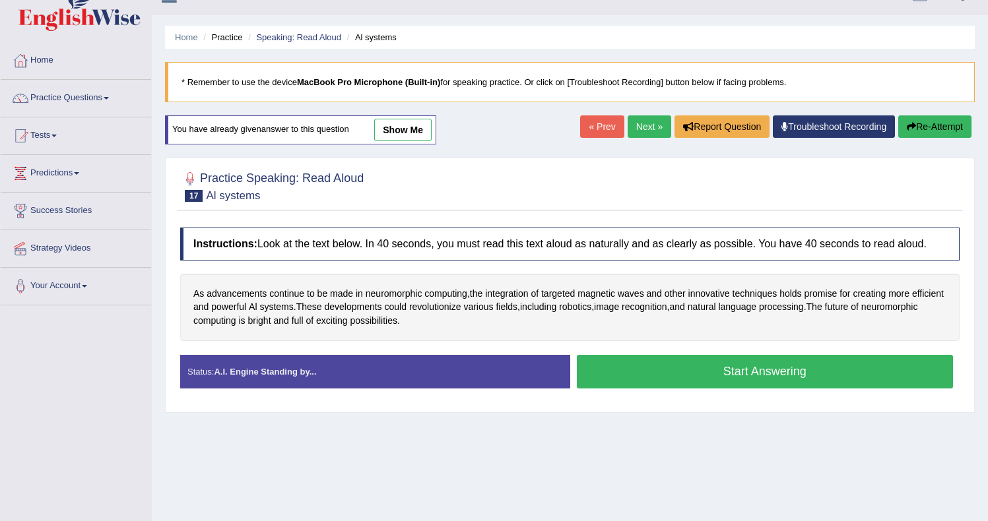
click at [650, 385] on button "Start Answering" at bounding box center [765, 372] width 377 height 34
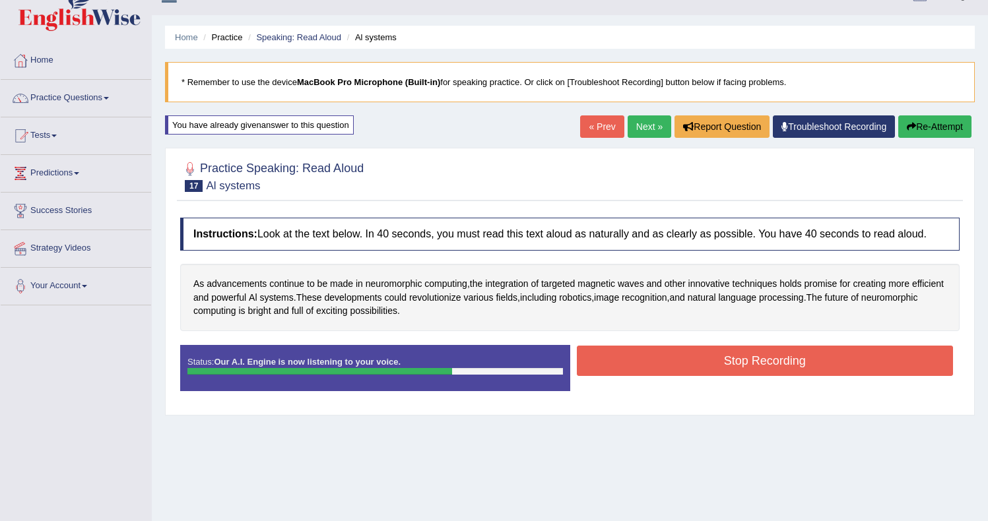
click at [641, 376] on button "Stop Recording" at bounding box center [765, 361] width 377 height 30
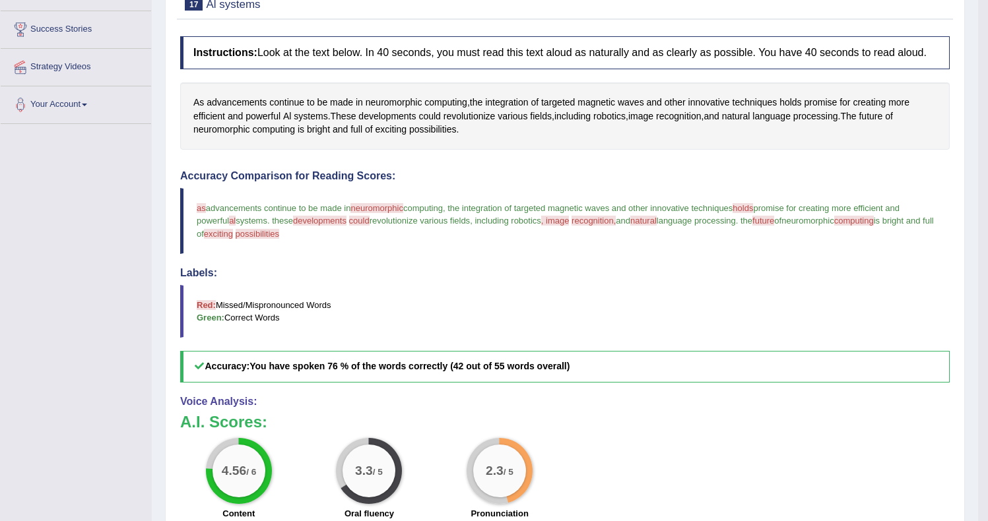
scroll to position [0, 0]
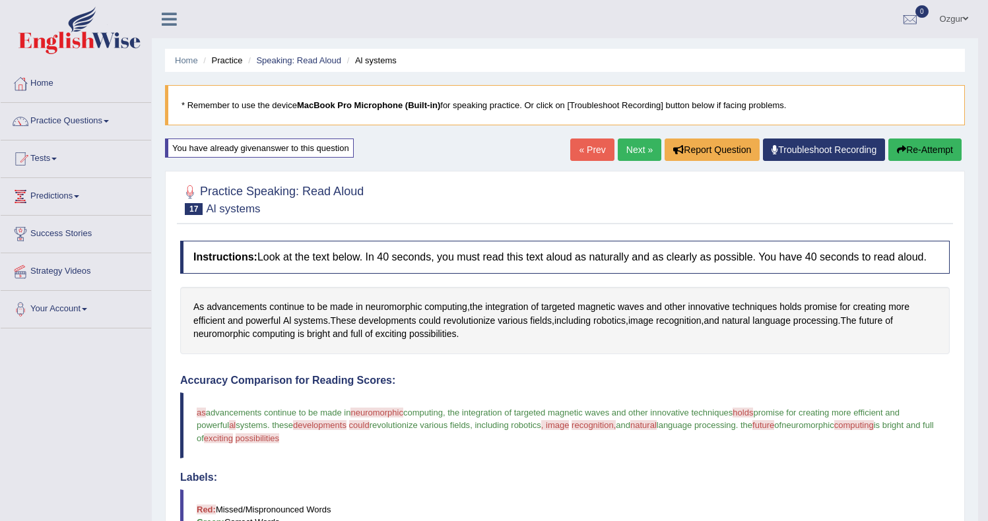
click at [897, 154] on icon "button" at bounding box center [901, 149] width 9 height 9
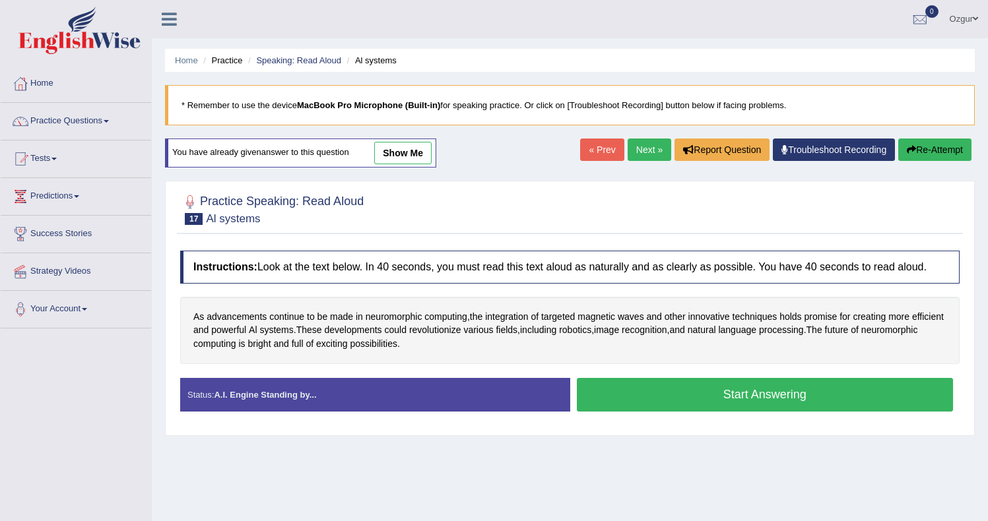
click at [626, 399] on button "Start Answering" at bounding box center [765, 395] width 377 height 34
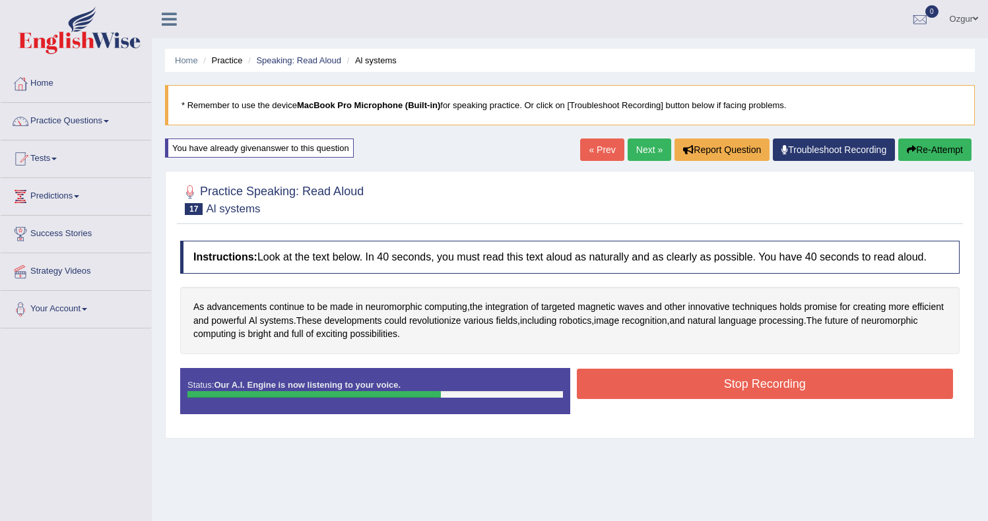
click at [636, 393] on button "Stop Recording" at bounding box center [765, 384] width 377 height 30
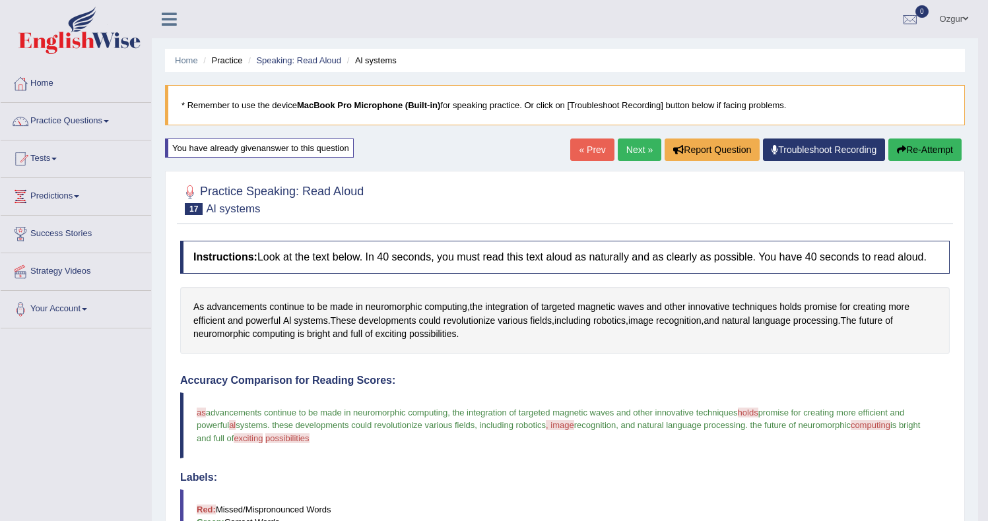
drag, startPoint x: 619, startPoint y: 150, endPoint x: 612, endPoint y: 153, distance: 7.7
click at [619, 150] on link "Next »" at bounding box center [640, 150] width 44 height 22
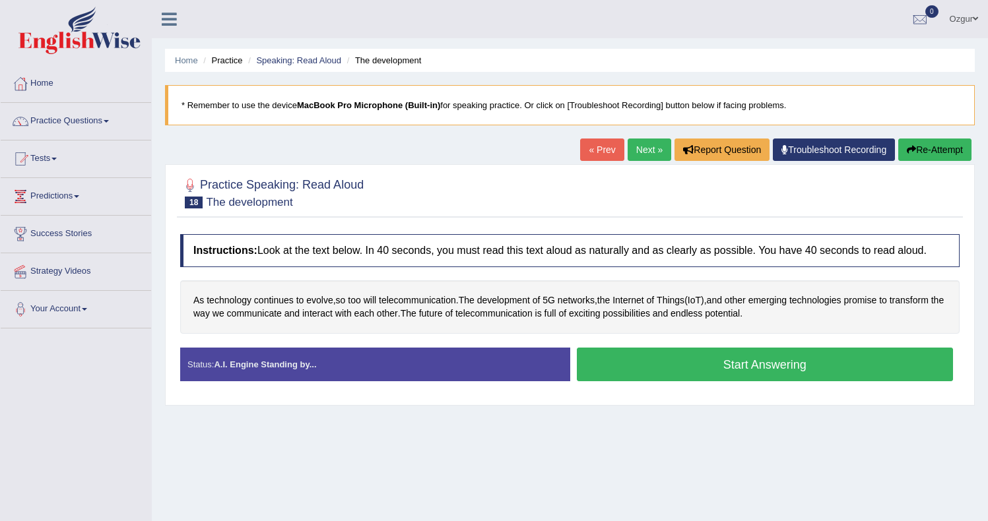
click at [641, 371] on button "Start Answering" at bounding box center [765, 365] width 377 height 34
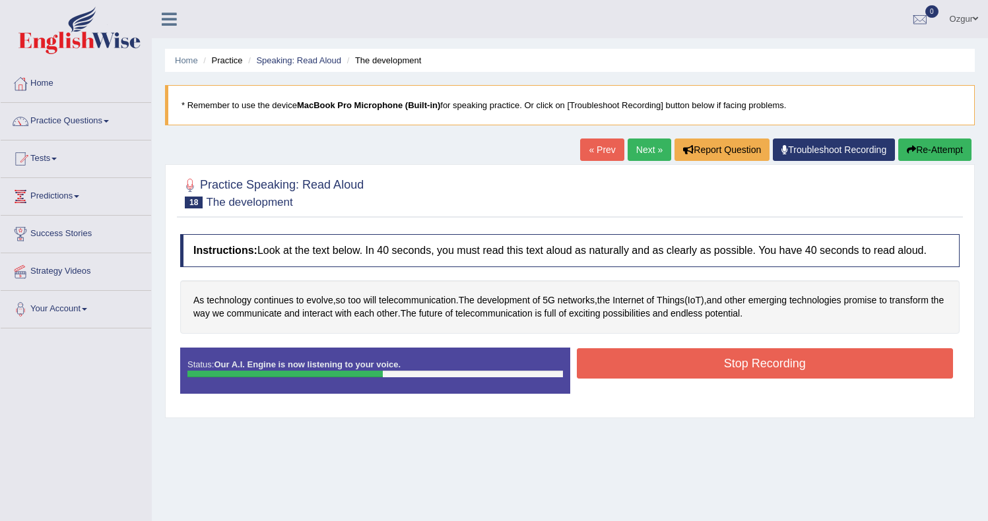
click at [941, 156] on button "Re-Attempt" at bounding box center [934, 150] width 73 height 22
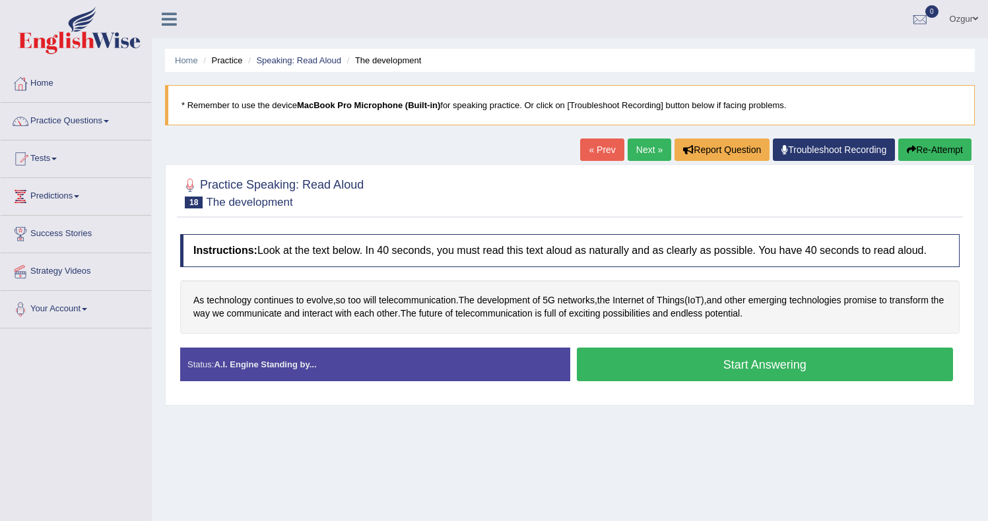
click at [662, 372] on button "Start Answering" at bounding box center [765, 365] width 377 height 34
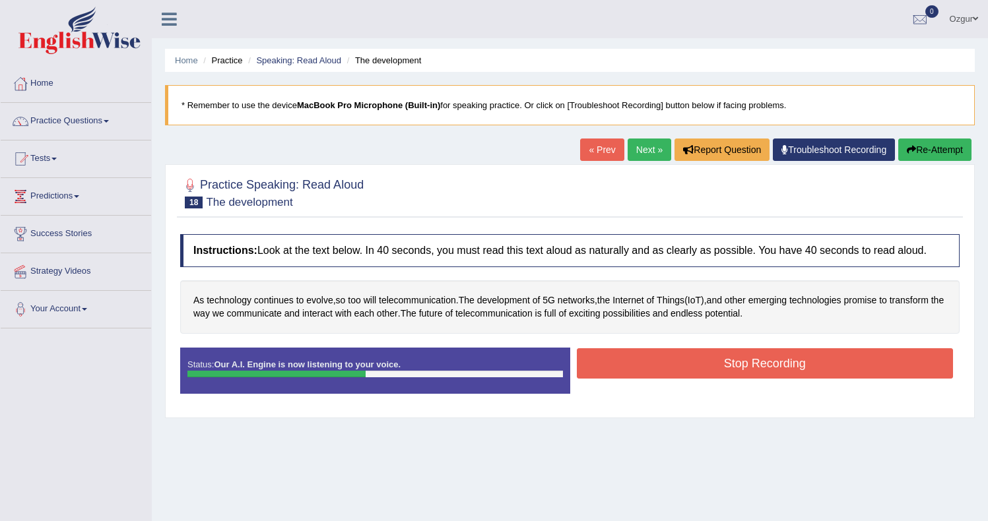
click at [685, 362] on button "Stop Recording" at bounding box center [765, 364] width 377 height 30
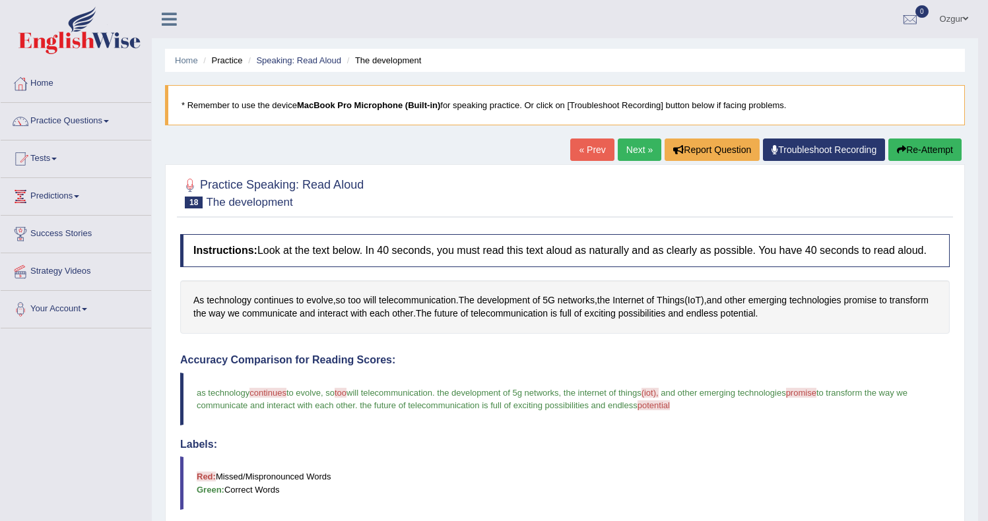
click at [914, 143] on button "Re-Attempt" at bounding box center [924, 150] width 73 height 22
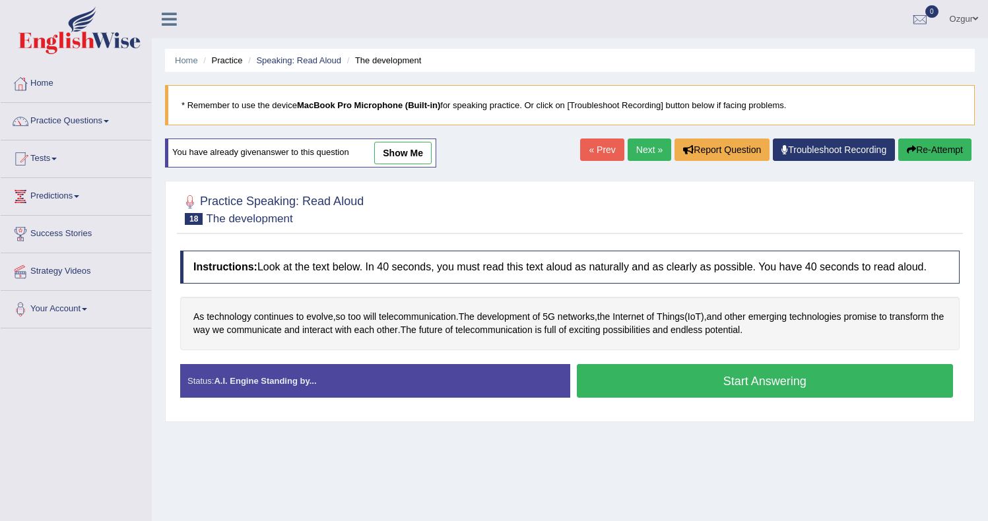
drag, startPoint x: 692, startPoint y: 394, endPoint x: 685, endPoint y: 389, distance: 8.5
click at [692, 394] on button "Start Answering" at bounding box center [765, 381] width 377 height 34
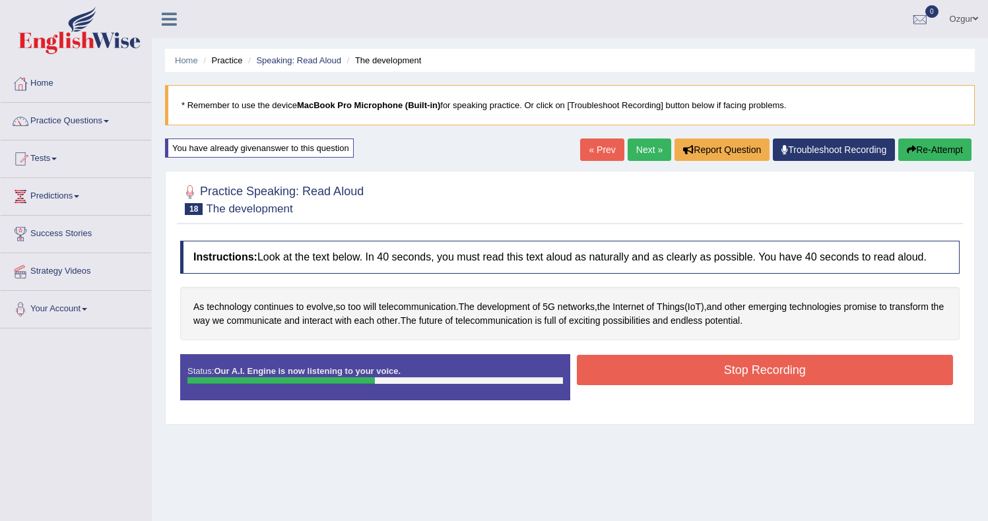
click at [638, 379] on button "Stop Recording" at bounding box center [765, 370] width 377 height 30
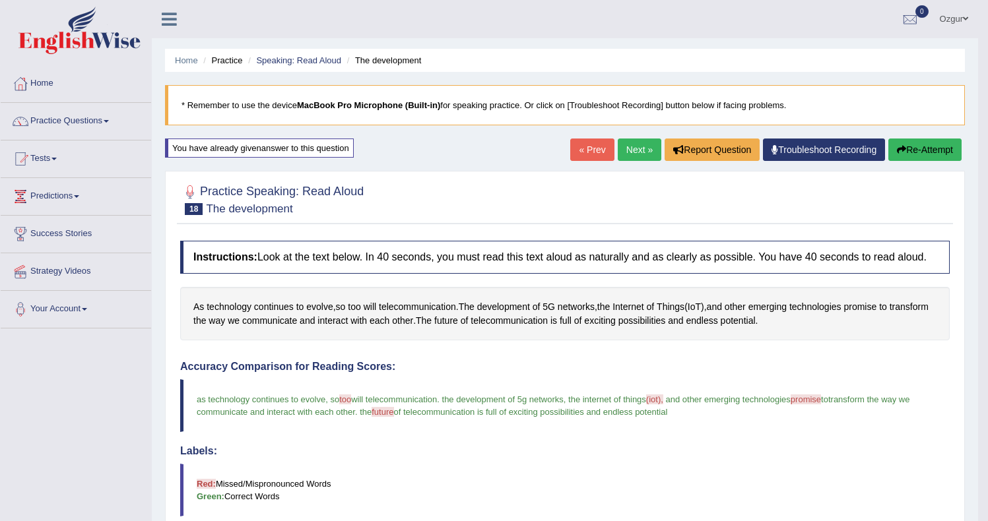
click at [622, 149] on link "Next »" at bounding box center [640, 150] width 44 height 22
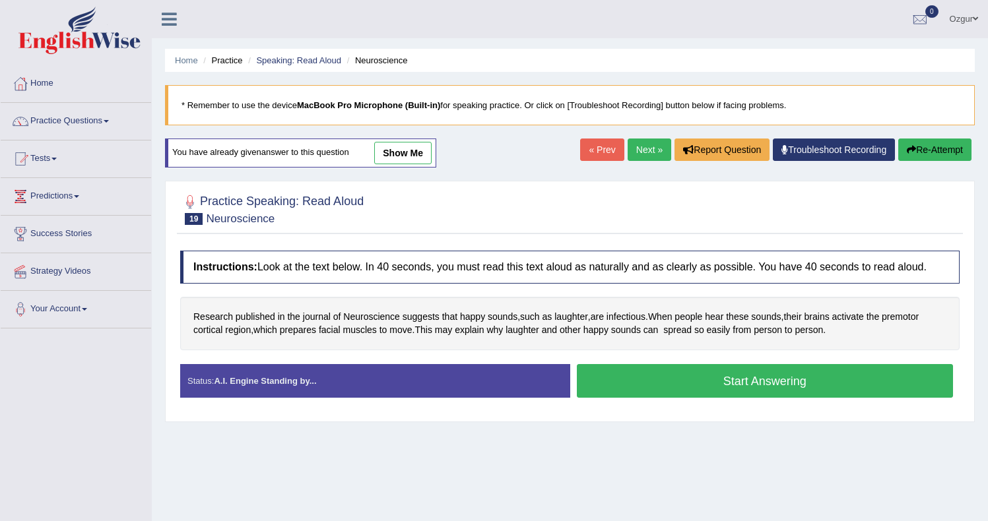
click at [647, 391] on button "Start Answering" at bounding box center [765, 381] width 377 height 34
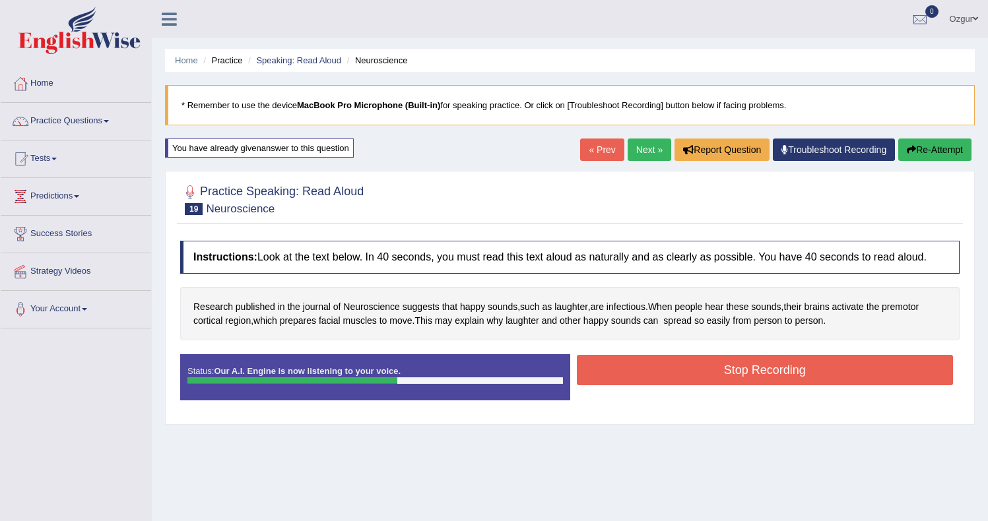
click at [693, 380] on button "Stop Recording" at bounding box center [765, 370] width 377 height 30
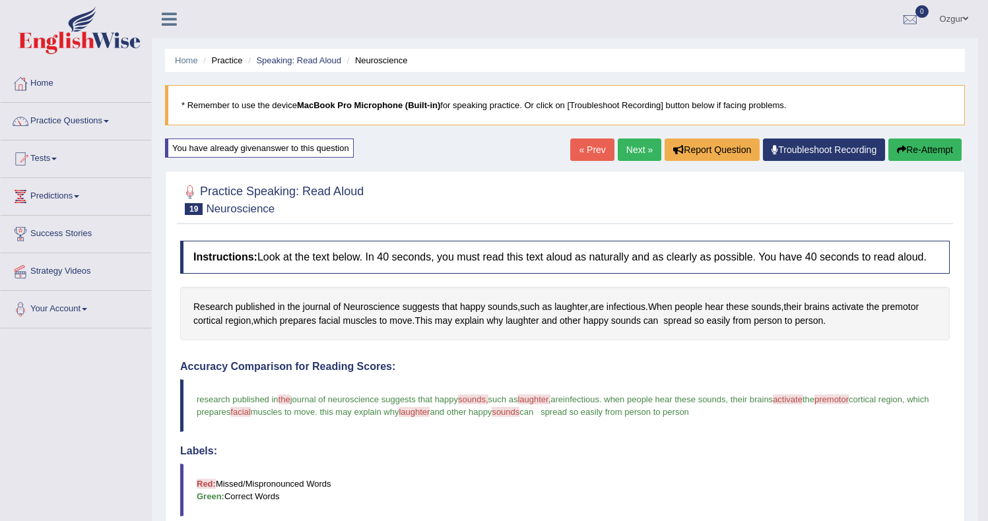
click at [637, 147] on link "Next »" at bounding box center [640, 150] width 44 height 22
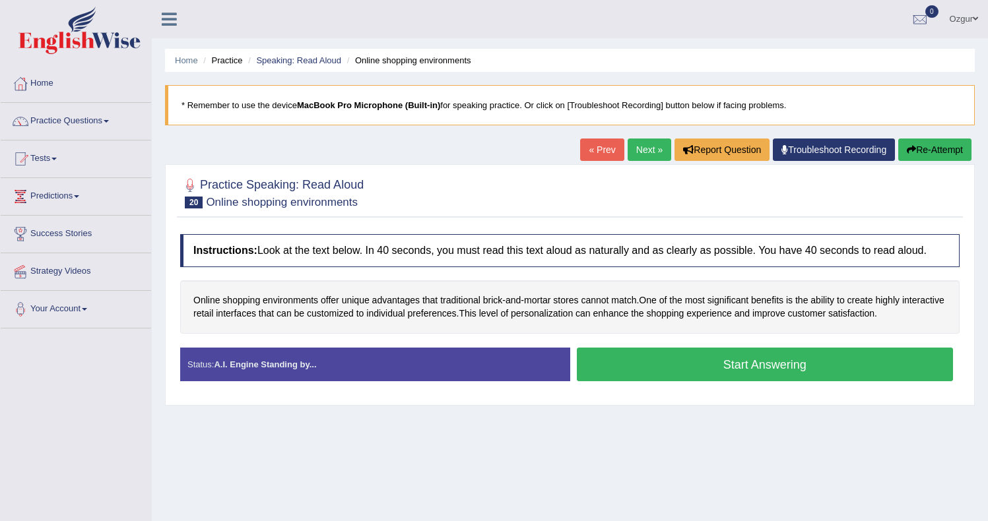
click at [609, 352] on div "Instructions: Look at the text below. In 40 seconds, you must read this text al…" at bounding box center [570, 313] width 786 height 171
click at [616, 364] on button "Start Answering" at bounding box center [765, 365] width 377 height 34
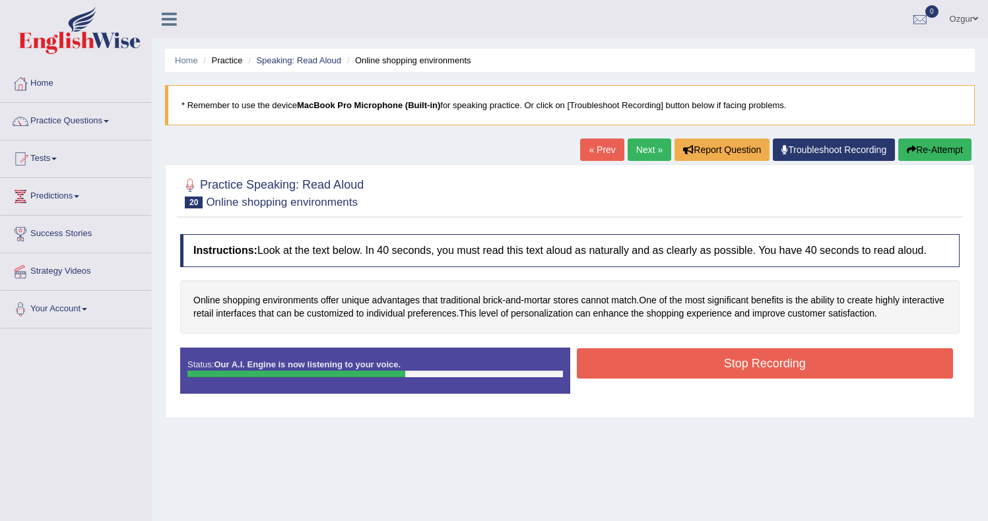
click at [640, 372] on button "Stop Recording" at bounding box center [765, 364] width 377 height 30
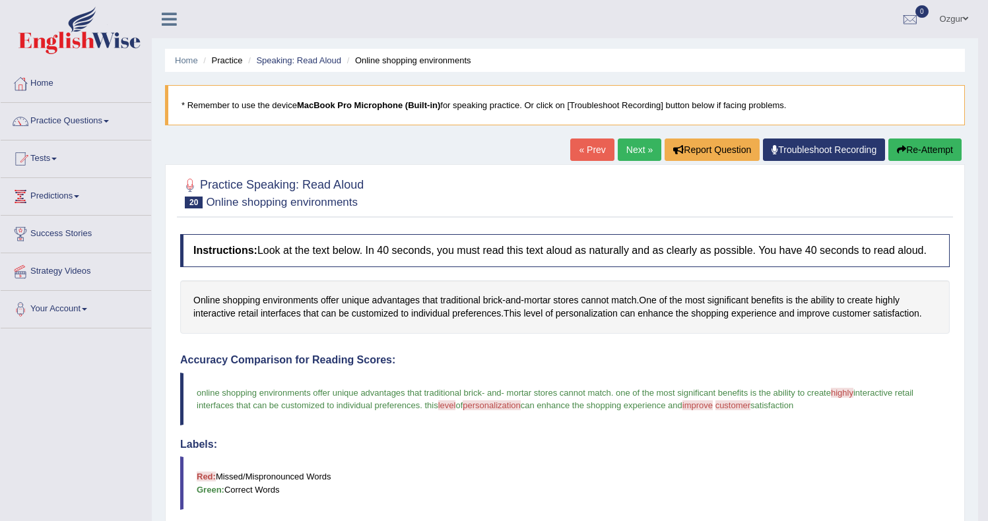
click at [630, 152] on link "Next »" at bounding box center [640, 150] width 44 height 22
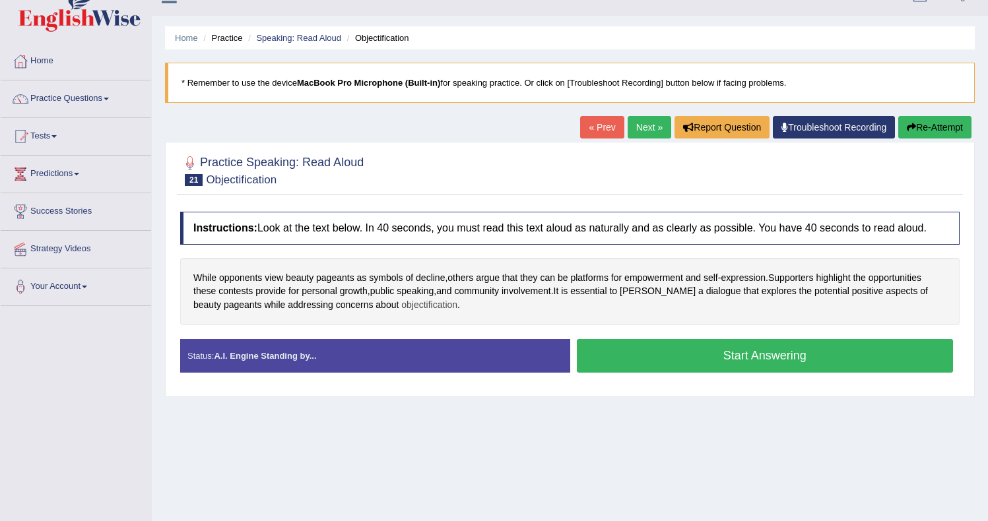
scroll to position [25, 0]
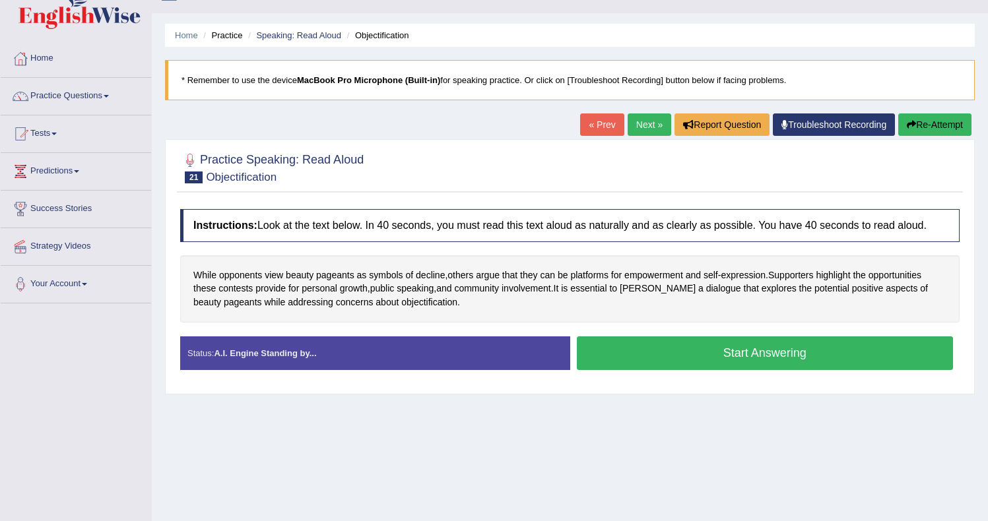
click at [645, 365] on button "Start Answering" at bounding box center [765, 354] width 377 height 34
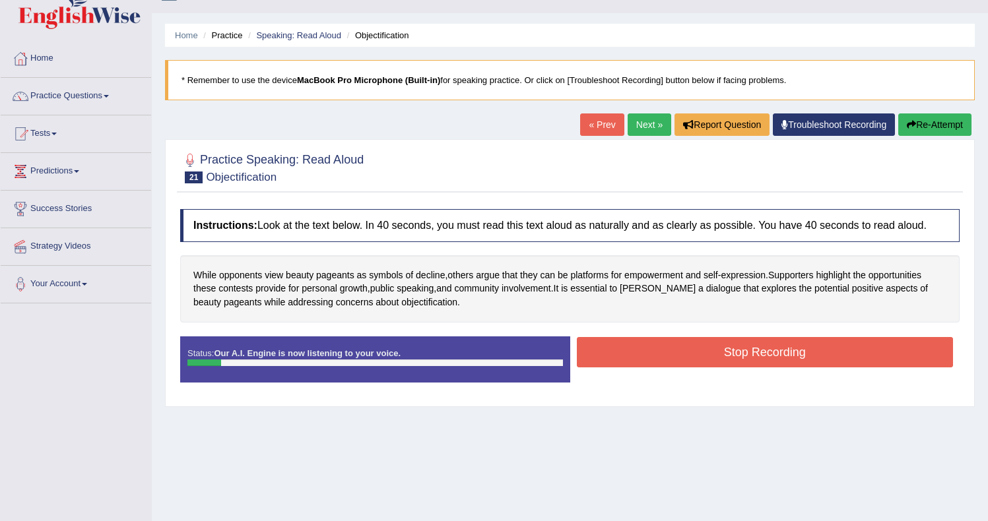
click at [771, 352] on button "Stop Recording" at bounding box center [765, 352] width 377 height 30
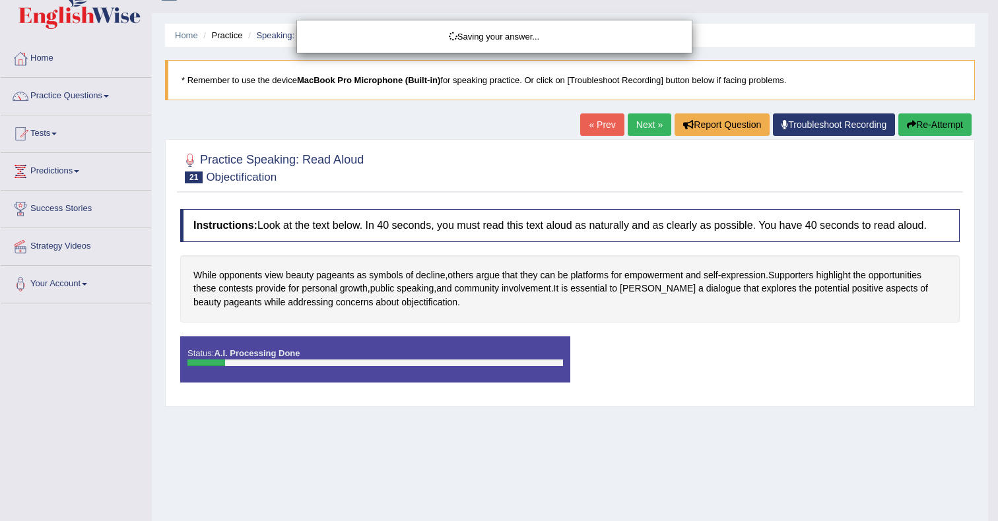
click at [945, 130] on div "Saving your answer..." at bounding box center [499, 260] width 998 height 521
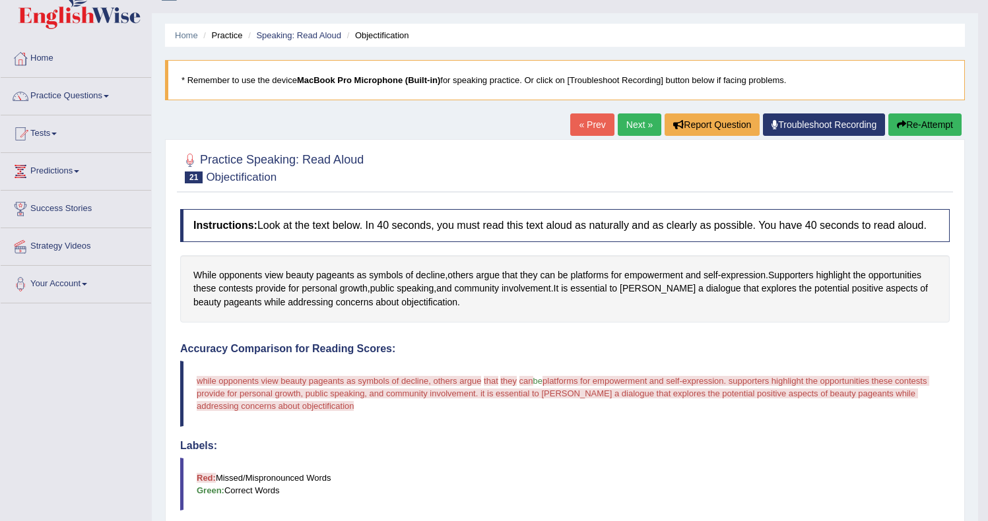
click at [937, 131] on button "Re-Attempt" at bounding box center [924, 125] width 73 height 22
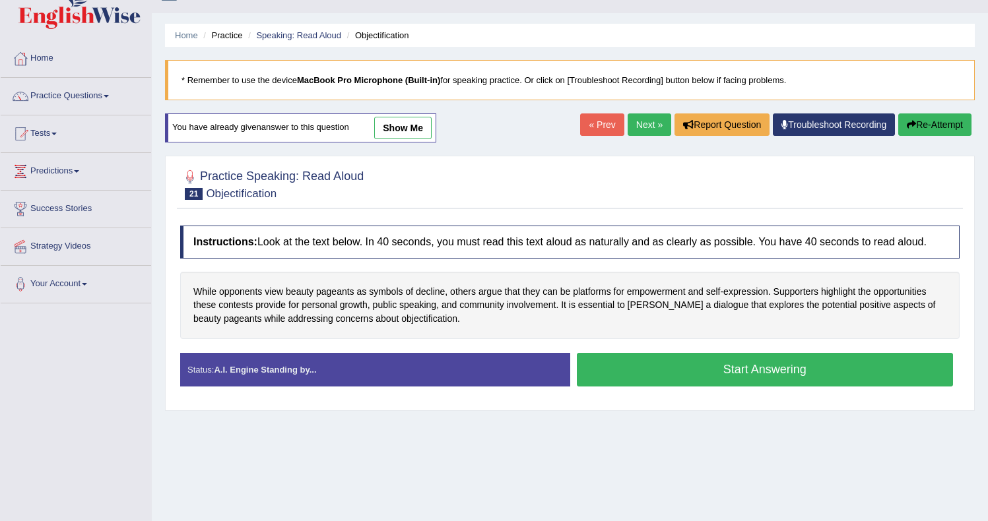
scroll to position [25, 0]
click at [331, 299] on span "pageants" at bounding box center [335, 292] width 38 height 14
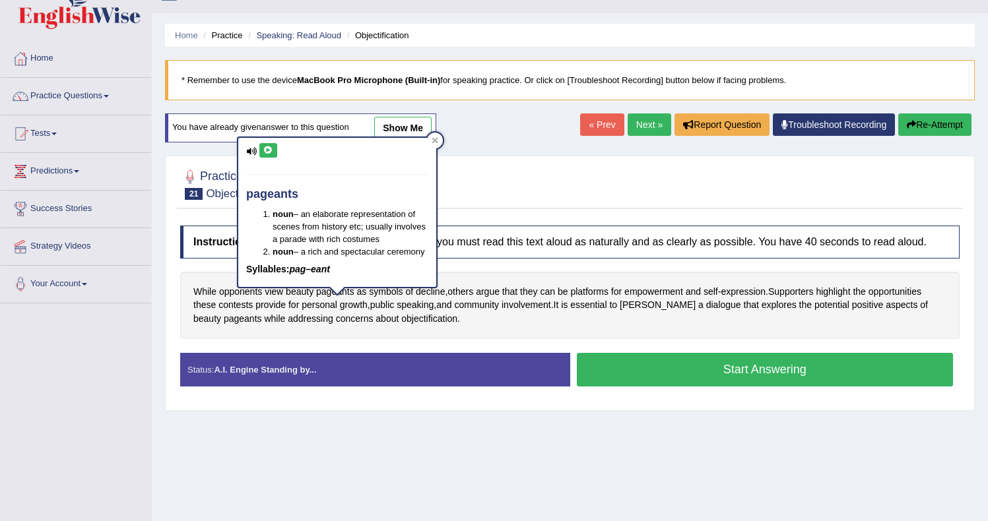
click at [268, 154] on button at bounding box center [268, 150] width 18 height 15
click at [436, 131] on div "You have already given answer to this question show me" at bounding box center [300, 128] width 271 height 29
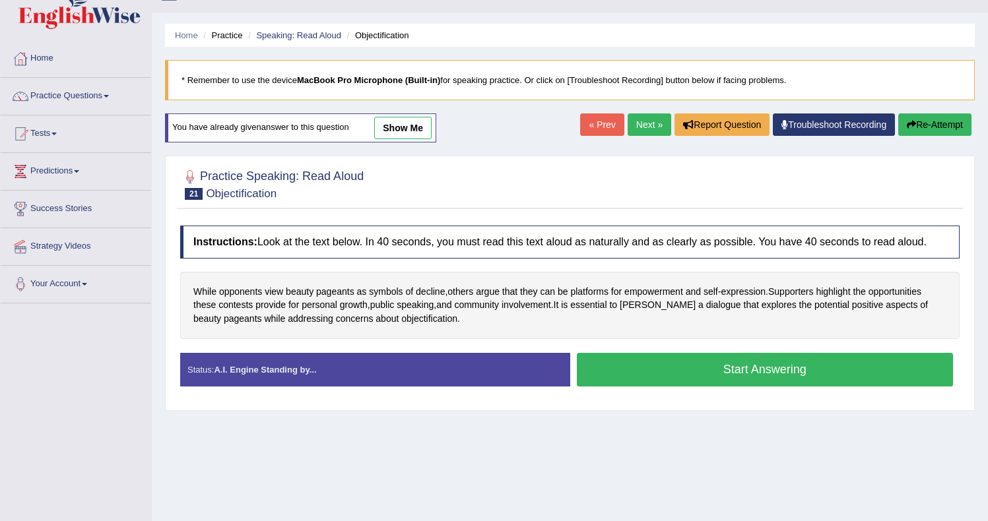
click at [436, 140] on div "You have already given answer to this question show me" at bounding box center [300, 128] width 271 height 29
click at [642, 380] on button "Start Answering" at bounding box center [765, 370] width 377 height 34
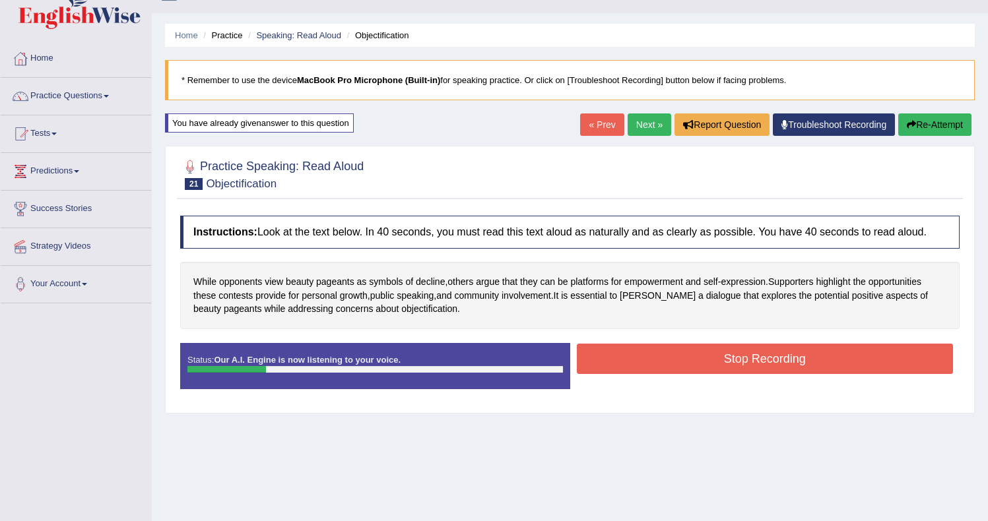
click at [940, 119] on button "Re-Attempt" at bounding box center [934, 125] width 73 height 22
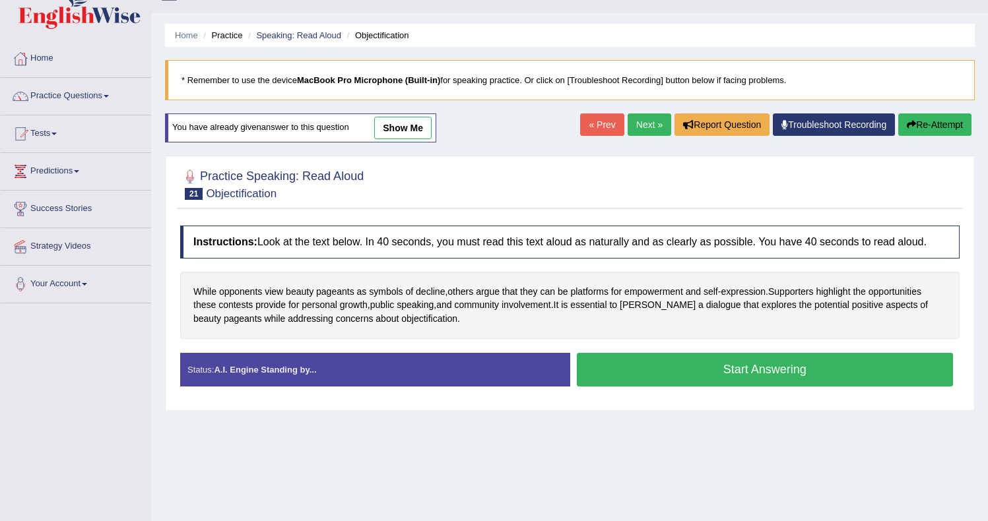
scroll to position [25, 0]
click at [689, 387] on button "Start Answering" at bounding box center [765, 370] width 377 height 34
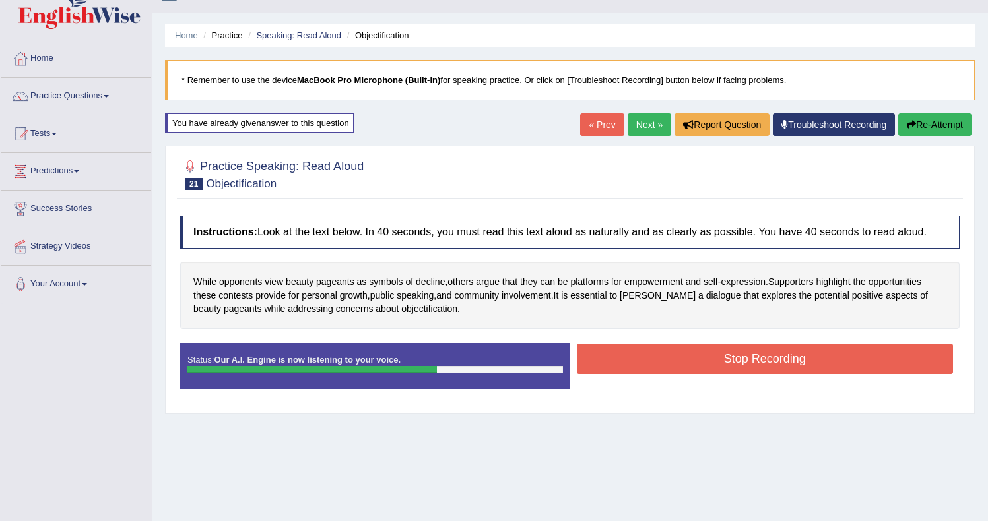
click at [625, 366] on button "Stop Recording" at bounding box center [765, 359] width 377 height 30
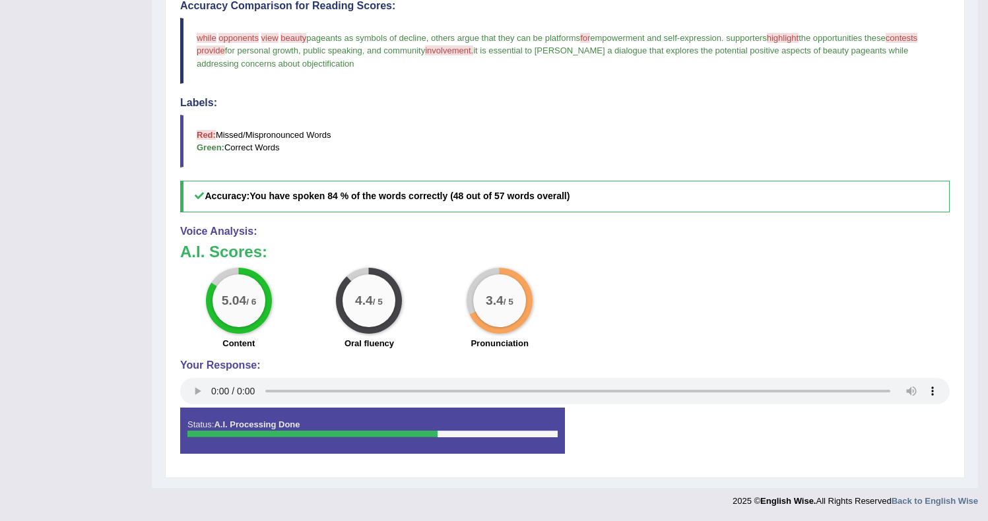
scroll to position [0, 0]
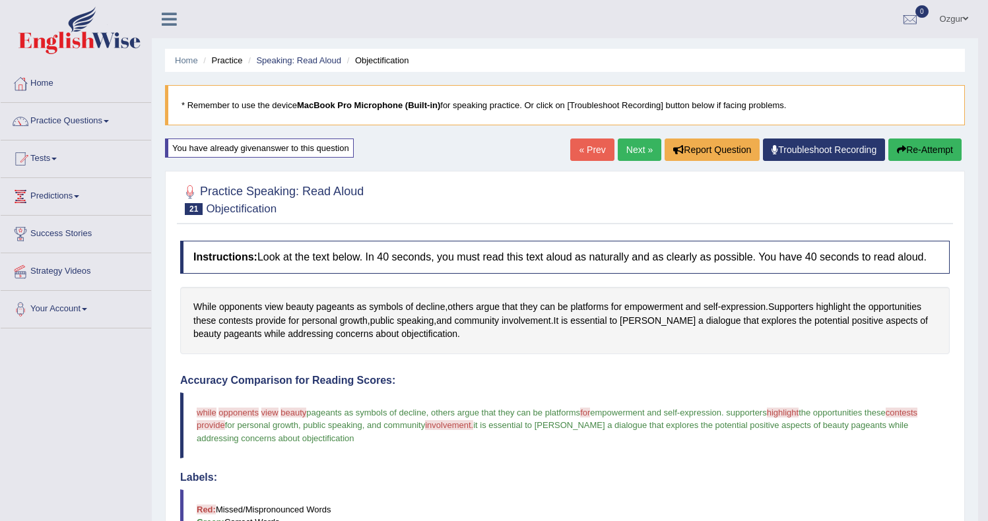
click at [623, 154] on link "Next »" at bounding box center [640, 150] width 44 height 22
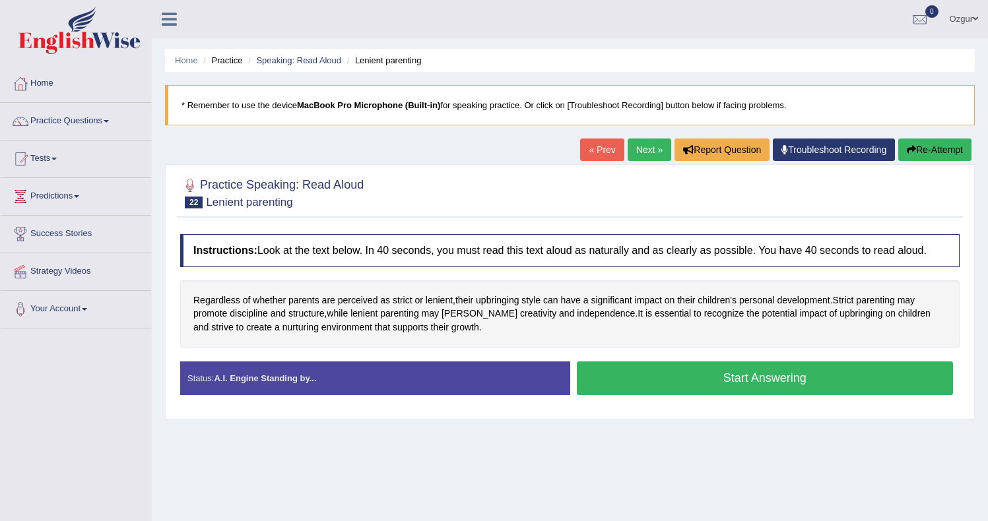
click at [673, 391] on button "Start Answering" at bounding box center [765, 379] width 377 height 34
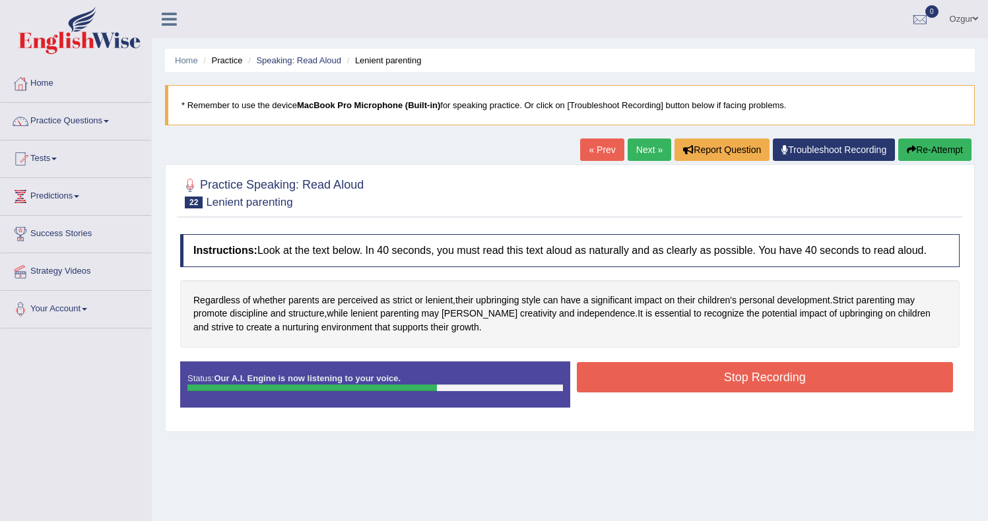
click at [638, 378] on button "Stop Recording" at bounding box center [765, 377] width 377 height 30
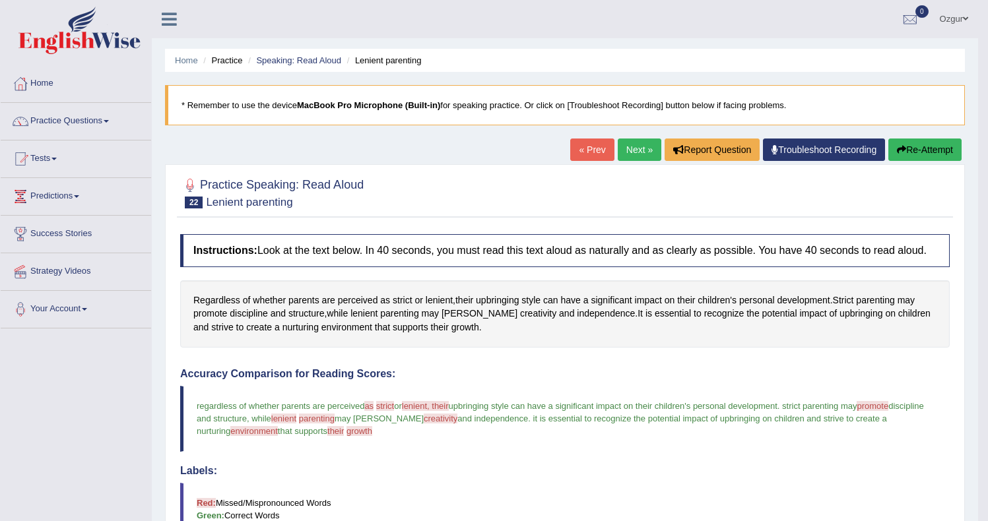
click at [618, 146] on link "Next »" at bounding box center [640, 150] width 44 height 22
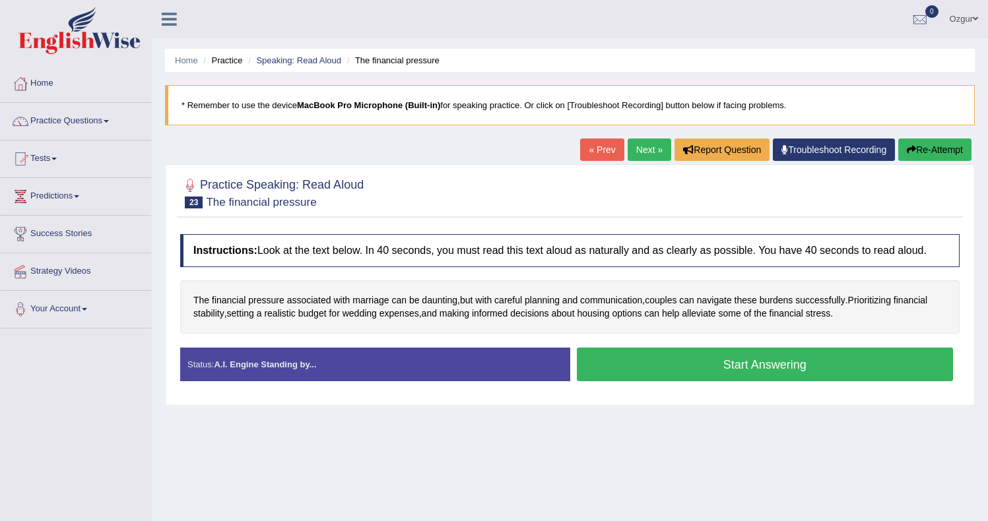
click at [721, 378] on button "Start Answering" at bounding box center [765, 365] width 377 height 34
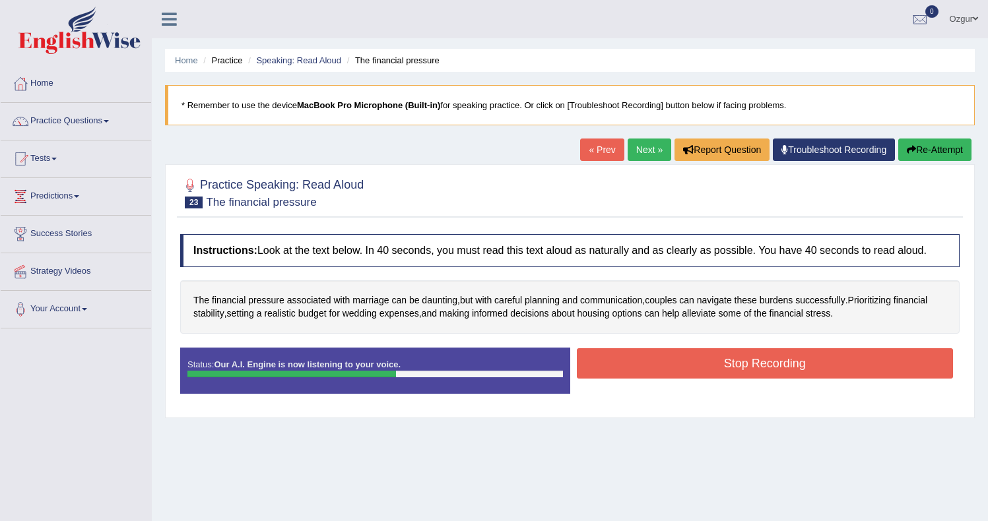
click at [667, 379] on button "Stop Recording" at bounding box center [765, 364] width 377 height 30
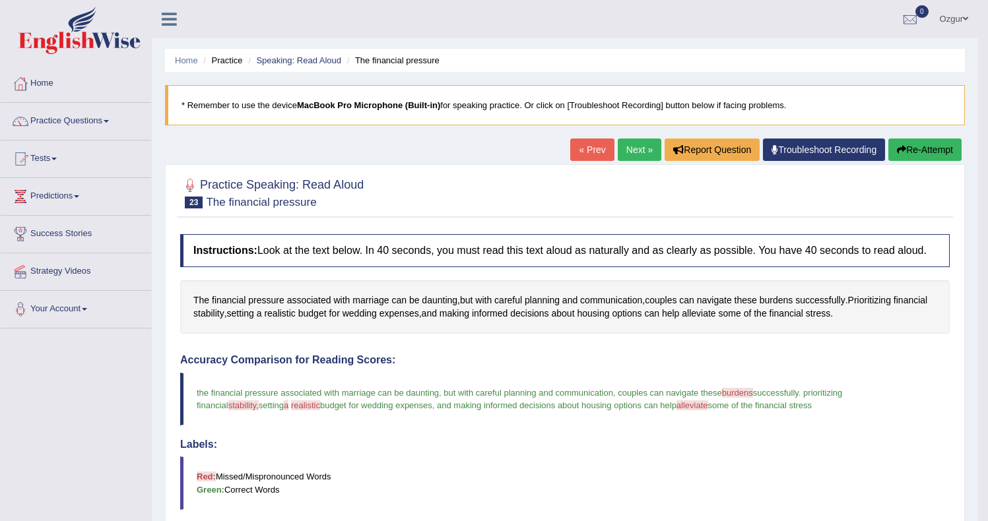
click at [618, 153] on link "Next »" at bounding box center [640, 150] width 44 height 22
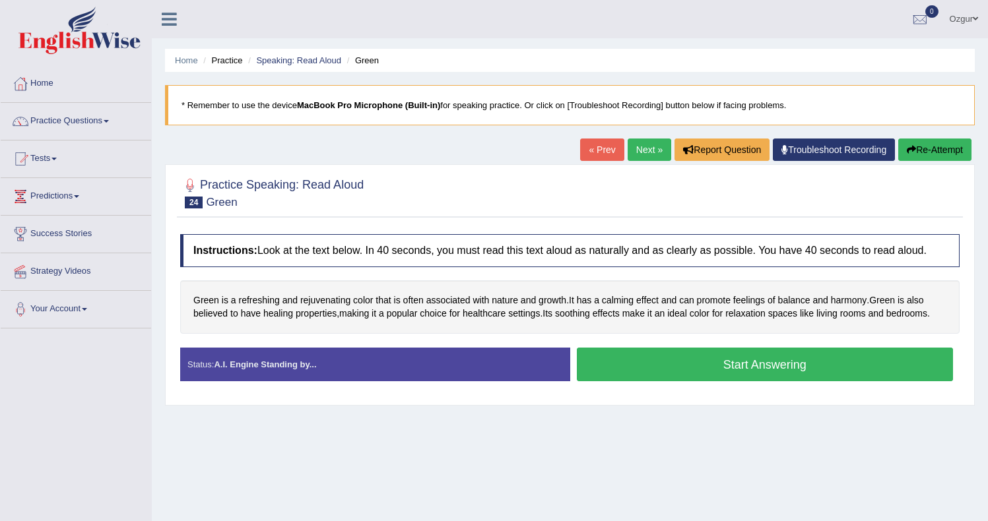
click at [699, 382] on button "Start Answering" at bounding box center [765, 365] width 377 height 34
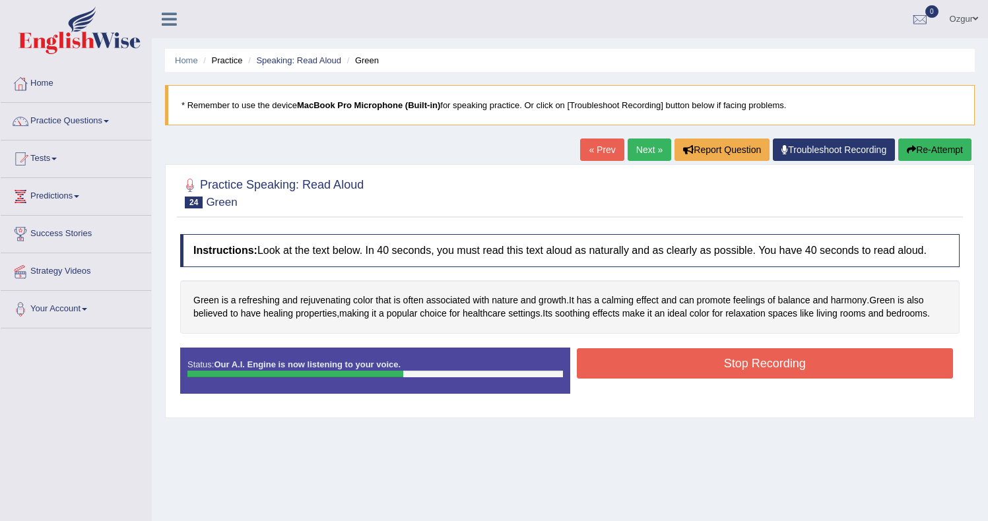
click at [683, 379] on button "Stop Recording" at bounding box center [765, 364] width 377 height 30
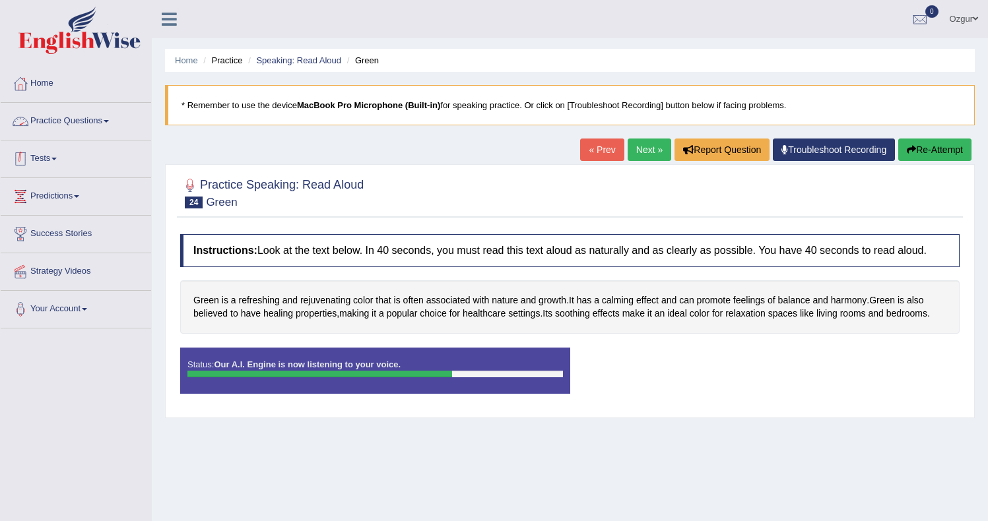
click at [94, 127] on link "Practice Questions" at bounding box center [76, 119] width 150 height 33
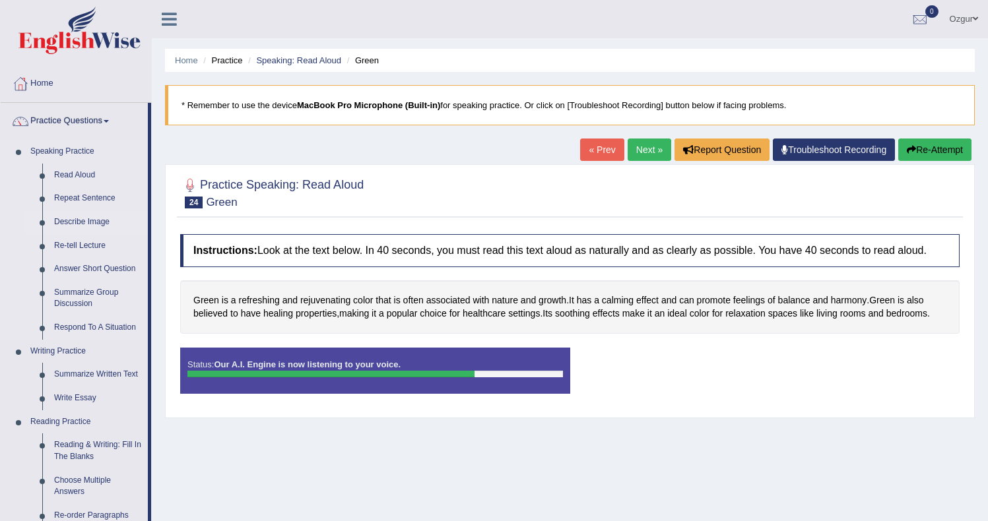
click at [104, 228] on link "Describe Image" at bounding box center [98, 223] width 100 height 24
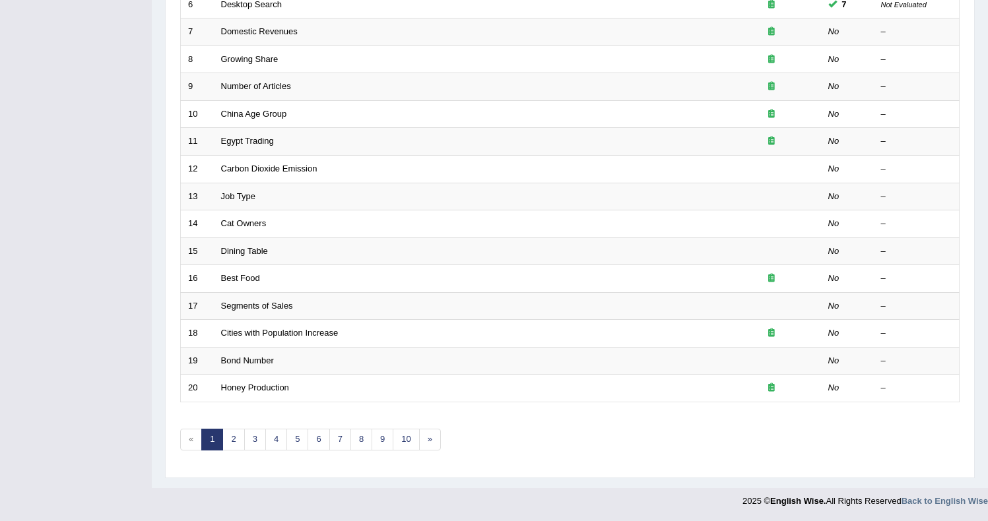
scroll to position [104, 0]
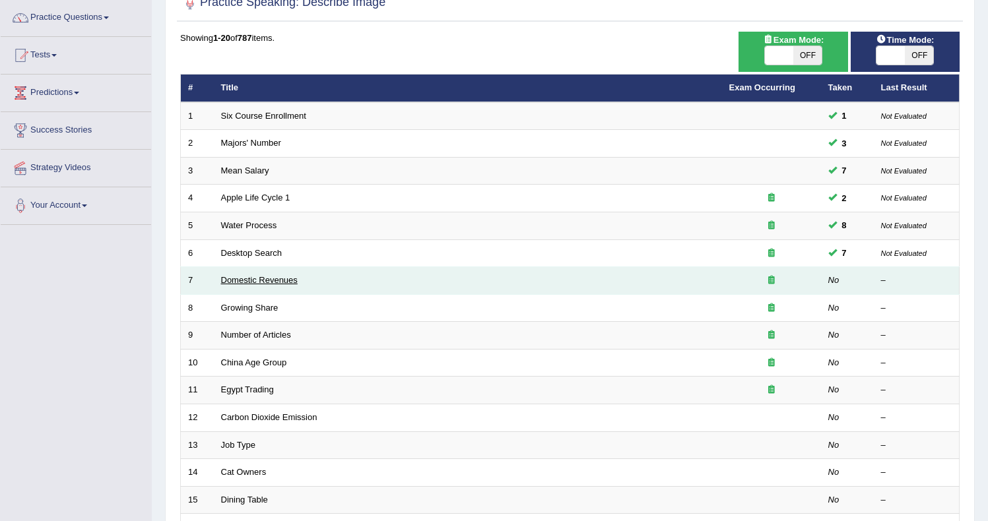
click at [248, 282] on link "Domestic Revenues" at bounding box center [259, 280] width 77 height 10
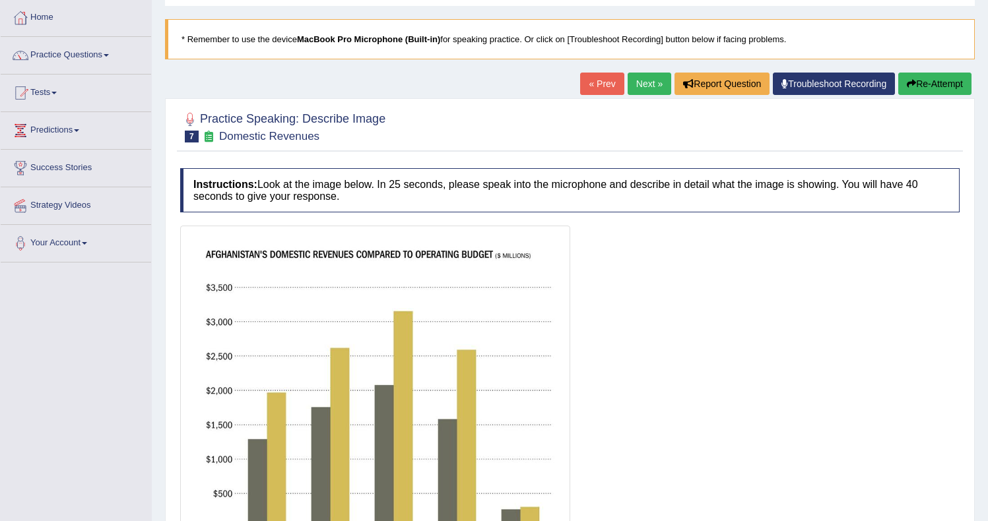
scroll to position [232, 0]
